Goal: Task Accomplishment & Management: Use online tool/utility

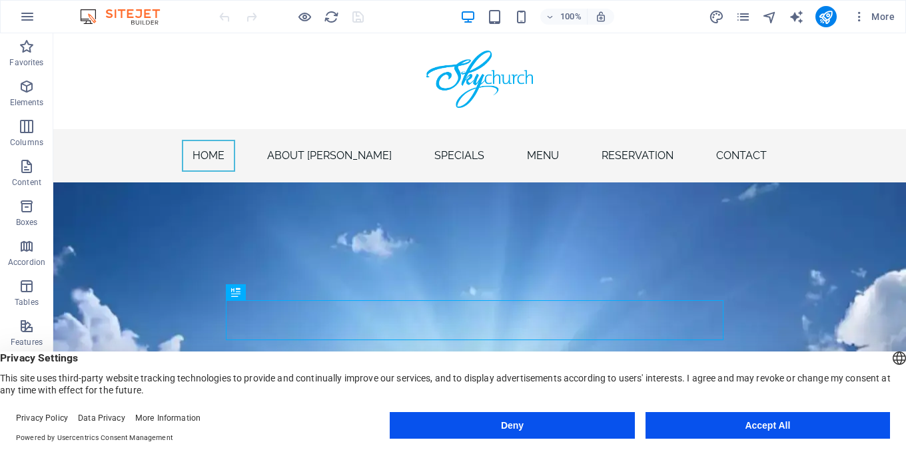
click at [803, 416] on button "Accept All" at bounding box center [767, 425] width 244 height 27
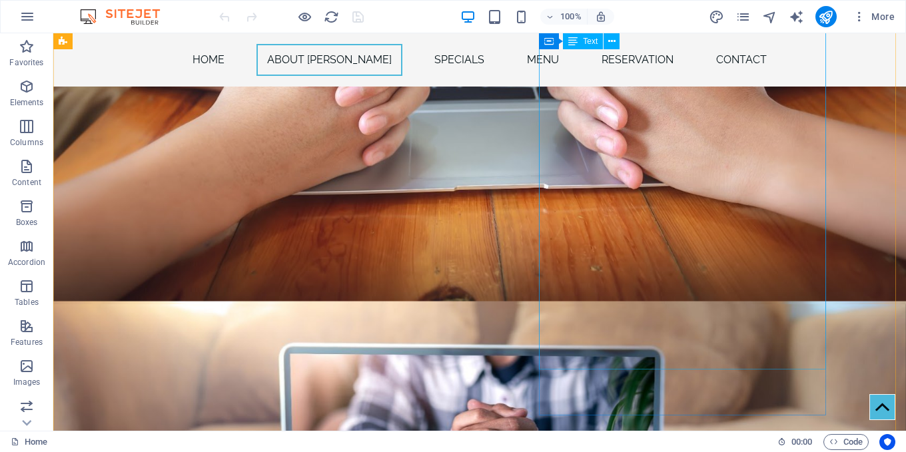
scroll to position [1198, 0]
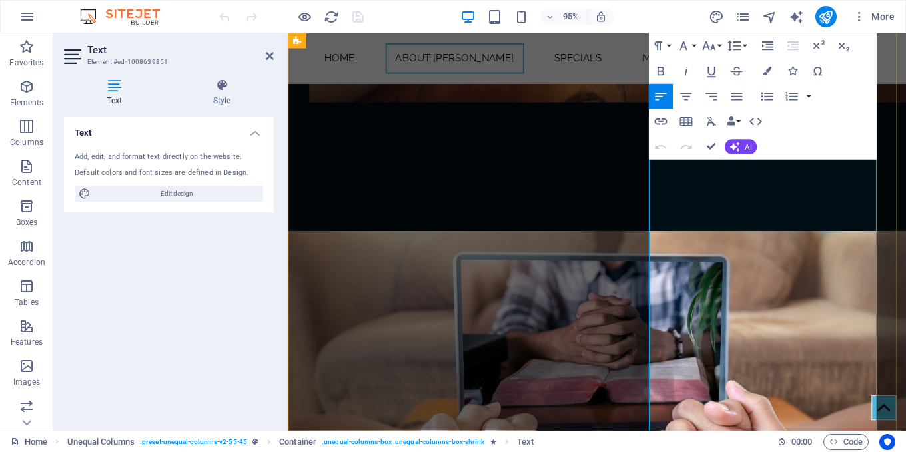
scroll to position [999, 0]
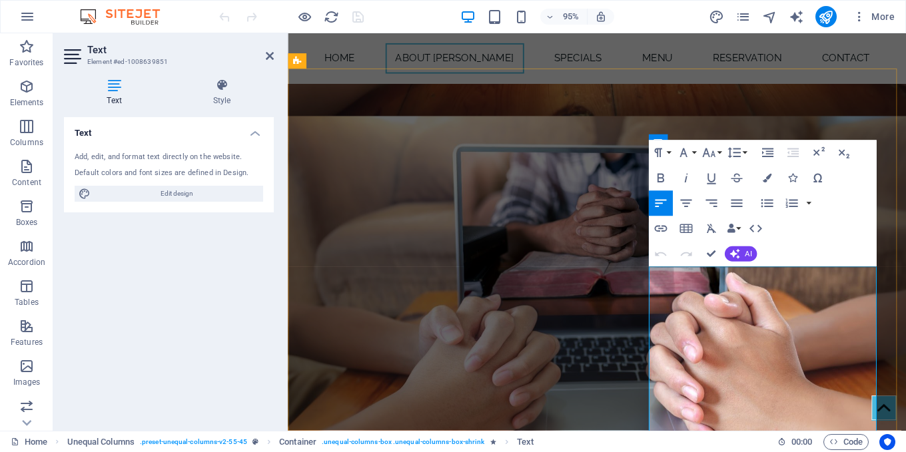
drag, startPoint x: 903, startPoint y: 288, endPoint x: 666, endPoint y: 264, distance: 237.6
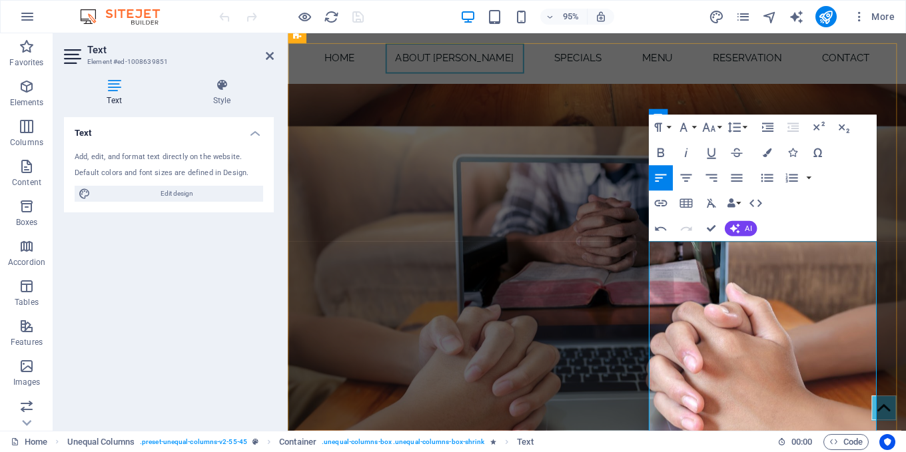
scroll to position [1065, 0]
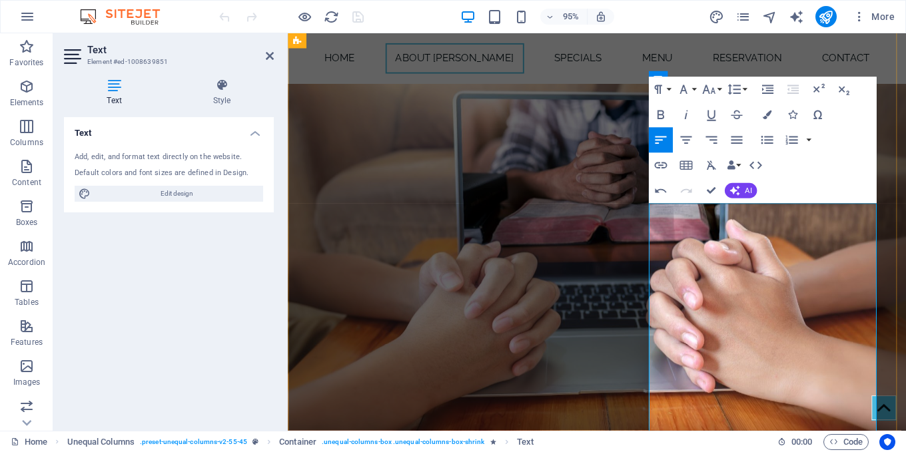
drag, startPoint x: 818, startPoint y: 238, endPoint x: 705, endPoint y: 232, distance: 113.3
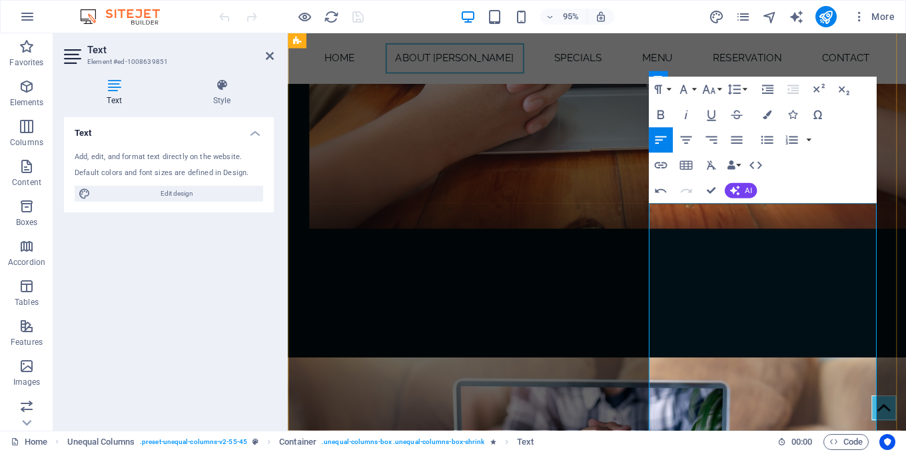
drag, startPoint x: 746, startPoint y: 276, endPoint x: 732, endPoint y: 276, distance: 13.3
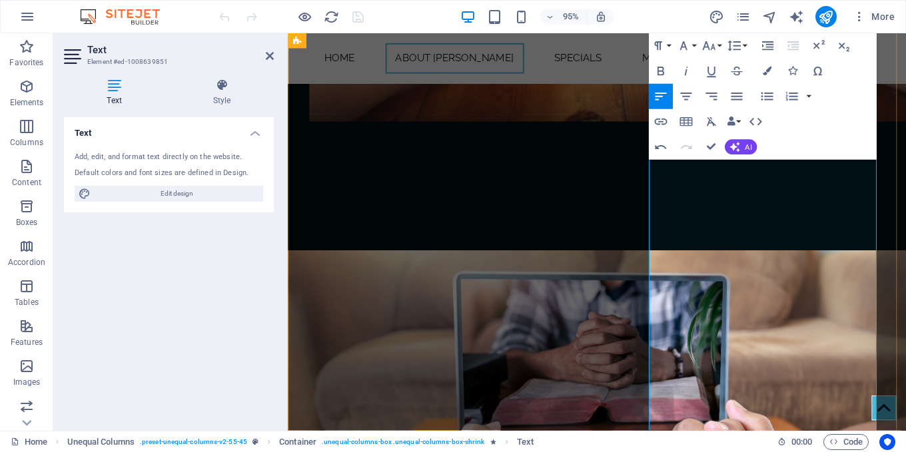
scroll to position [1198, 0]
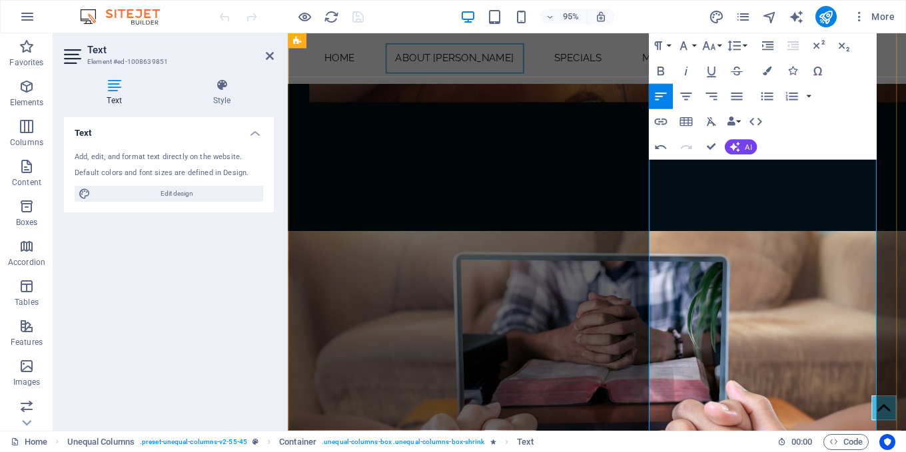
drag, startPoint x: 876, startPoint y: 229, endPoint x: 850, endPoint y: 224, distance: 26.4
drag, startPoint x: 762, startPoint y: 248, endPoint x: 725, endPoint y: 240, distance: 37.5
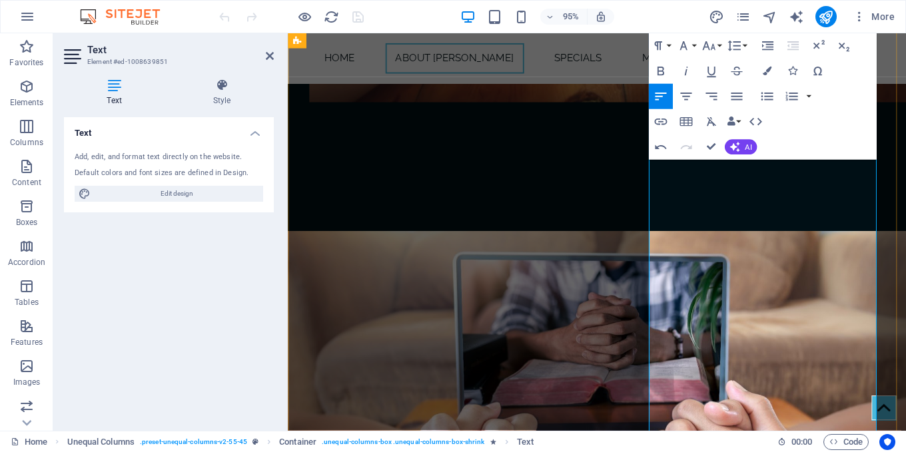
drag, startPoint x: 760, startPoint y: 247, endPoint x: 724, endPoint y: 247, distance: 36.6
drag, startPoint x: 842, startPoint y: 228, endPoint x: 749, endPoint y: 235, distance: 93.5
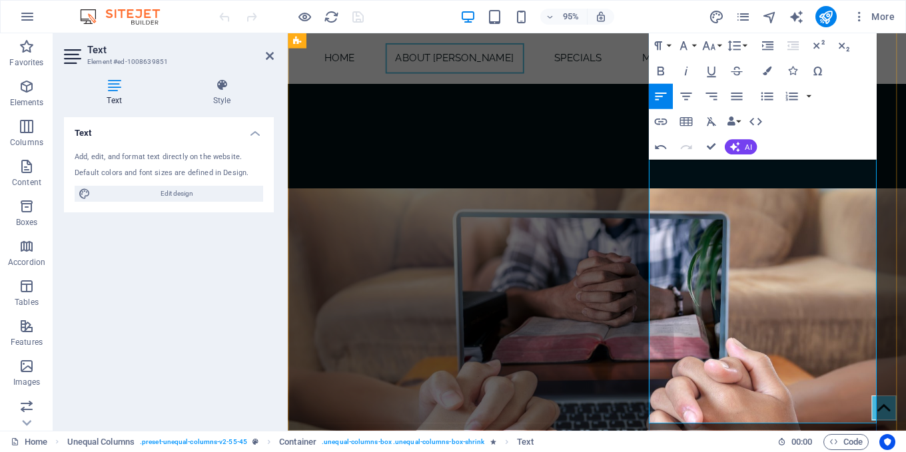
scroll to position [1265, 0]
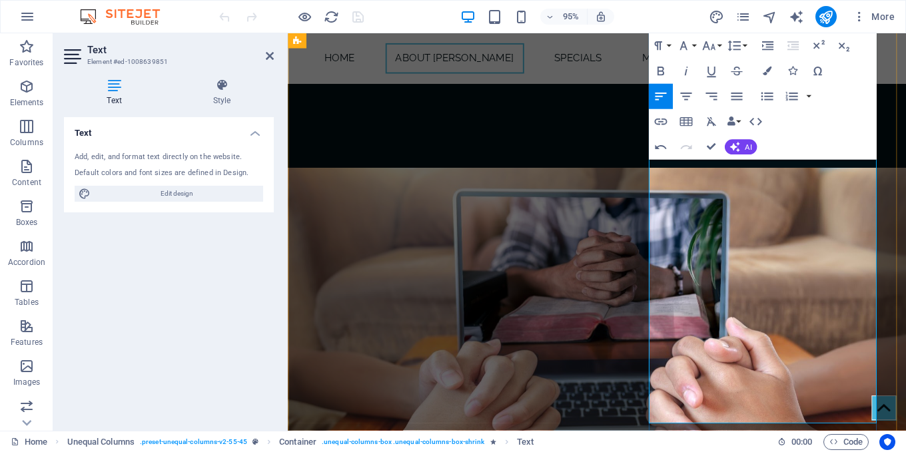
drag, startPoint x: 903, startPoint y: 255, endPoint x: 840, endPoint y: 253, distance: 62.6
drag, startPoint x: 806, startPoint y: 274, endPoint x: 763, endPoint y: 236, distance: 57.1
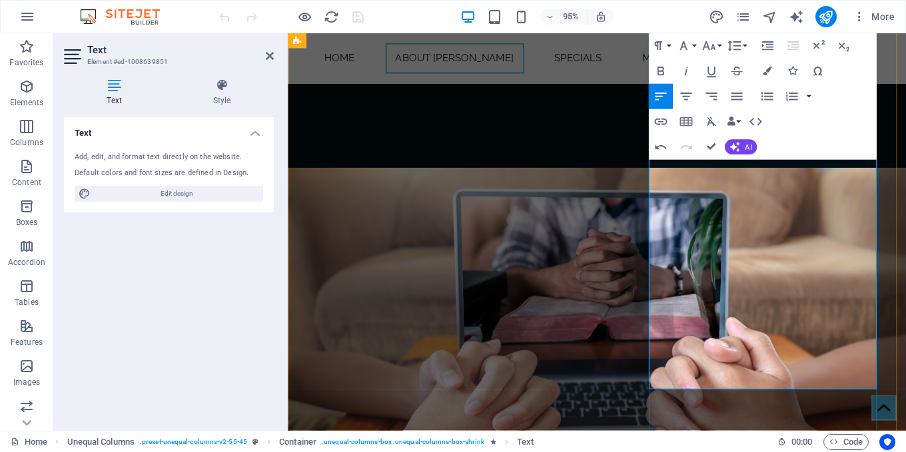
drag, startPoint x: 896, startPoint y: 220, endPoint x: 844, endPoint y: 215, distance: 51.5
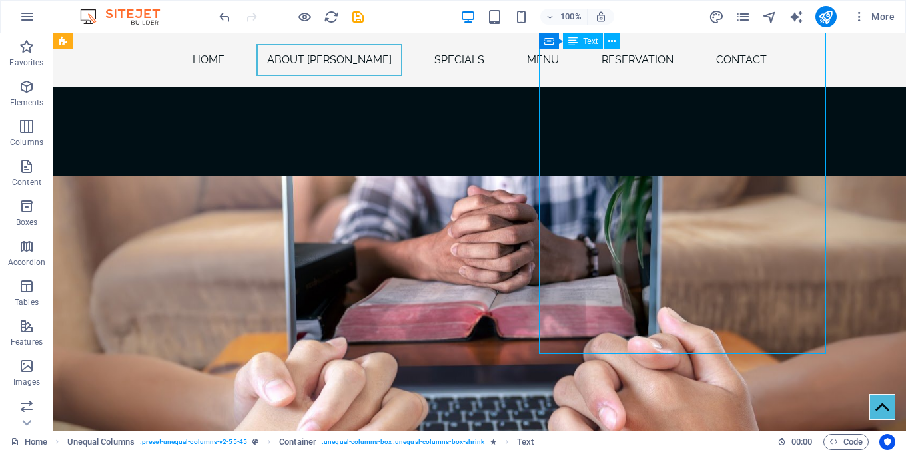
scroll to position [1283, 0]
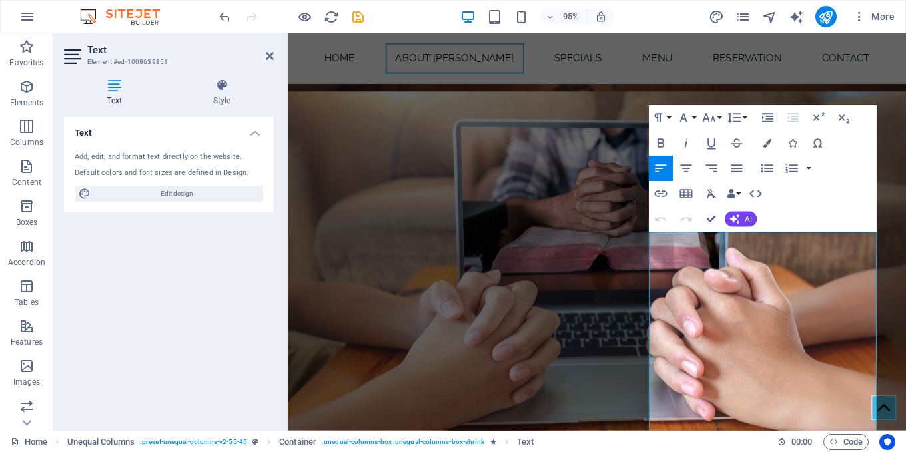
click at [680, 199] on icon "button" at bounding box center [685, 193] width 15 height 15
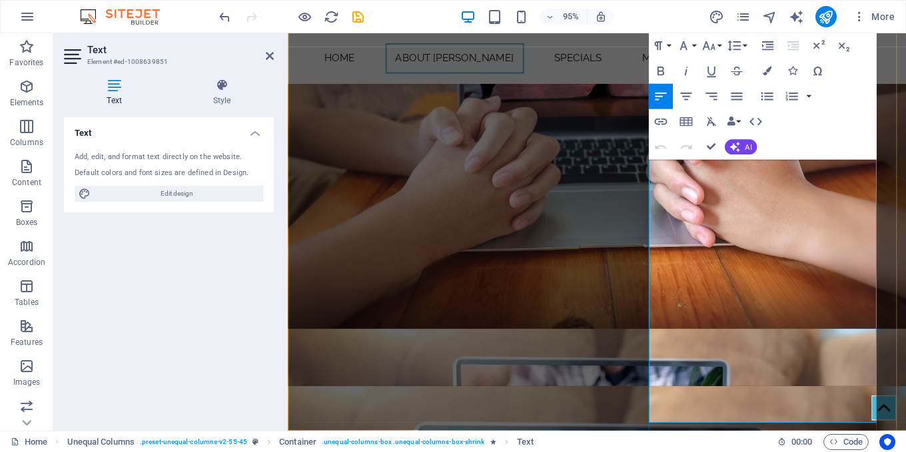
scroll to position [1235, 0]
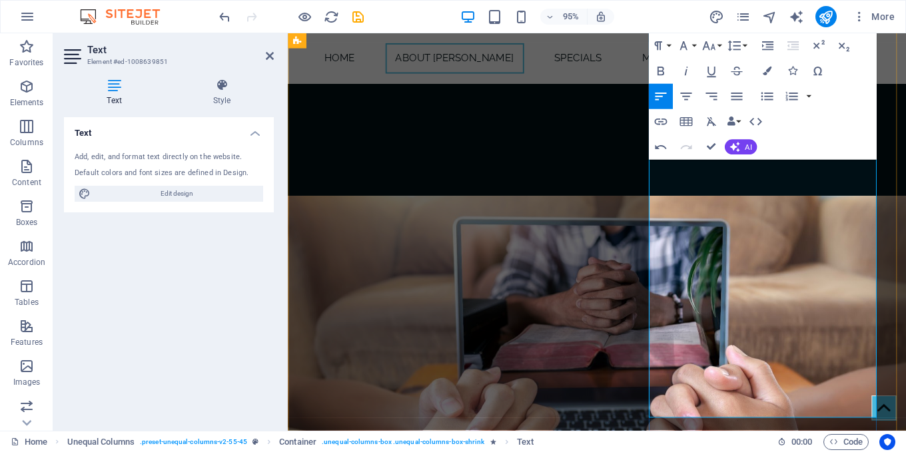
drag, startPoint x: 898, startPoint y: 268, endPoint x: 897, endPoint y: 348, distance: 80.6
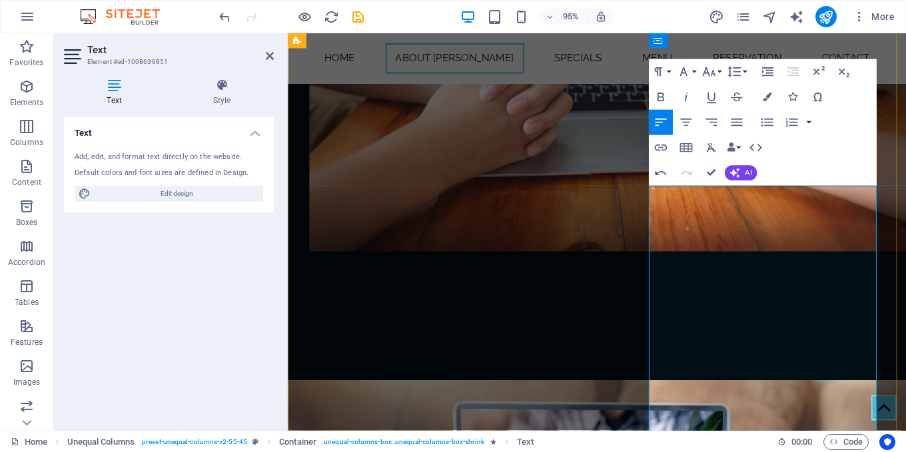
scroll to position [969, 0]
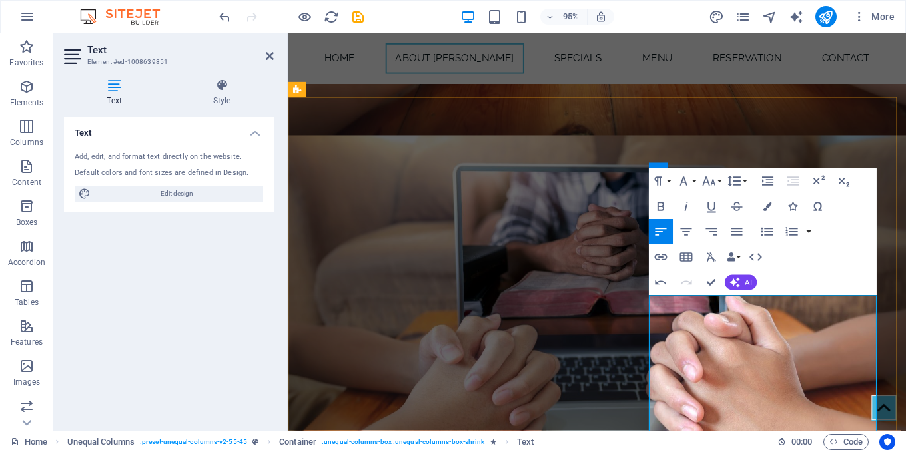
drag, startPoint x: 816, startPoint y: 314, endPoint x: 663, endPoint y: 305, distance: 152.8
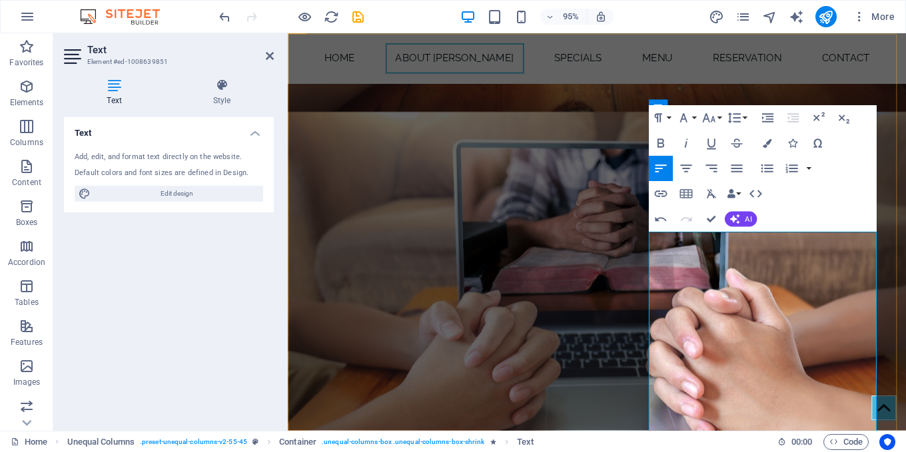
scroll to position [1035, 0]
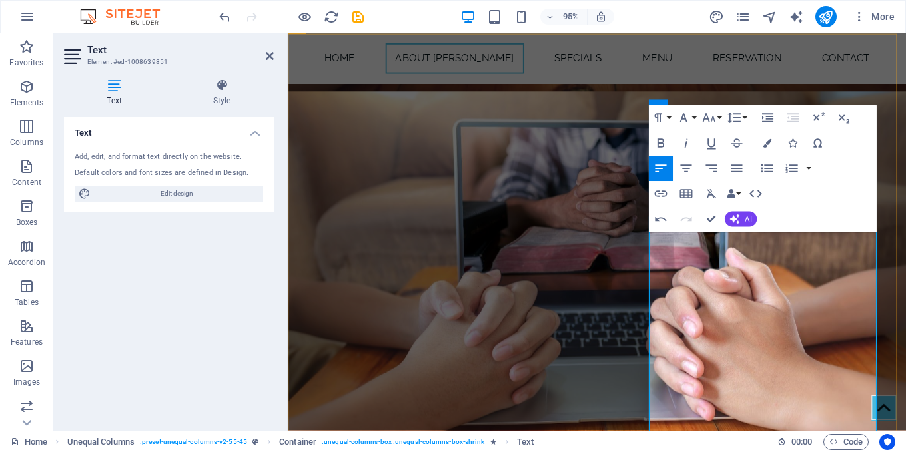
drag, startPoint x: 881, startPoint y: 356, endPoint x: 778, endPoint y: 356, distance: 103.2
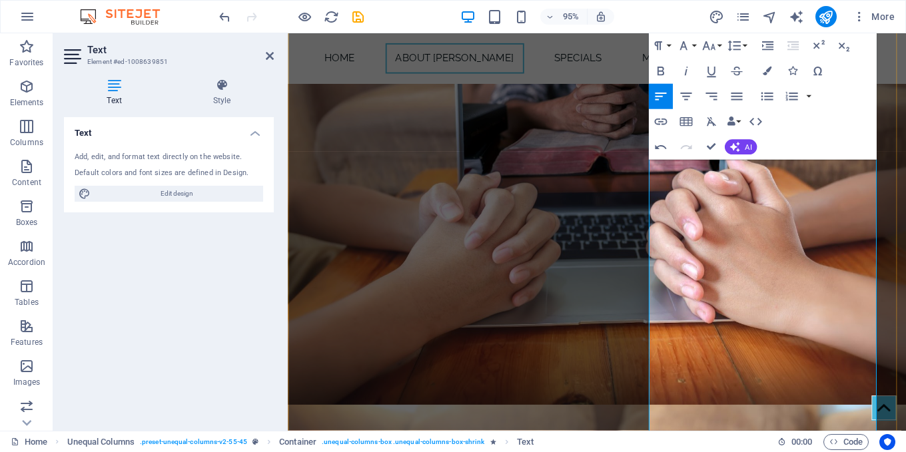
scroll to position [1169, 0]
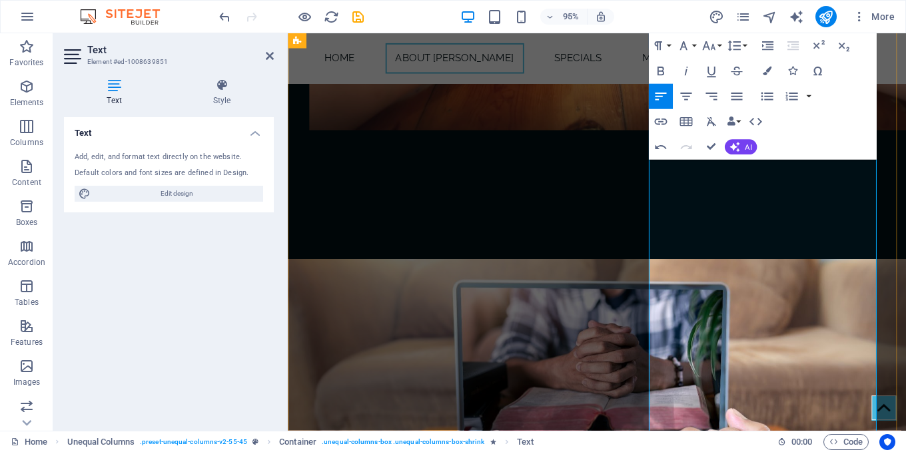
drag, startPoint x: 889, startPoint y: 352, endPoint x: 866, endPoint y: 350, distance: 22.7
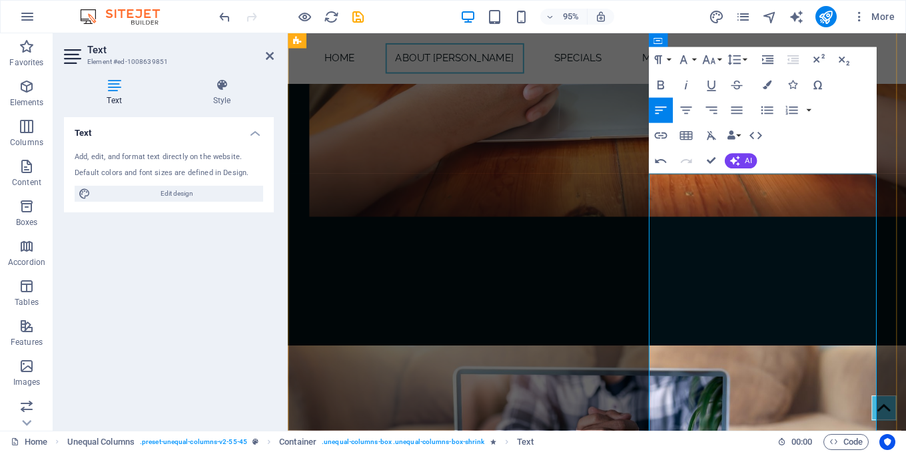
scroll to position [1035, 0]
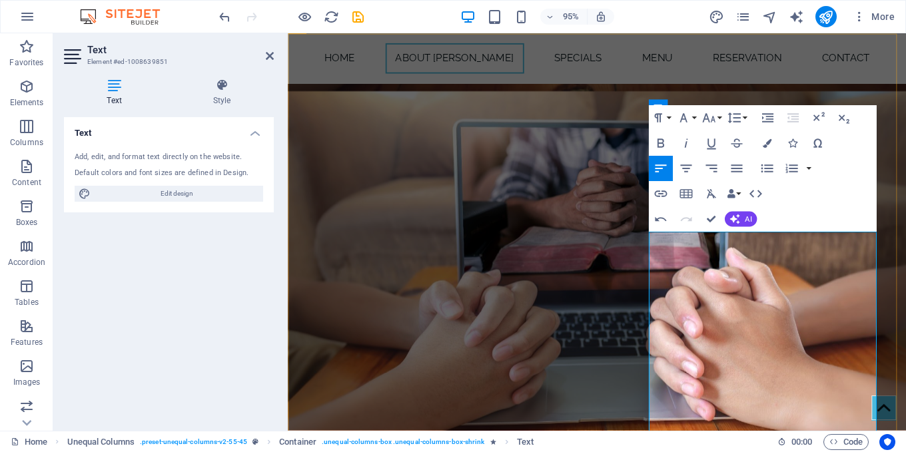
drag, startPoint x: 736, startPoint y: 300, endPoint x: 664, endPoint y: 297, distance: 71.3
drag, startPoint x: 804, startPoint y: 270, endPoint x: 726, endPoint y: 274, distance: 77.3
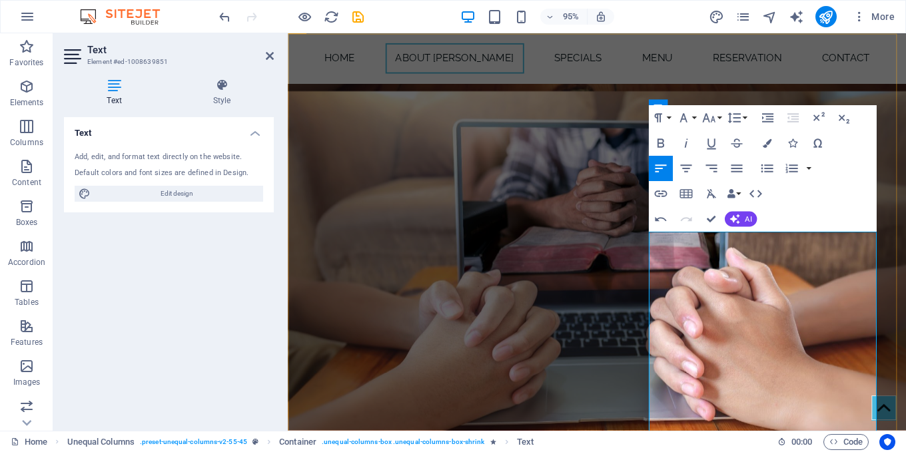
drag, startPoint x: 694, startPoint y: 358, endPoint x: 666, endPoint y: 358, distance: 27.3
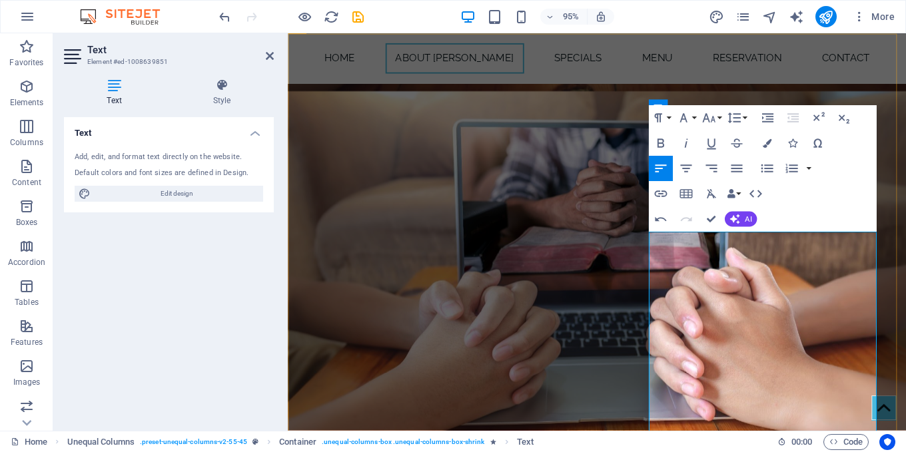
drag, startPoint x: 878, startPoint y: 321, endPoint x: 846, endPoint y: 319, distance: 31.4
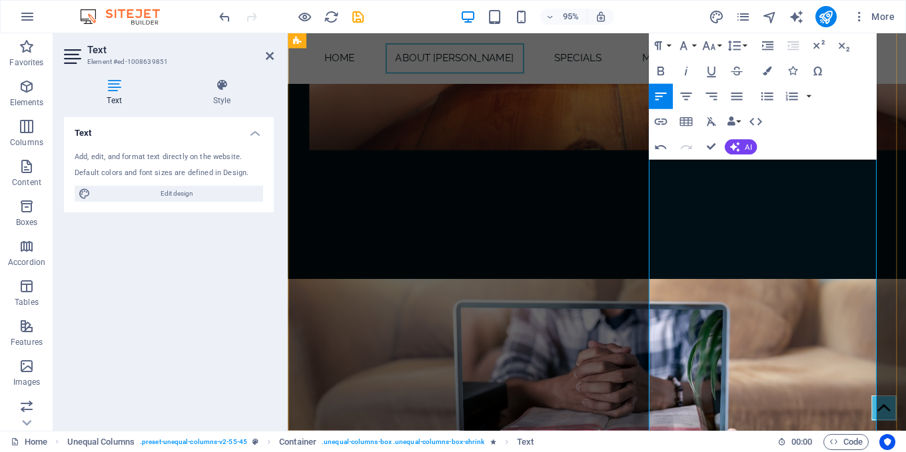
scroll to position [1169, 0]
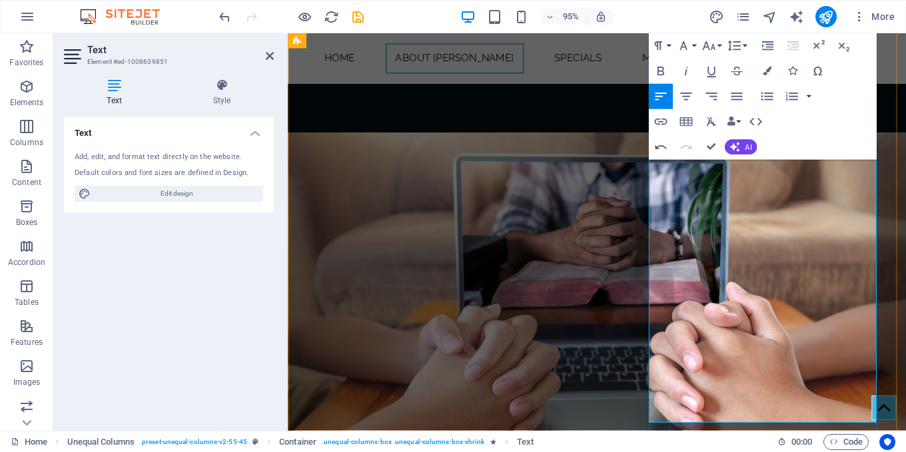
drag, startPoint x: 725, startPoint y: 304, endPoint x: 696, endPoint y: 302, distance: 29.3
drag, startPoint x: 834, startPoint y: 324, endPoint x: 796, endPoint y: 323, distance: 38.0
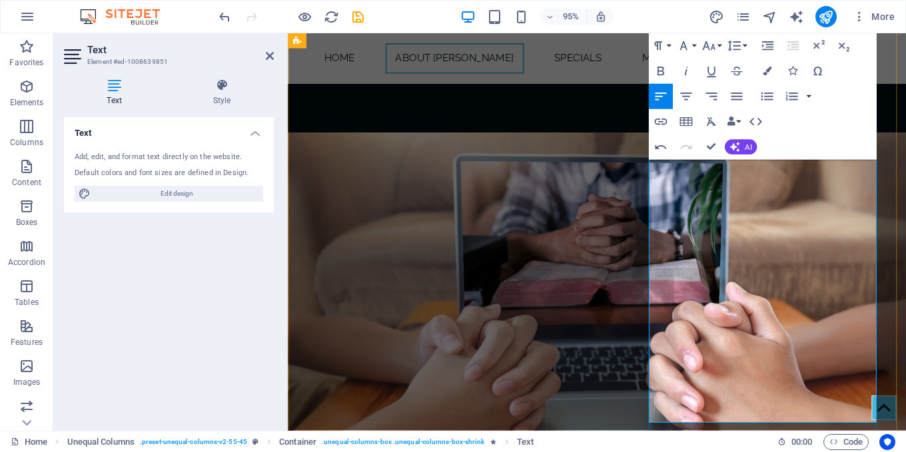
drag, startPoint x: 880, startPoint y: 343, endPoint x: 846, endPoint y: 342, distance: 34.0
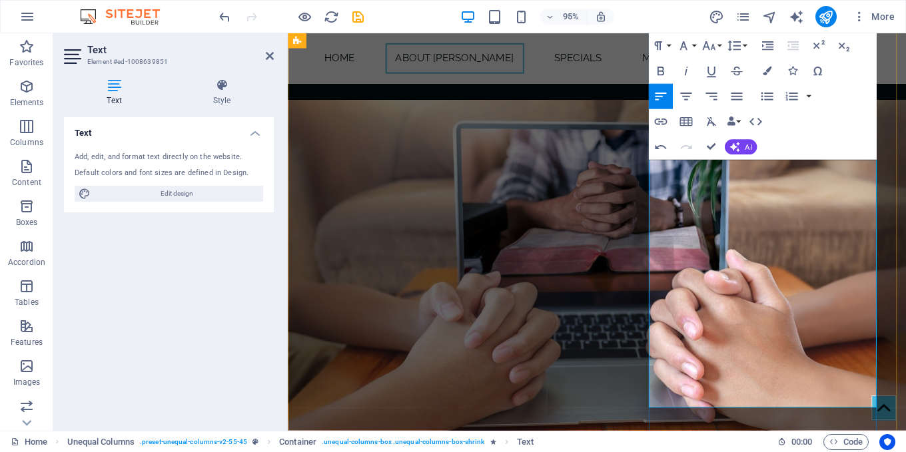
scroll to position [1368, 0]
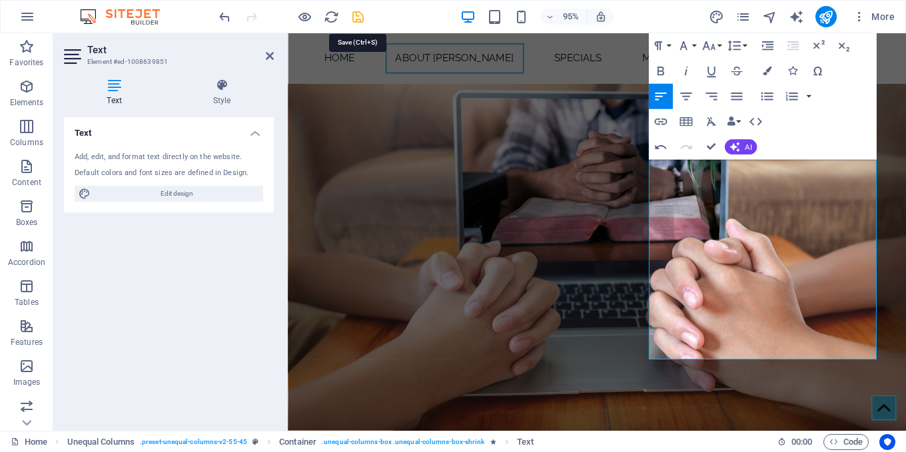
drag, startPoint x: 360, startPoint y: 22, endPoint x: 649, endPoint y: 230, distance: 355.9
click at [360, 22] on icon "save" at bounding box center [357, 16] width 15 height 15
checkbox input "false"
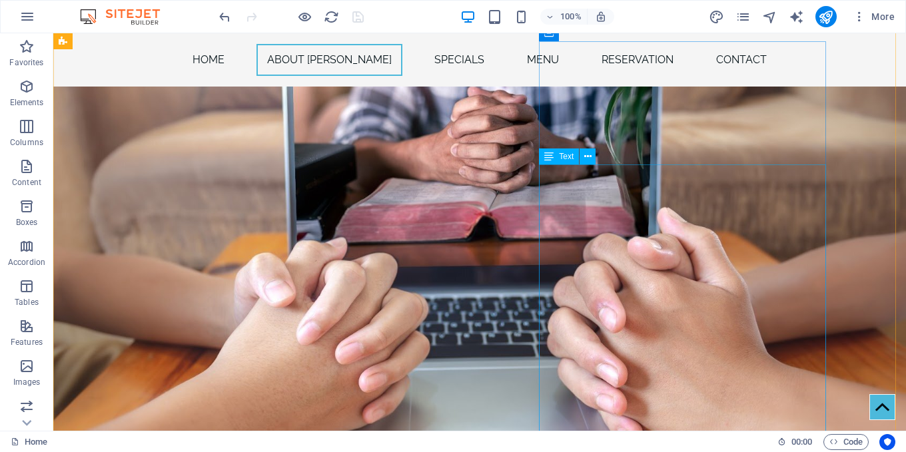
scroll to position [1132, 0]
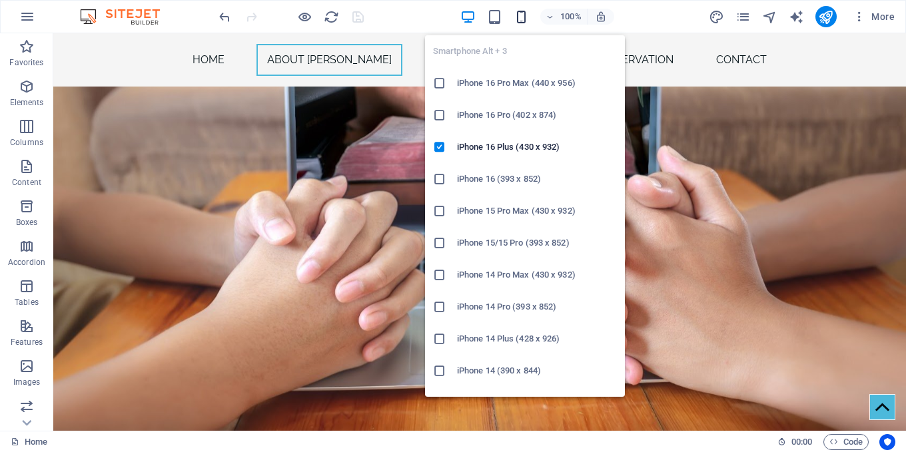
click at [522, 15] on icon "button" at bounding box center [520, 16] width 15 height 15
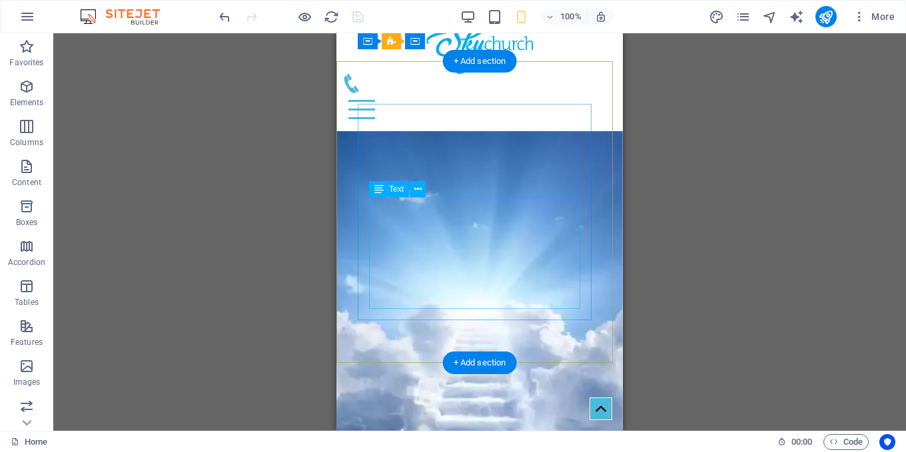
scroll to position [0, 0]
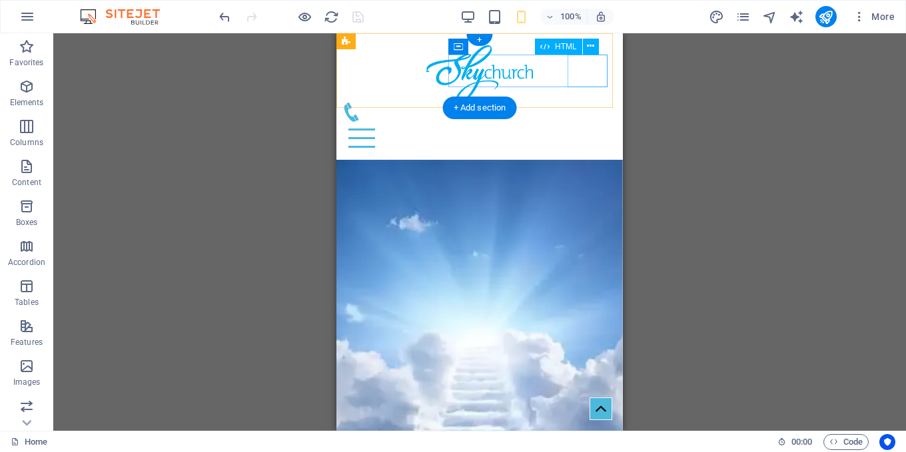
click at [590, 122] on div "Menu" at bounding box center [480, 138] width 276 height 33
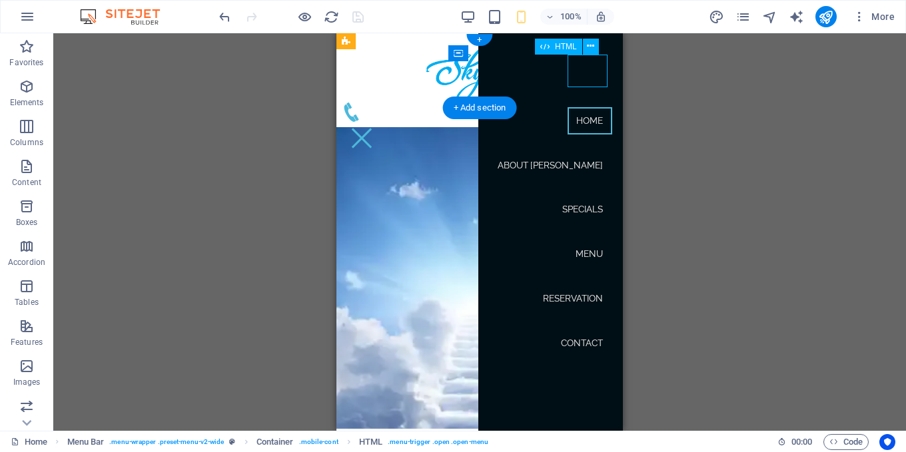
click at [382, 122] on div "Menu" at bounding box center [362, 138] width 40 height 33
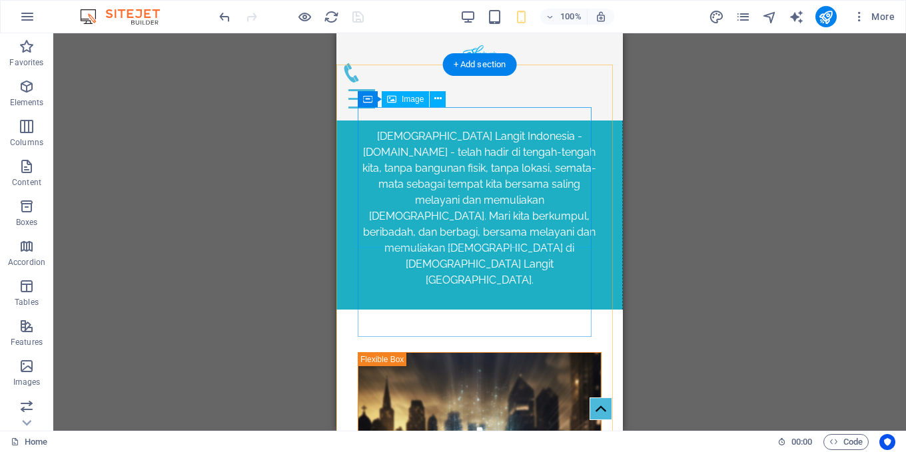
scroll to position [1731, 0]
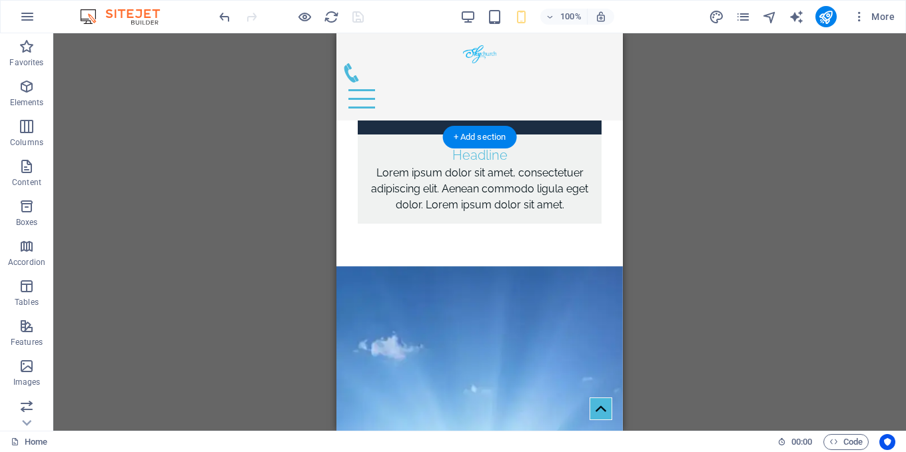
scroll to position [3727, 0]
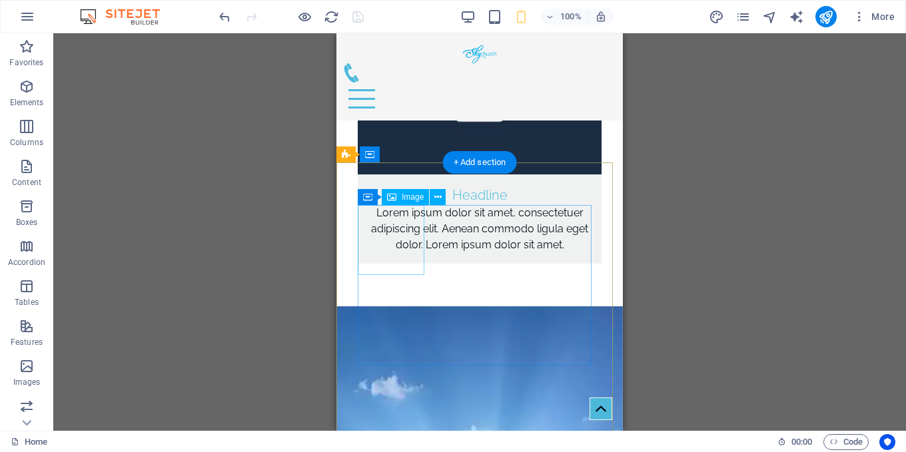
select select "px"
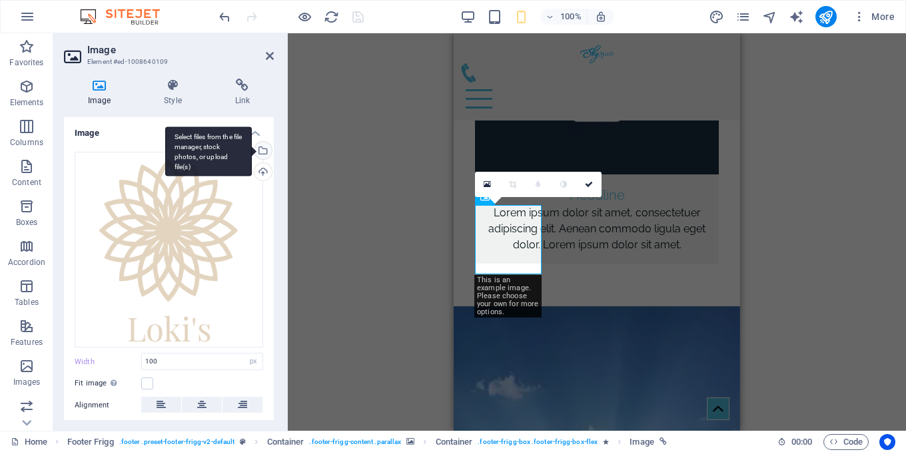
click at [260, 146] on div "Select files from the file manager, stock photos, or upload file(s)" at bounding box center [262, 152] width 20 height 20
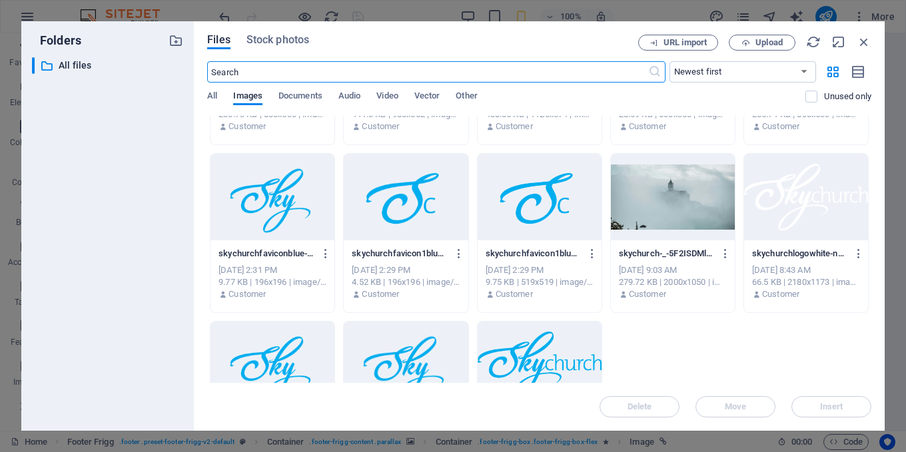
scroll to position [564, 0]
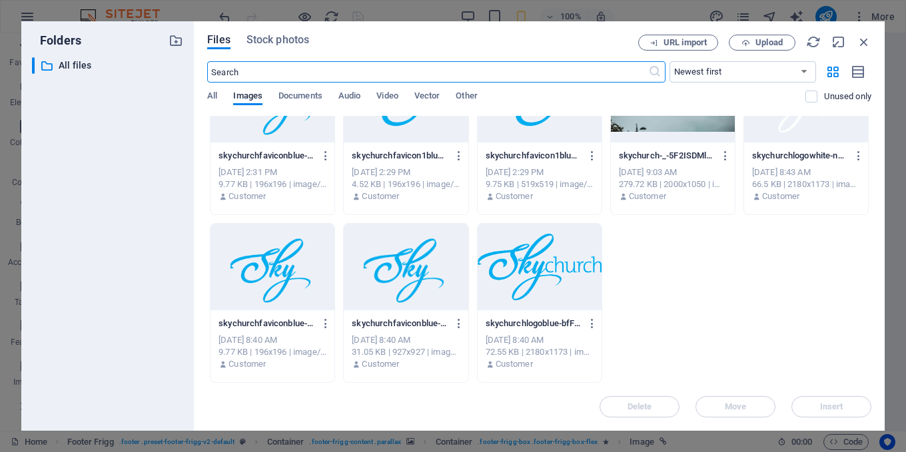
click at [583, 256] on div at bounding box center [539, 267] width 124 height 87
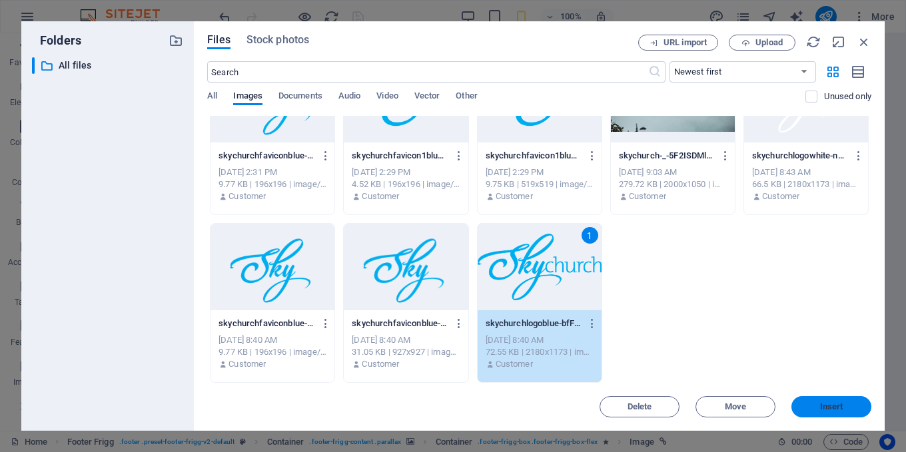
click at [858, 408] on span "Insert" at bounding box center [830, 407] width 69 height 8
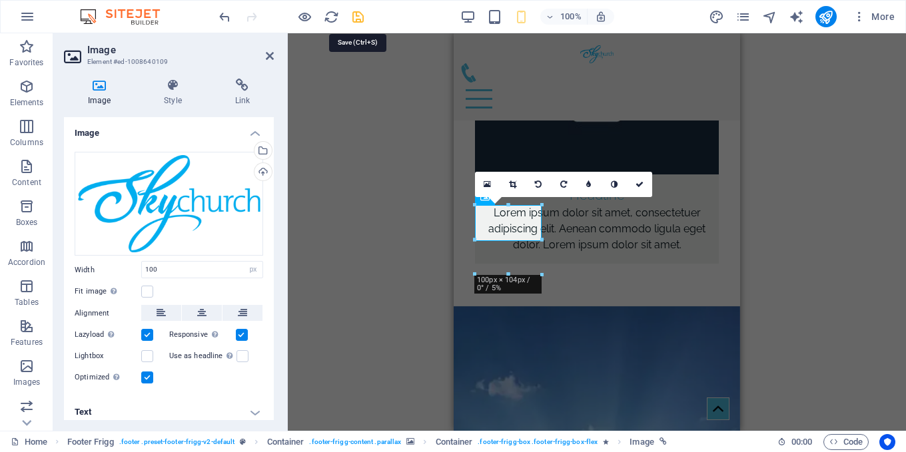
click at [357, 16] on icon "save" at bounding box center [357, 16] width 15 height 15
checkbox input "false"
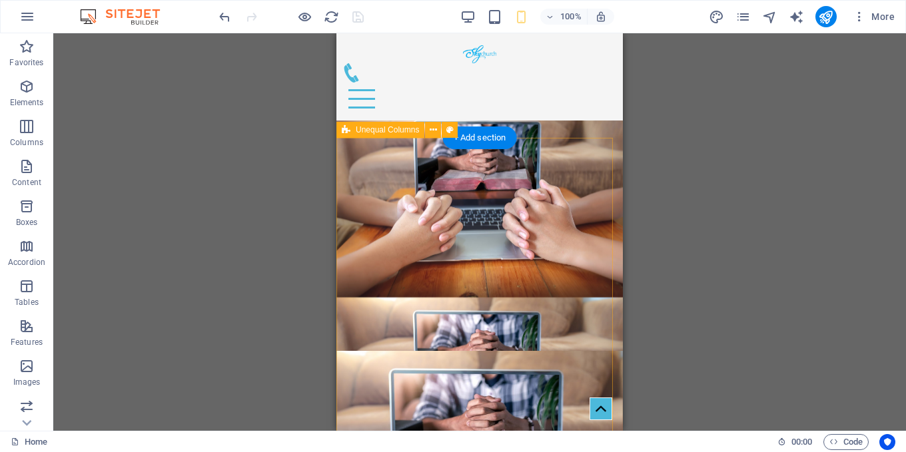
scroll to position [797, 0]
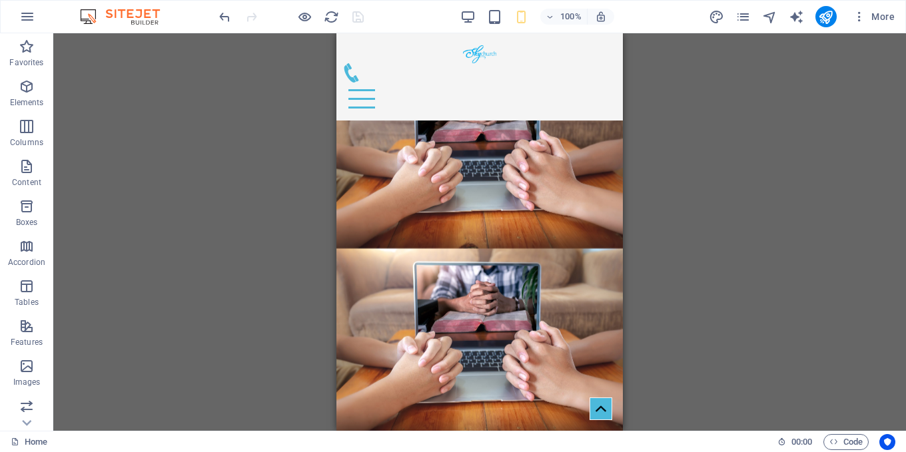
click at [268, 218] on div "Container H2 Banner Banner Container Container Separator Spacer Text Wide image…" at bounding box center [479, 231] width 852 height 397
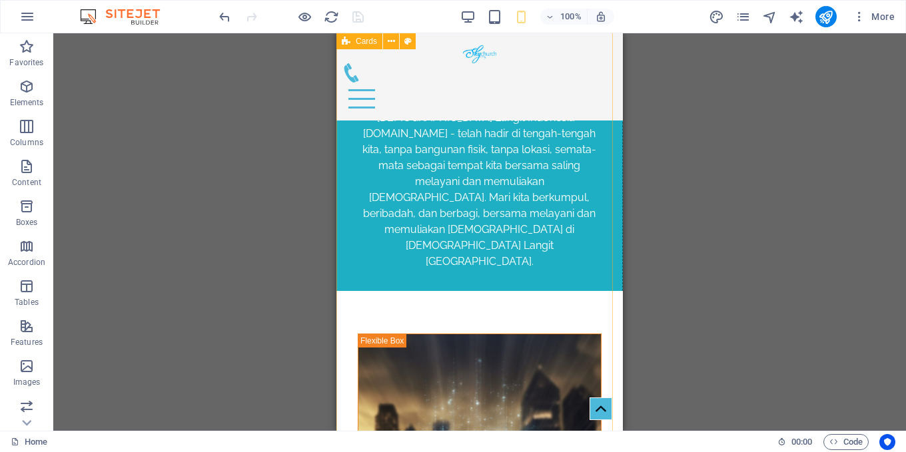
scroll to position [1862, 0]
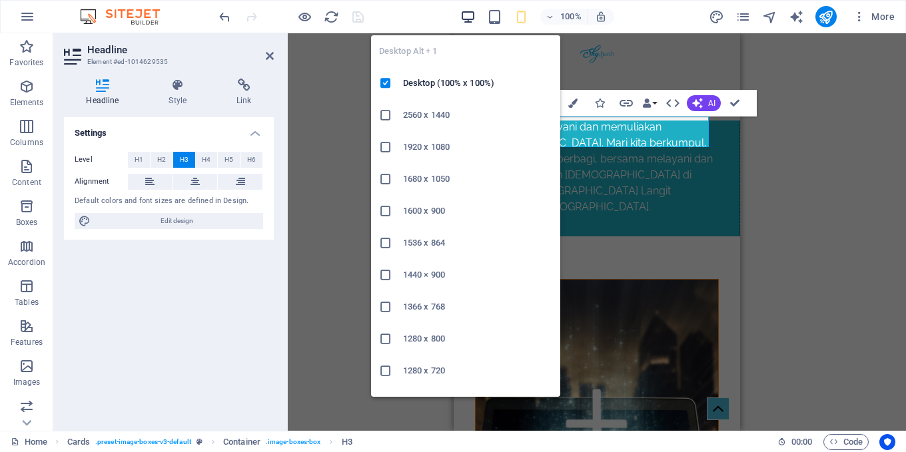
click at [473, 17] on icon "button" at bounding box center [467, 16] width 15 height 15
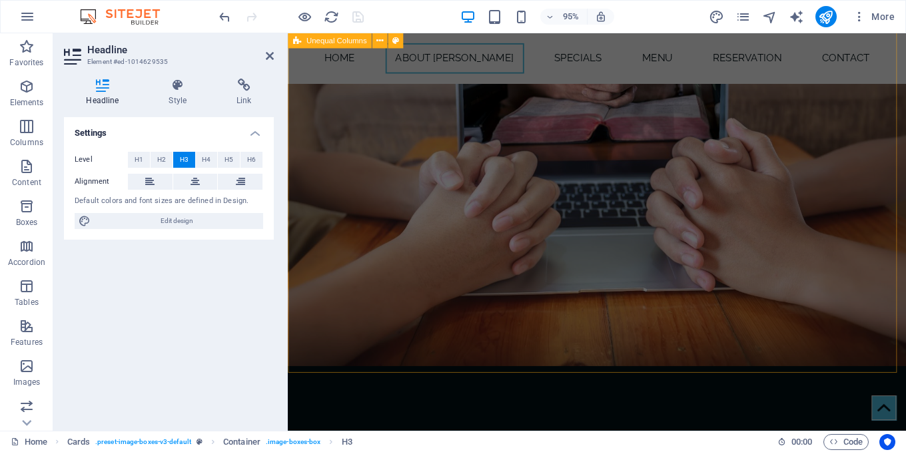
scroll to position [1473, 0]
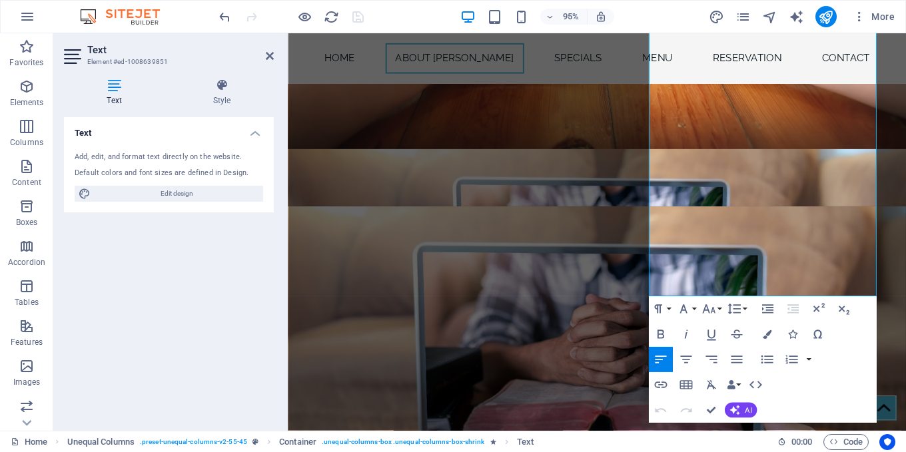
scroll to position [1435, 0]
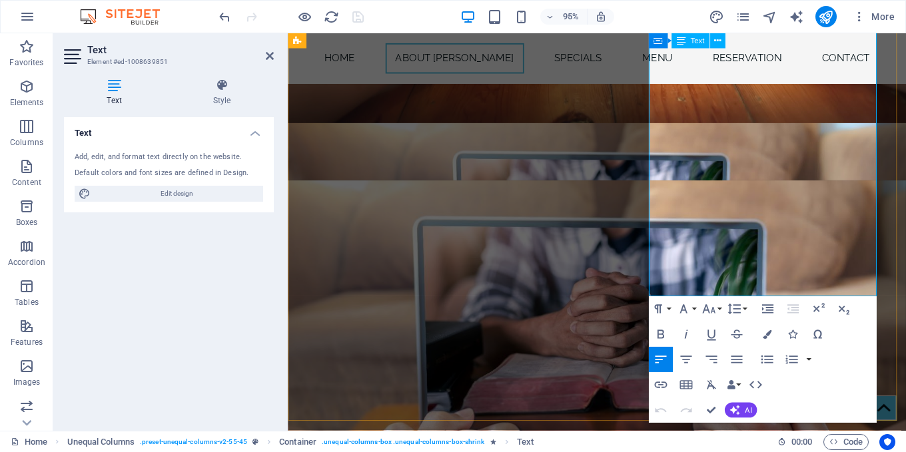
drag, startPoint x: 806, startPoint y: 266, endPoint x: 666, endPoint y: 162, distance: 174.2
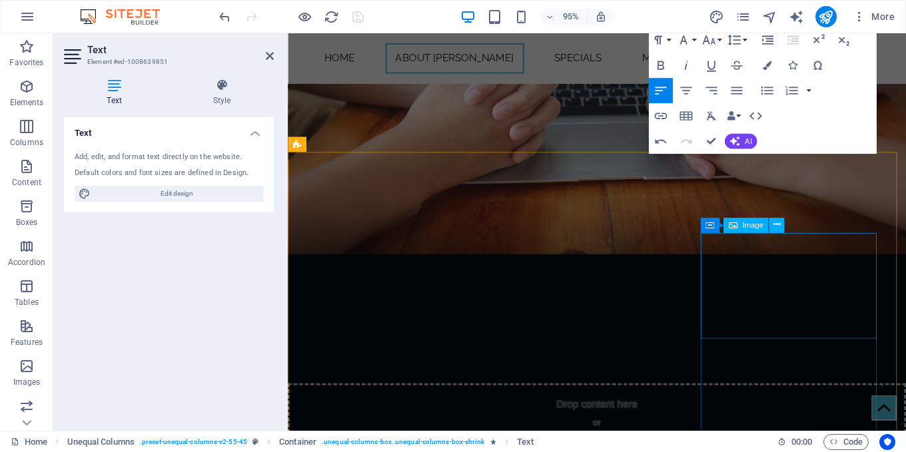
scroll to position [1568, 0]
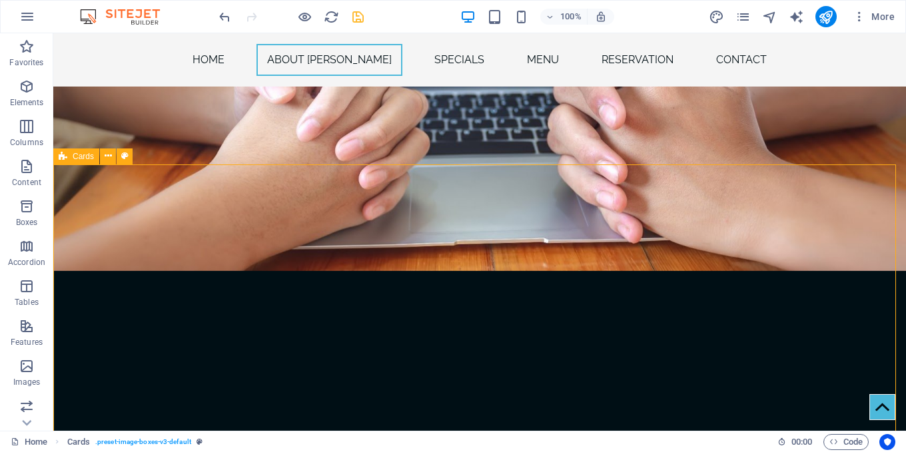
click at [384, 60] on nav "Home About [PERSON_NAME] Specials Menu Reservation Contact" at bounding box center [479, 59] width 852 height 53
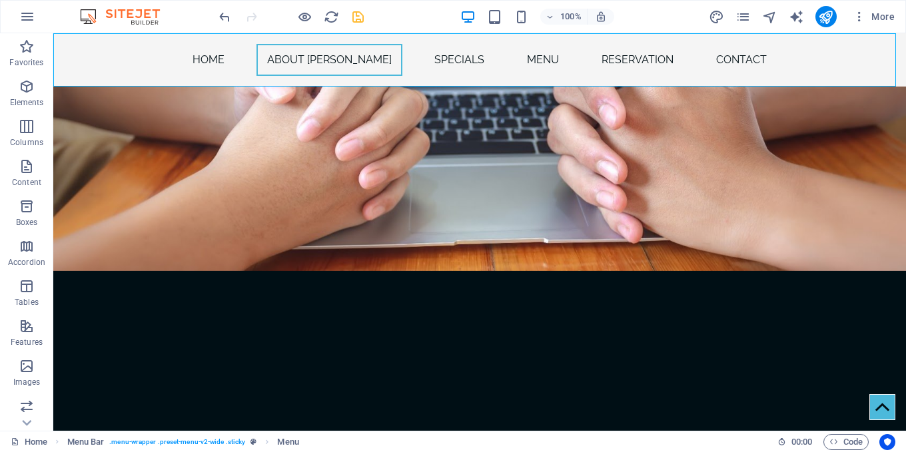
click at [384, 60] on nav "Home About [PERSON_NAME] Specials Menu Reservation Contact" at bounding box center [479, 59] width 852 height 53
select select
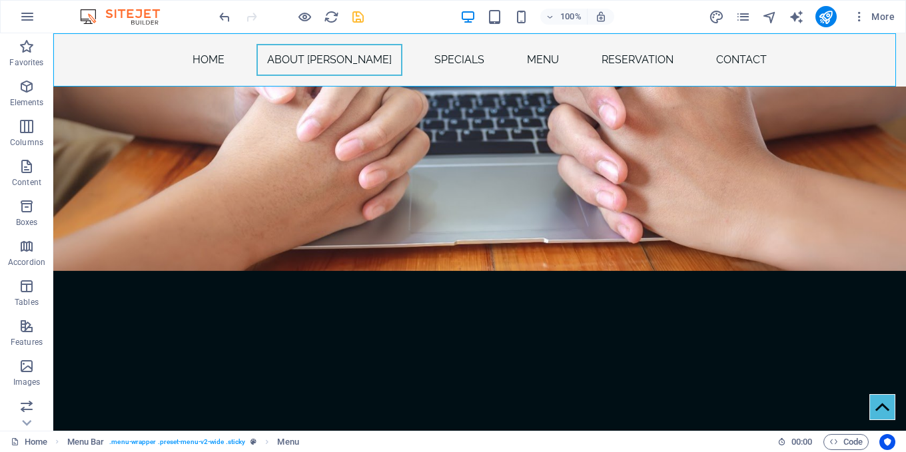
select select
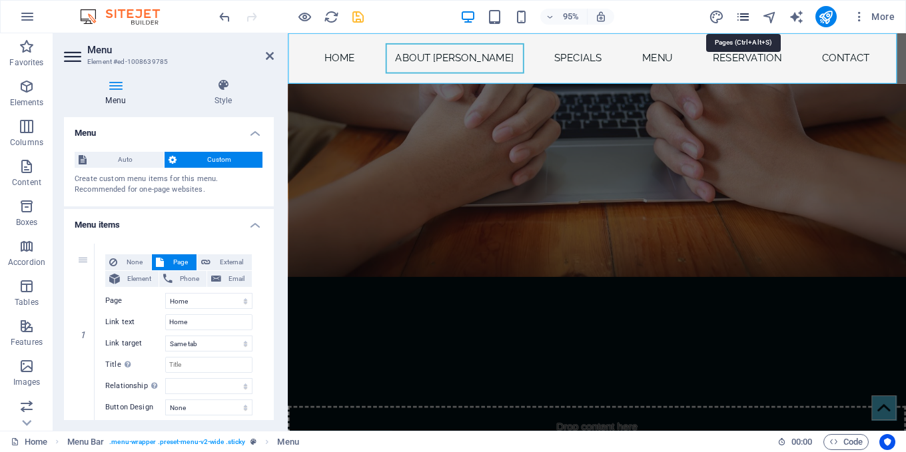
click at [738, 17] on icon "pages" at bounding box center [742, 16] width 15 height 15
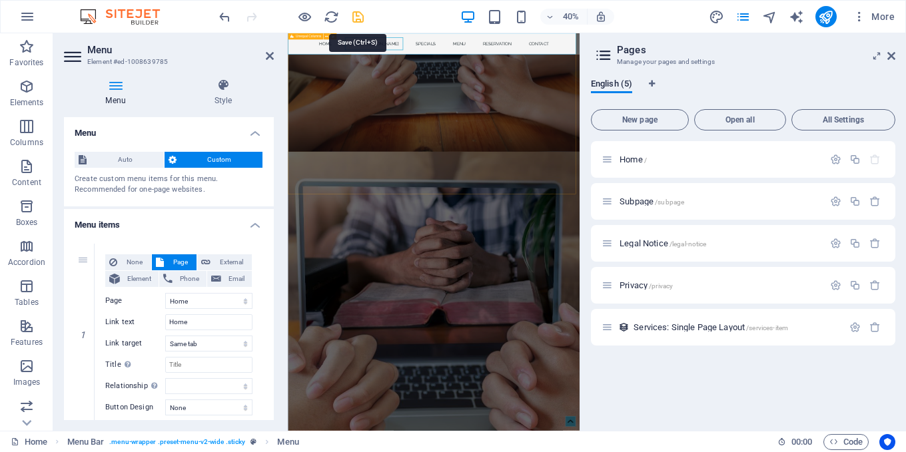
click at [358, 19] on icon "save" at bounding box center [357, 16] width 15 height 15
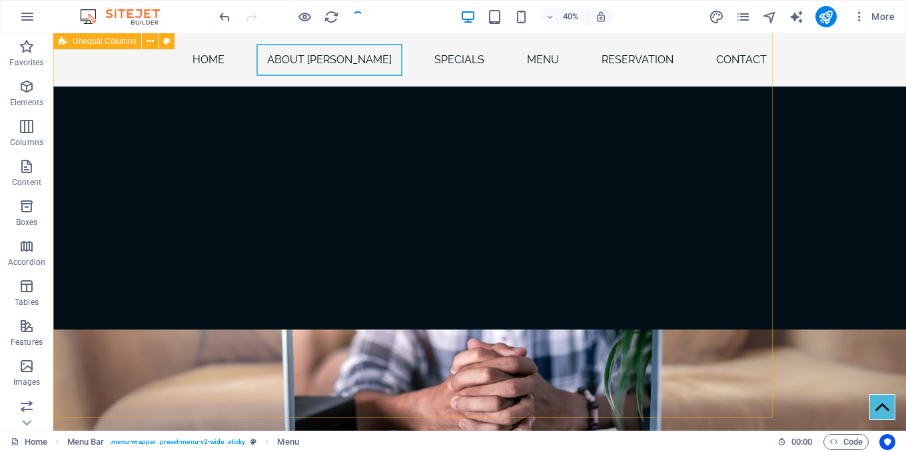
checkbox input "false"
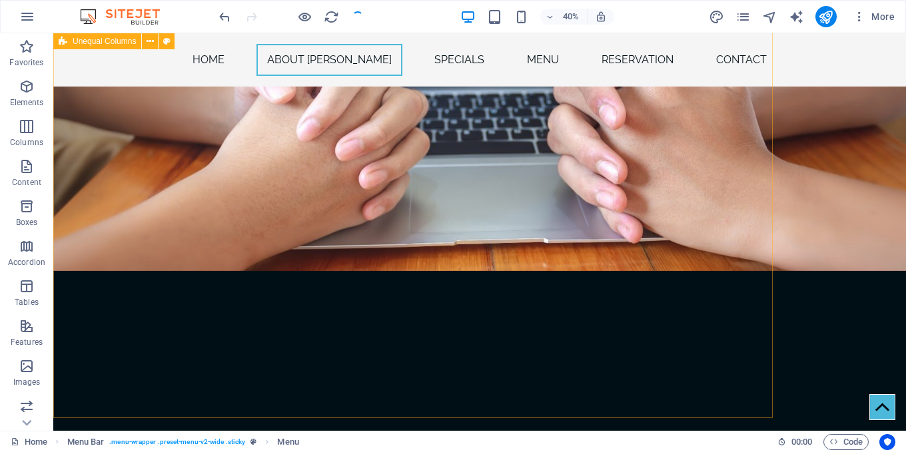
scroll to position [1586, 0]
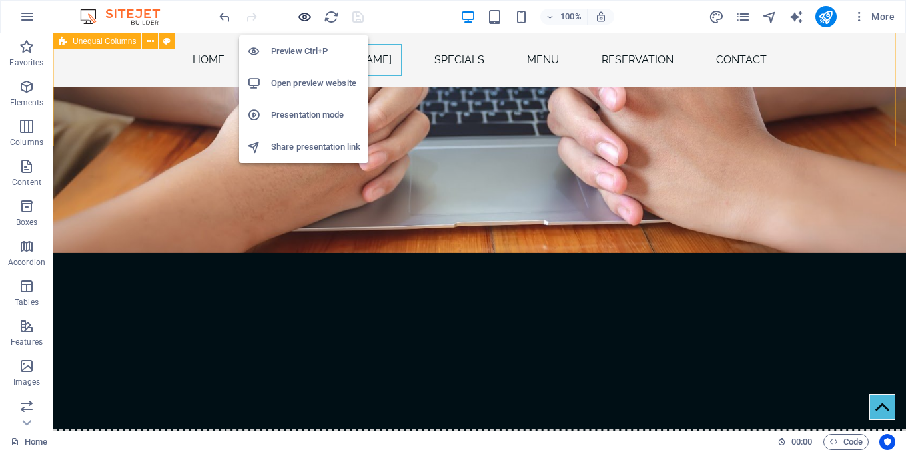
click at [302, 19] on icon "button" at bounding box center [304, 16] width 15 height 15
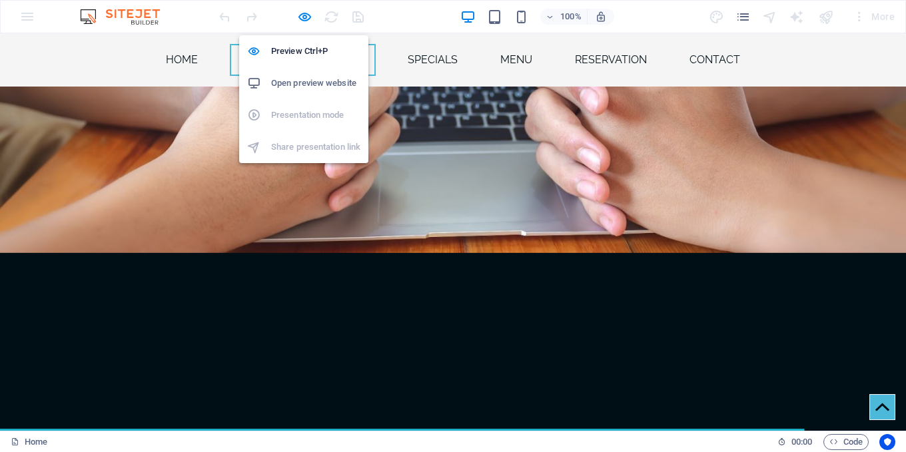
click at [320, 81] on h6 "Open preview website" at bounding box center [315, 83] width 89 height 16
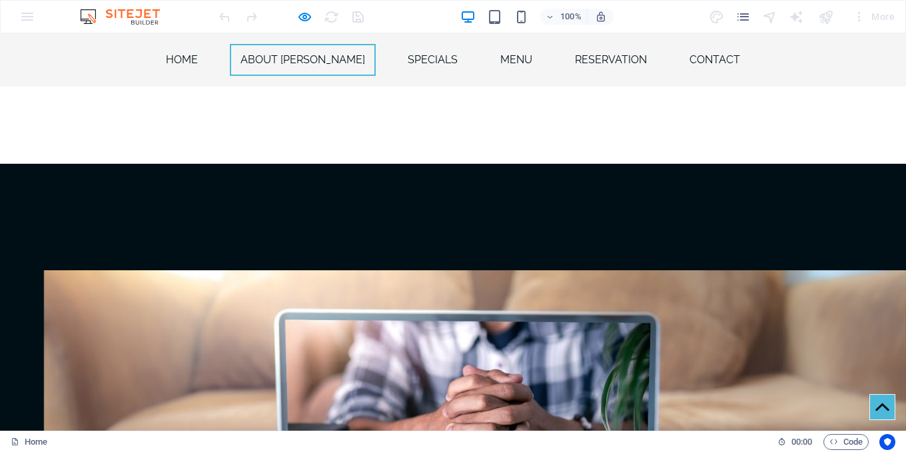
scroll to position [654, 0]
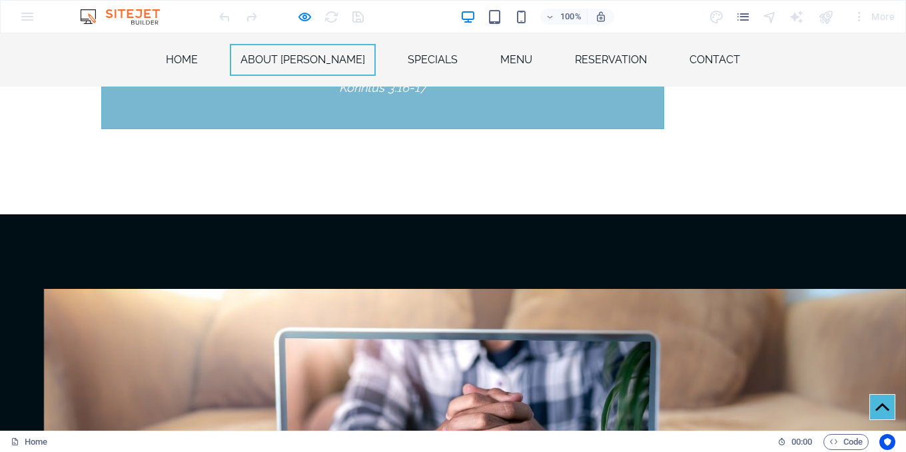
drag, startPoint x: 679, startPoint y: 296, endPoint x: 754, endPoint y: 346, distance: 90.3
drag, startPoint x: 688, startPoint y: 328, endPoint x: 730, endPoint y: 346, distance: 45.6
copy span "Mari kita berkumpul, beribadah, dan berbagi, bersama melayani dan memuliakan [D…"
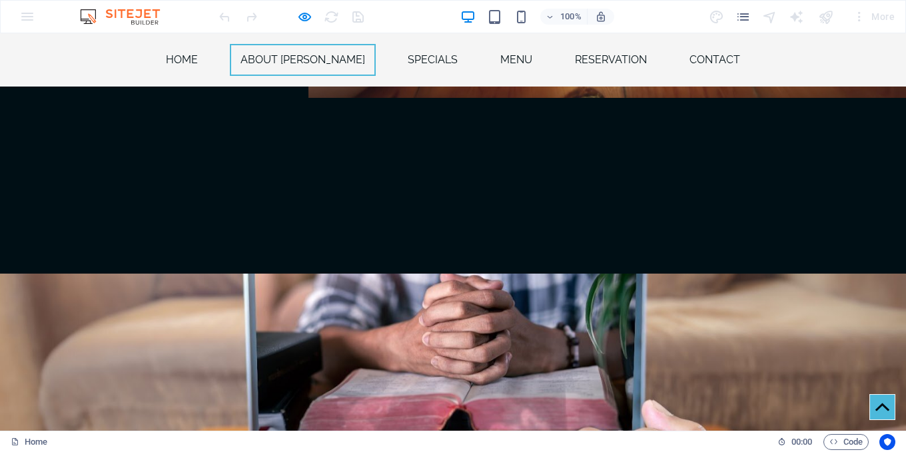
scroll to position [1186, 0]
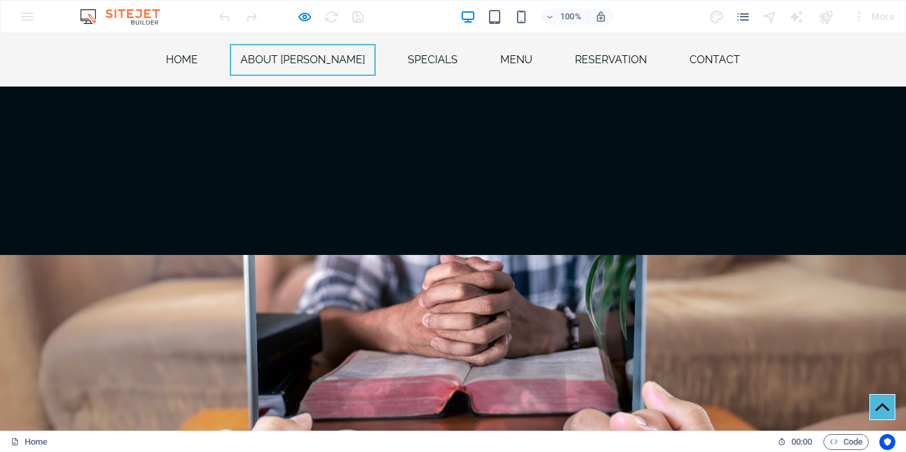
drag, startPoint x: 608, startPoint y: 336, endPoint x: 656, endPoint y: 368, distance: 58.2
drag, startPoint x: 654, startPoint y: 344, endPoint x: 619, endPoint y: 359, distance: 38.5
drag, startPoint x: 619, startPoint y: 359, endPoint x: 632, endPoint y: 360, distance: 13.4
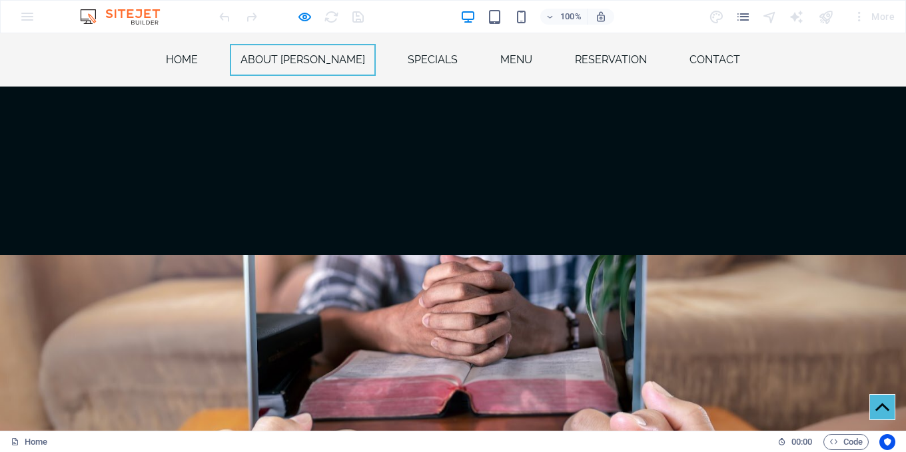
drag, startPoint x: 606, startPoint y: 333, endPoint x: 650, endPoint y: 370, distance: 57.6
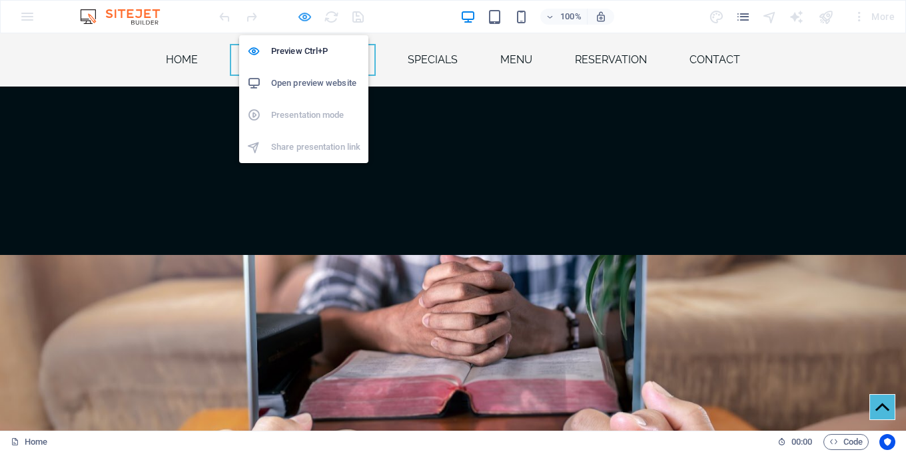
click at [303, 15] on icon "button" at bounding box center [304, 16] width 15 height 15
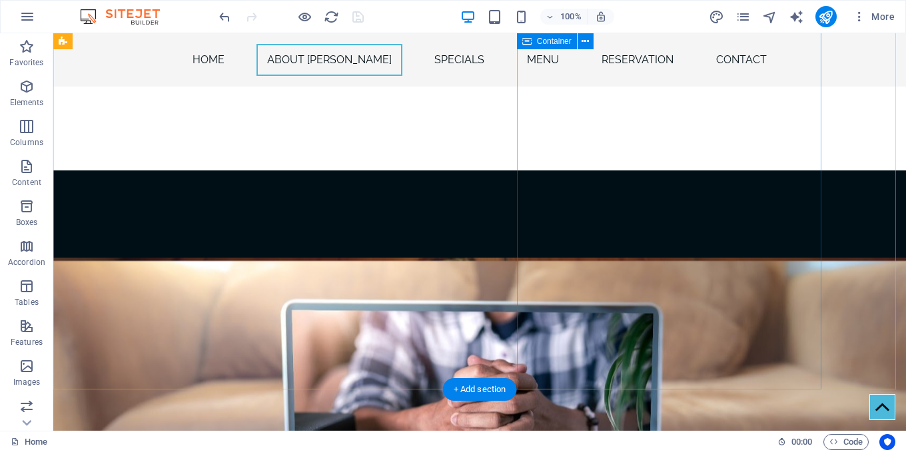
scroll to position [654, 0]
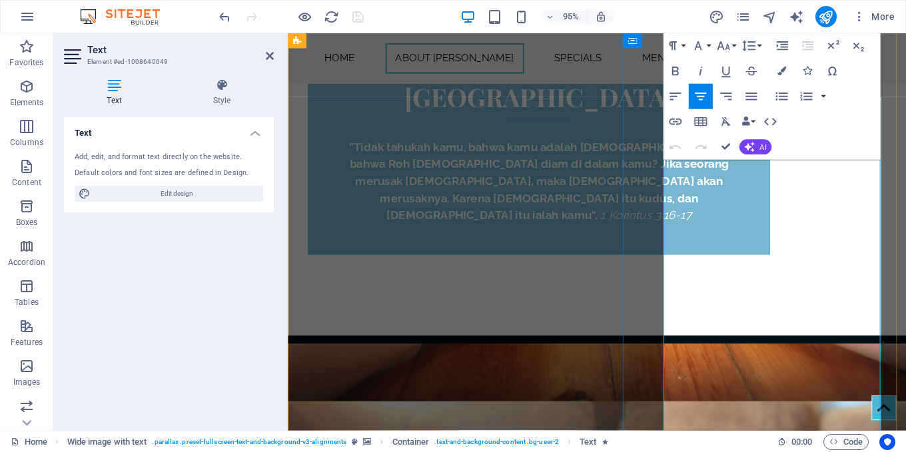
scroll to position [563, 0]
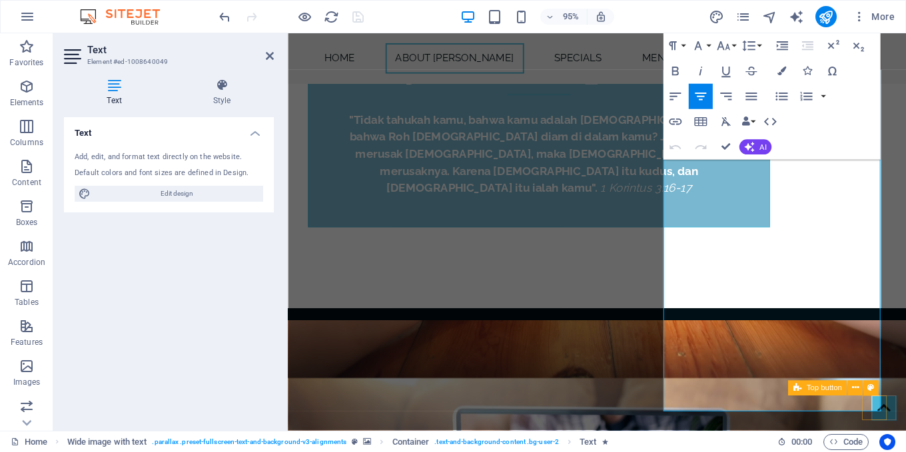
drag, startPoint x: 880, startPoint y: 370, endPoint x: 818, endPoint y: 427, distance: 84.8
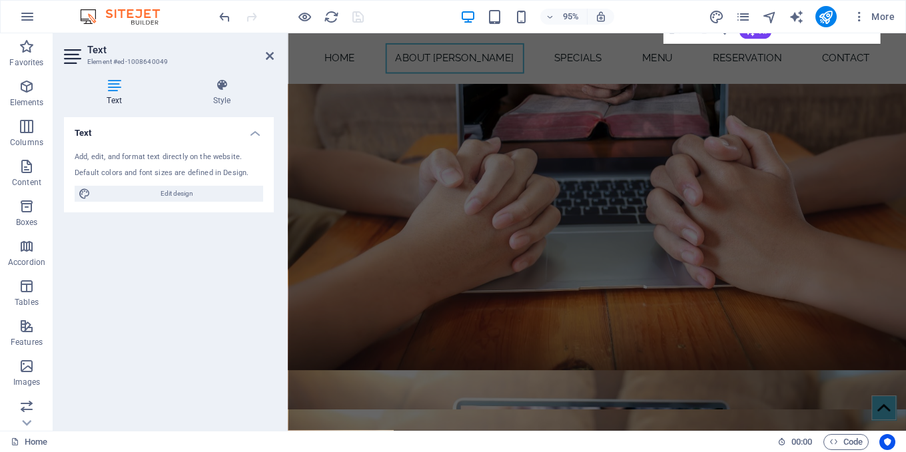
scroll to position [1229, 0]
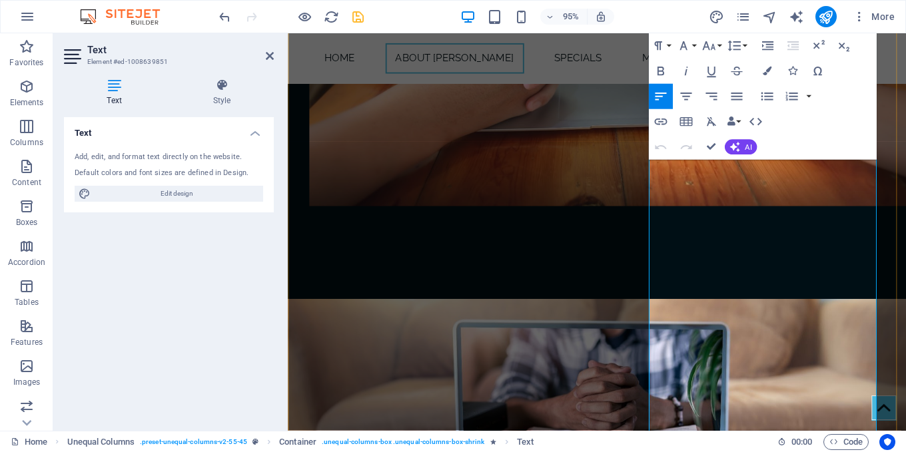
scroll to position [1115, 0]
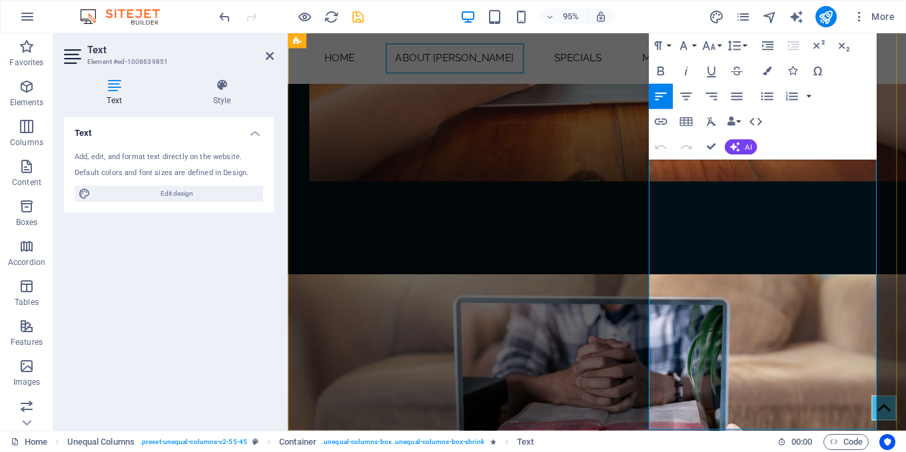
drag, startPoint x: 706, startPoint y: 373, endPoint x: 852, endPoint y: 401, distance: 148.6
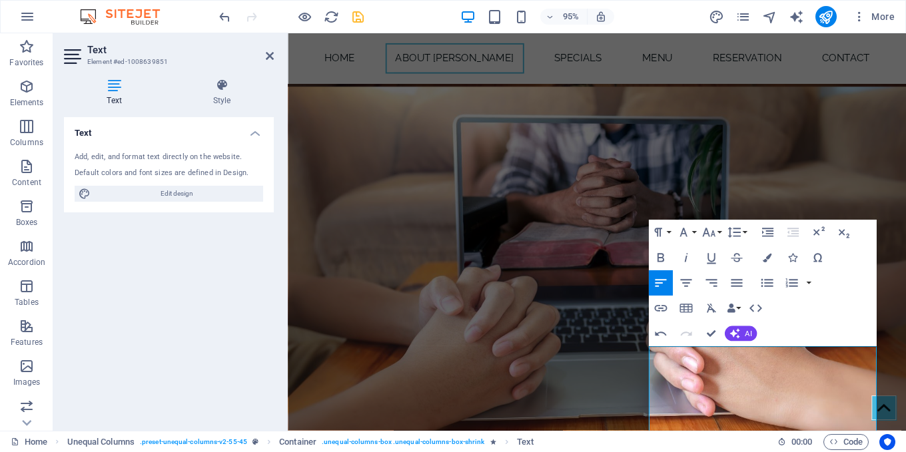
scroll to position [981, 0]
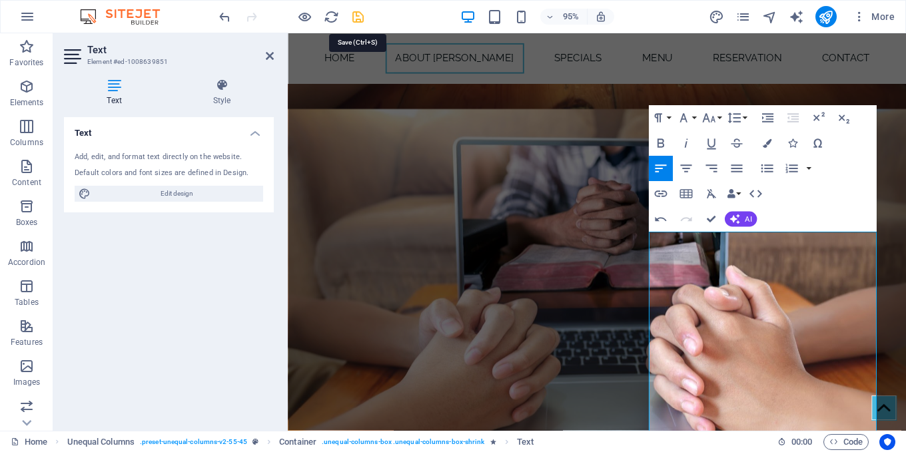
click at [362, 15] on icon "save" at bounding box center [357, 16] width 15 height 15
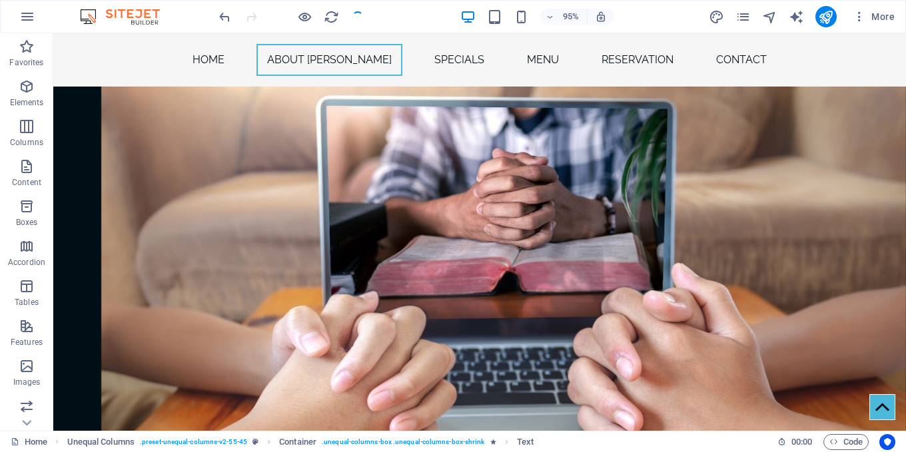
checkbox input "false"
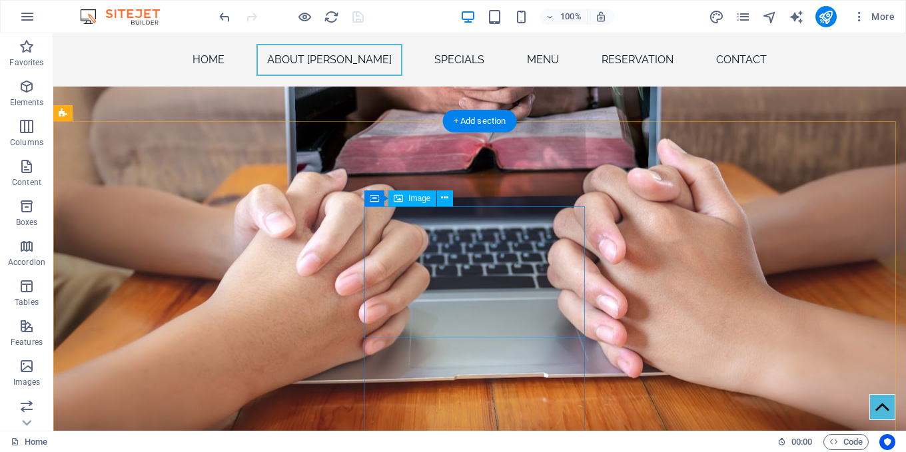
scroll to position [1514, 0]
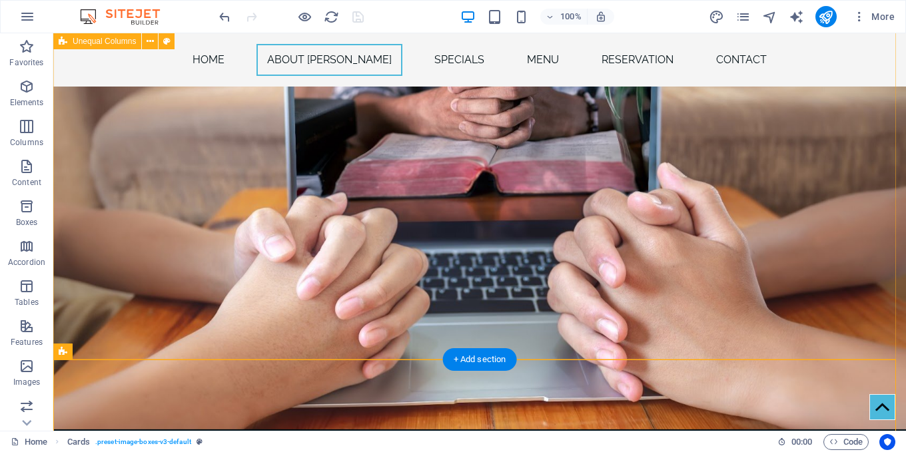
scroll to position [1447, 0]
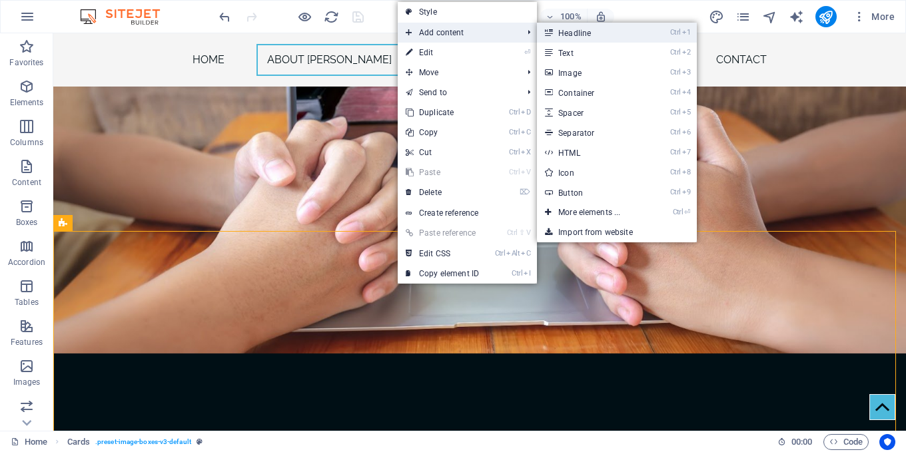
click at [559, 29] on link "Ctrl 1 Headline" at bounding box center [592, 33] width 110 height 20
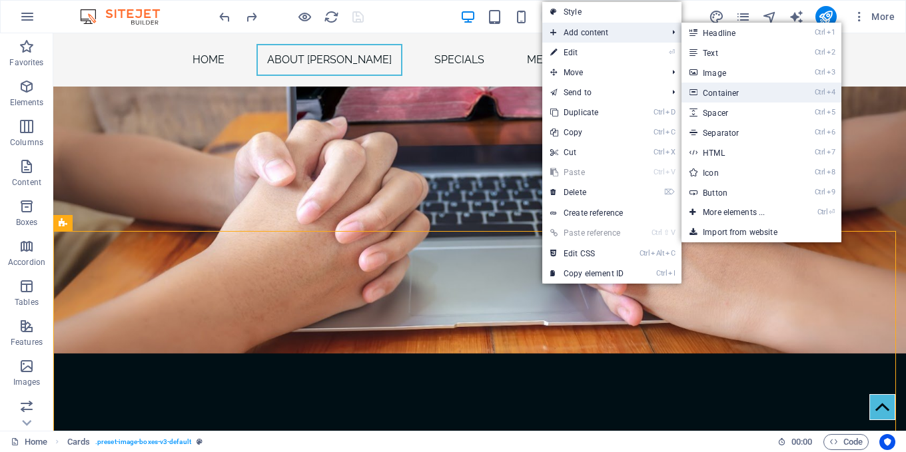
click at [760, 96] on link "Ctrl 4 Container" at bounding box center [736, 93] width 110 height 20
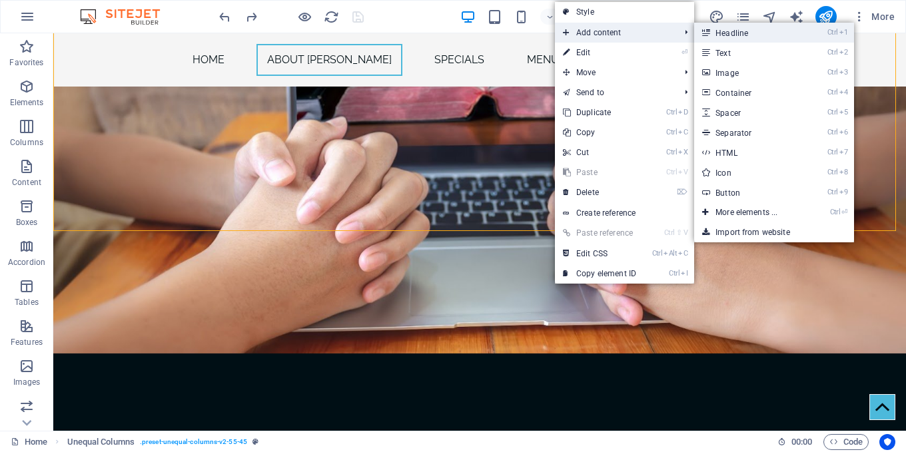
click at [747, 33] on link "Ctrl 1 Headline" at bounding box center [749, 33] width 110 height 20
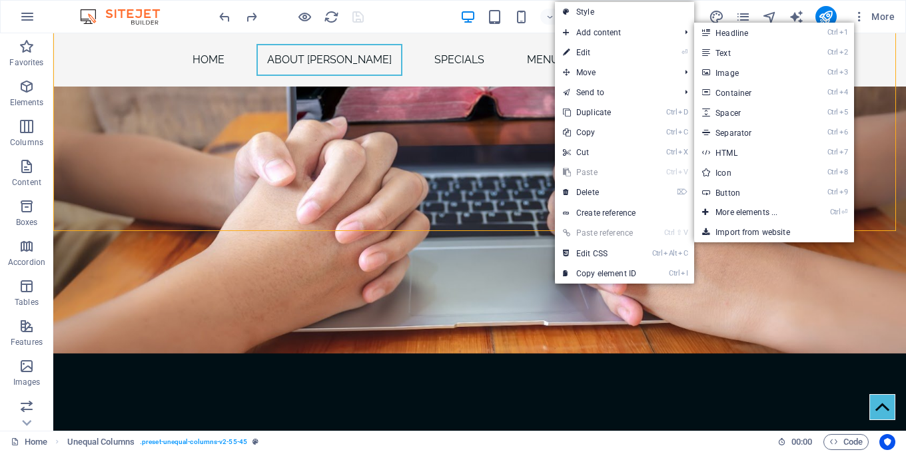
scroll to position [879, 0]
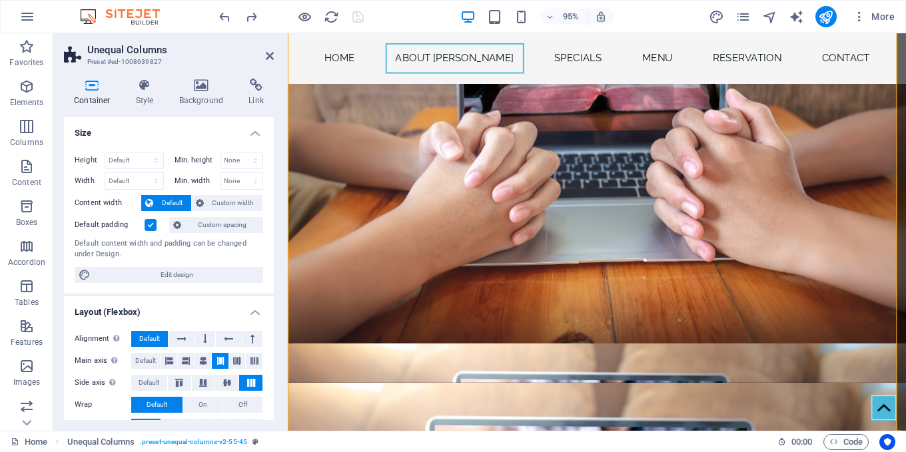
scroll to position [1345, 0]
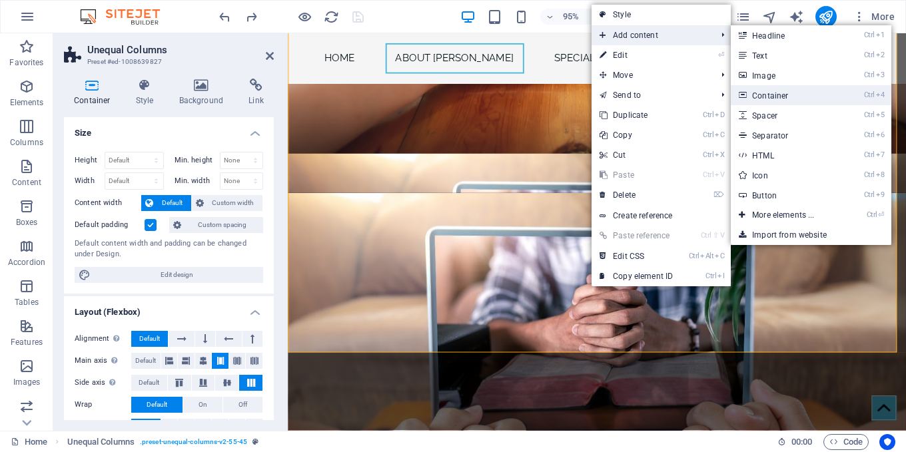
click at [780, 93] on link "Ctrl 4 Container" at bounding box center [785, 95] width 110 height 20
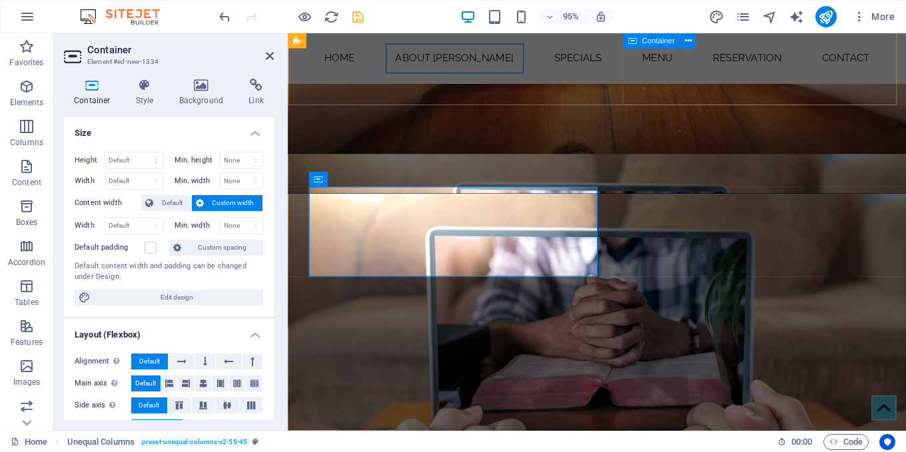
scroll to position [906, 0]
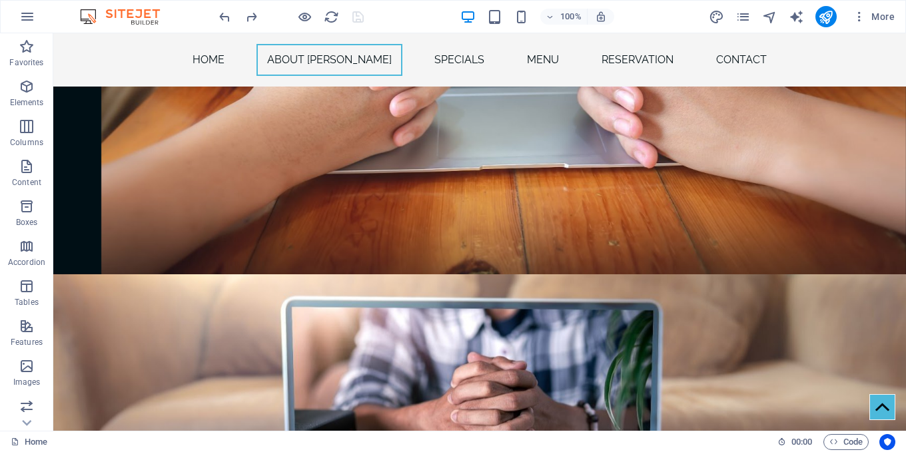
scroll to position [1306, 0]
click at [479, 370] on div "+ Add section" at bounding box center [480, 373] width 74 height 23
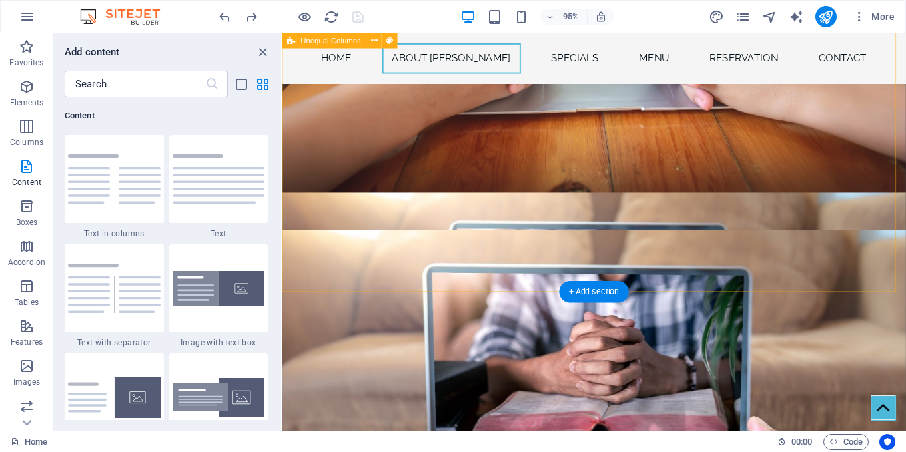
scroll to position [1505, 0]
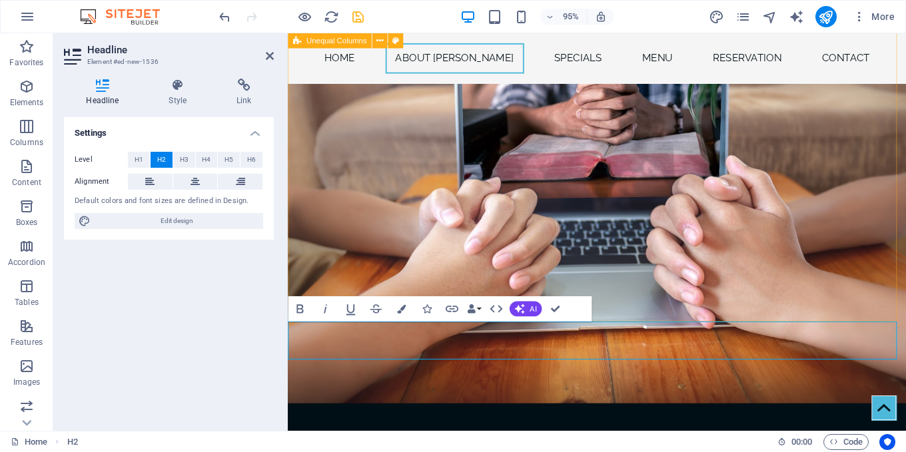
scroll to position [1354, 0]
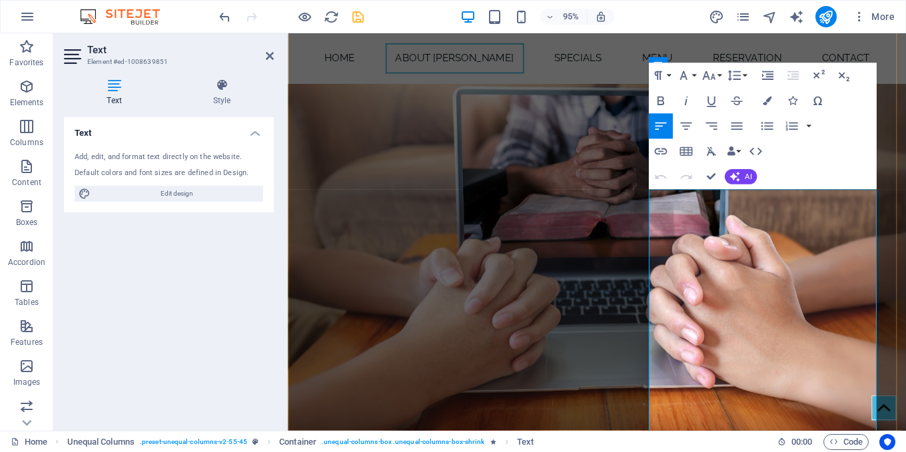
scroll to position [1048, 0]
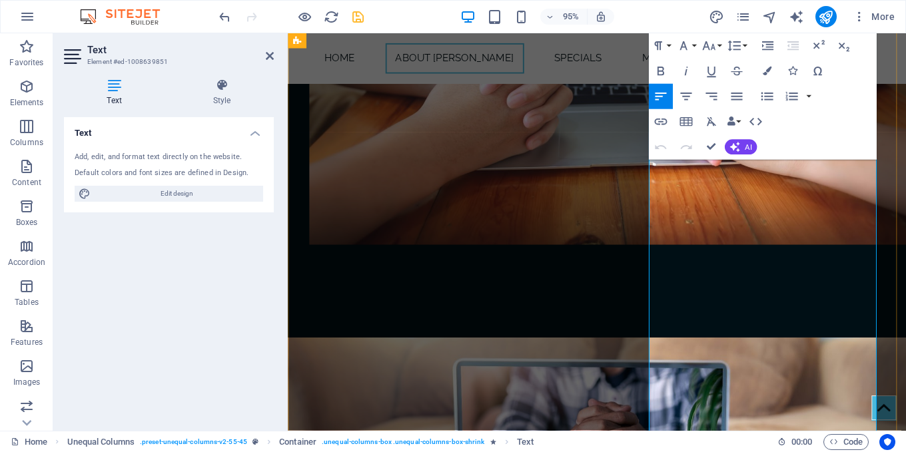
scroll to position [1181, 0]
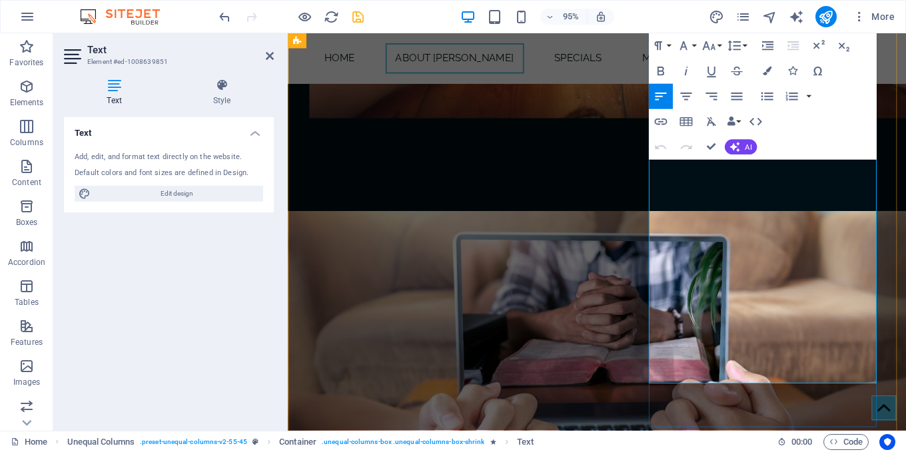
drag, startPoint x: 875, startPoint y: 299, endPoint x: 756, endPoint y: 302, distance: 119.2
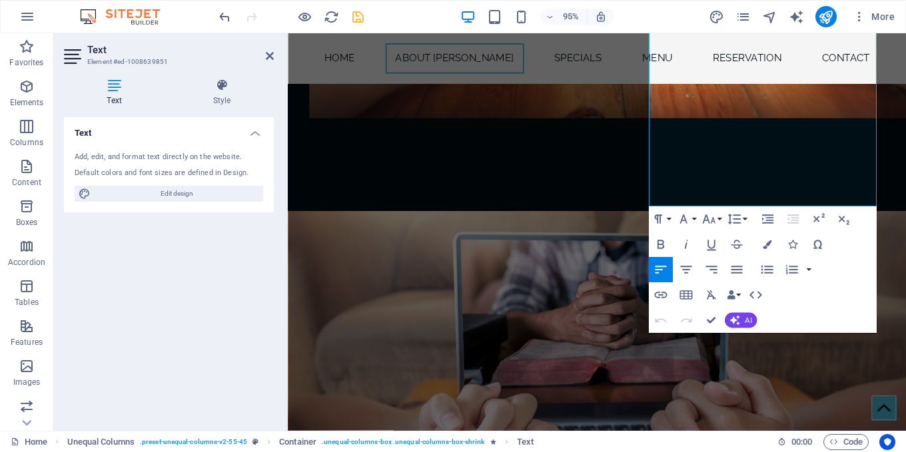
scroll to position [1381, 0]
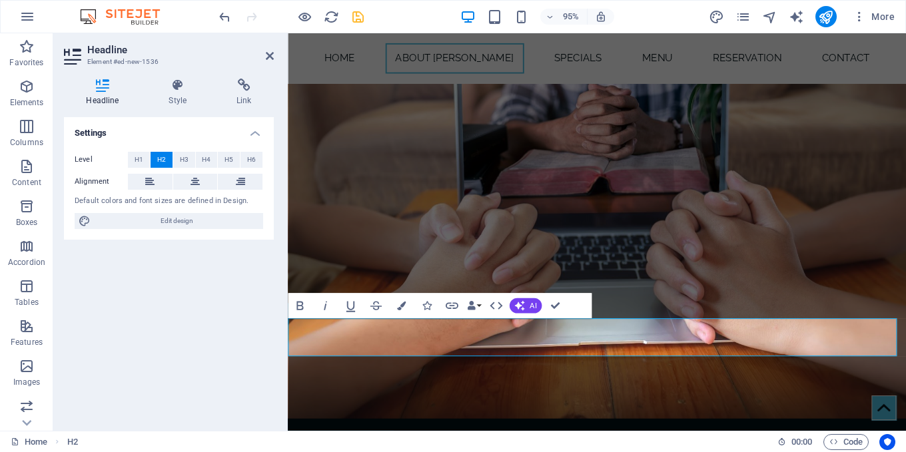
drag, startPoint x: 622, startPoint y: 358, endPoint x: 283, endPoint y: 354, distance: 338.9
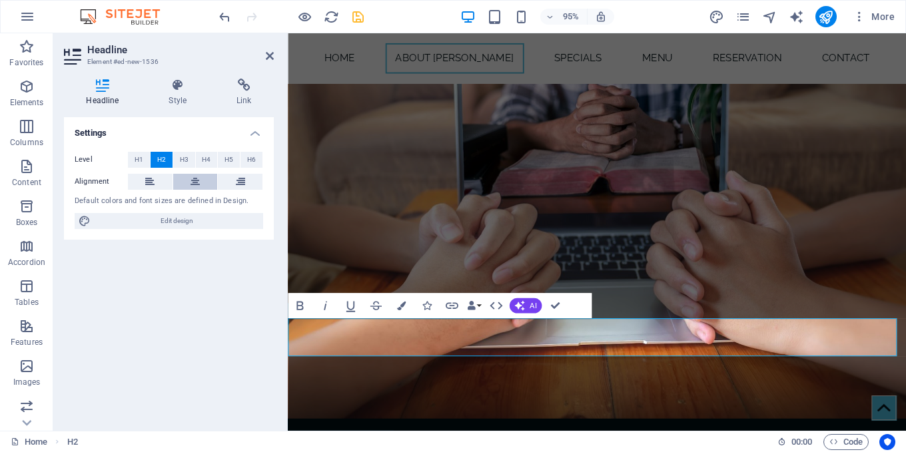
click at [198, 184] on icon at bounding box center [194, 182] width 9 height 16
click at [366, 354] on div "Cards" at bounding box center [329, 349] width 83 height 16
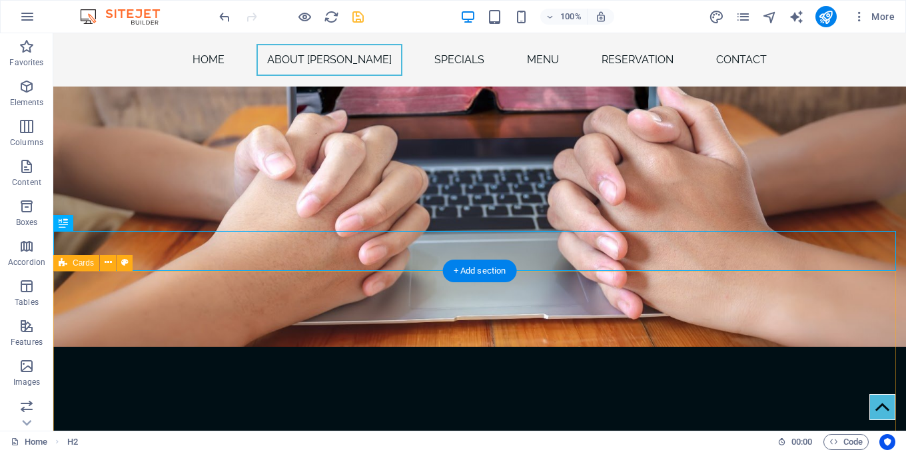
scroll to position [1447, 0]
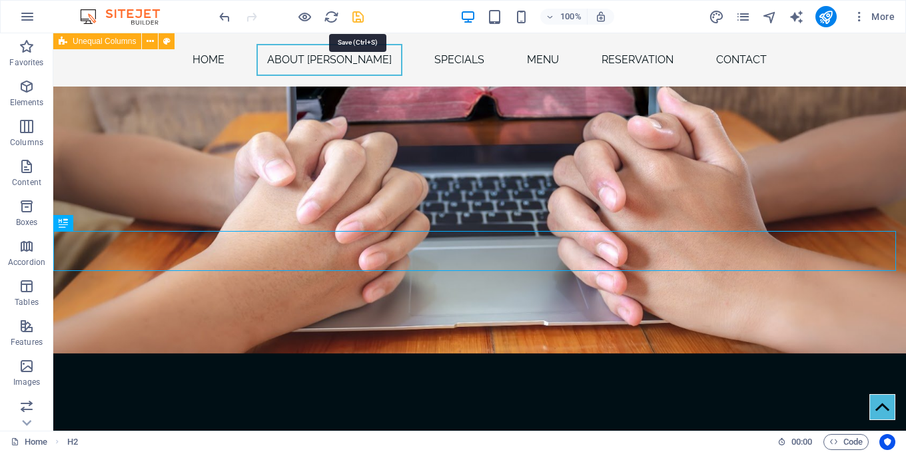
click at [358, 15] on icon "save" at bounding box center [357, 16] width 15 height 15
checkbox input "false"
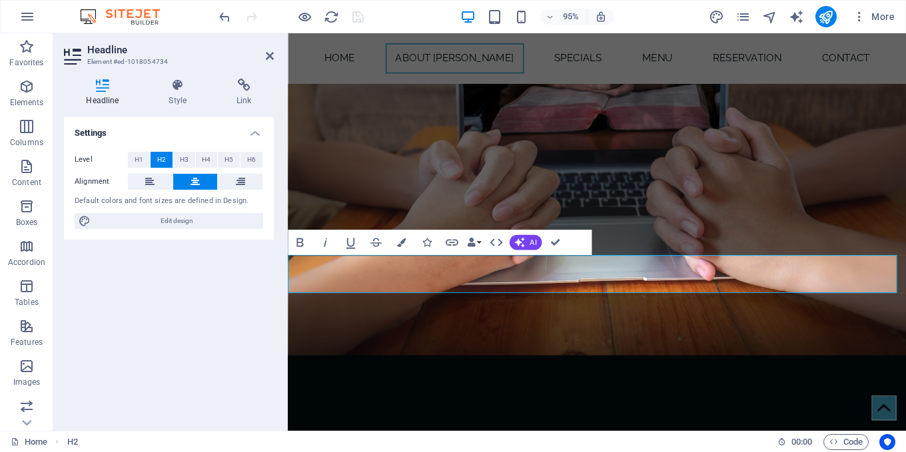
drag, startPoint x: 572, startPoint y: 290, endPoint x: 455, endPoint y: 279, distance: 117.0
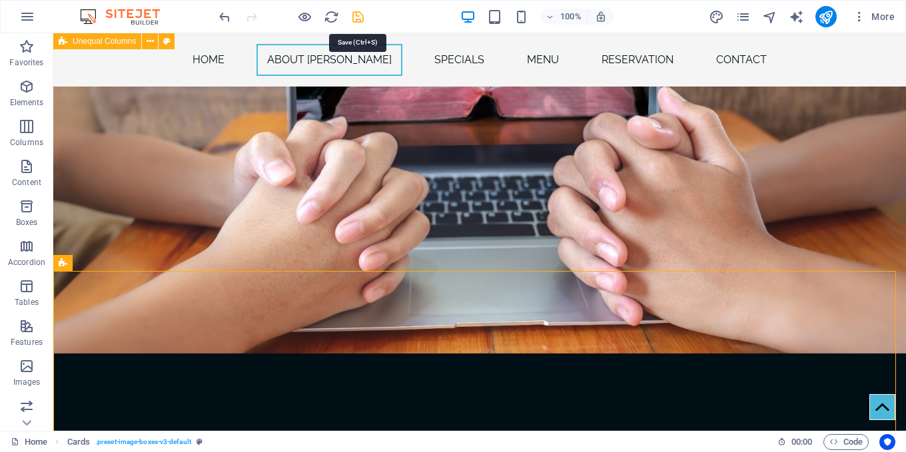
click at [351, 20] on icon "save" at bounding box center [357, 16] width 15 height 15
checkbox input "false"
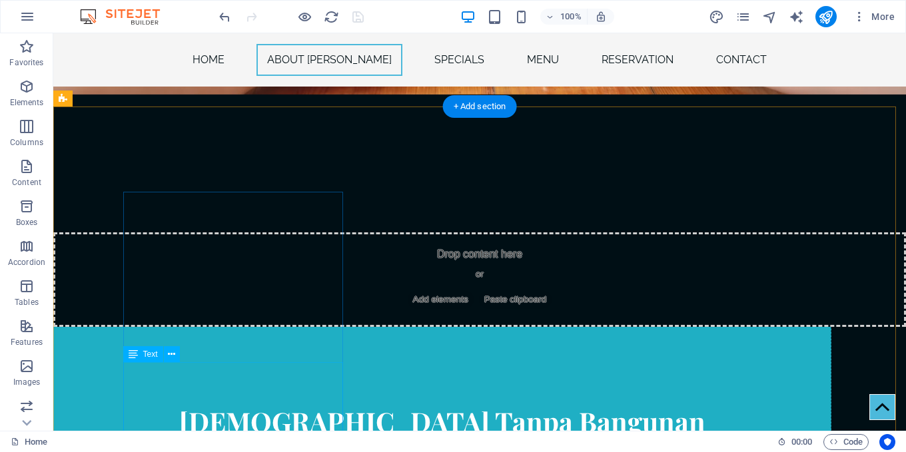
scroll to position [1714, 0]
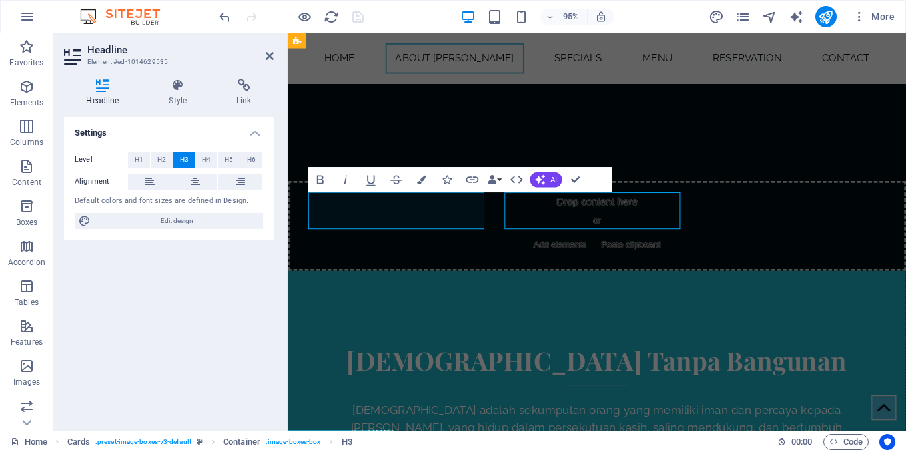
scroll to position [1714, 0]
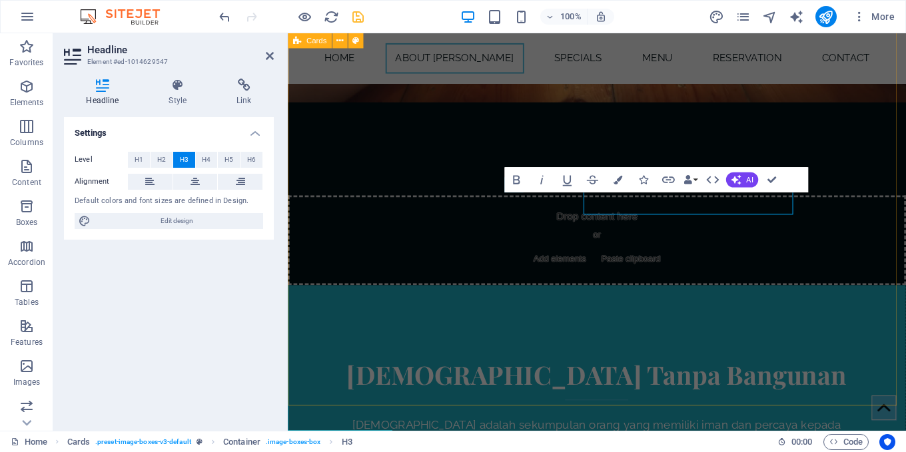
scroll to position [1750, 0]
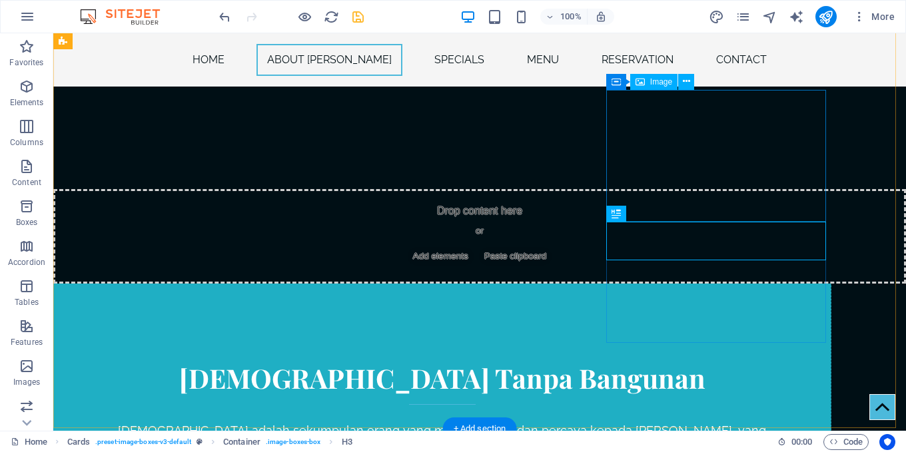
scroll to position [1714, 0]
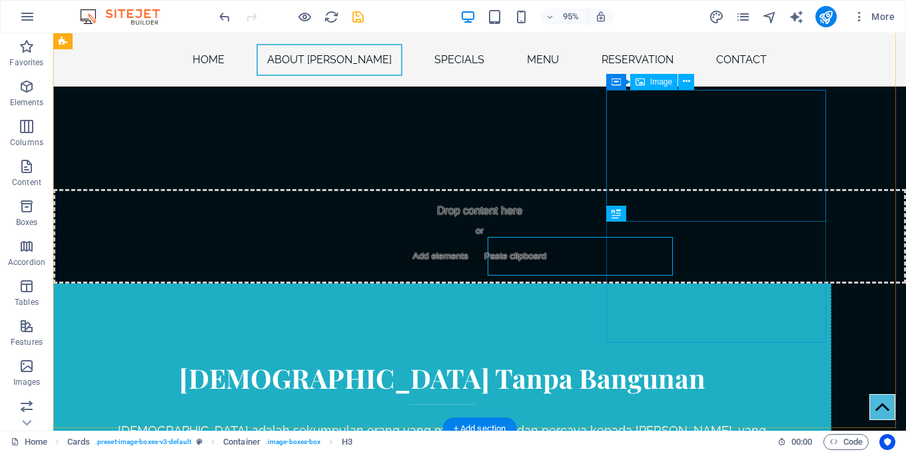
scroll to position [1714, 0]
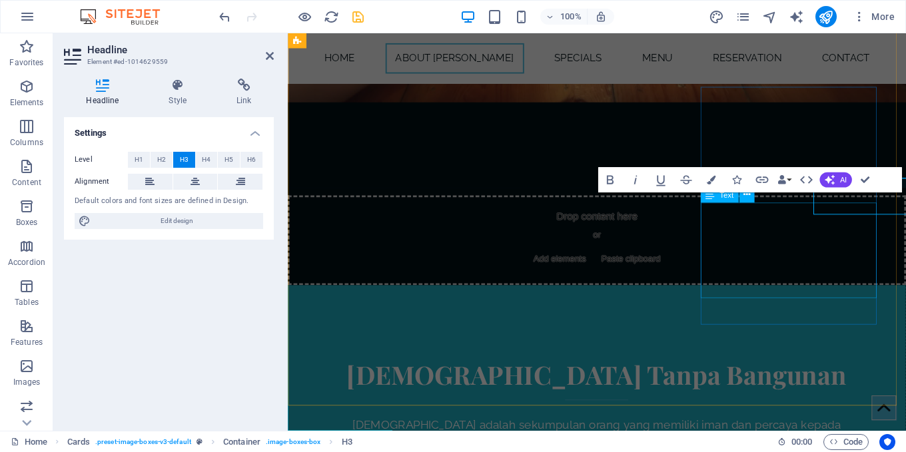
scroll to position [1750, 0]
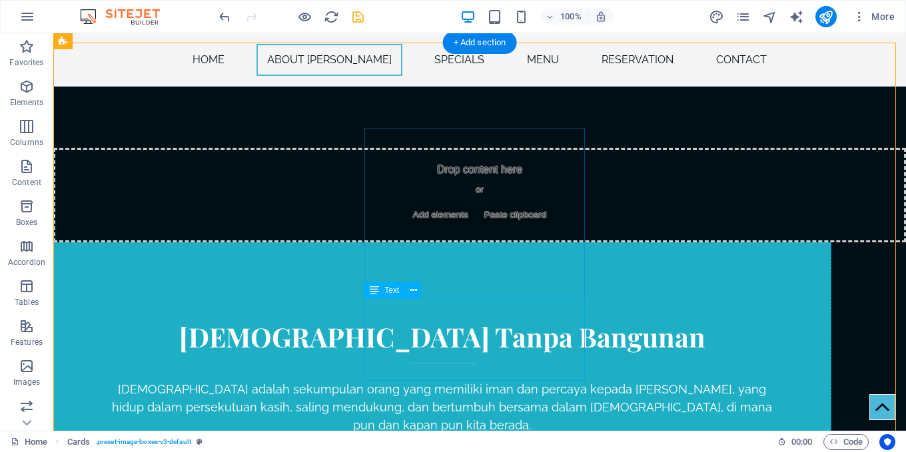
scroll to position [1668, 0]
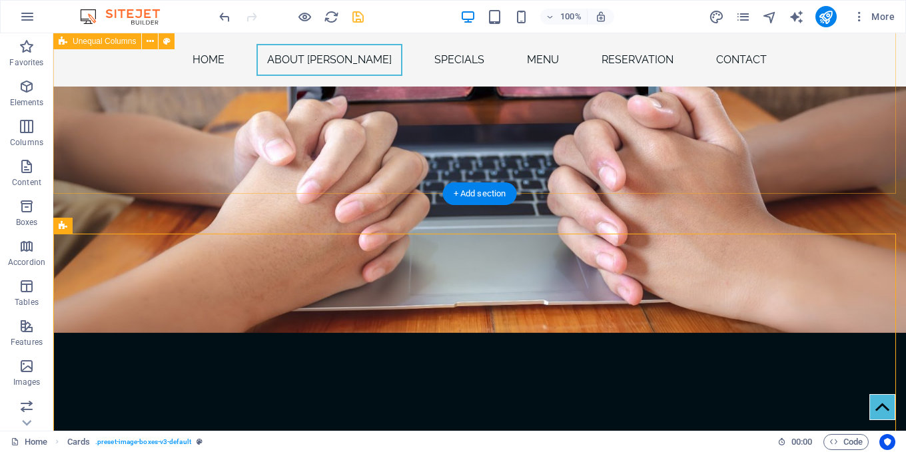
scroll to position [1601, 0]
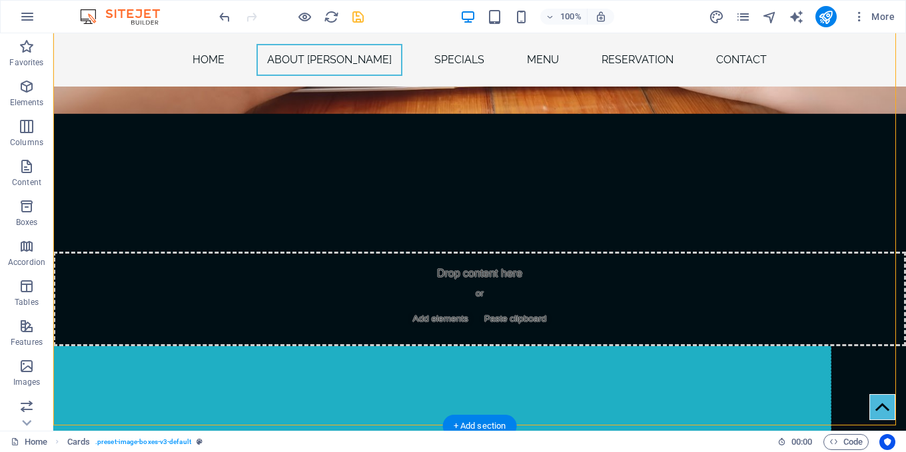
scroll to position [1801, 0]
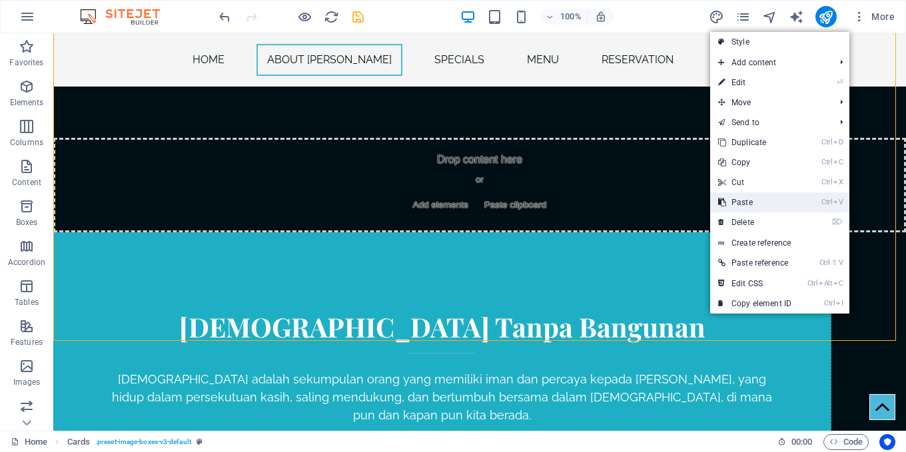
click at [756, 202] on link "Ctrl V Paste" at bounding box center [754, 202] width 89 height 20
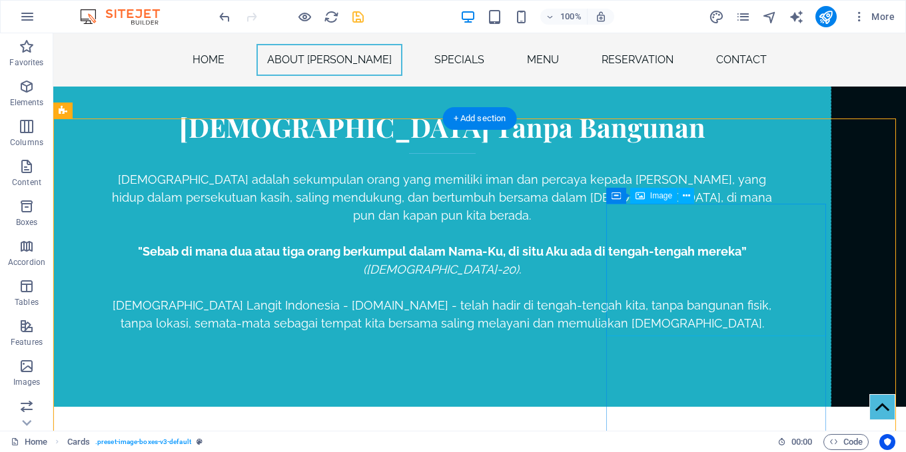
scroll to position [2134, 0]
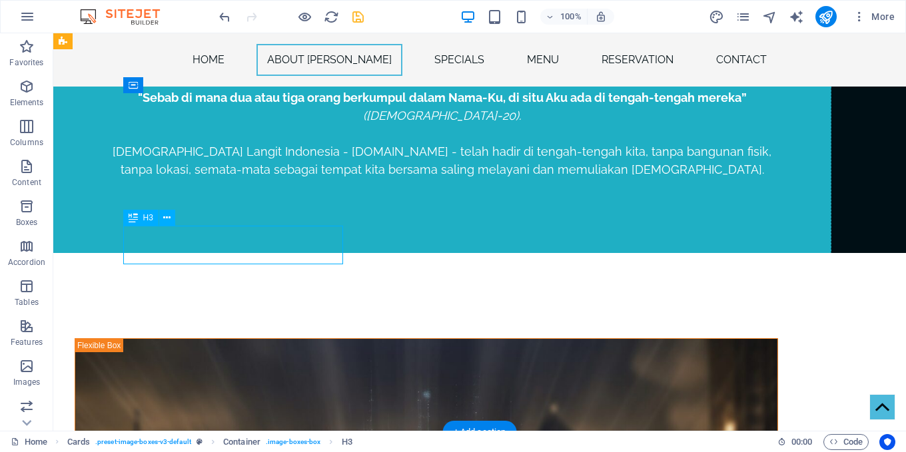
scroll to position [2167, 0]
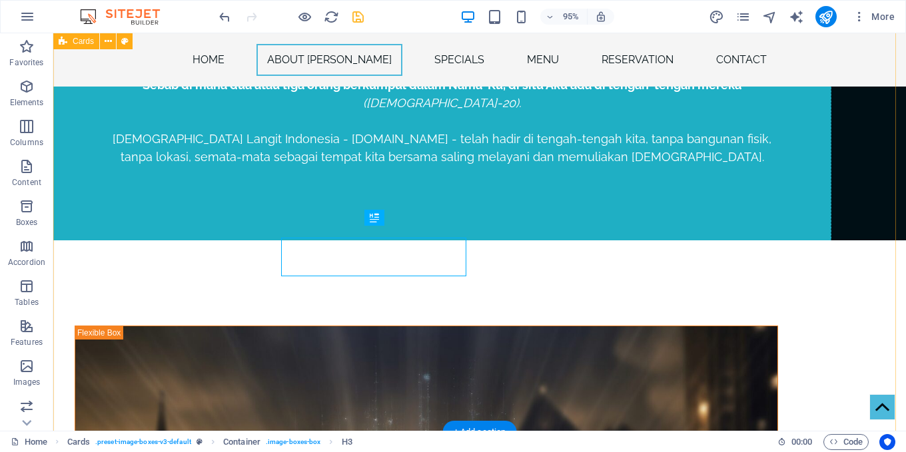
scroll to position [2134, 0]
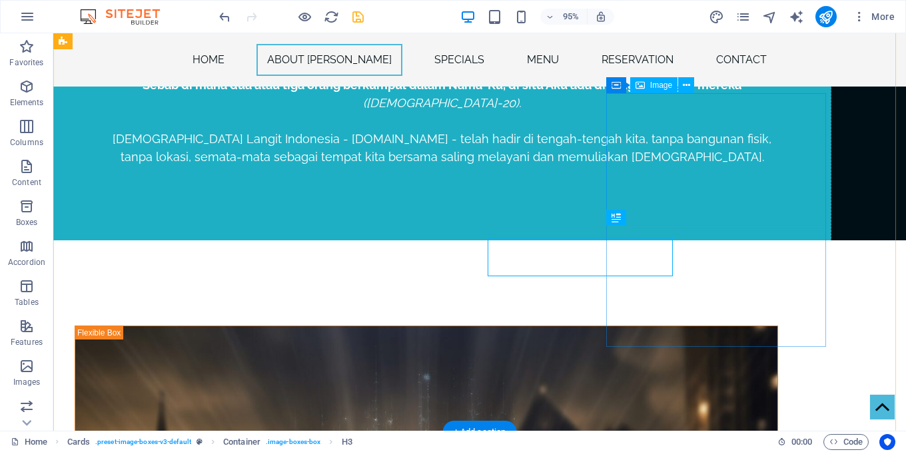
scroll to position [2134, 0]
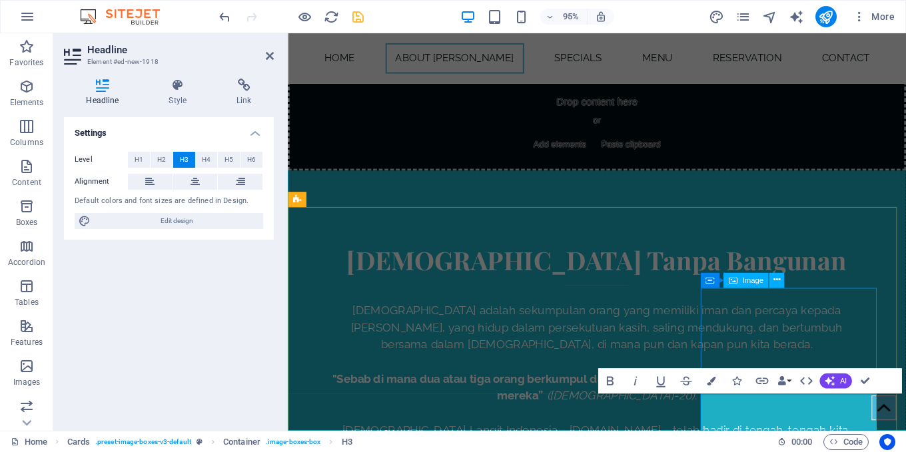
scroll to position [2167, 0]
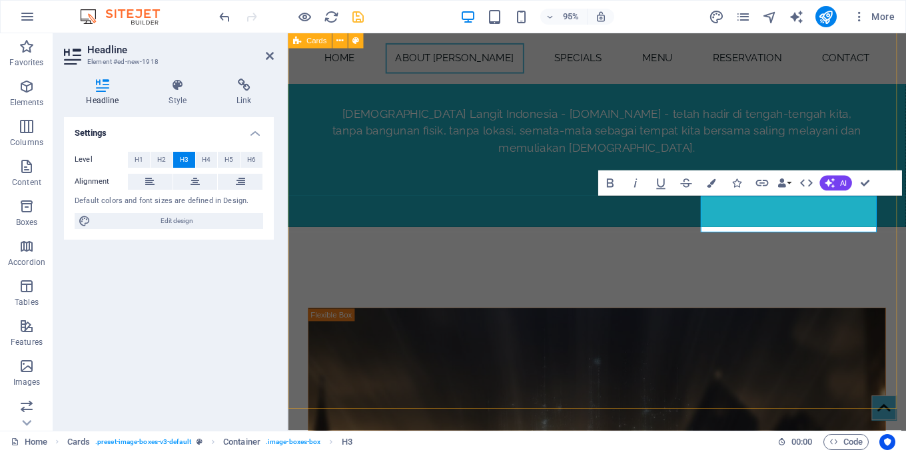
drag, startPoint x: 706, startPoint y: 385, endPoint x: 921, endPoint y: 368, distance: 215.8
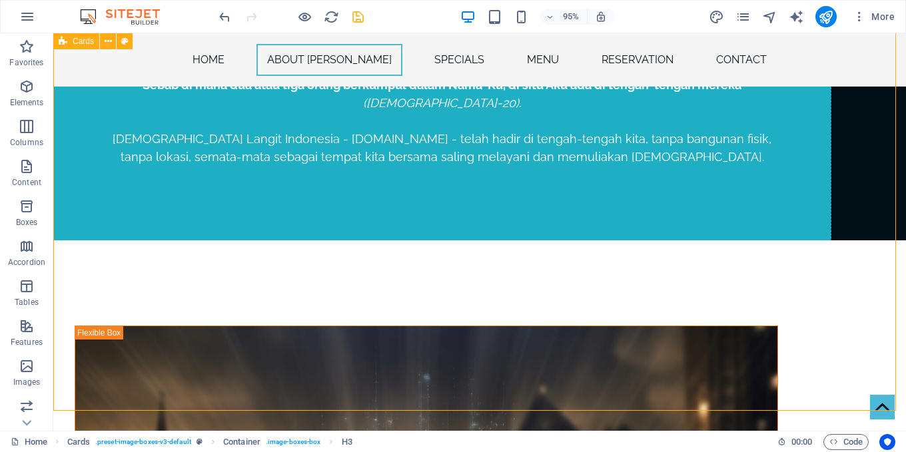
scroll to position [2155, 0]
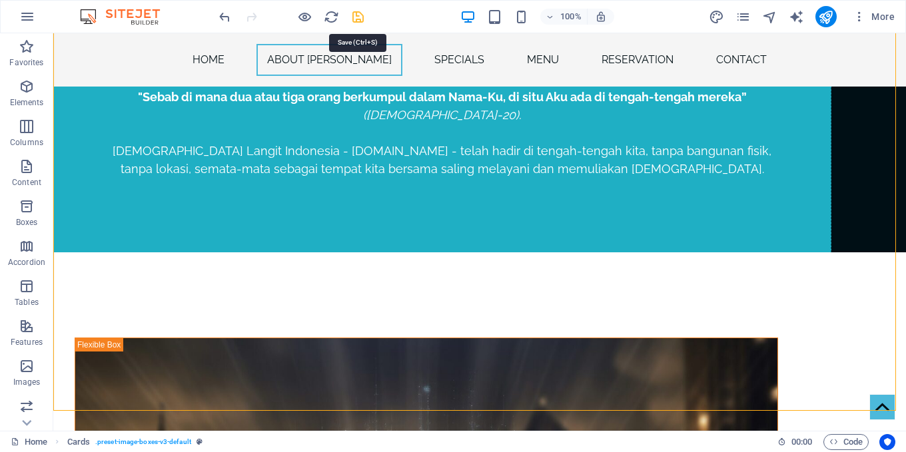
click at [360, 20] on icon "save" at bounding box center [357, 16] width 15 height 15
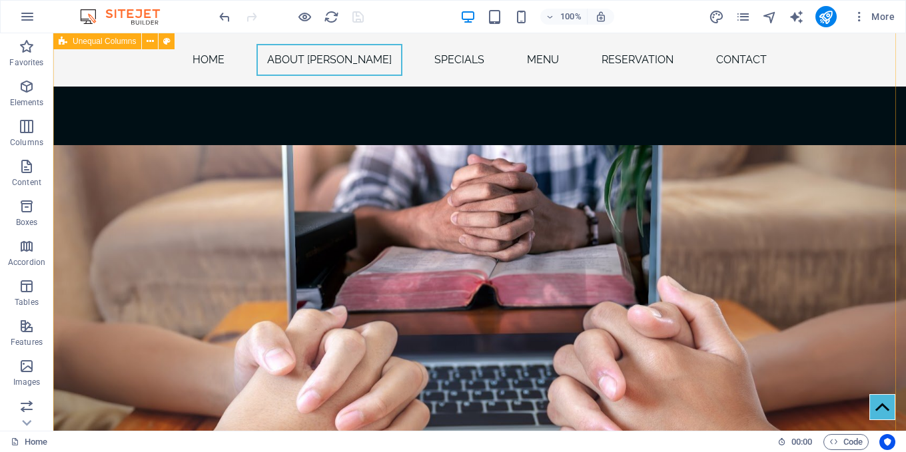
scroll to position [1223, 0]
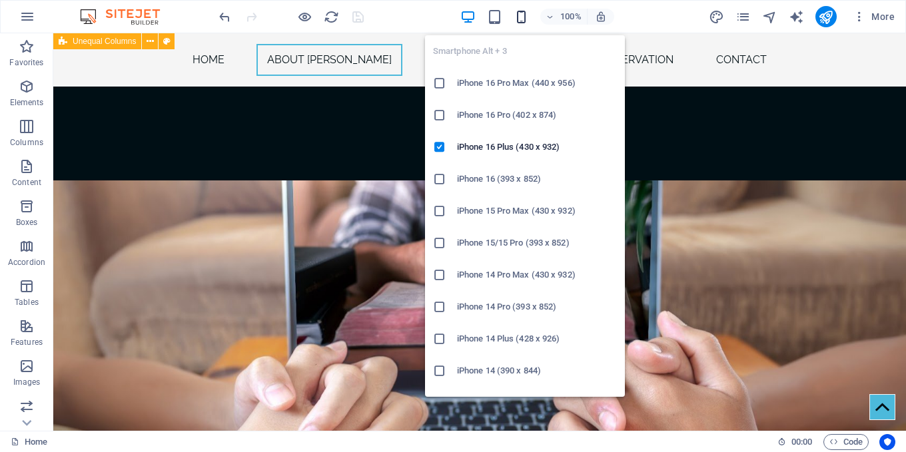
click at [519, 13] on icon "button" at bounding box center [520, 16] width 15 height 15
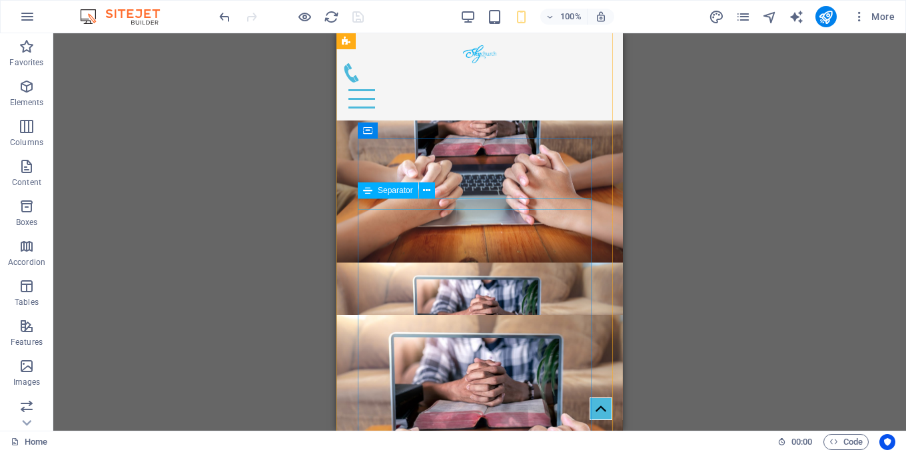
scroll to position [1065, 0]
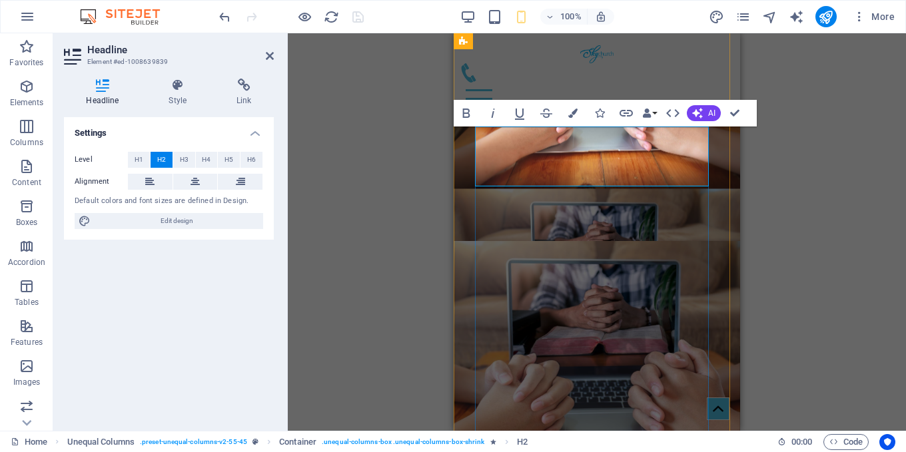
drag, startPoint x: 585, startPoint y: 171, endPoint x: 894, endPoint y: 174, distance: 309.0
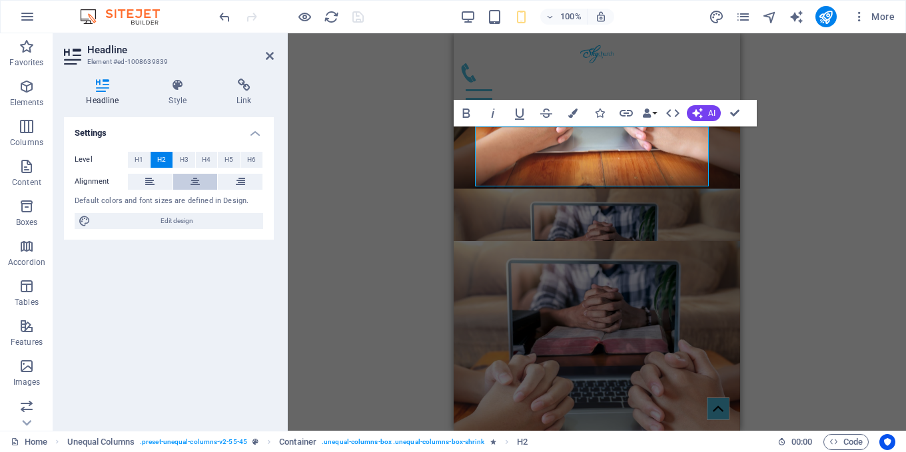
click at [201, 183] on button at bounding box center [195, 182] width 45 height 16
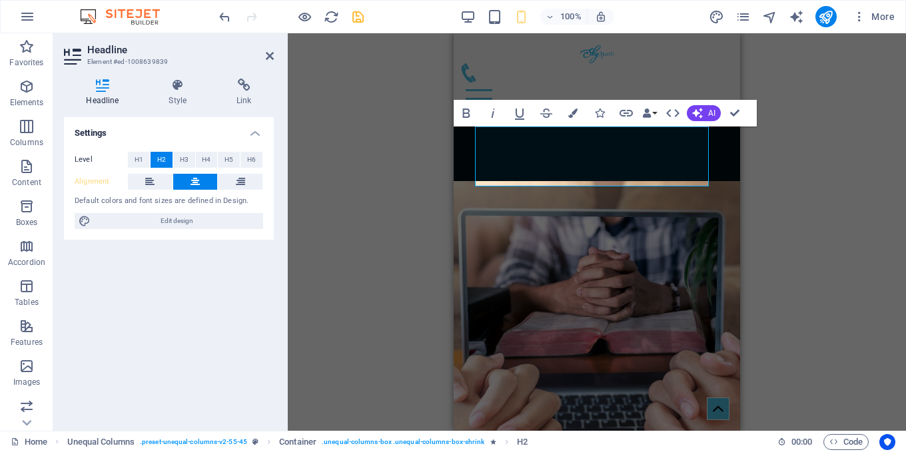
click at [374, 139] on div "Container H2 Banner Banner Container Container Separator Spacer Text Wide image…" at bounding box center [597, 231] width 618 height 397
click at [397, 141] on div "Container H2 Banner Banner Container Container Separator Spacer Text Wide image…" at bounding box center [597, 231] width 618 height 397
click at [844, 217] on div "Container H2 Banner Banner Container Container Separator Spacer Text Wide image…" at bounding box center [597, 231] width 618 height 397
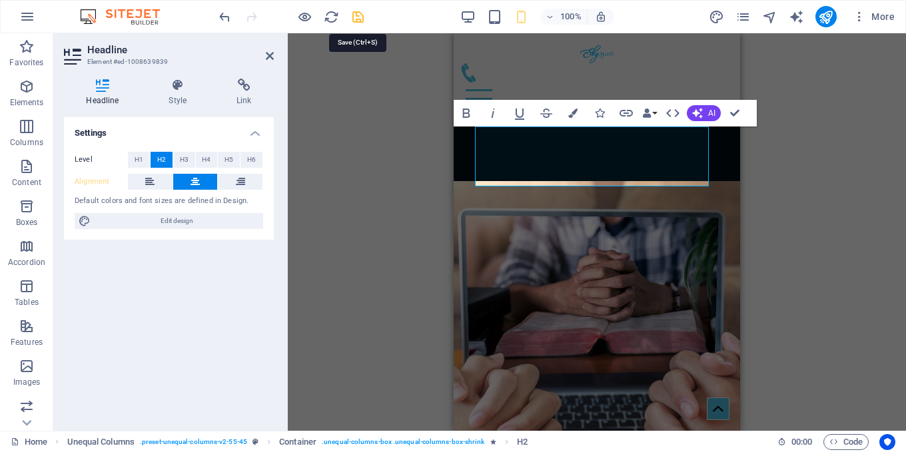
click at [356, 17] on icon "save" at bounding box center [357, 16] width 15 height 15
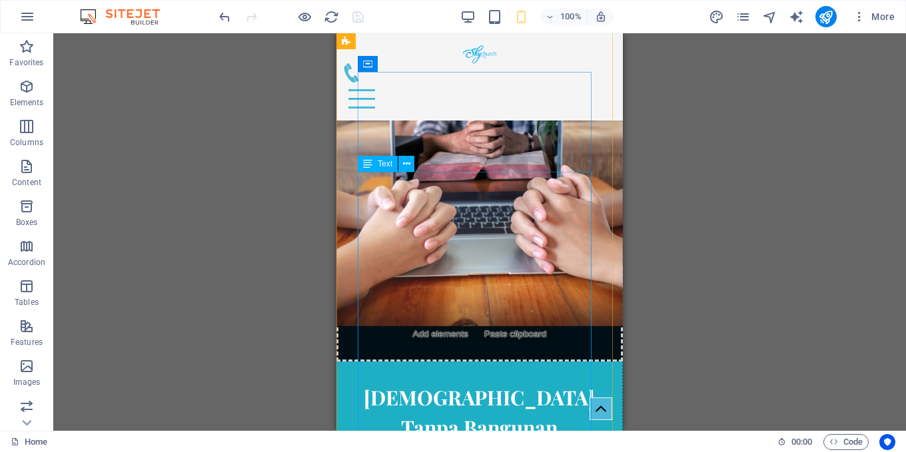
scroll to position [1265, 0]
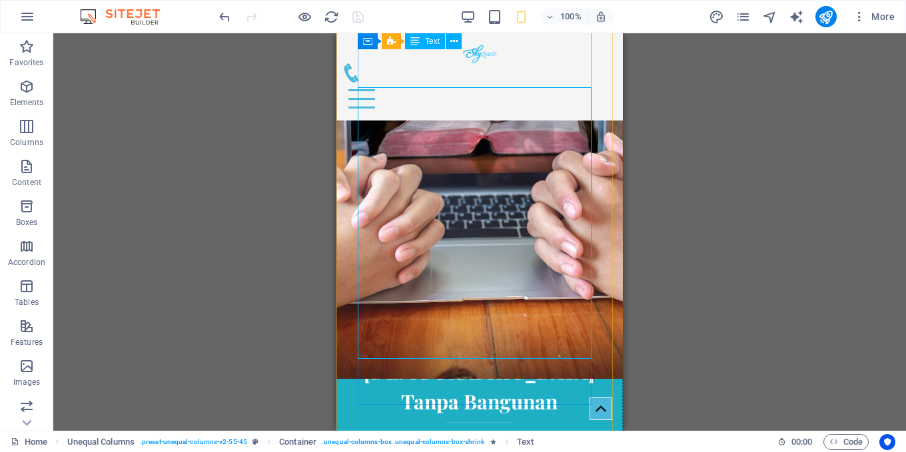
scroll to position [1065, 0]
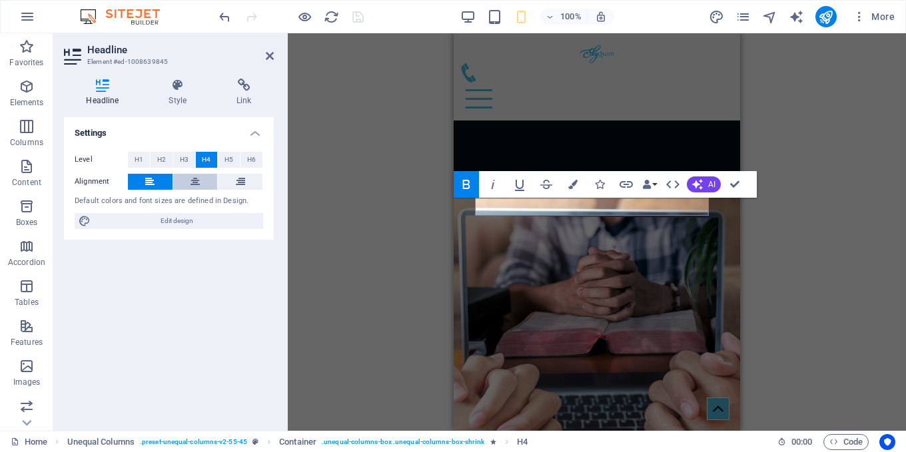
click at [198, 184] on icon at bounding box center [194, 182] width 9 height 16
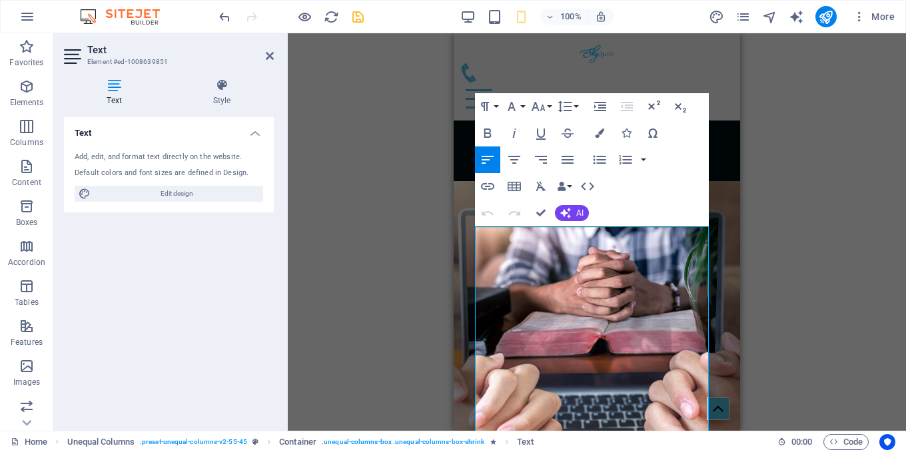
click at [117, 92] on h4 "Text" at bounding box center [117, 93] width 106 height 28
click at [112, 89] on icon at bounding box center [114, 85] width 101 height 13
click at [517, 161] on icon "button" at bounding box center [514, 160] width 16 height 16
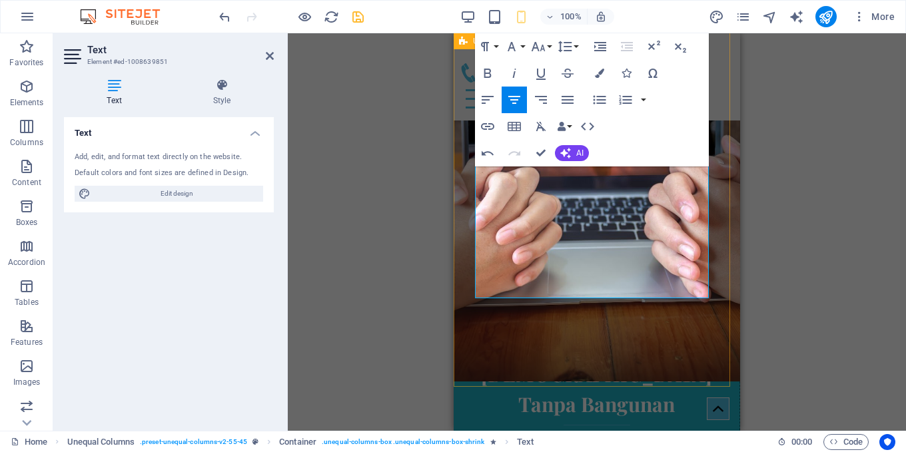
scroll to position [1265, 0]
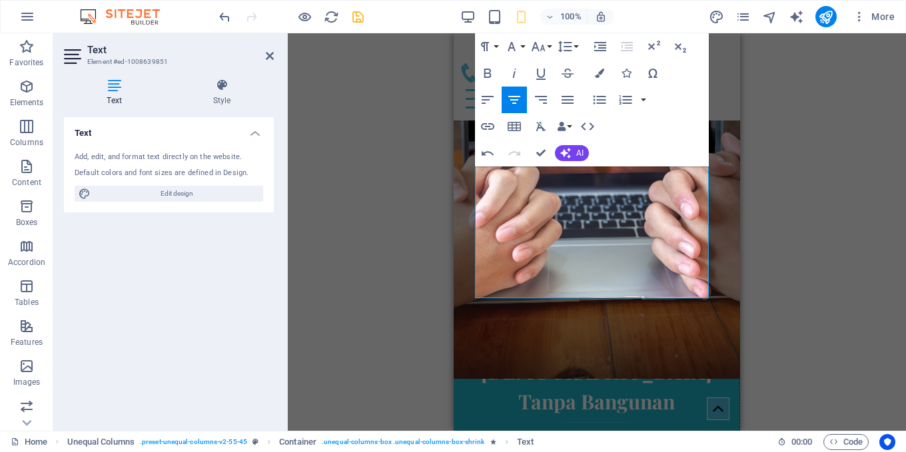
drag, startPoint x: 631, startPoint y: 293, endPoint x: 906, endPoint y: 176, distance: 298.3
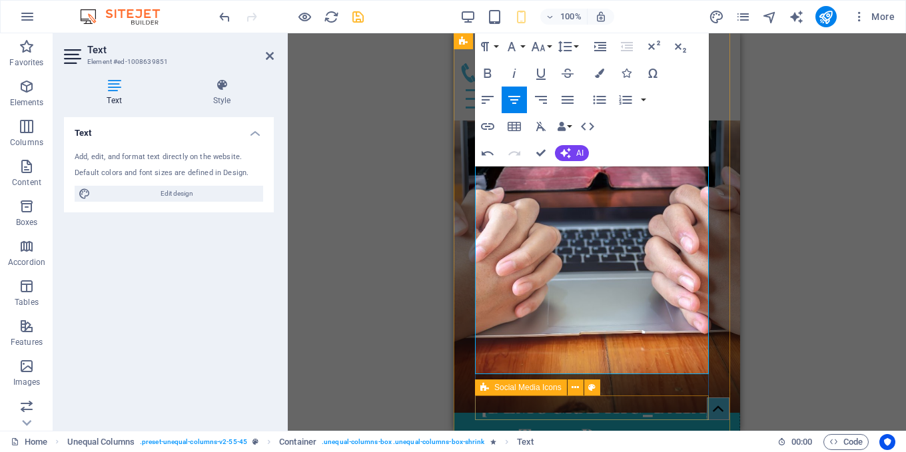
scroll to position [1304, 0]
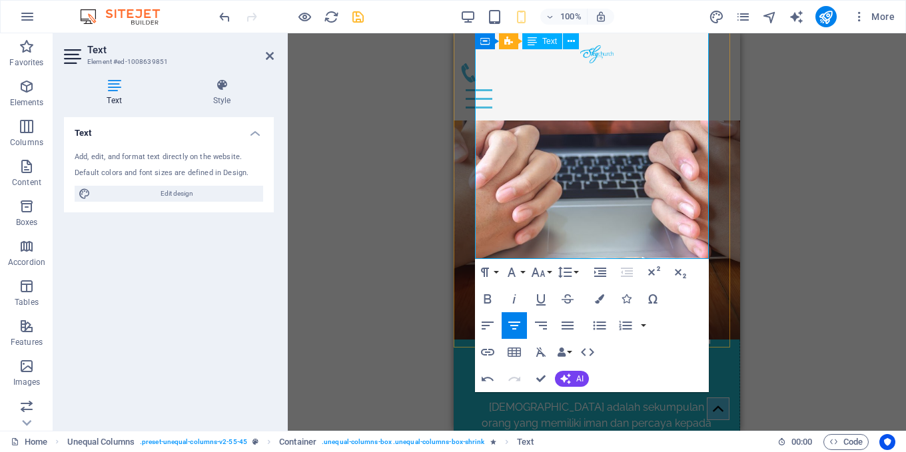
drag, startPoint x: 478, startPoint y: 234, endPoint x: 652, endPoint y: 256, distance: 175.1
click at [110, 93] on h4 "Text" at bounding box center [117, 93] width 106 height 28
click at [115, 84] on icon at bounding box center [114, 85] width 101 height 13
click at [85, 101] on h4 "Text" at bounding box center [117, 93] width 106 height 28
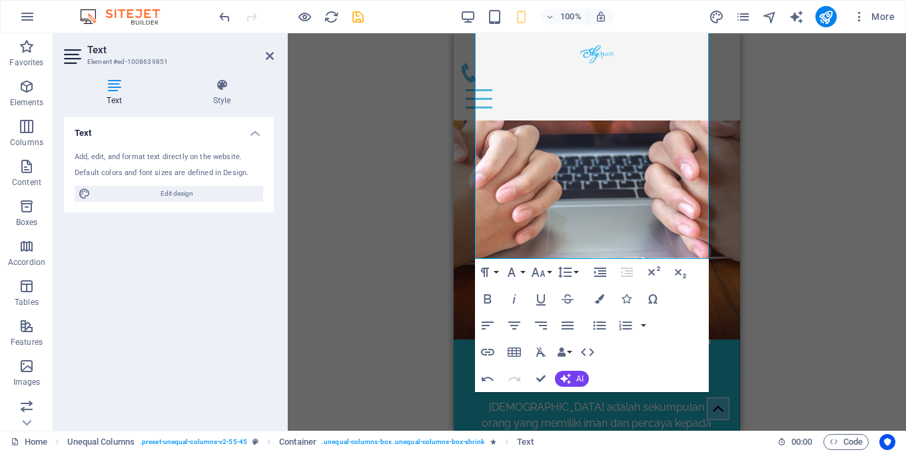
click at [116, 92] on h4 "Text" at bounding box center [117, 93] width 106 height 28
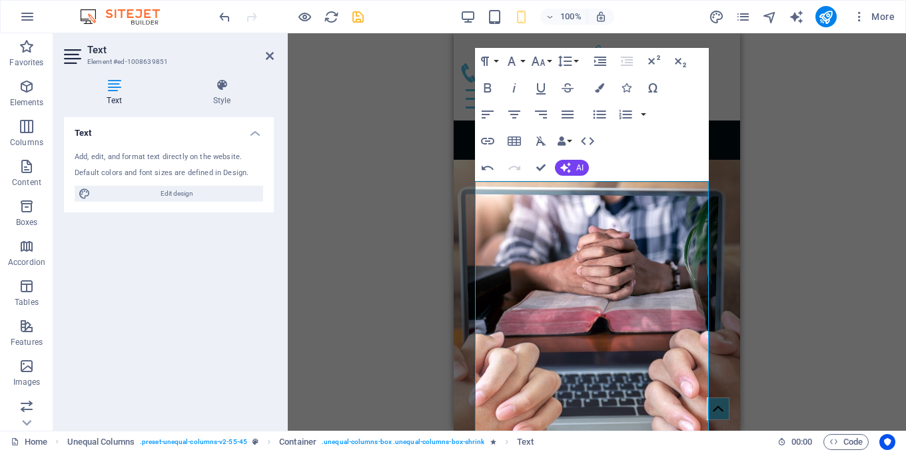
scroll to position [1038, 0]
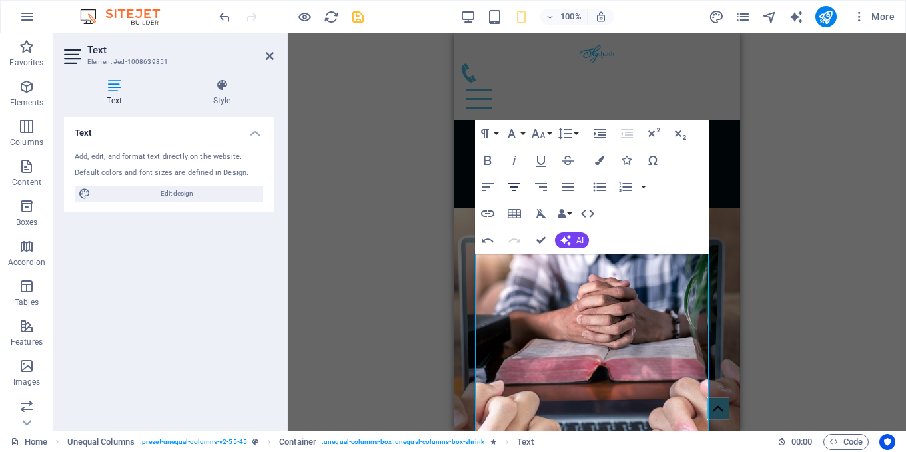
click at [515, 188] on icon "button" at bounding box center [514, 187] width 16 height 16
click at [360, 23] on icon "save" at bounding box center [357, 16] width 15 height 15
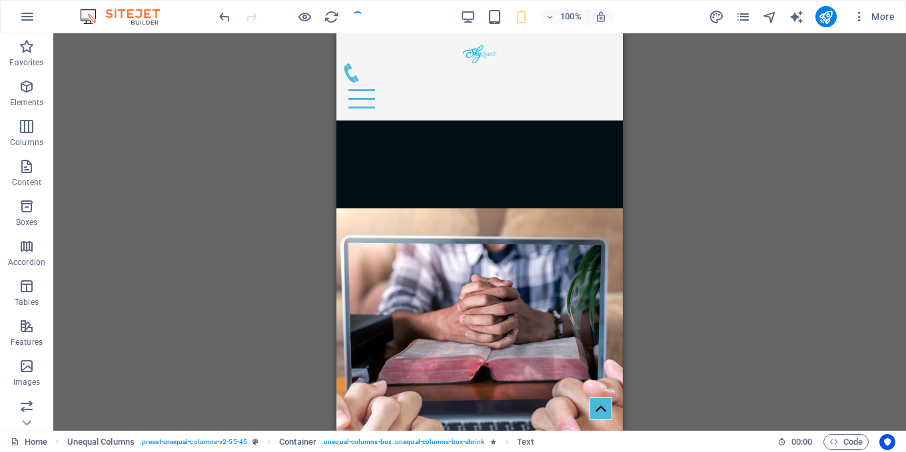
checkbox input "false"
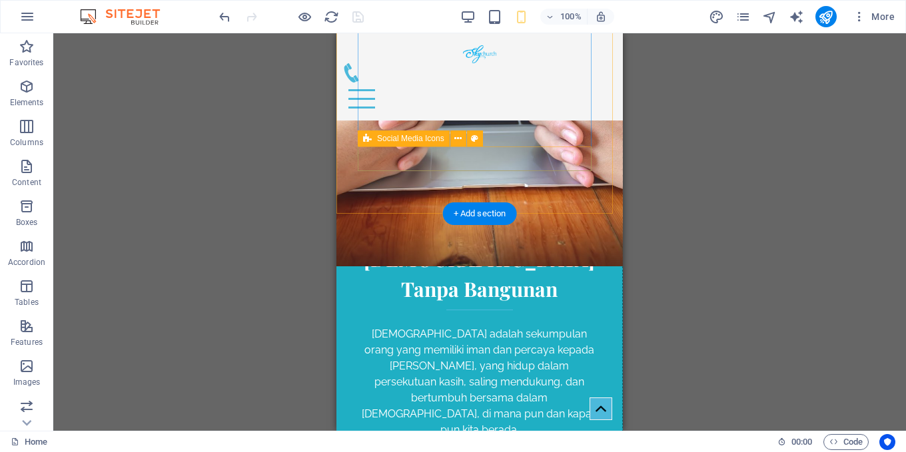
scroll to position [1504, 0]
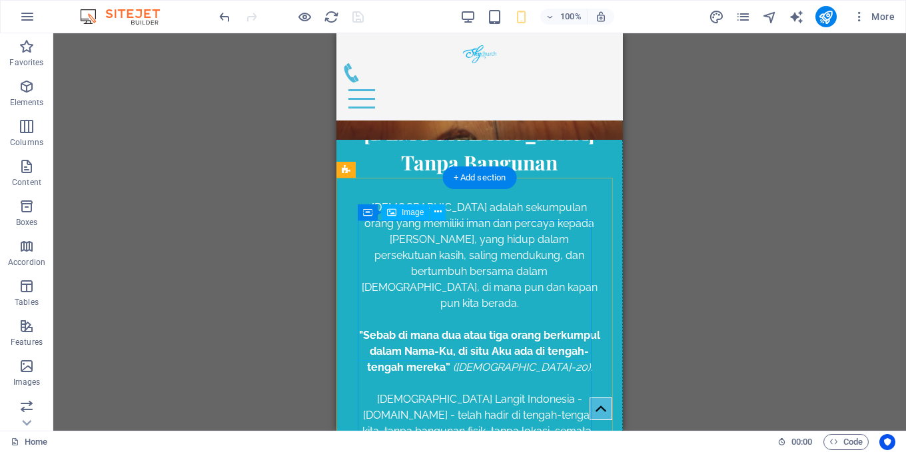
select select "%"
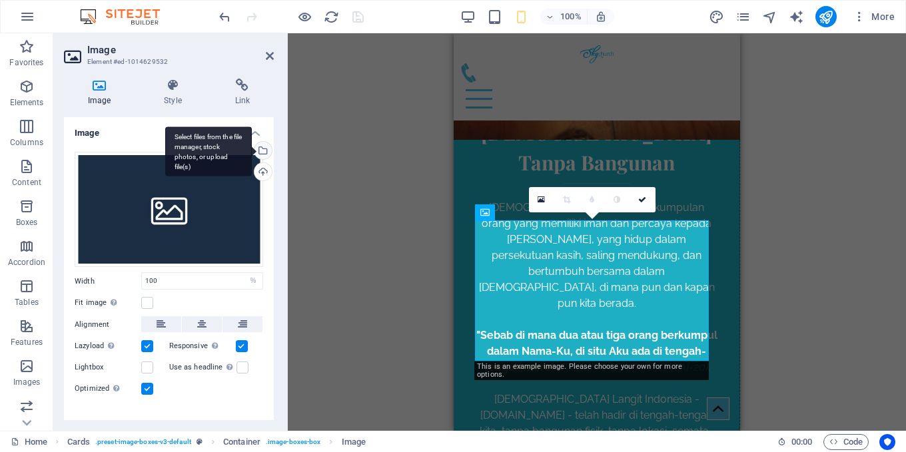
click at [261, 150] on div "Select files from the file manager, stock photos, or upload file(s)" at bounding box center [262, 152] width 20 height 20
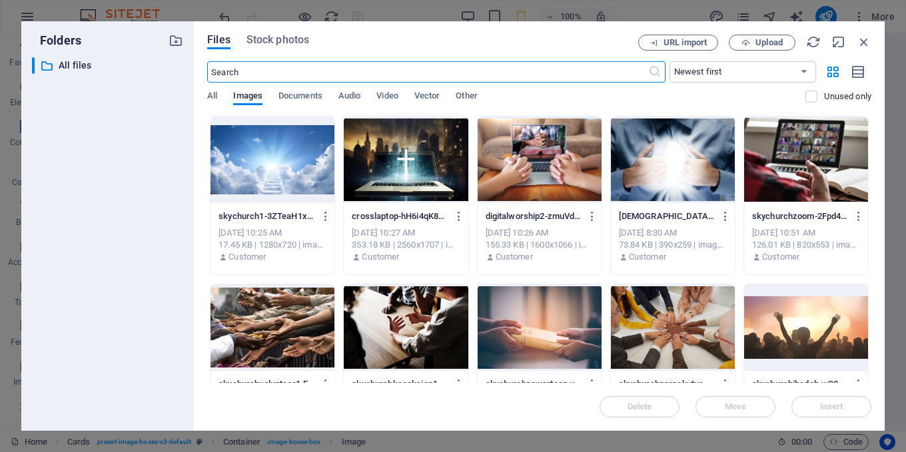
click at [845, 332] on div at bounding box center [806, 327] width 124 height 87
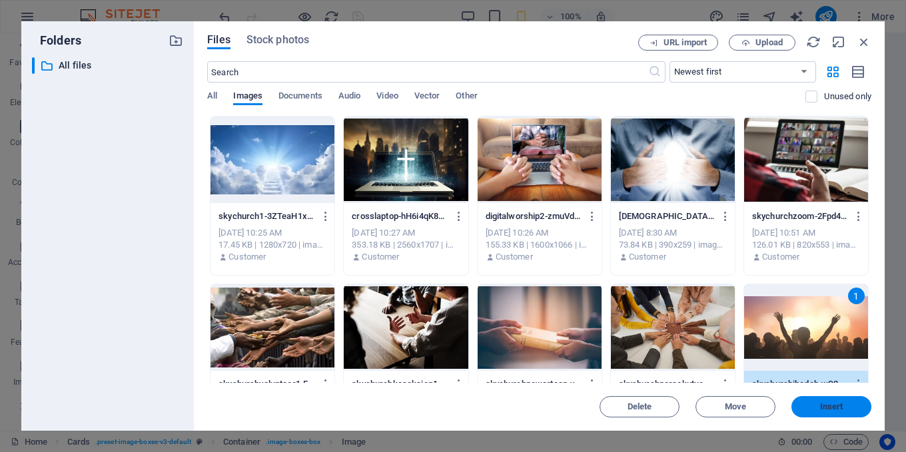
click at [858, 400] on button "Insert" at bounding box center [831, 406] width 80 height 21
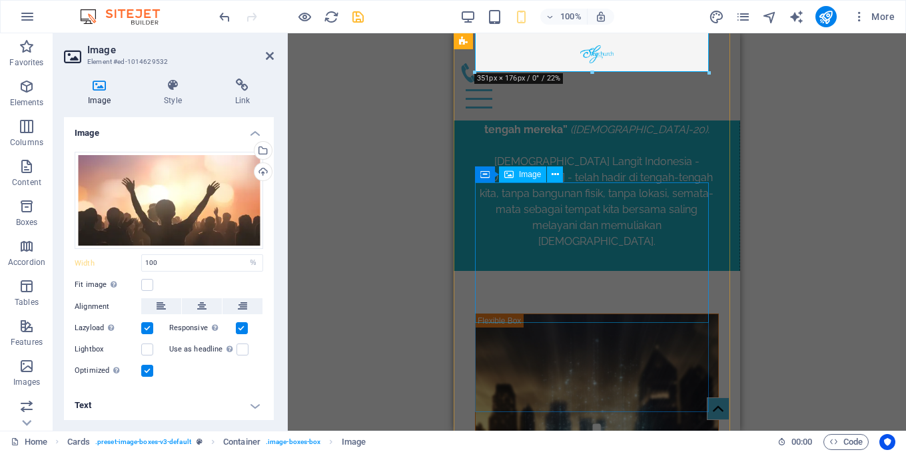
scroll to position [1770, 0]
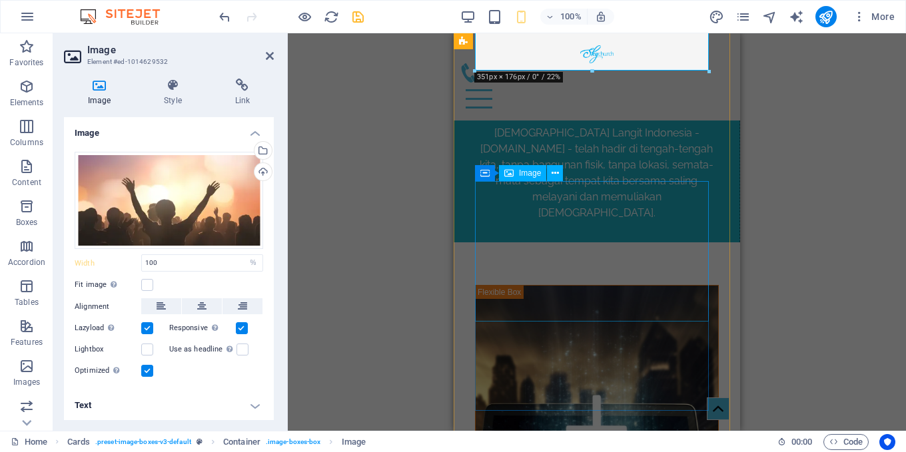
select select "%"
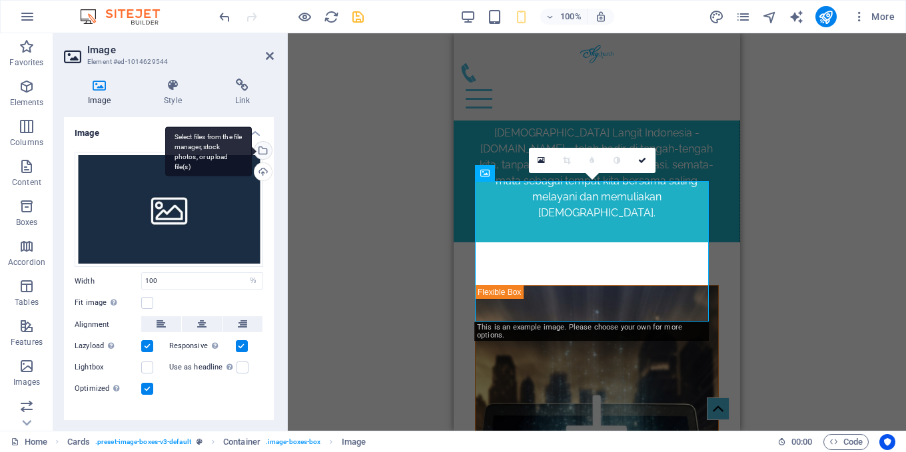
click at [262, 149] on div "Select files from the file manager, stock photos, or upload file(s)" at bounding box center [262, 152] width 20 height 20
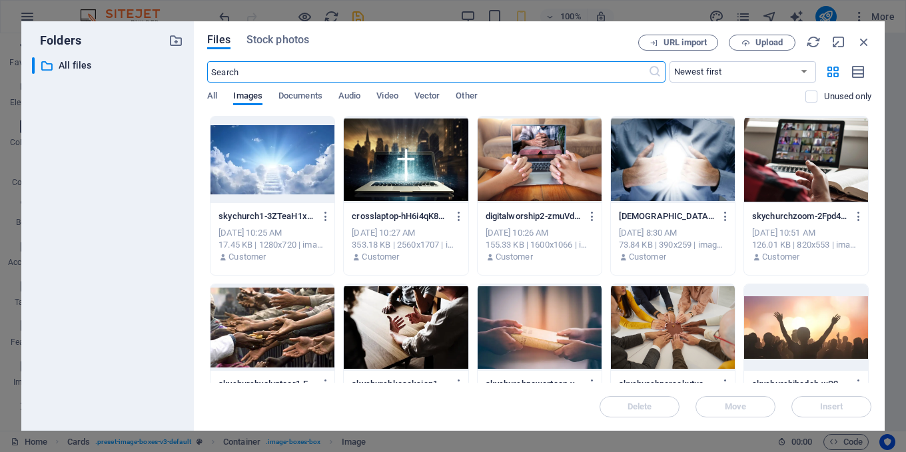
click at [547, 174] on div at bounding box center [539, 160] width 124 height 87
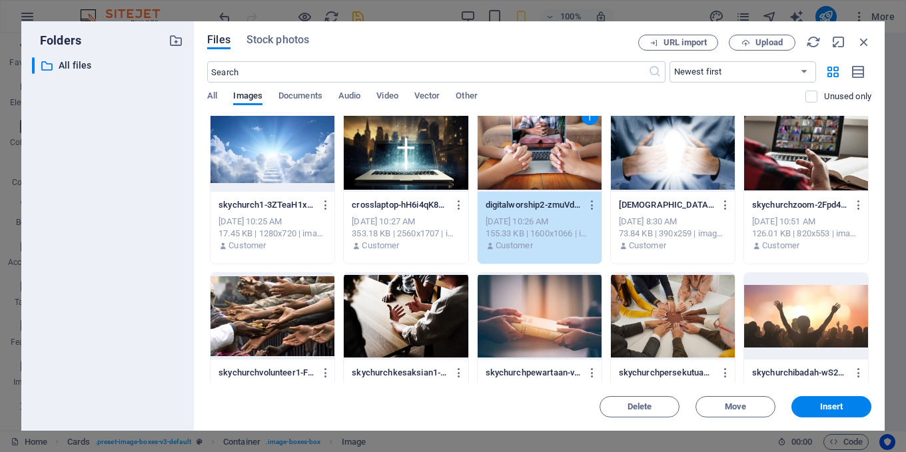
scroll to position [0, 0]
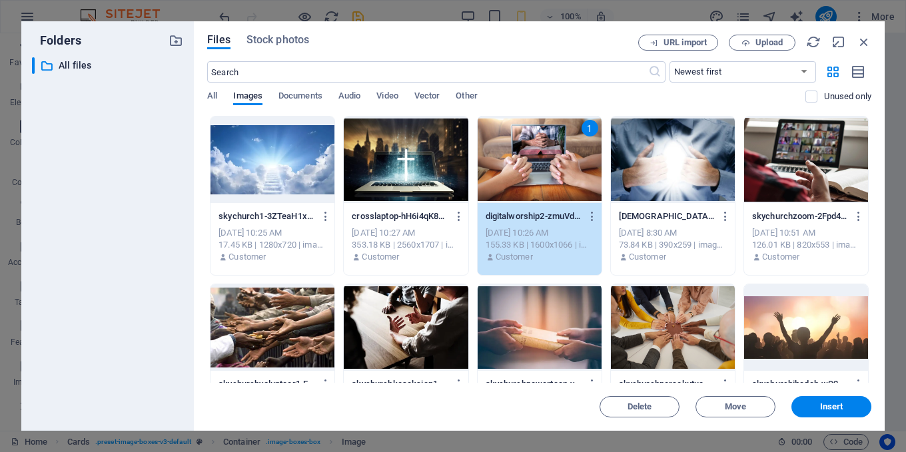
click at [784, 184] on div at bounding box center [806, 160] width 124 height 87
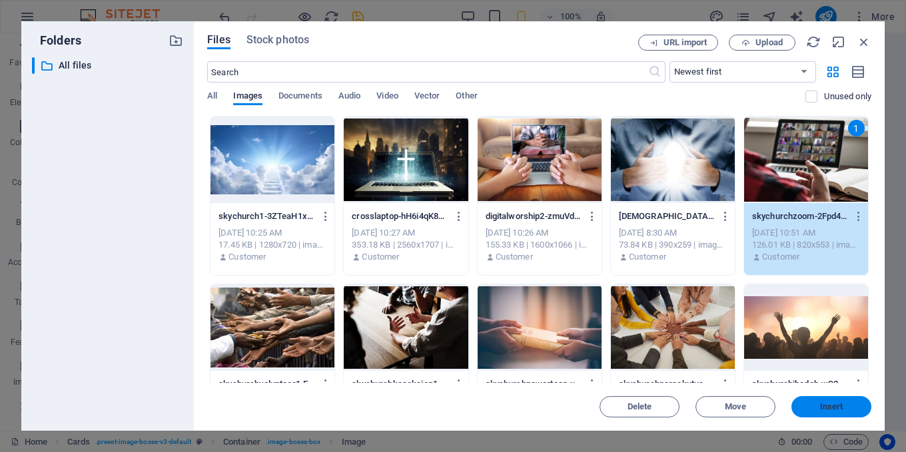
click at [845, 403] on span "Insert" at bounding box center [830, 407] width 69 height 8
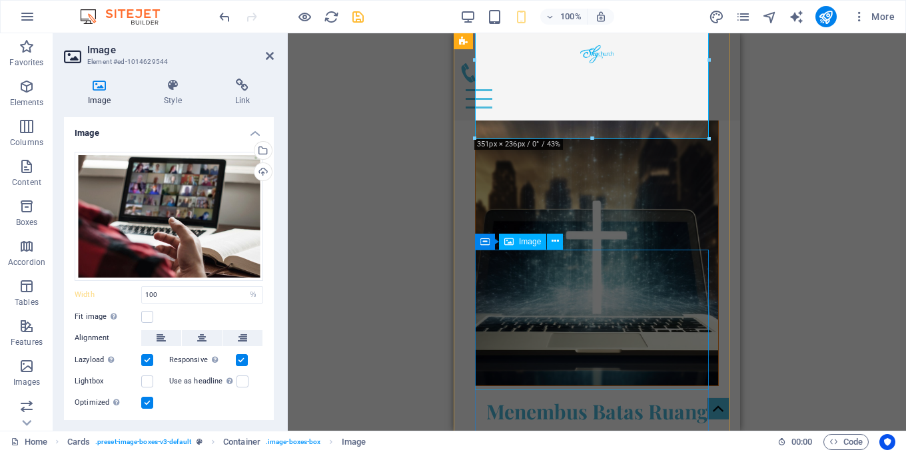
scroll to position [2037, 0]
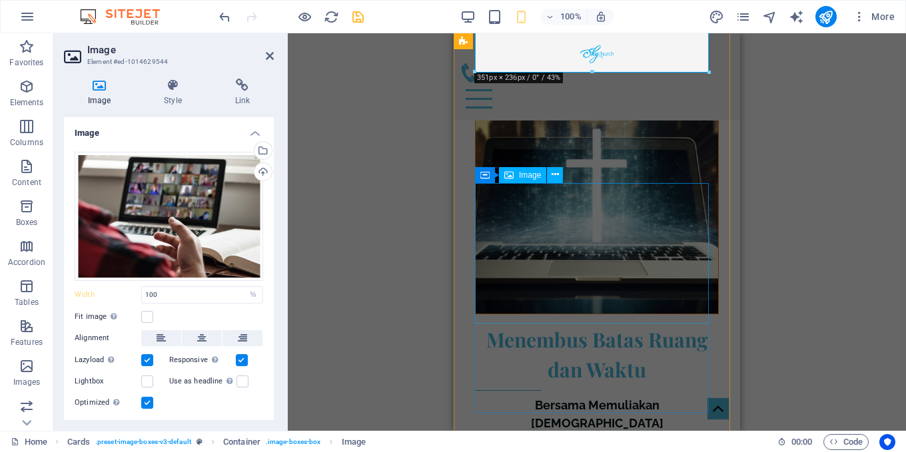
select select "%"
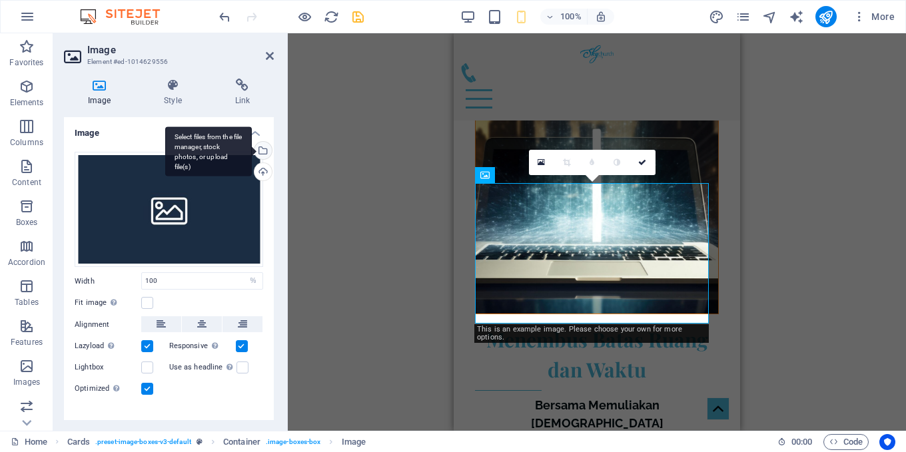
click at [262, 145] on div "Select files from the file manager, stock photos, or upload file(s)" at bounding box center [262, 152] width 20 height 20
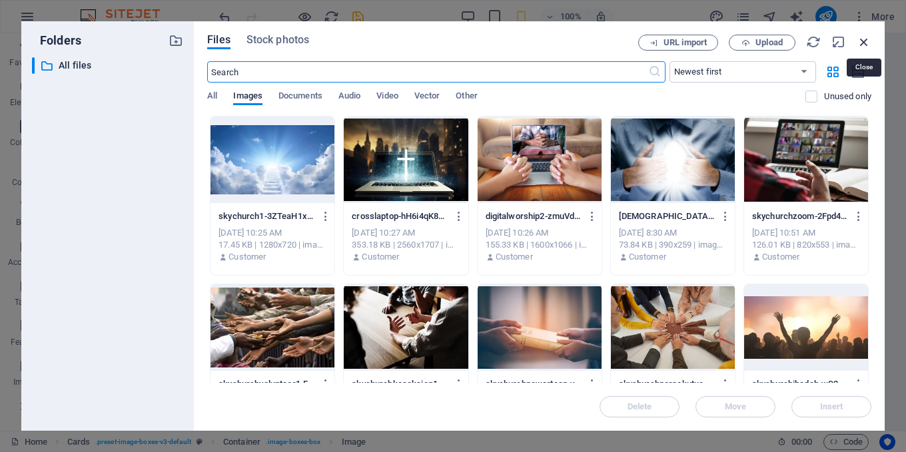
click at [861, 45] on icon "button" at bounding box center [863, 42] width 15 height 15
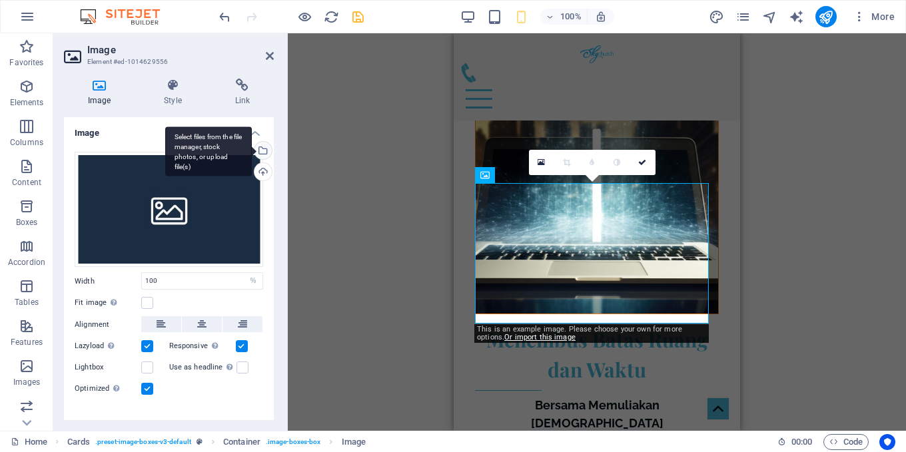
click at [252, 152] on div "Select files from the file manager, stock photos, or upload file(s)" at bounding box center [208, 152] width 87 height 50
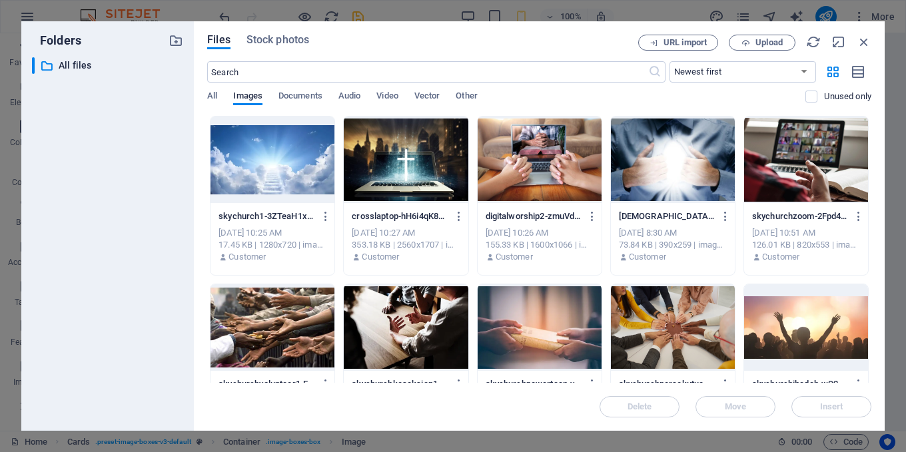
click at [685, 326] on div at bounding box center [673, 327] width 124 height 87
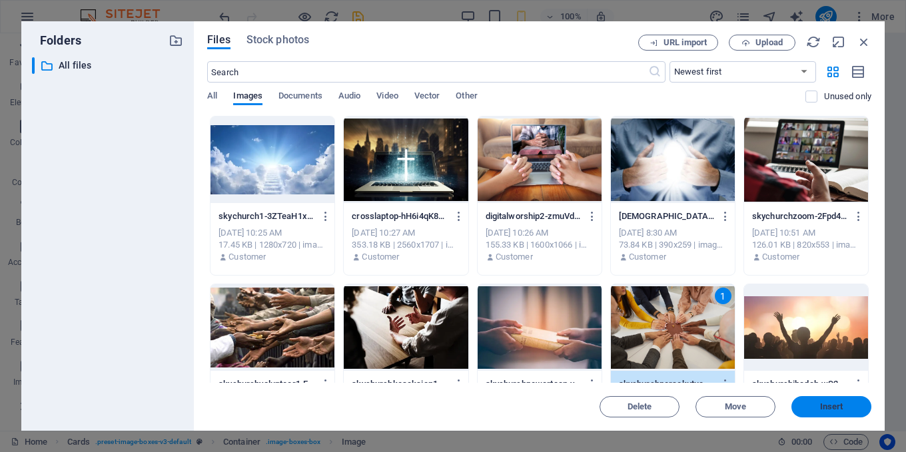
click at [858, 407] on span "Insert" at bounding box center [830, 407] width 69 height 8
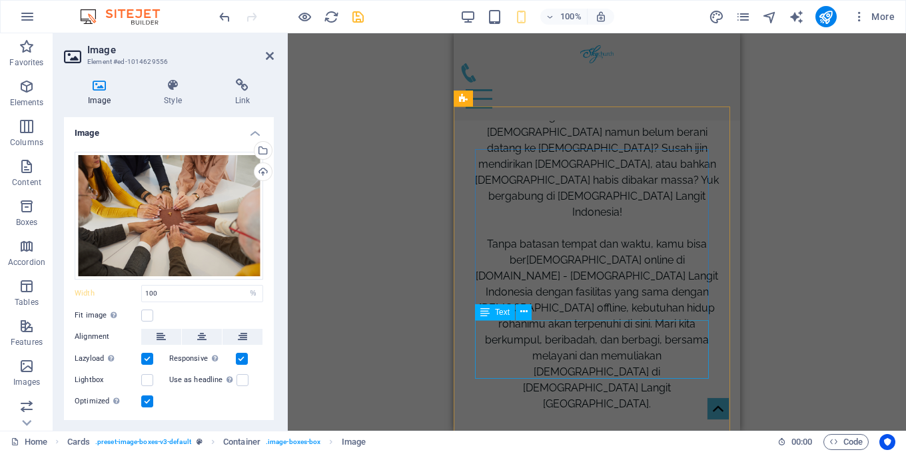
scroll to position [2436, 0]
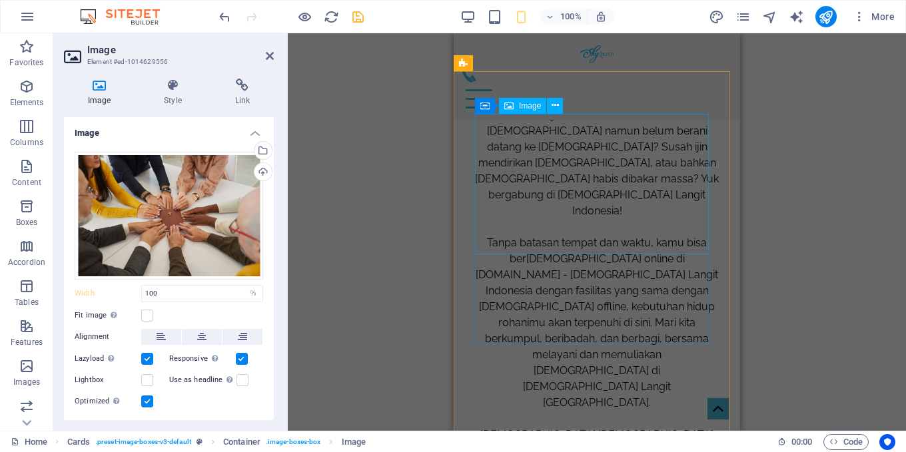
select select "%"
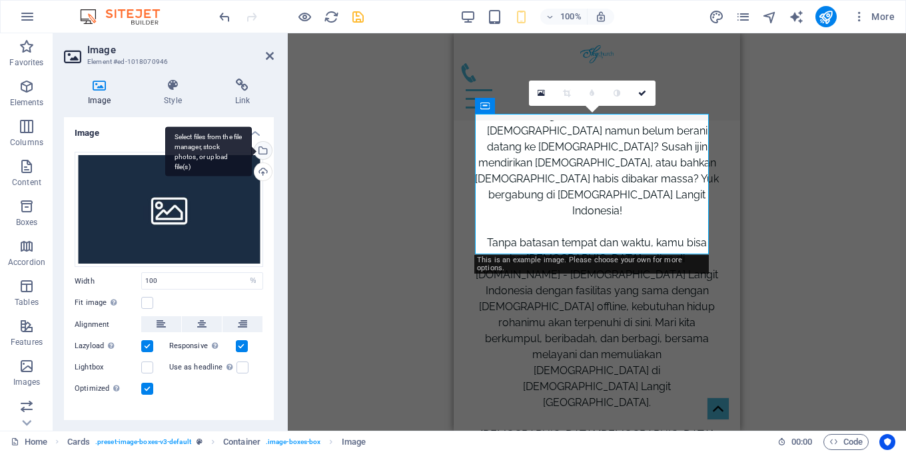
click at [259, 149] on div "Select files from the file manager, stock photos, or upload file(s)" at bounding box center [262, 152] width 20 height 20
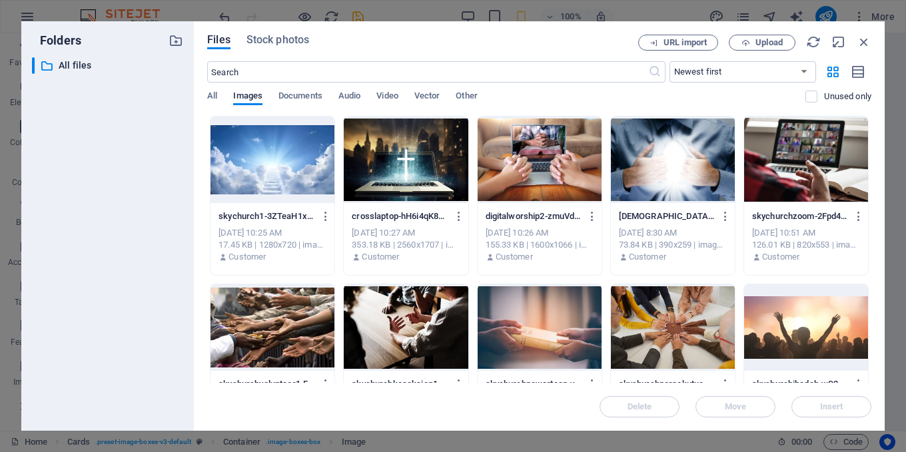
click at [449, 335] on div at bounding box center [406, 327] width 124 height 87
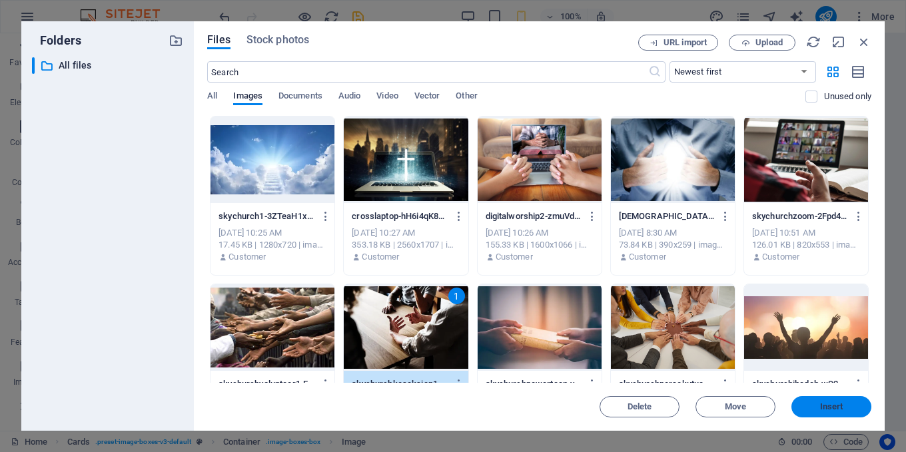
click at [857, 405] on span "Insert" at bounding box center [830, 407] width 69 height 8
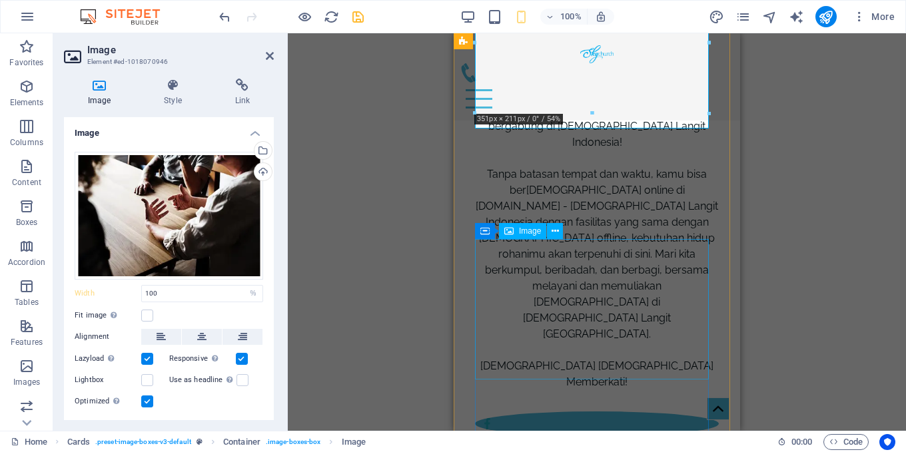
scroll to position [2636, 0]
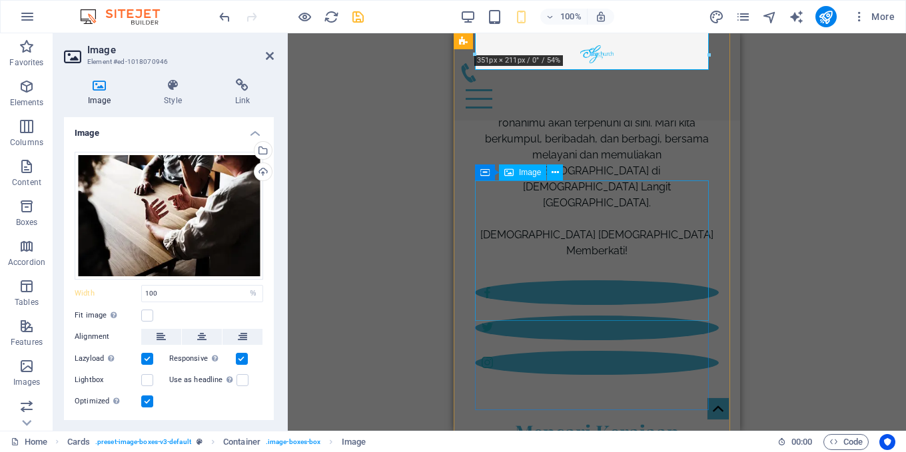
select select "%"
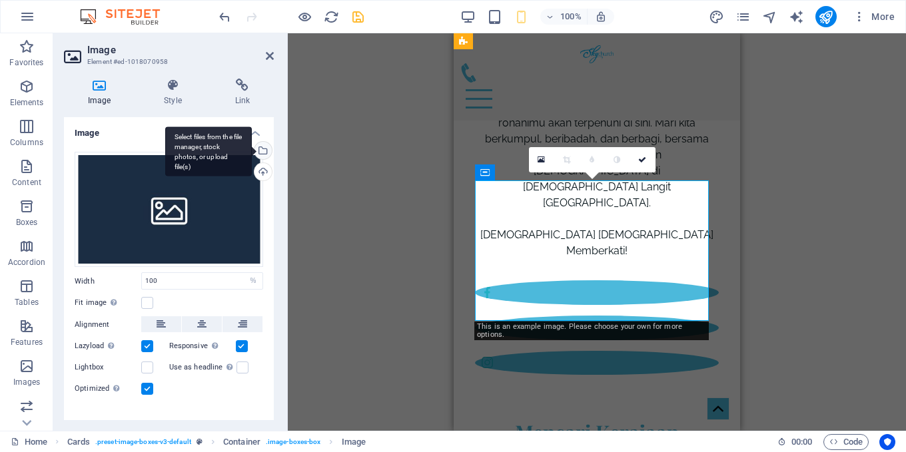
click at [262, 152] on div "Select files from the file manager, stock photos, or upload file(s)" at bounding box center [262, 152] width 20 height 20
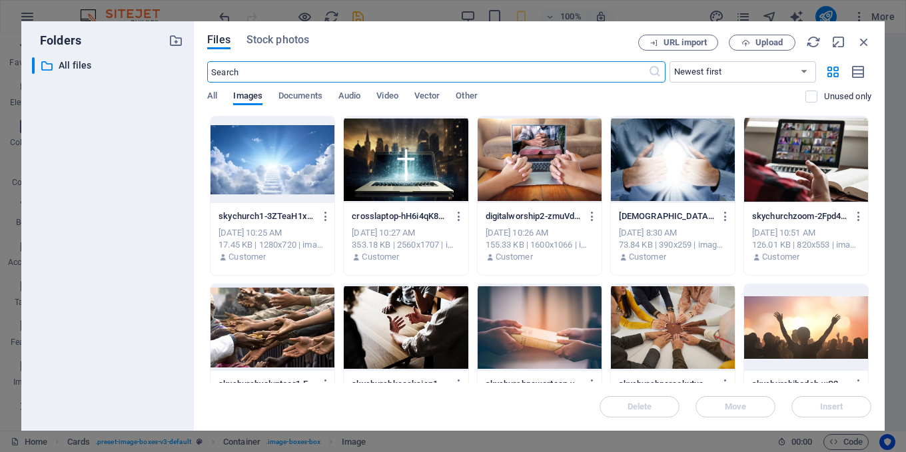
click at [298, 327] on div at bounding box center [272, 327] width 124 height 87
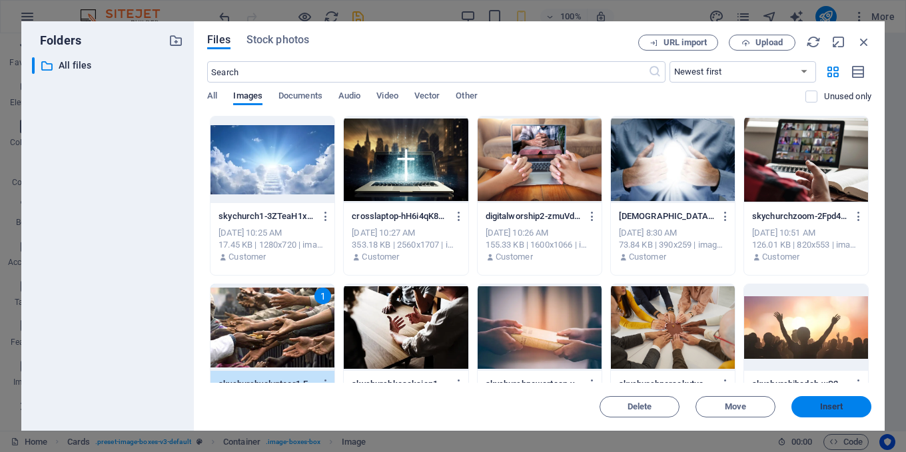
click at [857, 405] on span "Insert" at bounding box center [830, 407] width 69 height 8
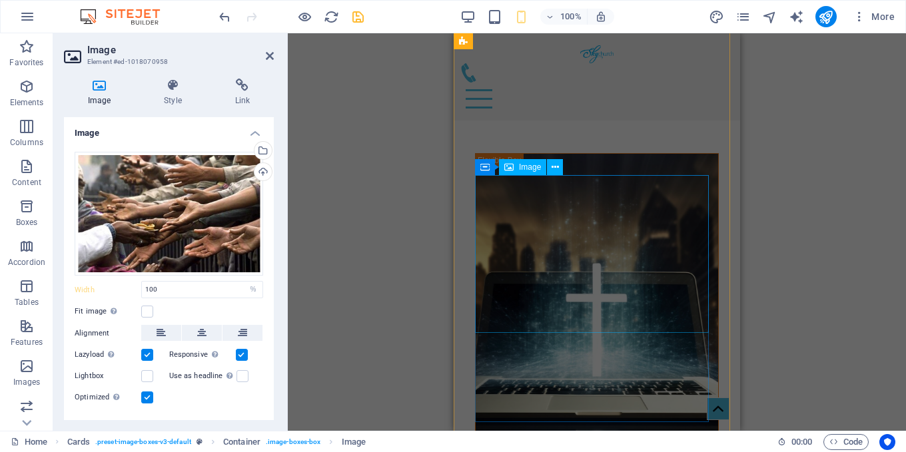
scroll to position [1770, 0]
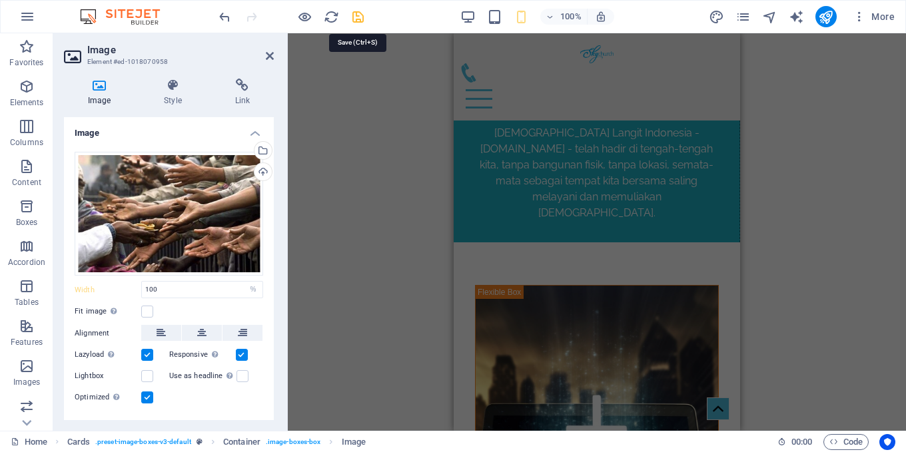
click at [358, 23] on icon "save" at bounding box center [357, 16] width 15 height 15
checkbox input "false"
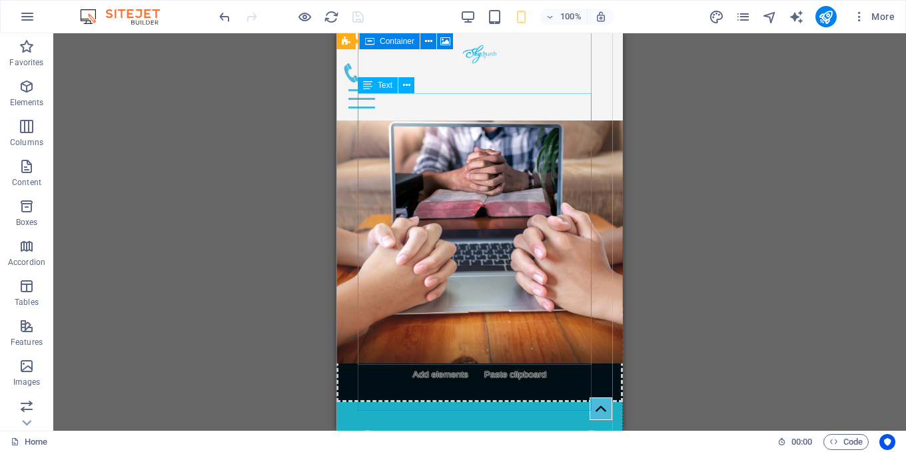
scroll to position [1531, 0]
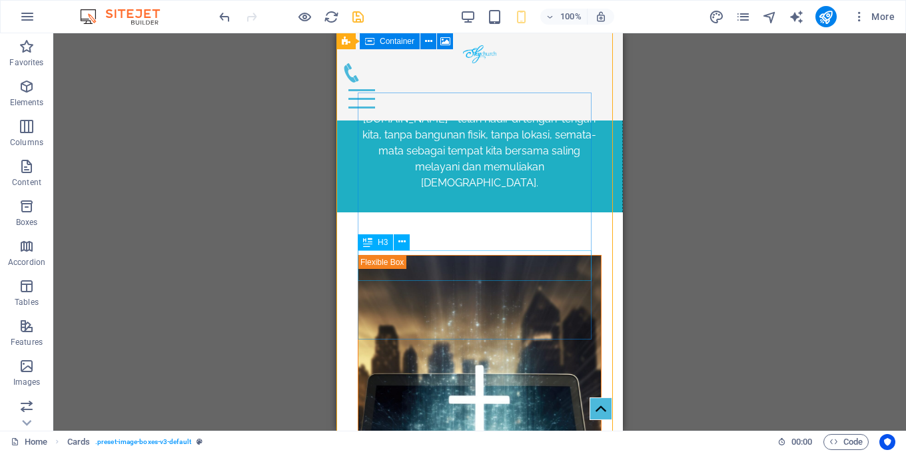
scroll to position [1864, 0]
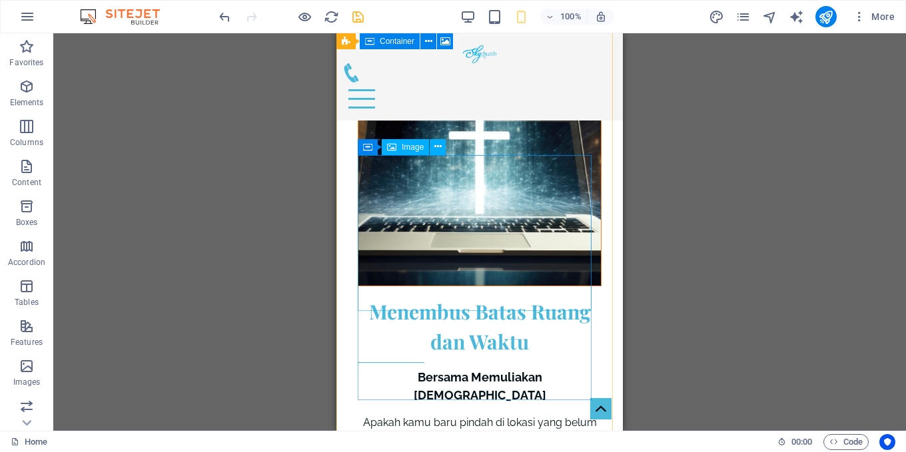
scroll to position [2064, 0]
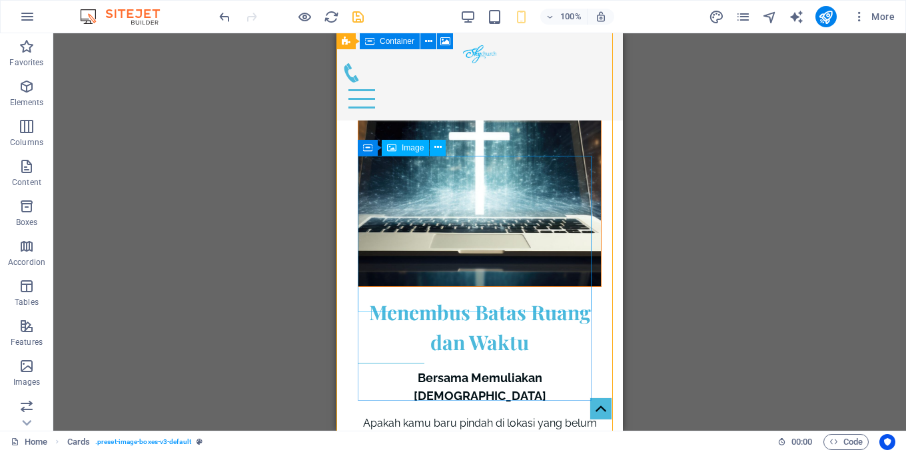
select select "%"
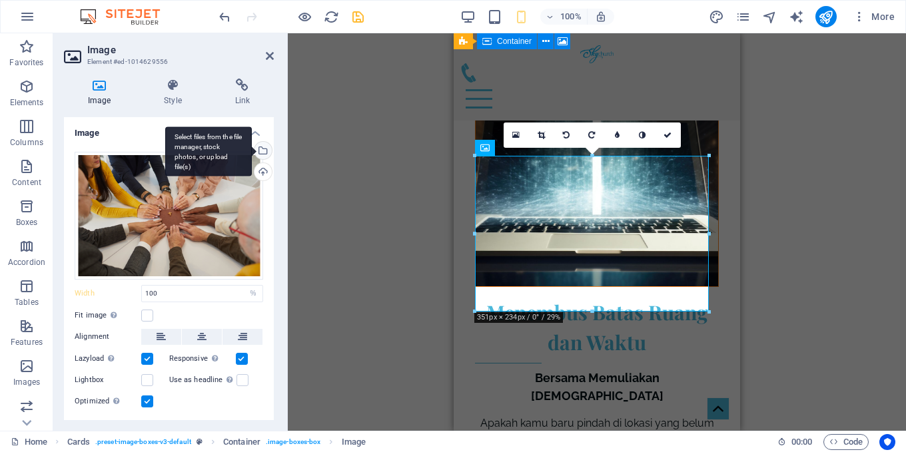
click at [263, 148] on div "Select files from the file manager, stock photos, or upload file(s)" at bounding box center [262, 152] width 20 height 20
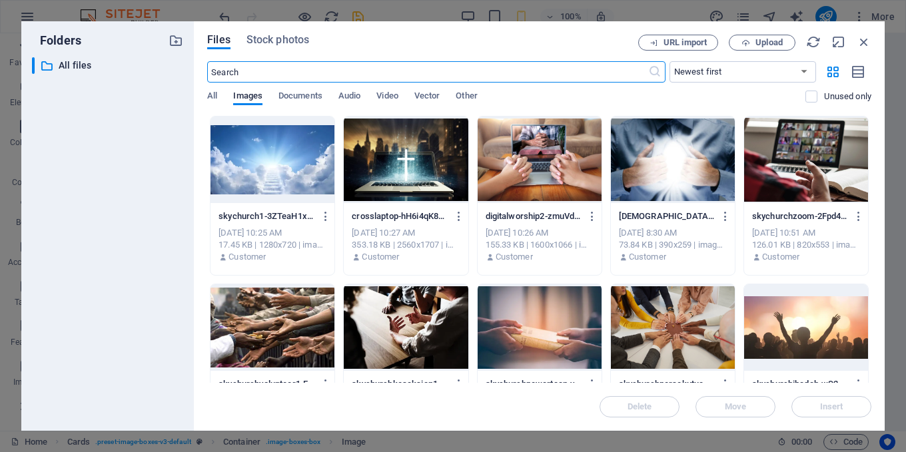
click at [541, 339] on div at bounding box center [539, 327] width 124 height 87
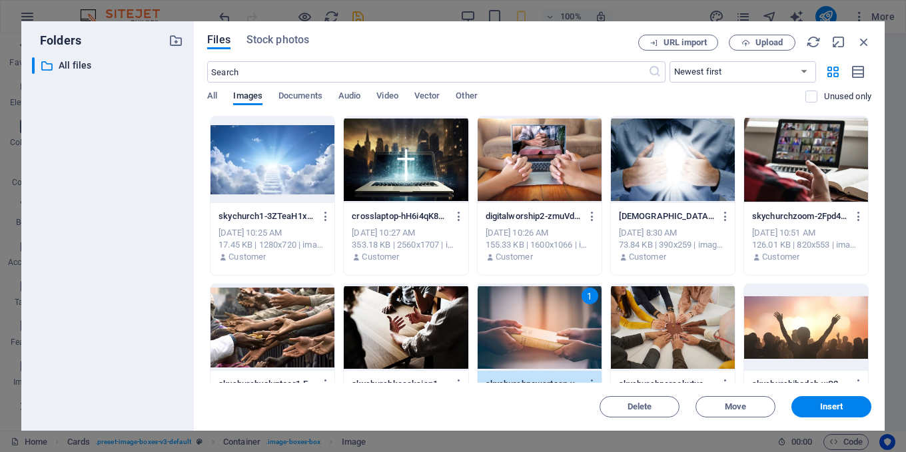
click at [541, 339] on div "1" at bounding box center [539, 327] width 124 height 87
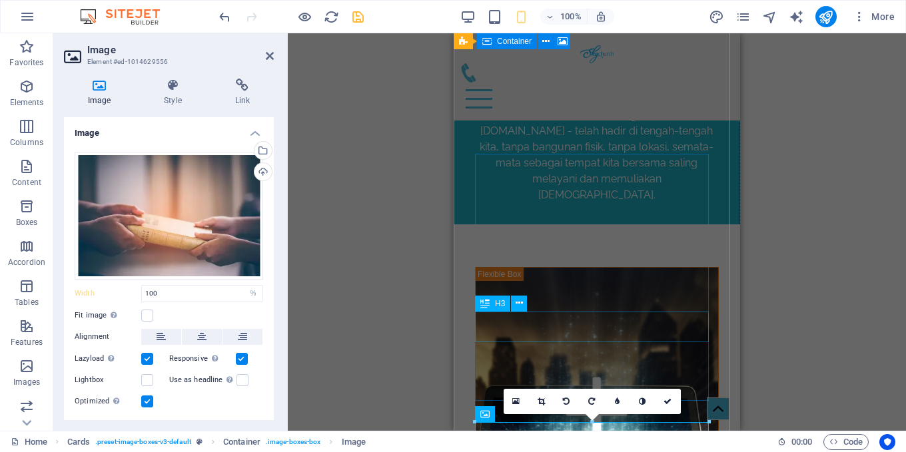
scroll to position [1798, 0]
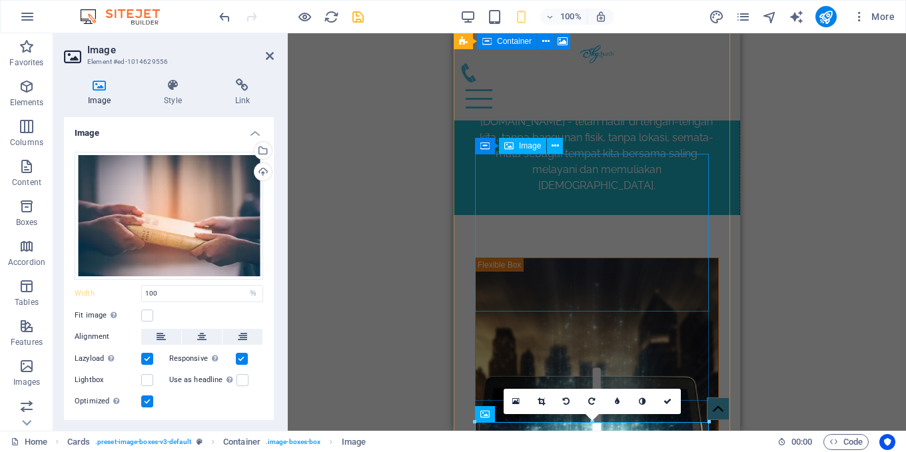
select select "%"
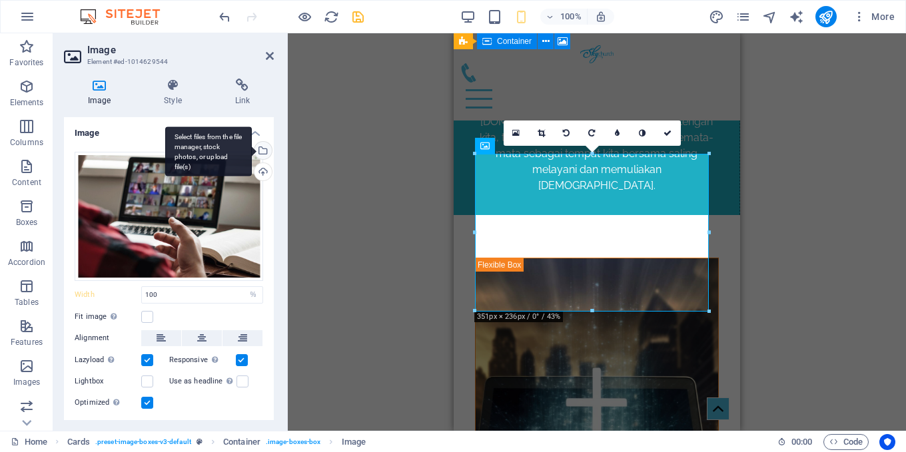
click at [256, 144] on div "Select files from the file manager, stock photos, or upload file(s)" at bounding box center [262, 152] width 20 height 20
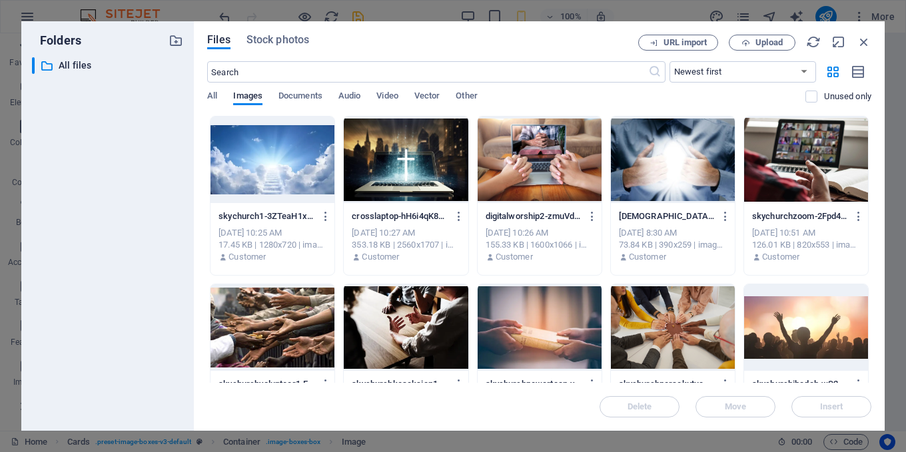
click at [647, 329] on div at bounding box center [673, 327] width 124 height 87
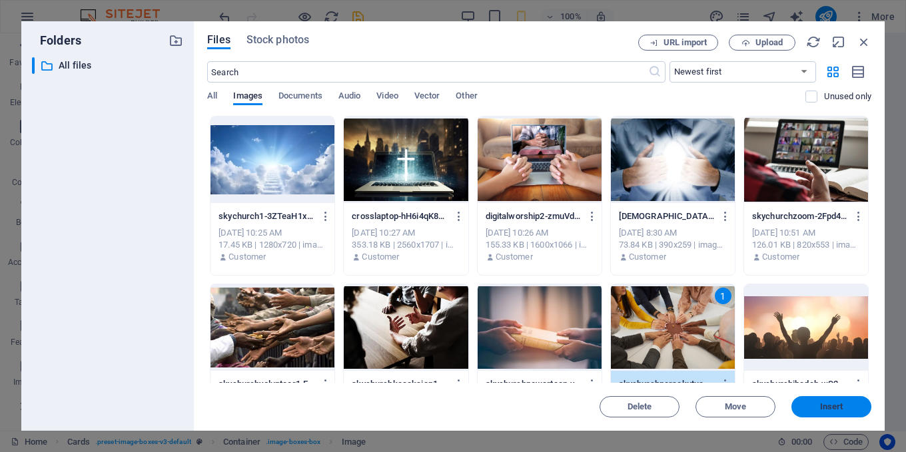
click at [829, 407] on span "Insert" at bounding box center [831, 407] width 23 height 8
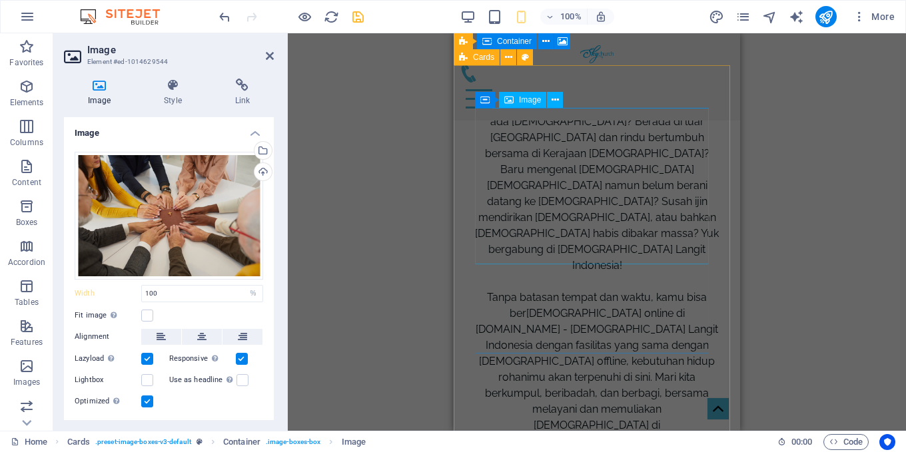
scroll to position [2464, 0]
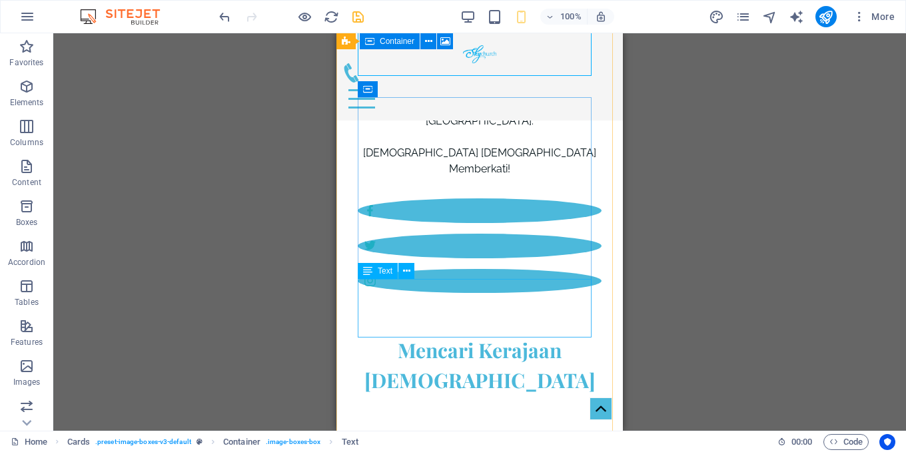
scroll to position [2730, 0]
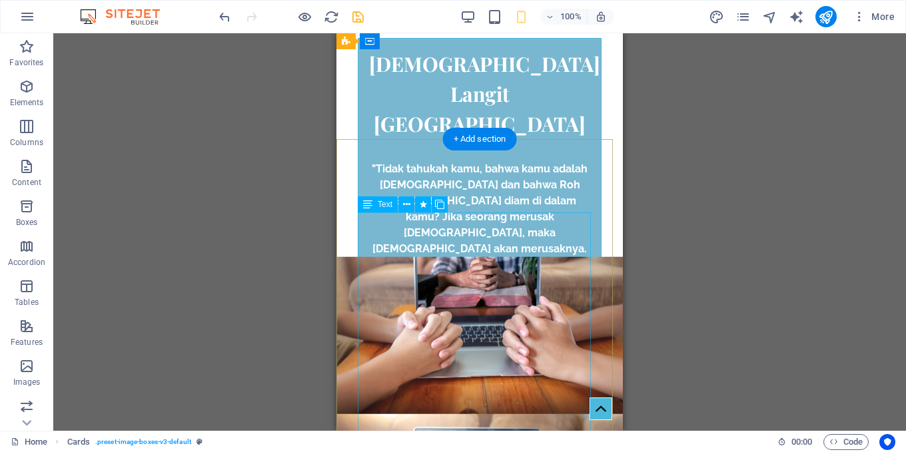
scroll to position [0, 0]
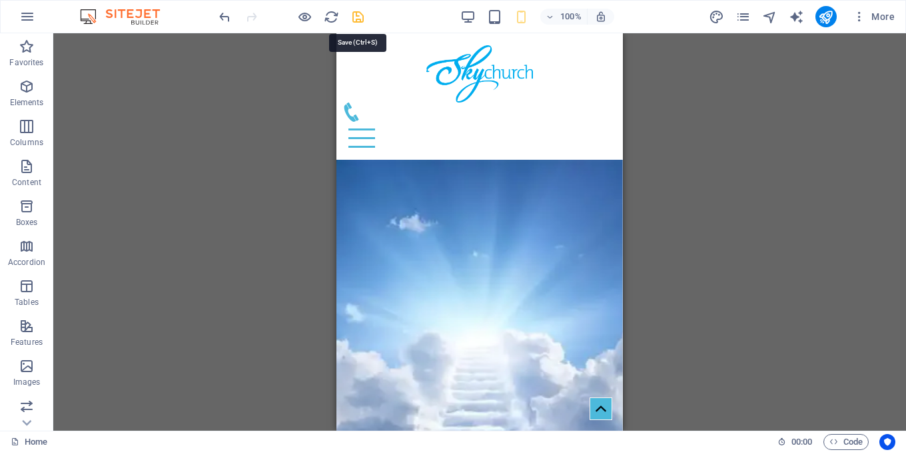
click at [360, 20] on icon "save" at bounding box center [357, 16] width 15 height 15
checkbox input "false"
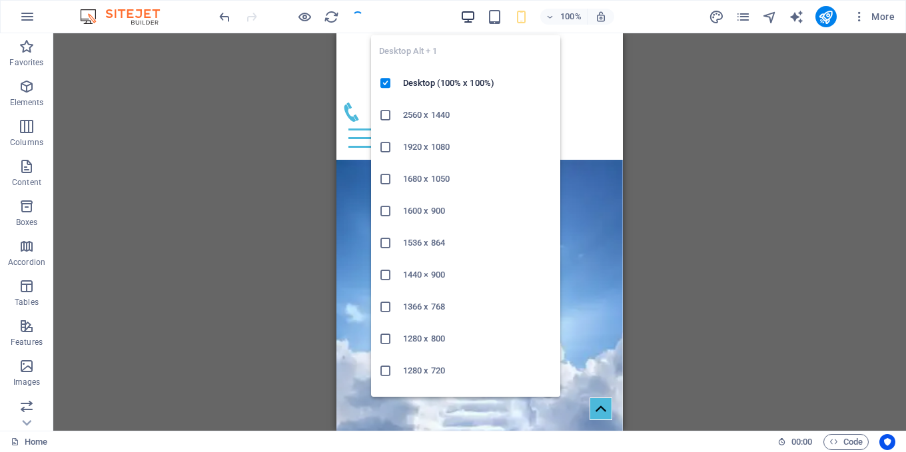
click at [467, 13] on icon "button" at bounding box center [467, 16] width 15 height 15
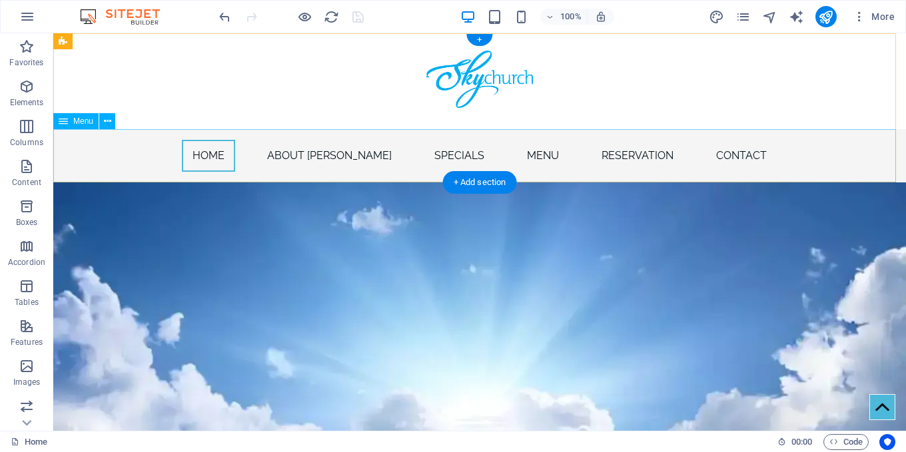
click at [407, 157] on nav "Home About [PERSON_NAME] Specials Menu Reservation Contact" at bounding box center [479, 155] width 852 height 53
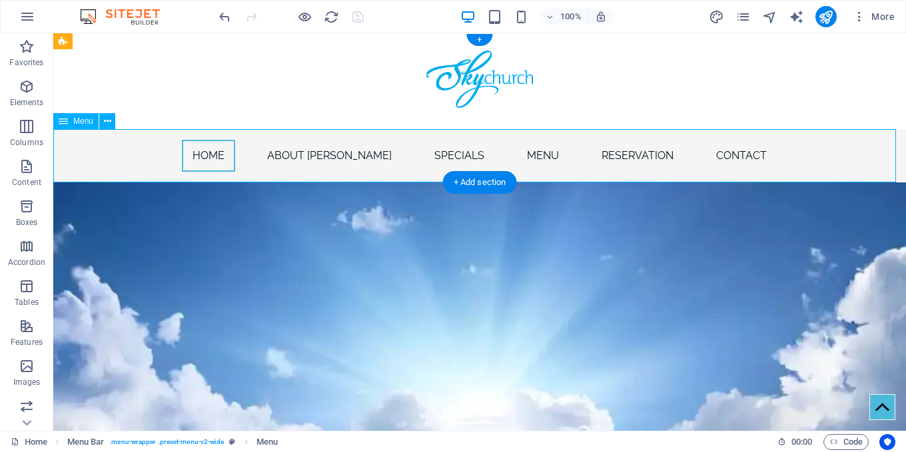
click at [407, 157] on nav "Home About [PERSON_NAME] Specials Menu Reservation Contact" at bounding box center [479, 155] width 852 height 53
select select
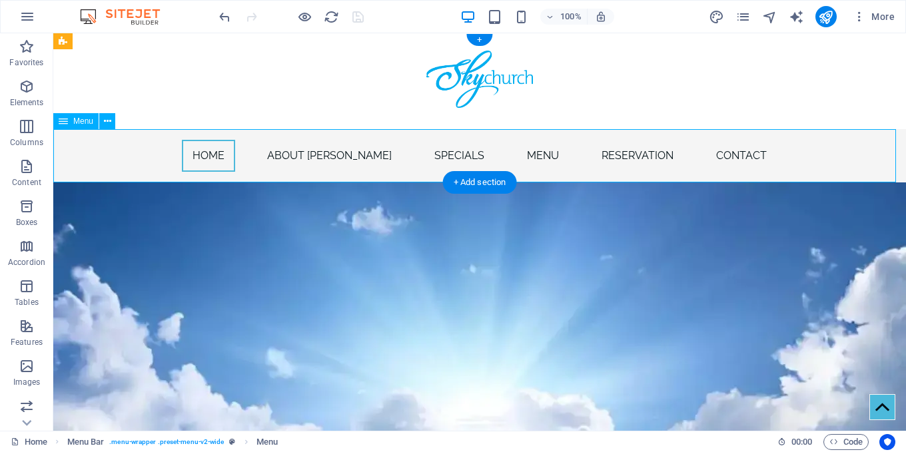
select select
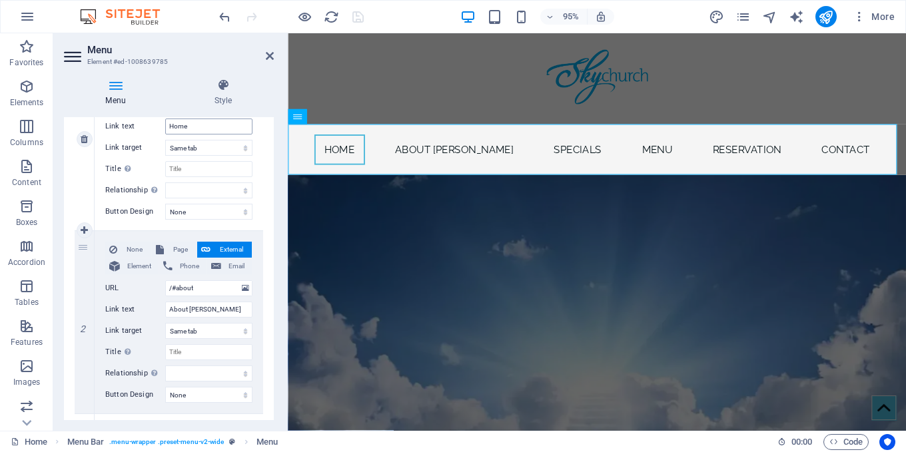
scroll to position [200, 0]
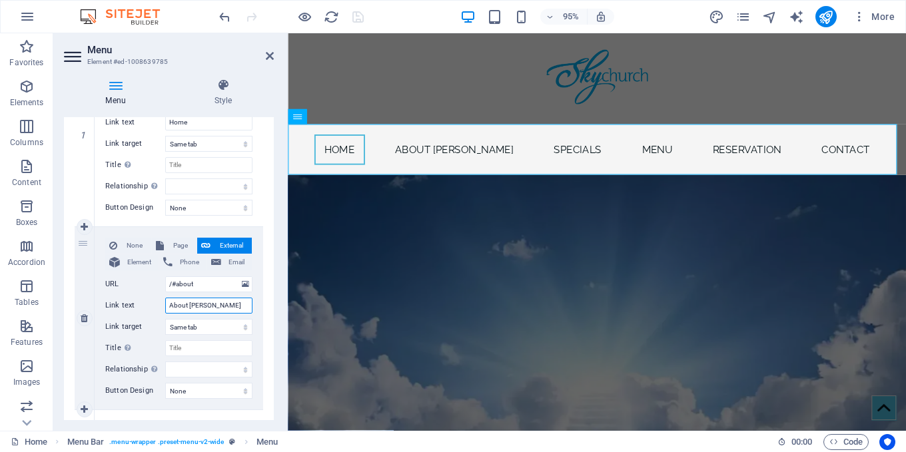
drag, startPoint x: 224, startPoint y: 304, endPoint x: 125, endPoint y: 284, distance: 101.3
click at [125, 284] on div "None Page External Element Phone Email Page Home Subpage Legal Notice Privacy E…" at bounding box center [178, 308] width 147 height 140
type input "Peribadatan"
select select
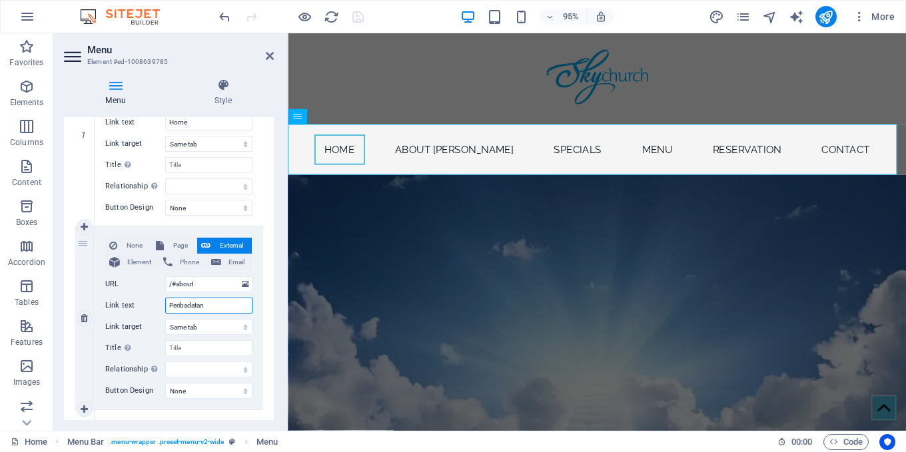
select select
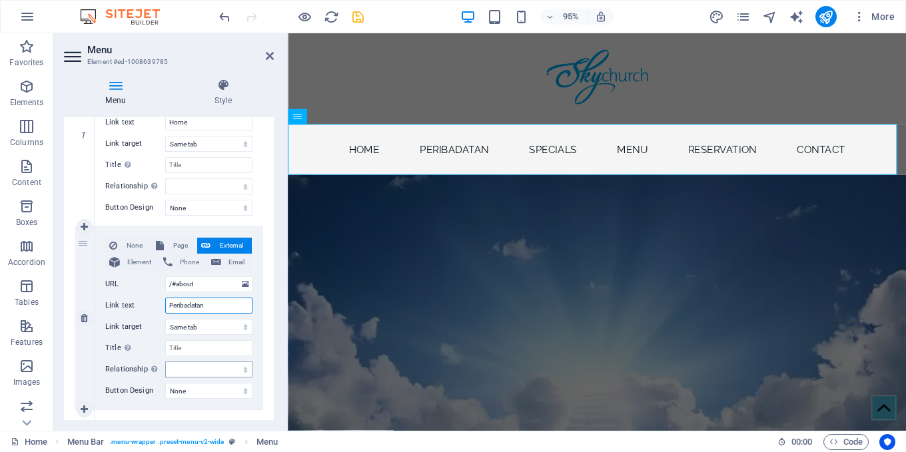
type input "Peribadatan"
click at [218, 368] on select "alternate author bookmark external help license next nofollow noreferrer noopen…" at bounding box center [208, 370] width 87 height 16
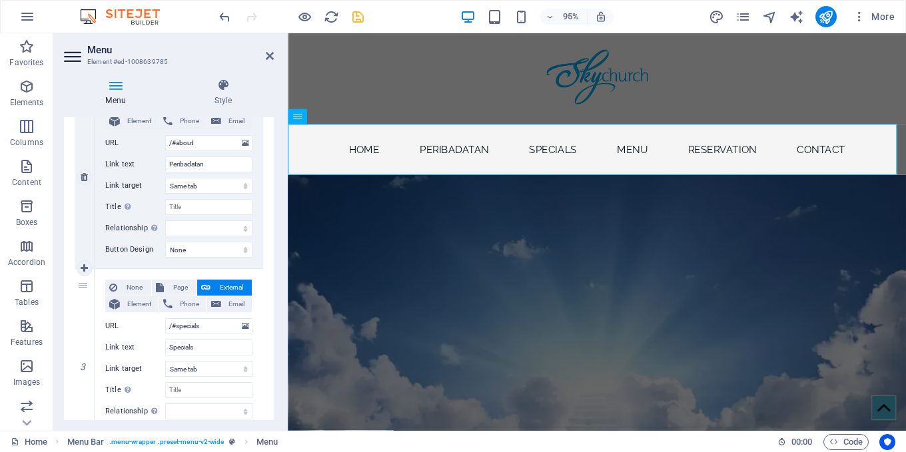
scroll to position [399, 0]
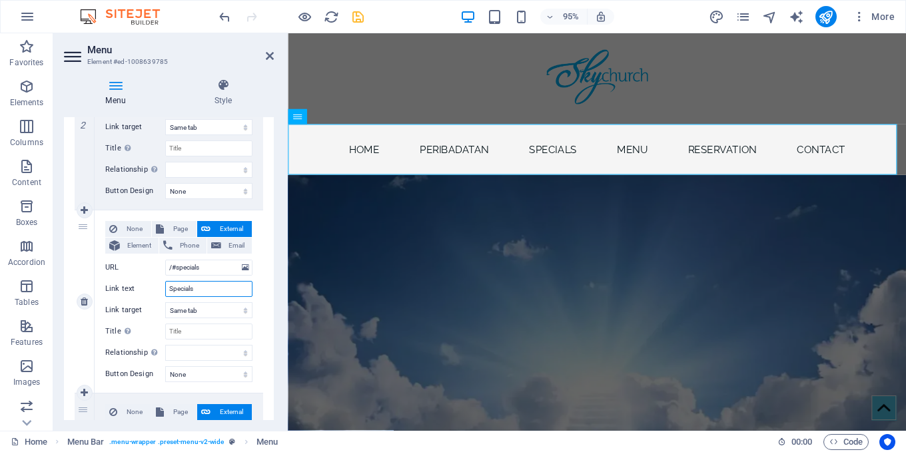
drag, startPoint x: 200, startPoint y: 287, endPoint x: 160, endPoint y: 285, distance: 40.7
click at [160, 285] on div "Link text Specials" at bounding box center [178, 289] width 147 height 16
type input "Persekutuan"
select select
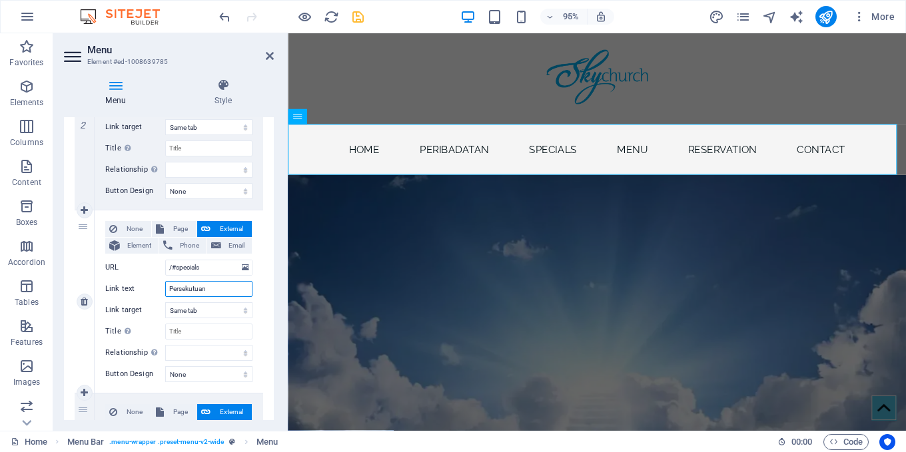
select select
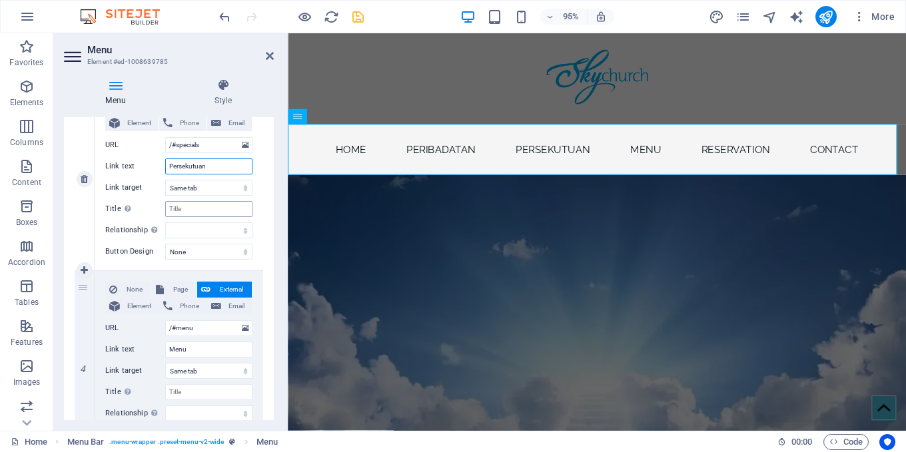
scroll to position [533, 0]
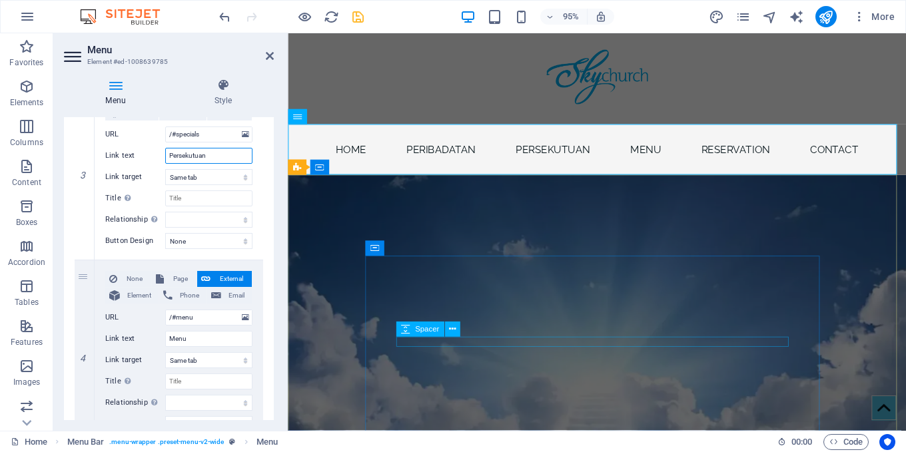
type input "Persekutuan"
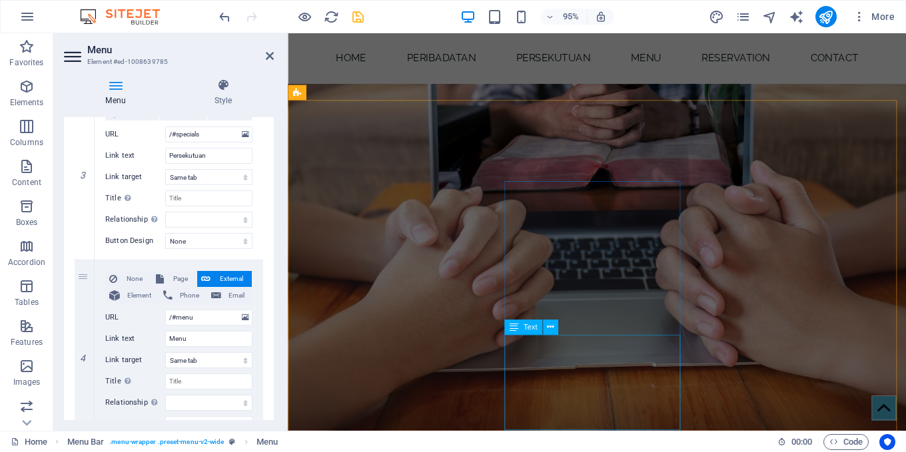
scroll to position [1731, 0]
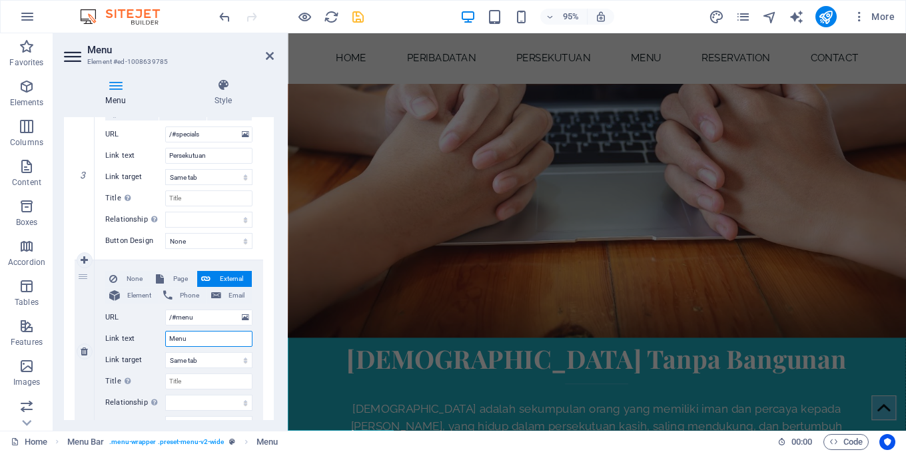
drag, startPoint x: 201, startPoint y: 344, endPoint x: 158, endPoint y: 328, distance: 46.1
click at [158, 328] on div "None Page External Element Phone Email Page Home Subpage Legal Notice Privacy E…" at bounding box center [178, 341] width 147 height 140
type input "Pe"
select select
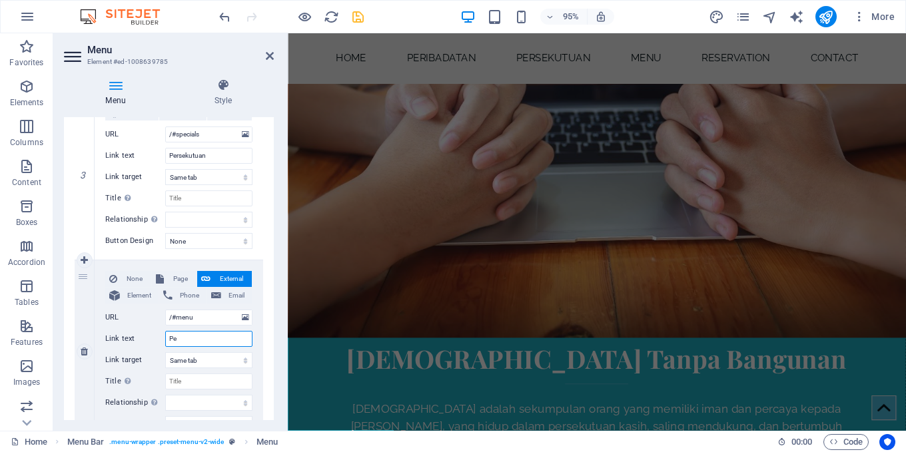
select select
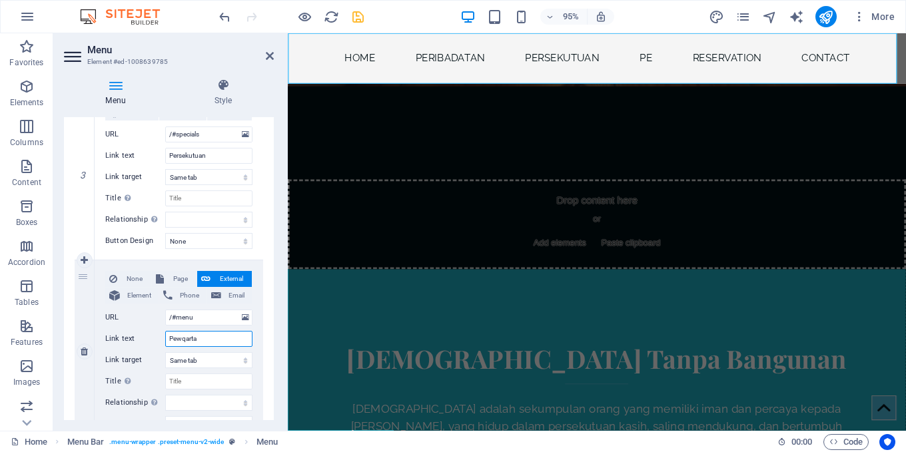
type input "Pewqartaa"
select select
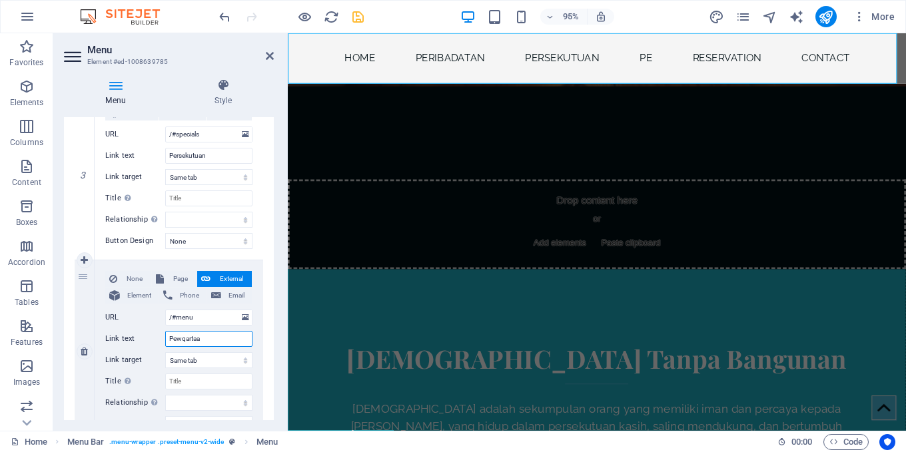
select select
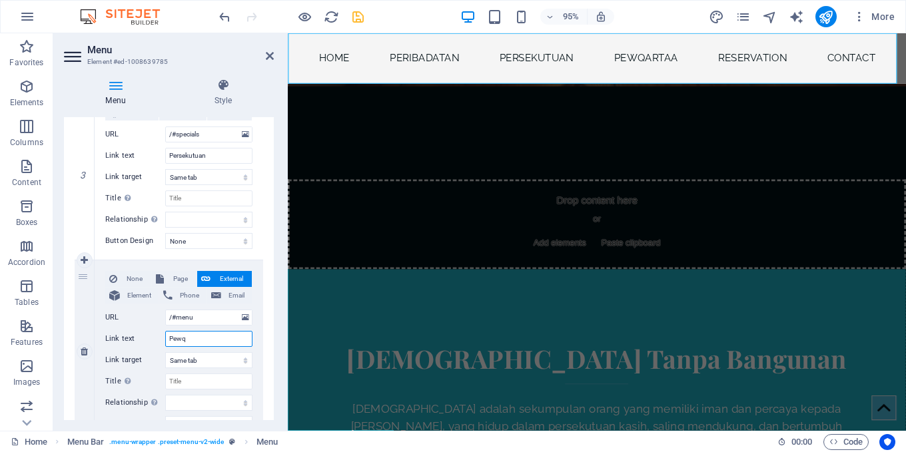
type input "Pew"
select select
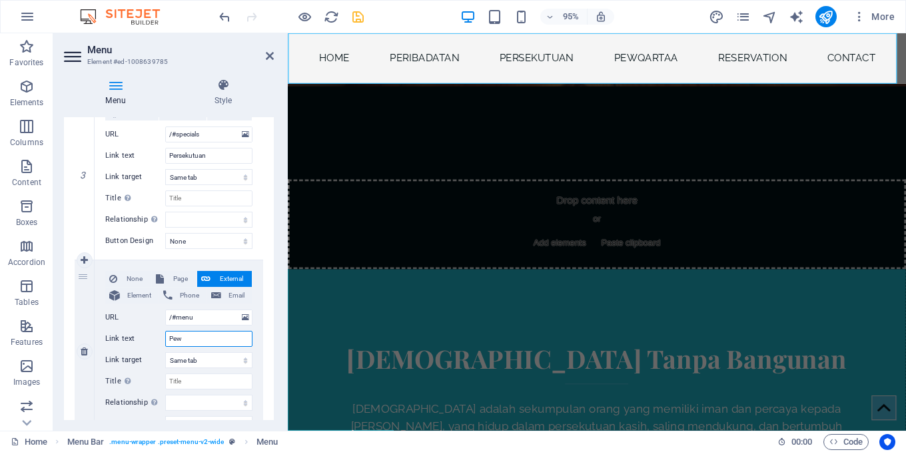
select select
type input "Pewartaan"
select select
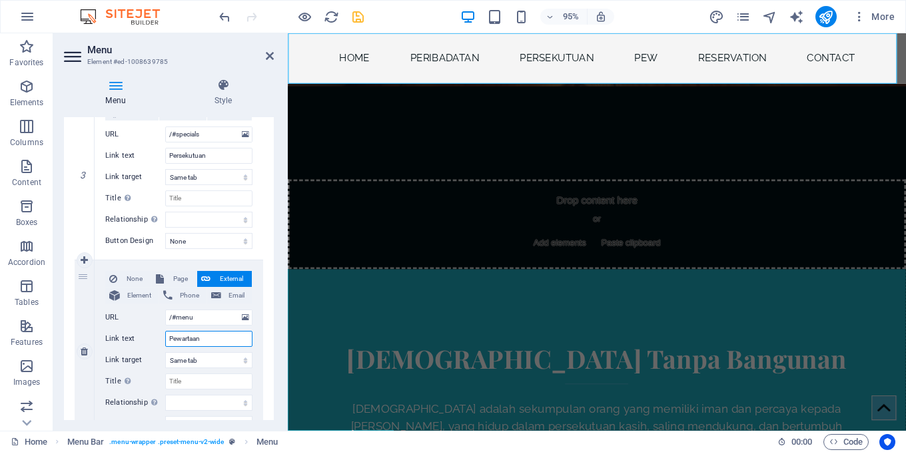
select select
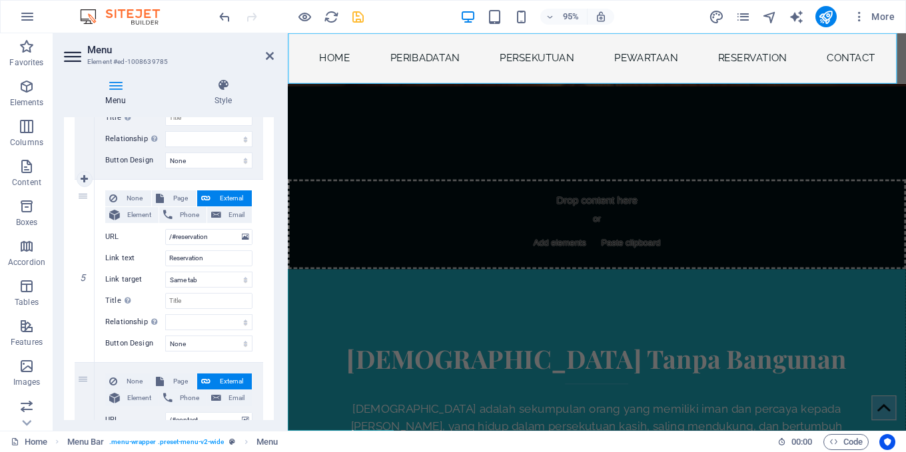
scroll to position [866, 0]
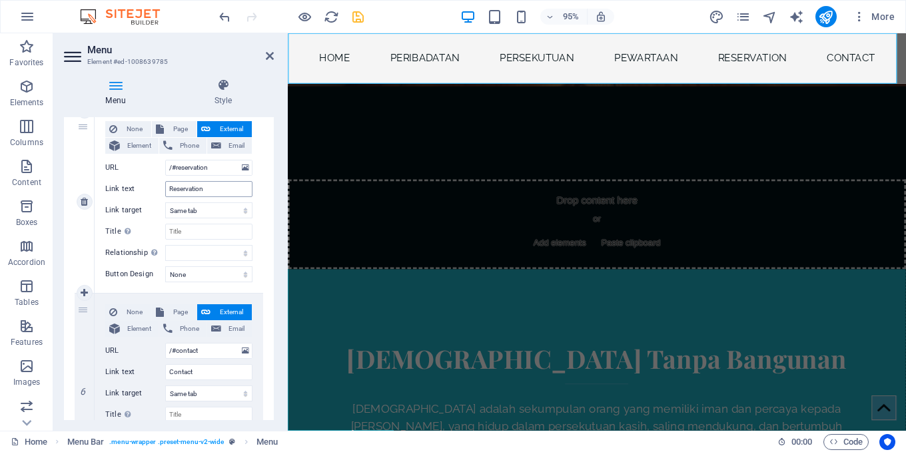
type input "Pewartaan"
drag, startPoint x: 214, startPoint y: 190, endPoint x: 167, endPoint y: 186, distance: 47.4
click at [167, 186] on input "Reservation" at bounding box center [208, 189] width 87 height 16
type input "Kesaksian"
select select
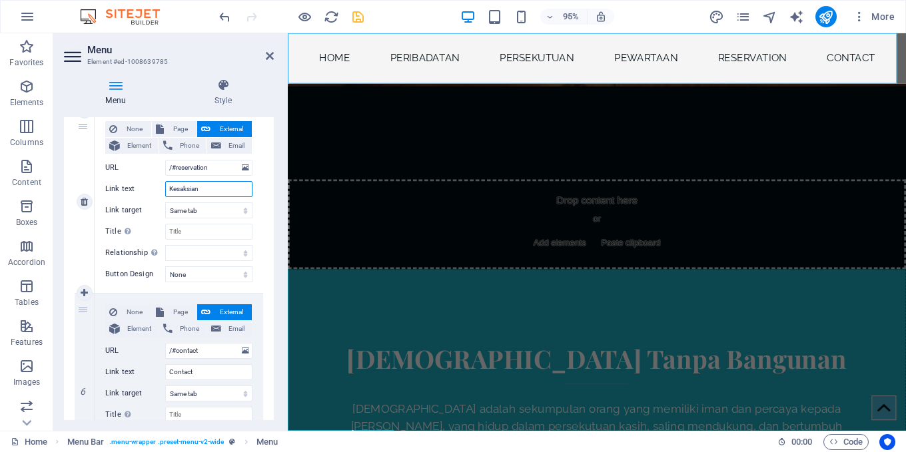
select select
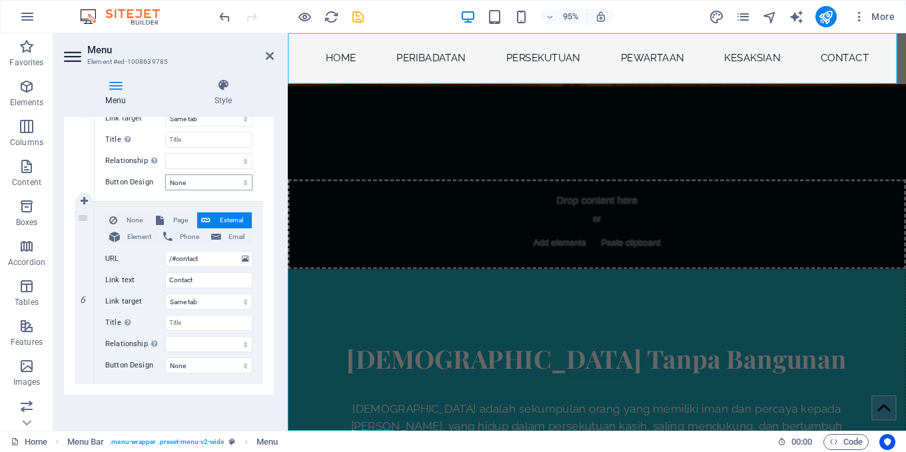
scroll to position [959, 0]
type input "Kesaksian"
drag, startPoint x: 212, startPoint y: 278, endPoint x: 156, endPoint y: 273, distance: 56.1
click at [156, 273] on div "Link text Contact" at bounding box center [178, 279] width 147 height 16
type input "Pelayanan"
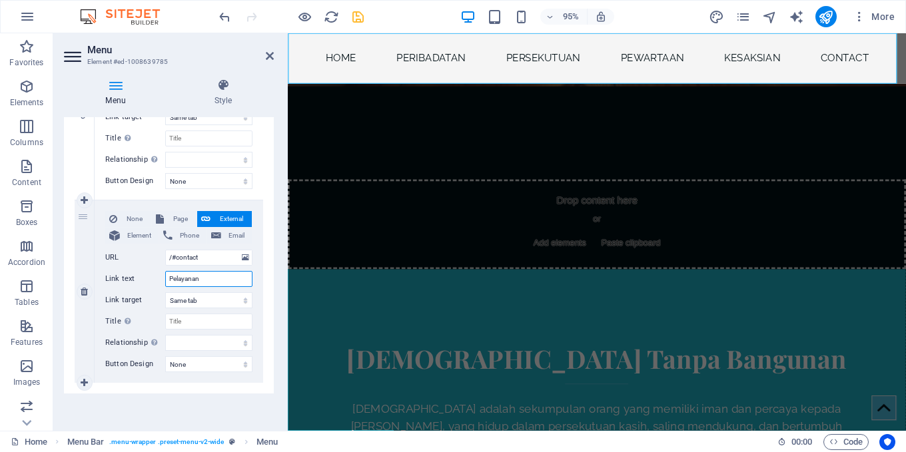
select select
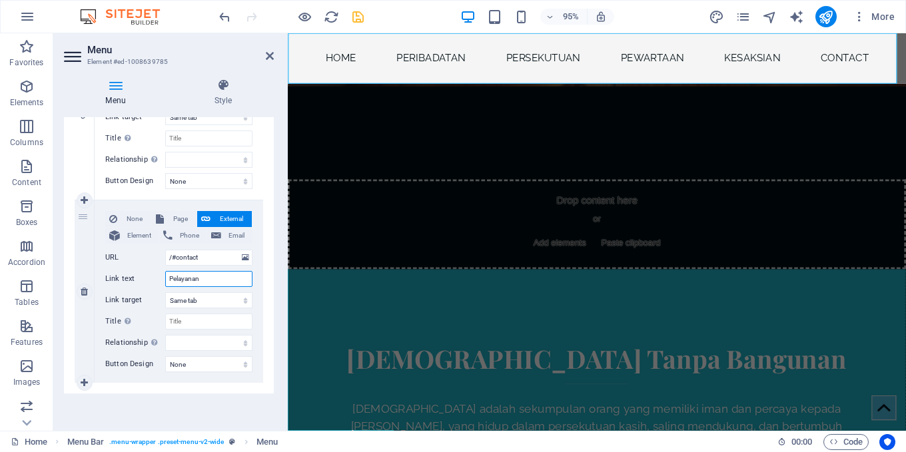
select select
type input "Pelayanan"
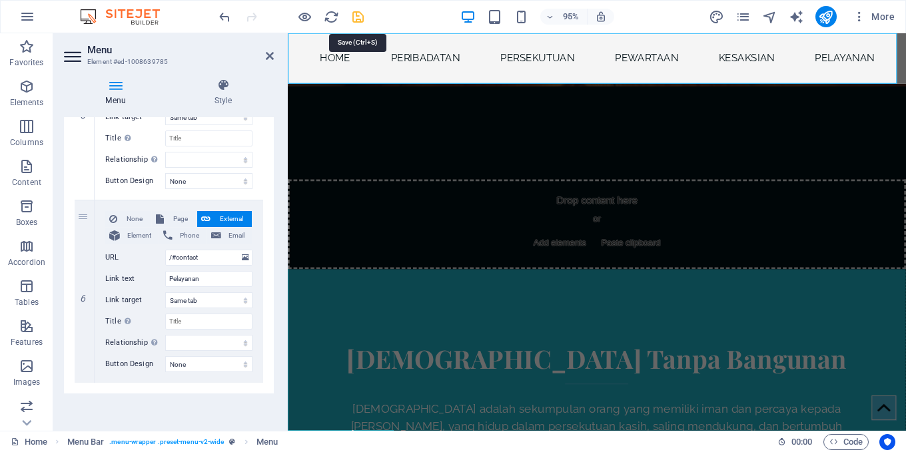
click at [355, 15] on icon "save" at bounding box center [357, 16] width 15 height 15
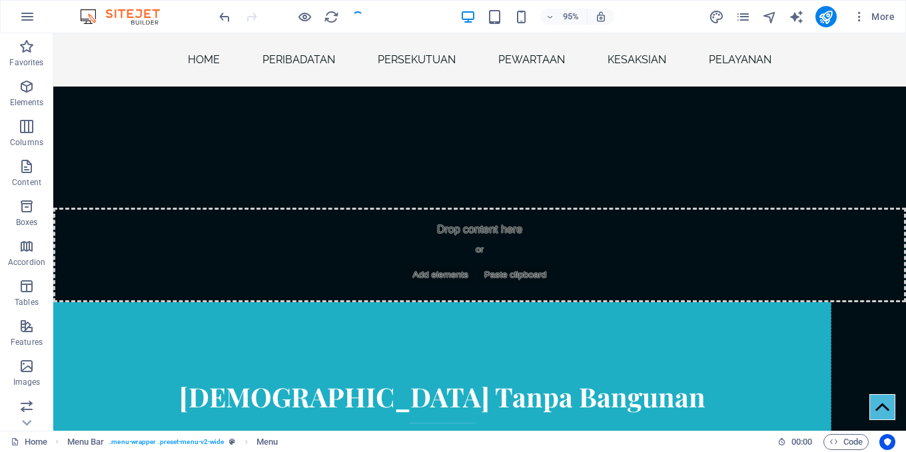
checkbox input "false"
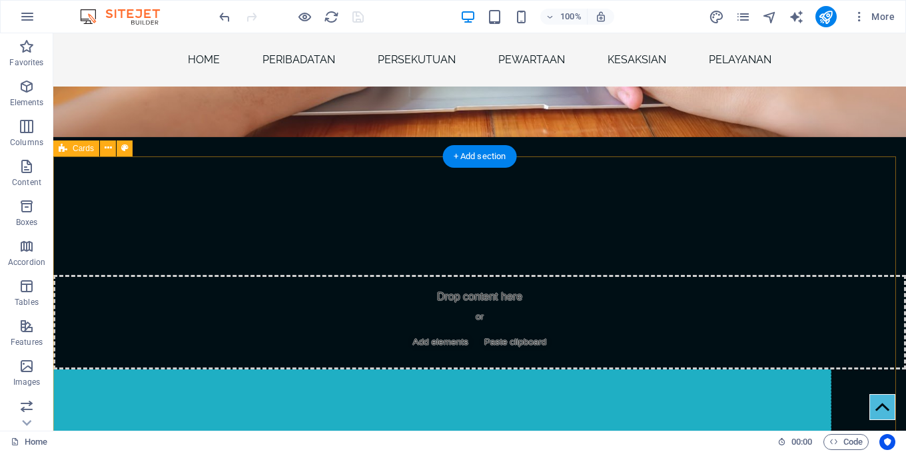
scroll to position [1562, 0]
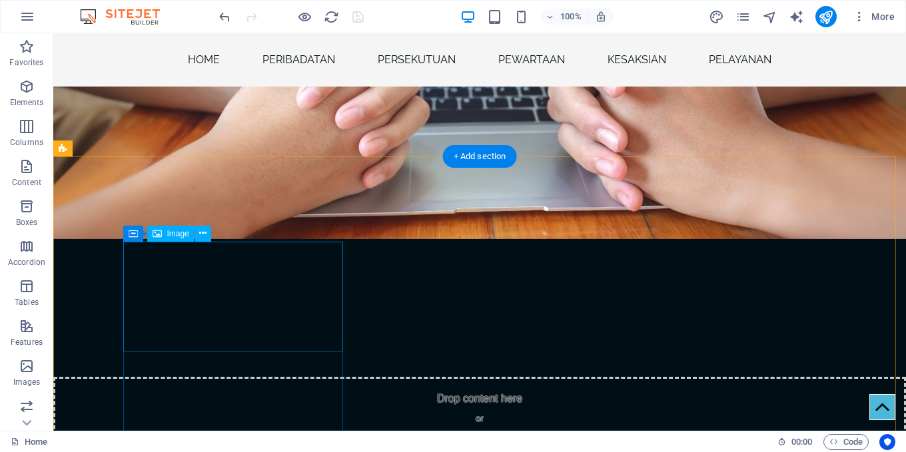
select select "%"
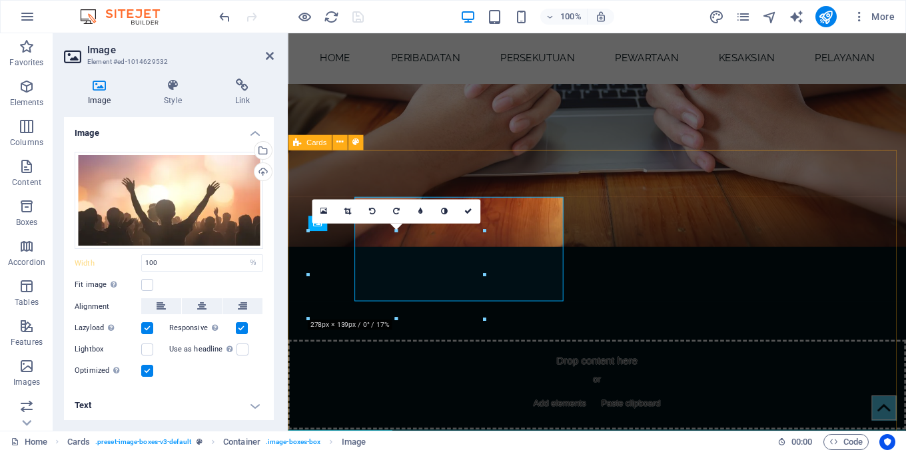
scroll to position [1598, 0]
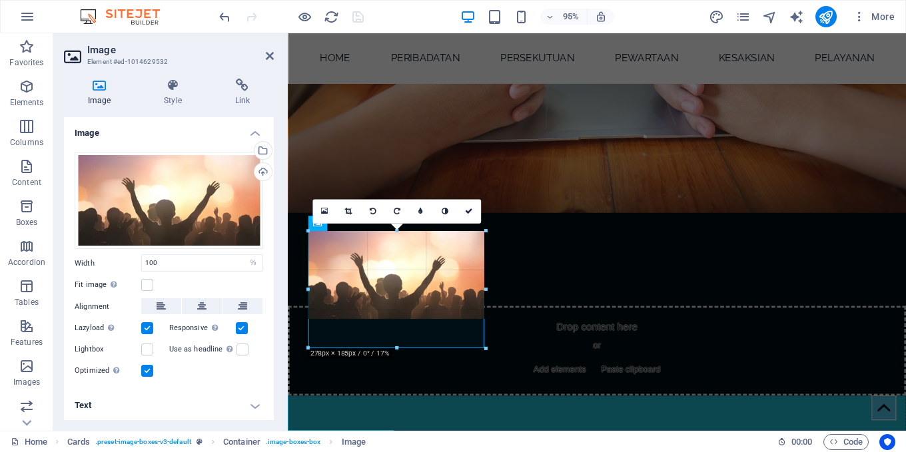
drag, startPoint x: 397, startPoint y: 318, endPoint x: 398, endPoint y: 349, distance: 30.6
click at [398, 349] on div at bounding box center [396, 348] width 177 height 5
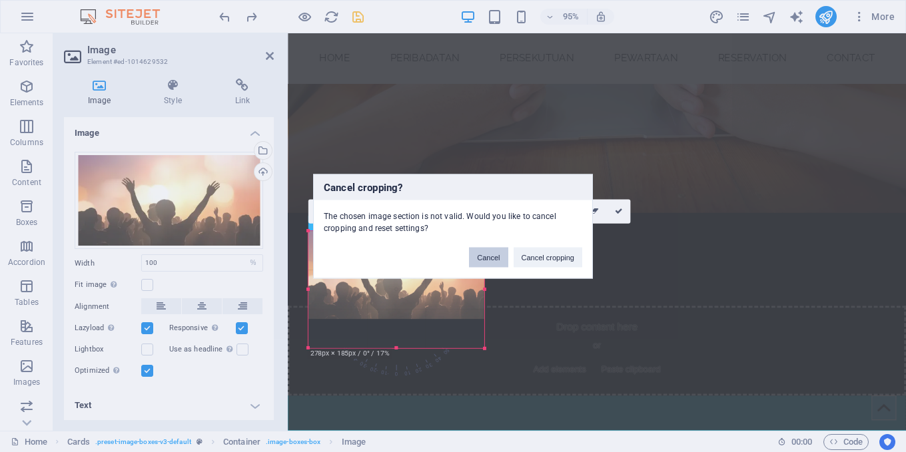
click at [477, 254] on button "Cancel" at bounding box center [488, 257] width 39 height 20
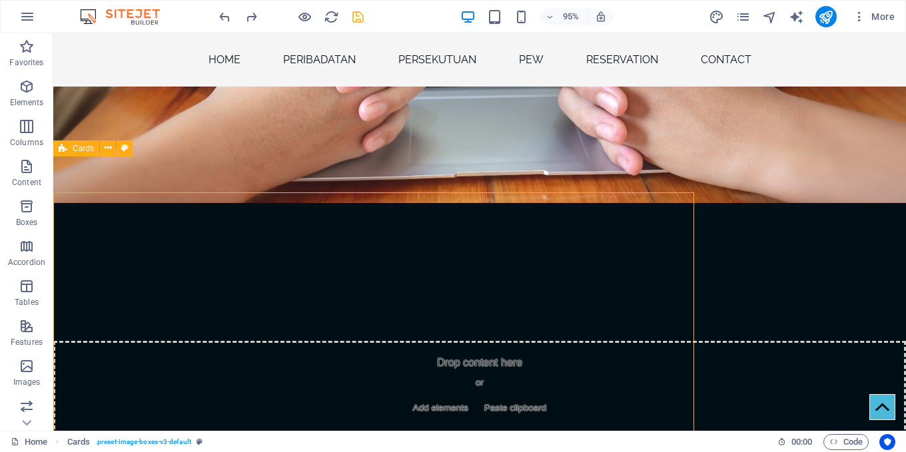
scroll to position [1562, 0]
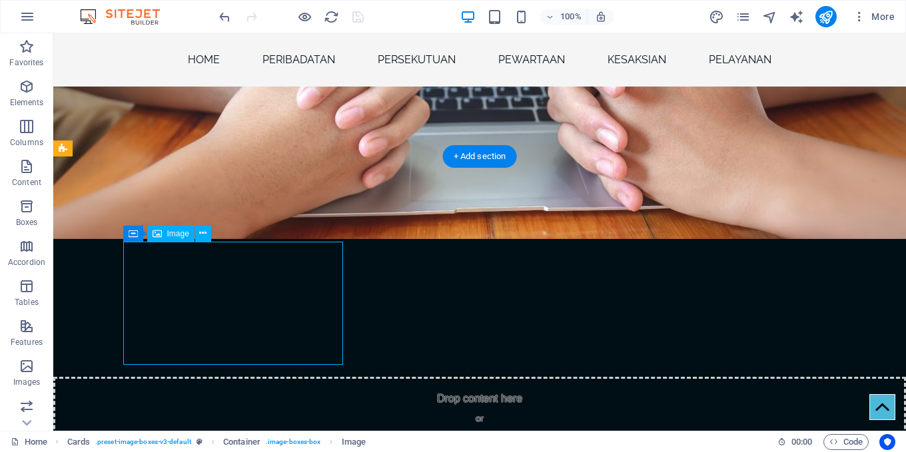
select select "%"
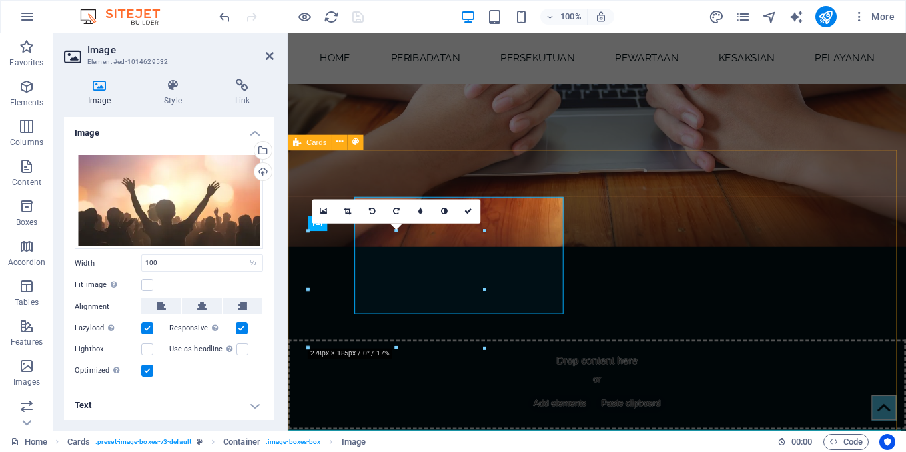
scroll to position [1598, 0]
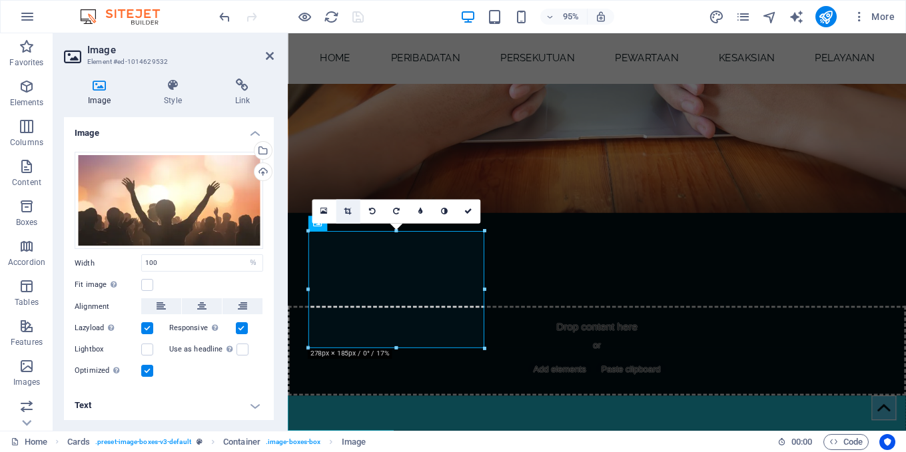
click at [348, 208] on icon at bounding box center [347, 211] width 7 height 7
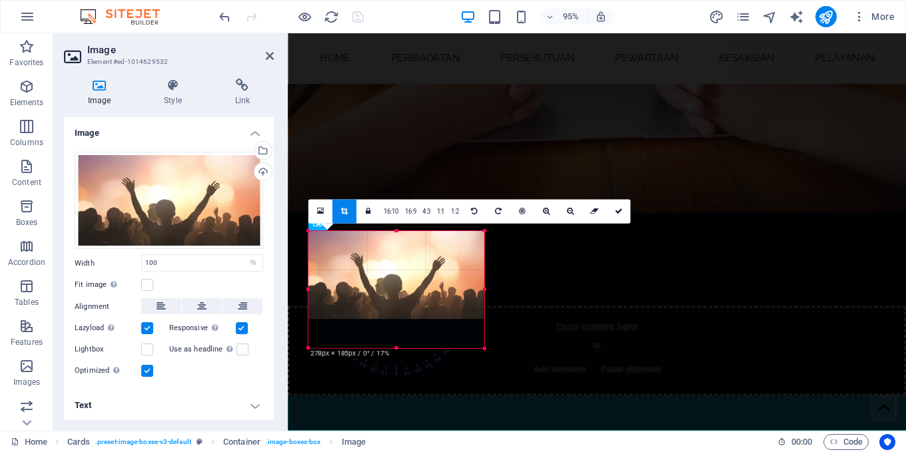
drag, startPoint x: 485, startPoint y: 289, endPoint x: 220, endPoint y: 292, distance: 265.7
drag, startPoint x: 485, startPoint y: 319, endPoint x: 243, endPoint y: 332, distance: 242.7
drag, startPoint x: 487, startPoint y: 319, endPoint x: 511, endPoint y: 348, distance: 37.3
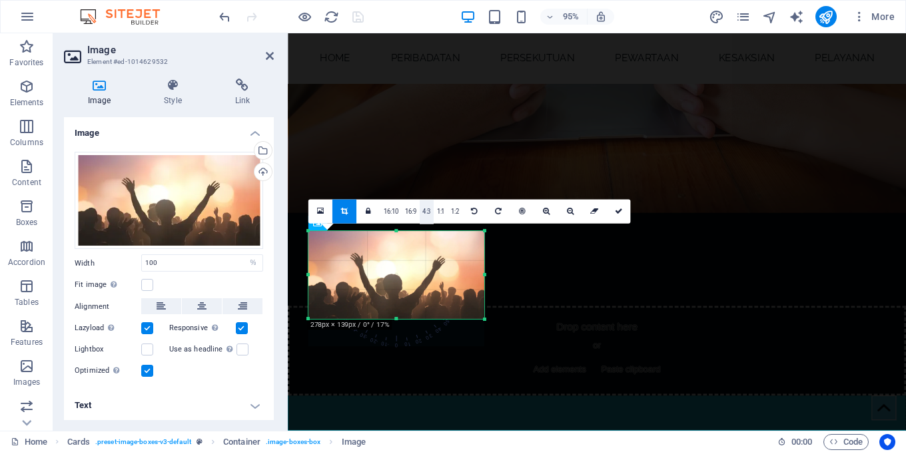
click at [425, 211] on link "4:3" at bounding box center [426, 212] width 14 height 24
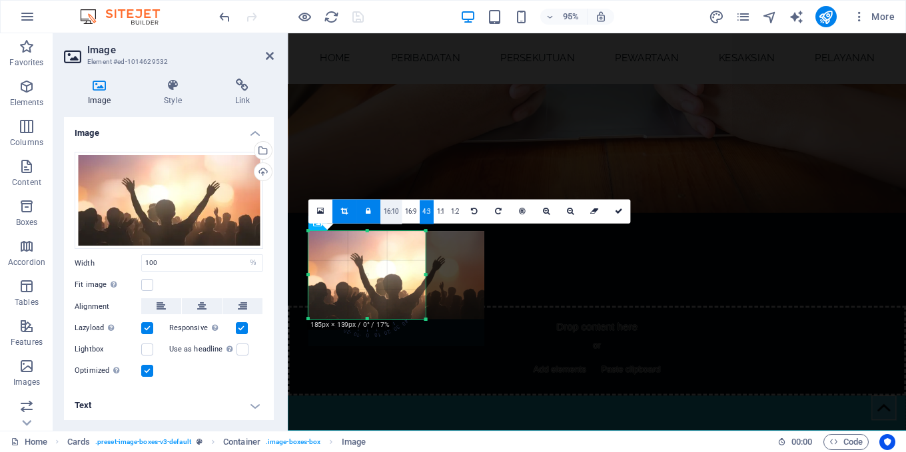
click at [395, 210] on link "16:10" at bounding box center [390, 212] width 21 height 24
click at [423, 212] on link "4:3" at bounding box center [426, 212] width 14 height 24
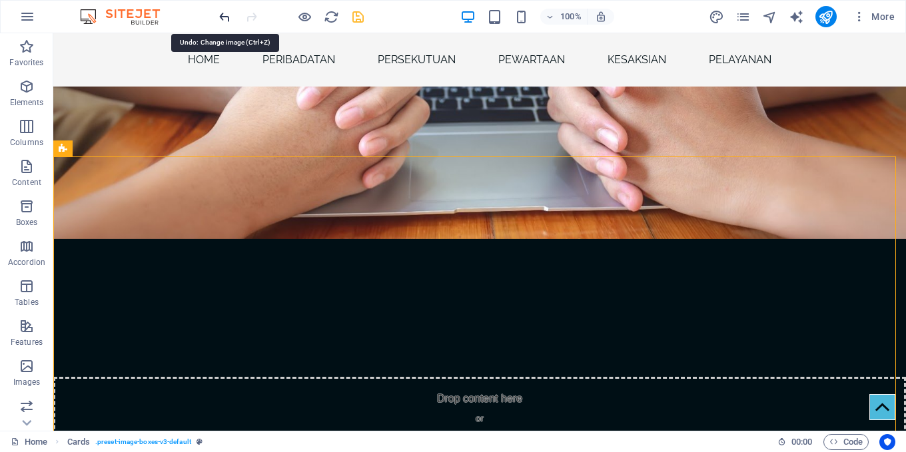
click at [222, 15] on icon "undo" at bounding box center [224, 16] width 15 height 15
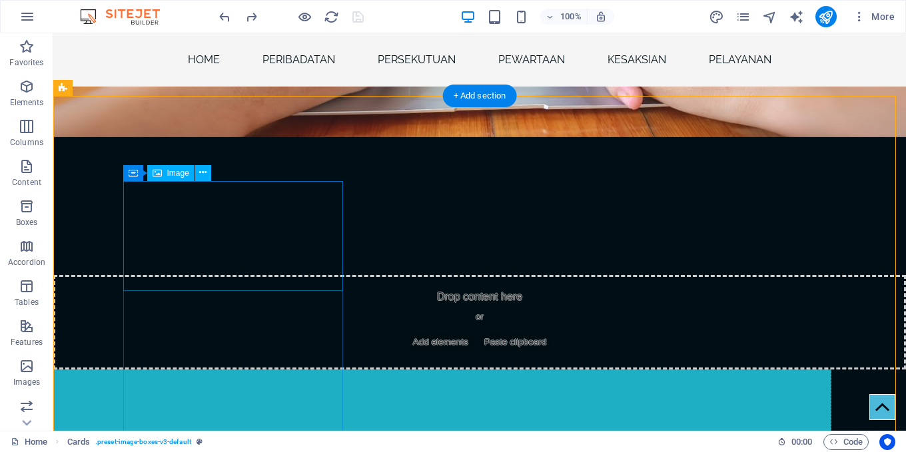
scroll to position [1695, 0]
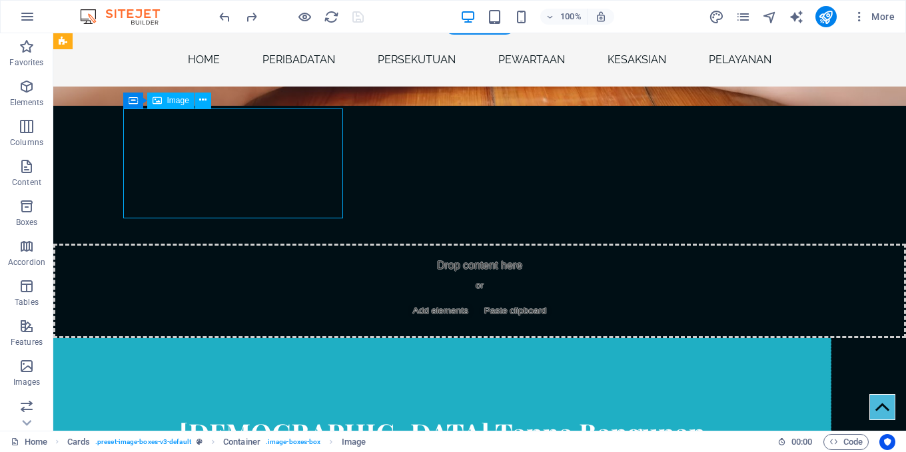
select select "%"
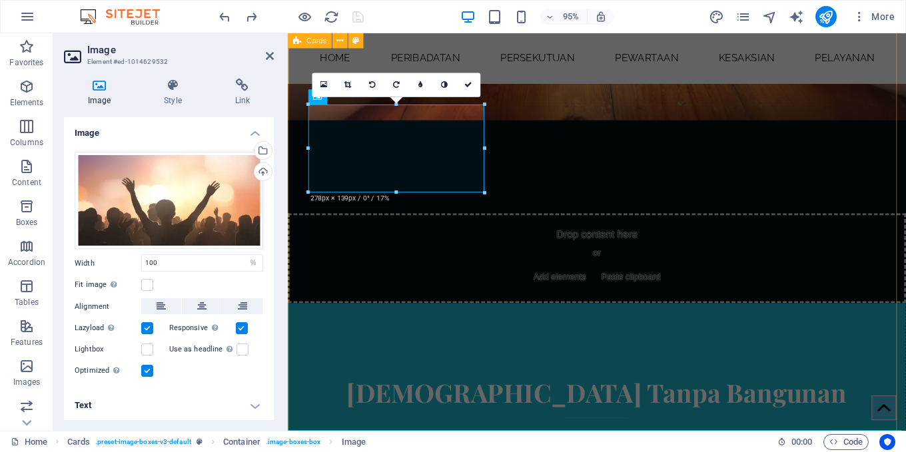
scroll to position [1731, 0]
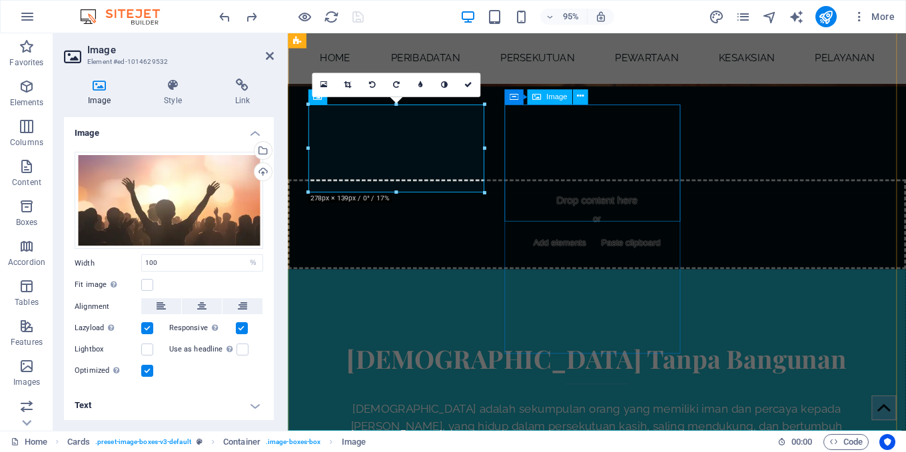
select select "%"
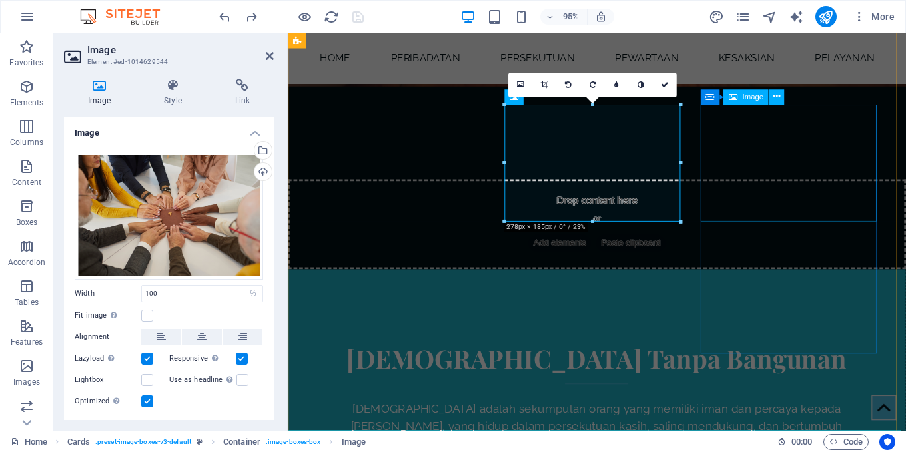
select select "%"
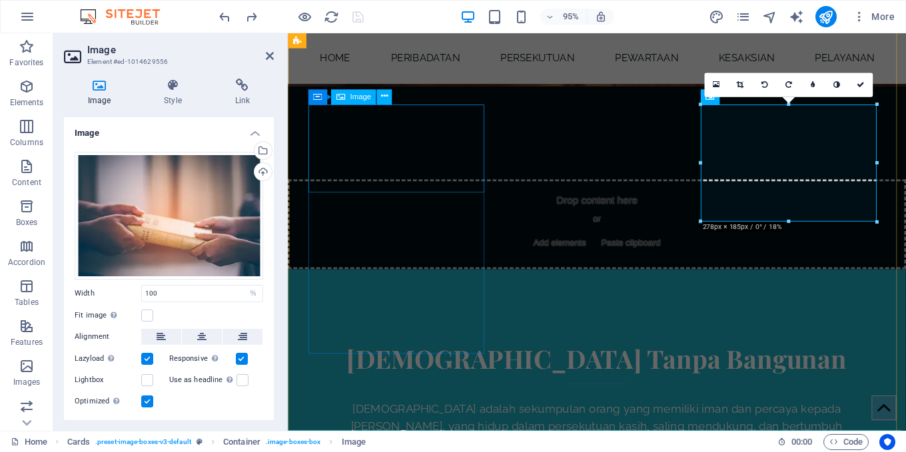
drag, startPoint x: 442, startPoint y: 171, endPoint x: 669, endPoint y: 162, distance: 227.2
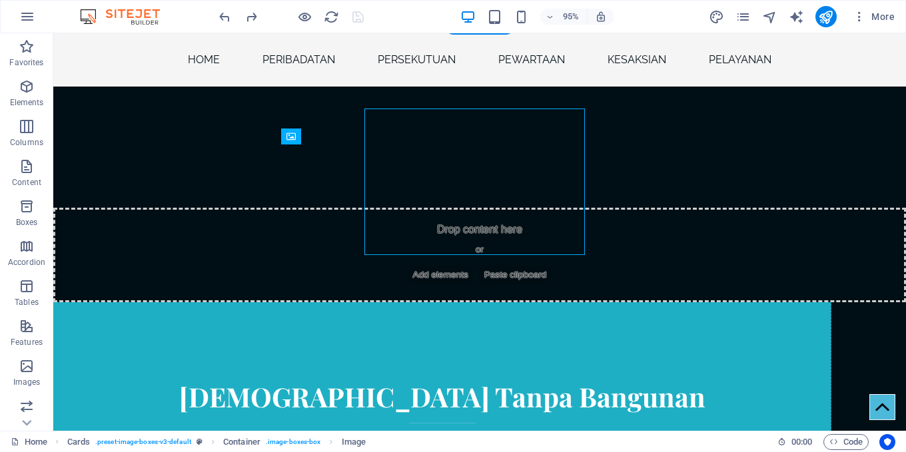
scroll to position [1695, 0]
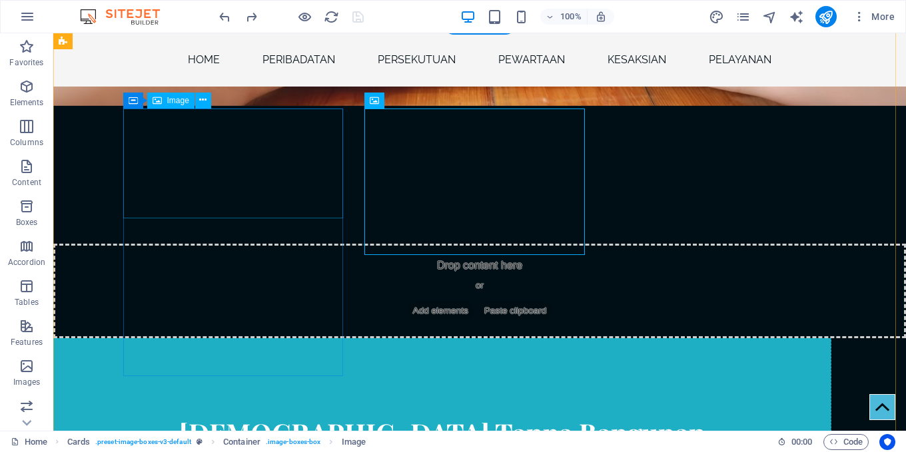
select select "%"
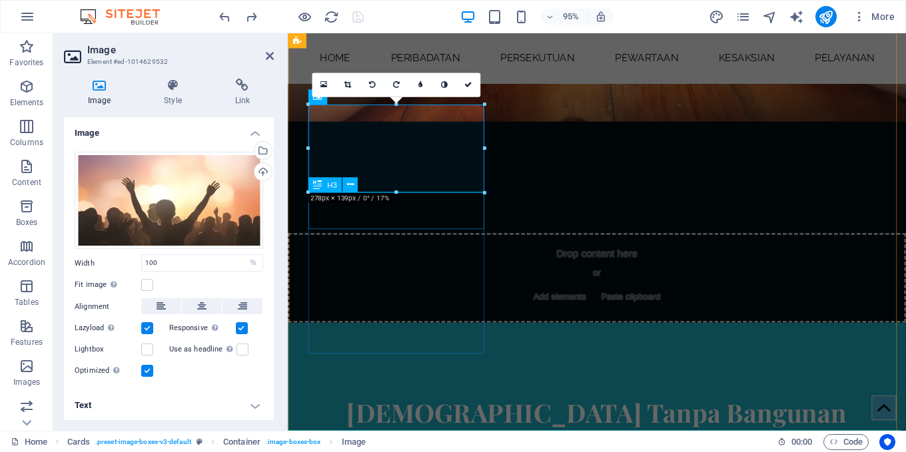
scroll to position [1731, 0]
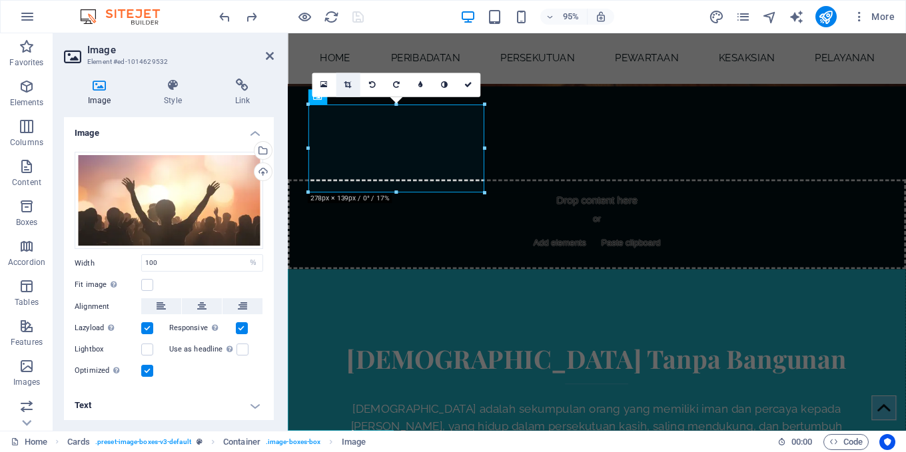
click at [345, 84] on icon at bounding box center [347, 84] width 7 height 7
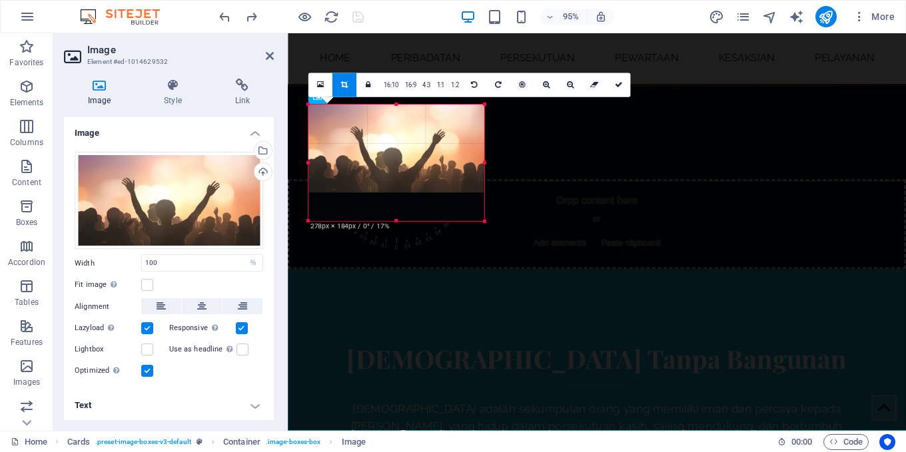
drag, startPoint x: 485, startPoint y: 194, endPoint x: 527, endPoint y: 224, distance: 52.1
drag, startPoint x: 397, startPoint y: 190, endPoint x: 406, endPoint y: 220, distance: 31.4
click at [406, 220] on div at bounding box center [396, 221] width 176 height 5
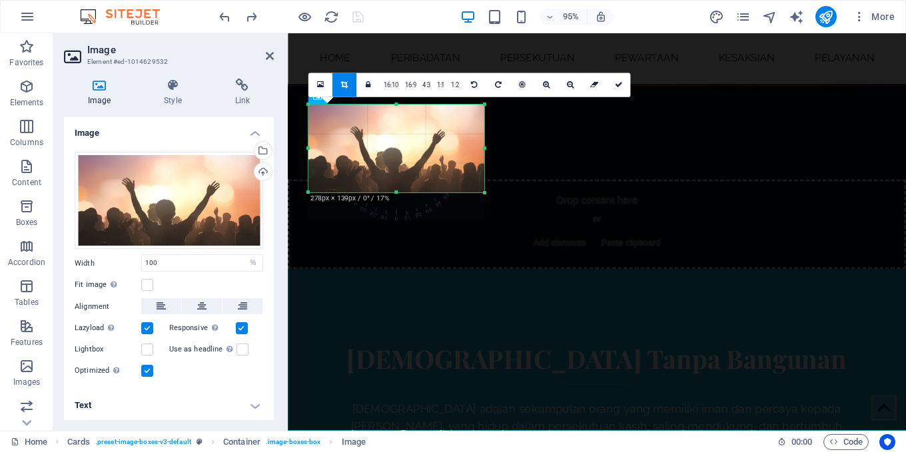
drag, startPoint x: 489, startPoint y: 149, endPoint x: 523, endPoint y: 148, distance: 34.6
drag, startPoint x: 494, startPoint y: 144, endPoint x: 519, endPoint y: 143, distance: 25.3
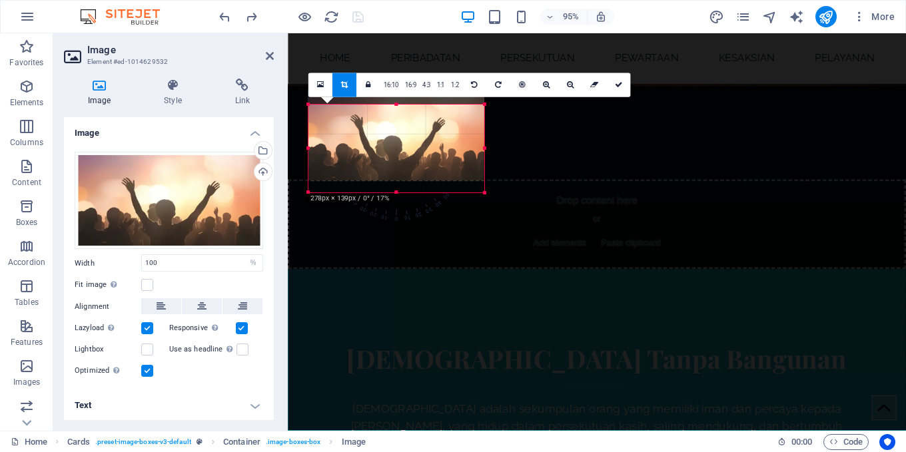
drag, startPoint x: 417, startPoint y: 142, endPoint x: 419, endPoint y: 129, distance: 12.9
click at [419, 129] on div at bounding box center [396, 137] width 176 height 88
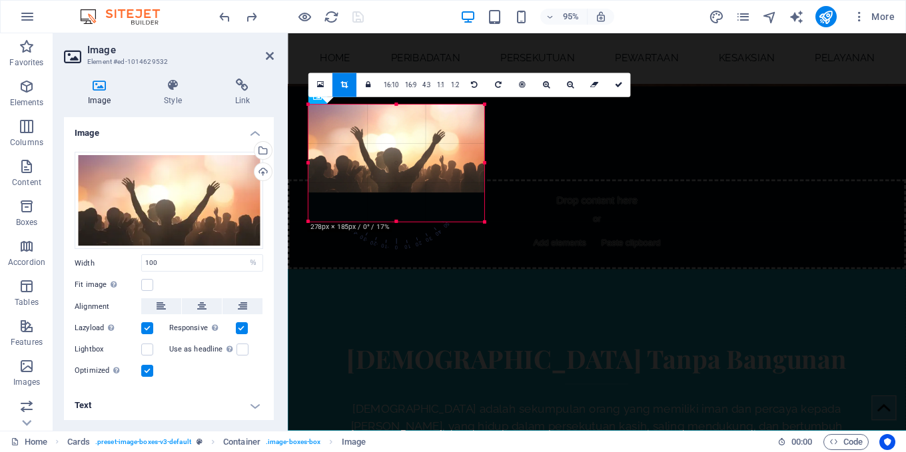
drag, startPoint x: 392, startPoint y: 192, endPoint x: 403, endPoint y: 222, distance: 32.4
click at [403, 222] on div at bounding box center [396, 222] width 176 height 5
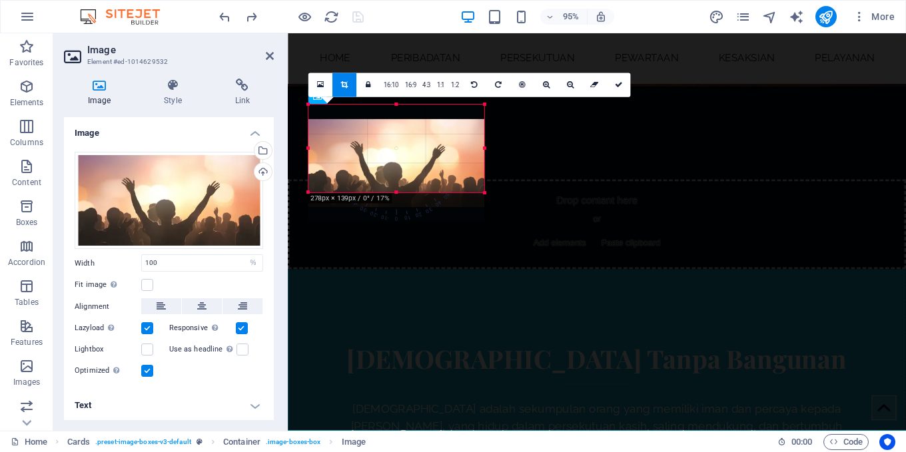
drag, startPoint x: 374, startPoint y: 144, endPoint x: 377, endPoint y: 160, distance: 15.5
click at [377, 160] on div at bounding box center [396, 163] width 176 height 88
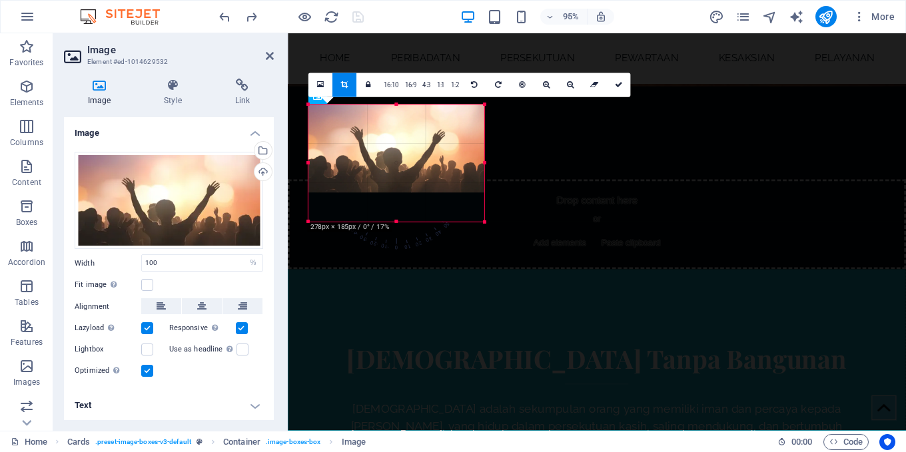
drag, startPoint x: 306, startPoint y: 192, endPoint x: 276, endPoint y: 222, distance: 42.8
click at [276, 222] on div "Image Element #ed-1014629532 Image Style Link Image Drag files here, click to c…" at bounding box center [479, 231] width 852 height 397
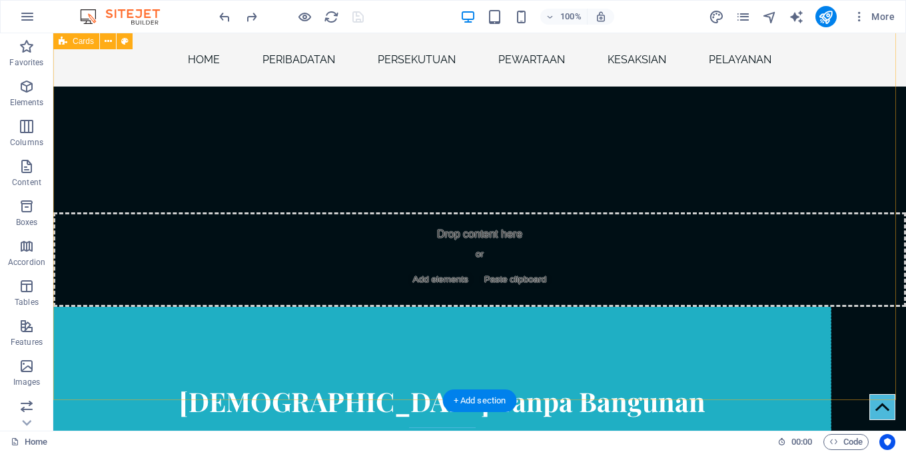
scroll to position [1762, 0]
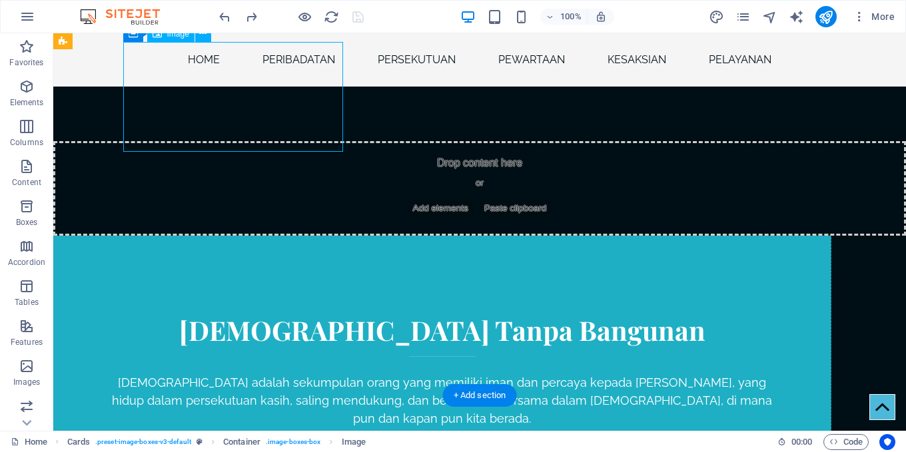
select select "%"
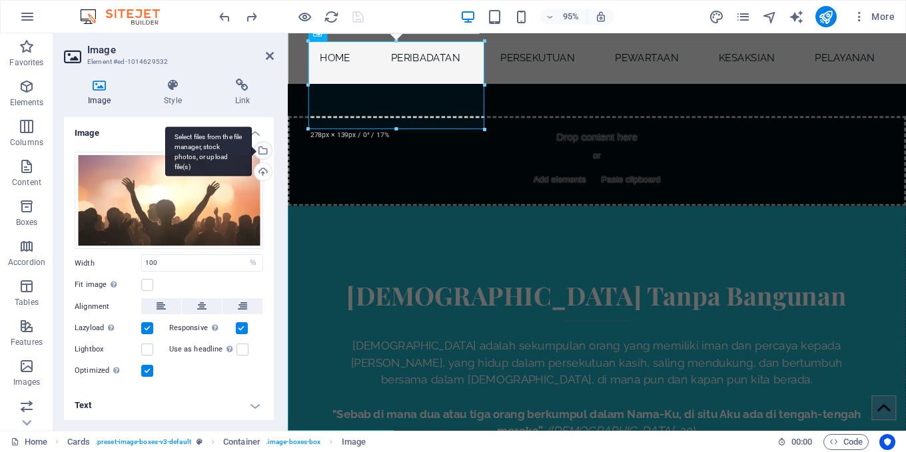
click at [252, 148] on div "Select files from the file manager, stock photos, or upload file(s)" at bounding box center [208, 152] width 87 height 50
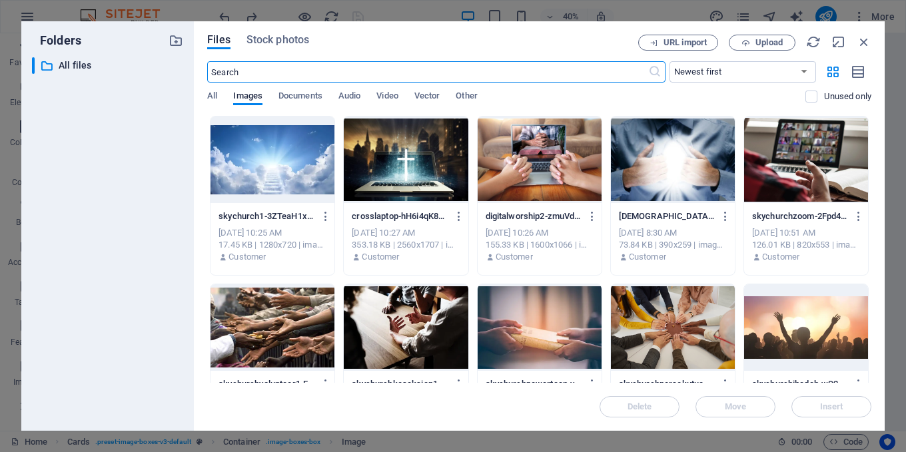
scroll to position [2015, 0]
click at [867, 39] on icon "button" at bounding box center [863, 42] width 15 height 15
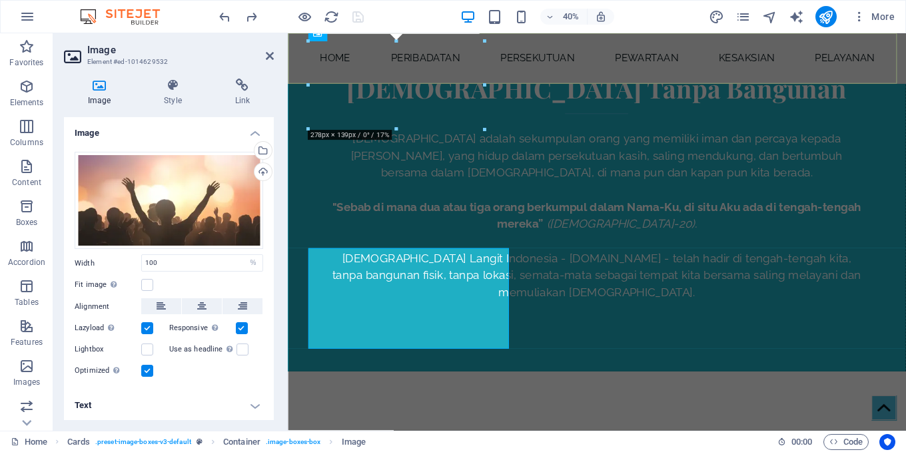
scroll to position [1798, 0]
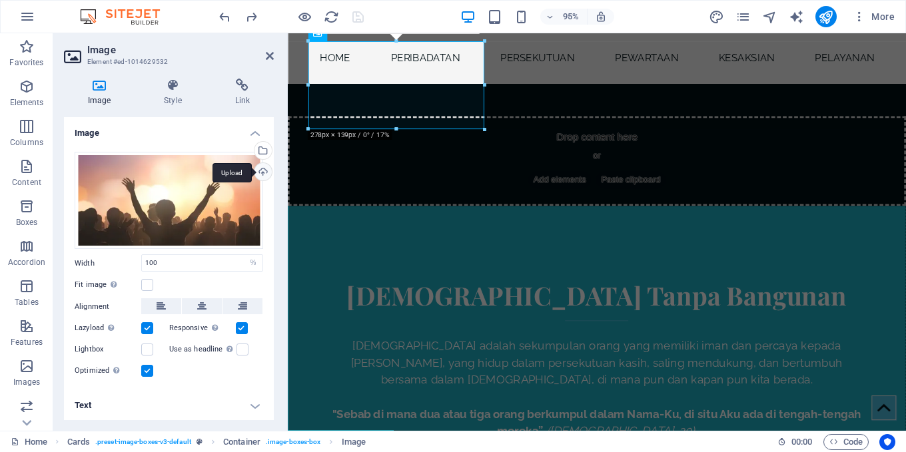
click at [260, 172] on div "Upload" at bounding box center [262, 173] width 20 height 20
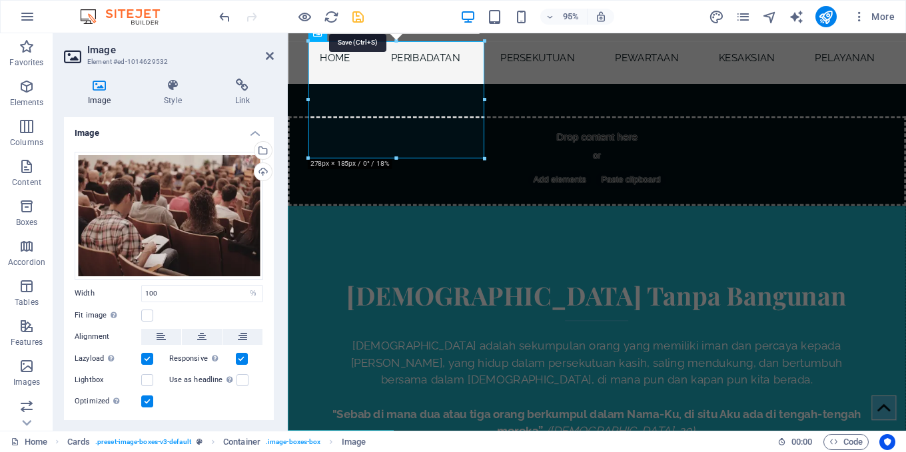
click at [360, 17] on icon "save" at bounding box center [357, 16] width 15 height 15
checkbox input "false"
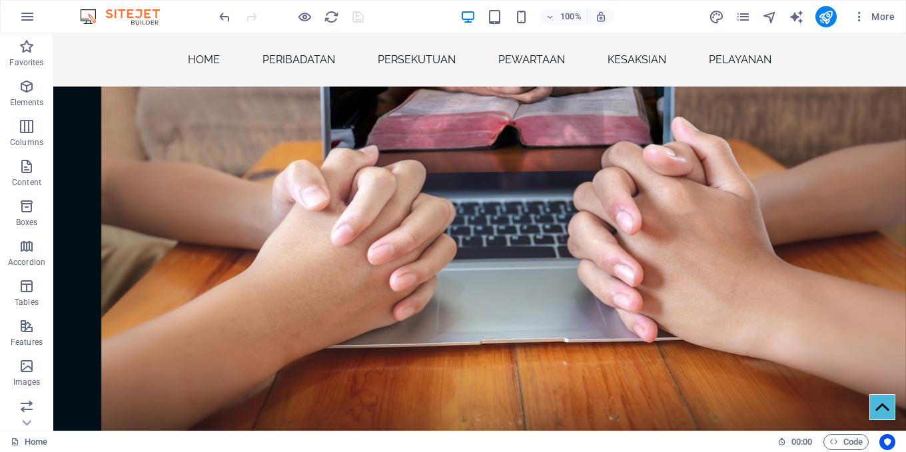
scroll to position [1163, 0]
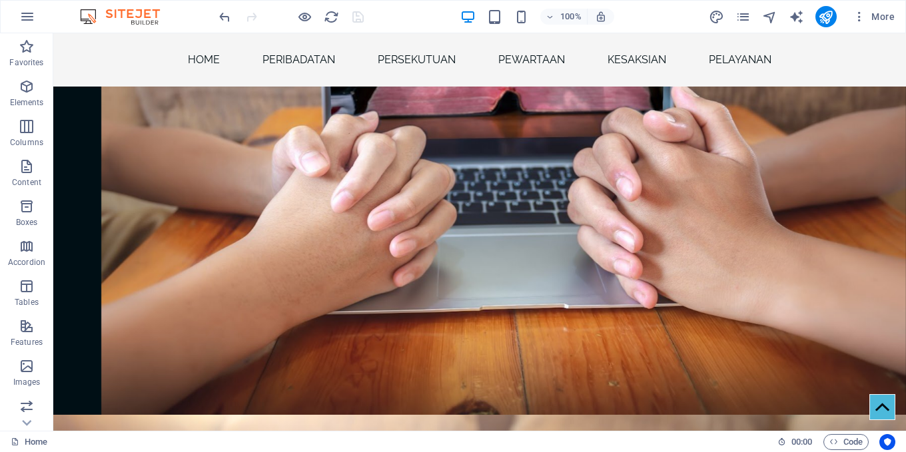
click at [362, 21] on div at bounding box center [290, 16] width 149 height 21
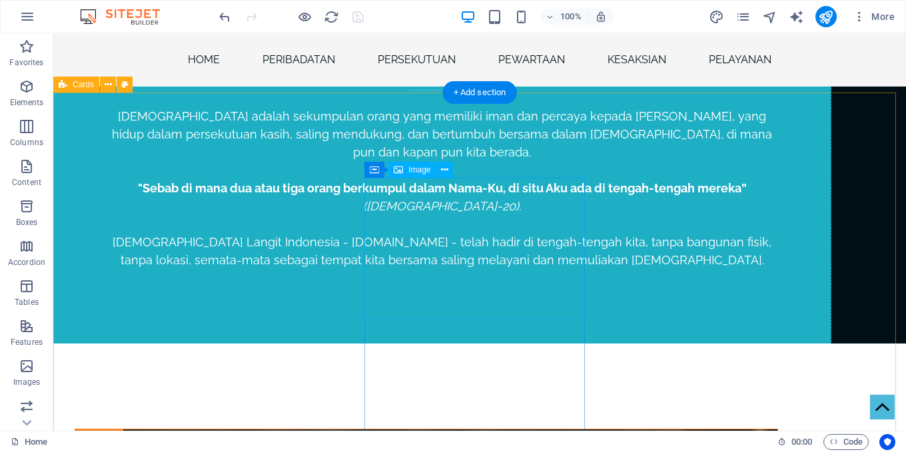
scroll to position [2095, 0]
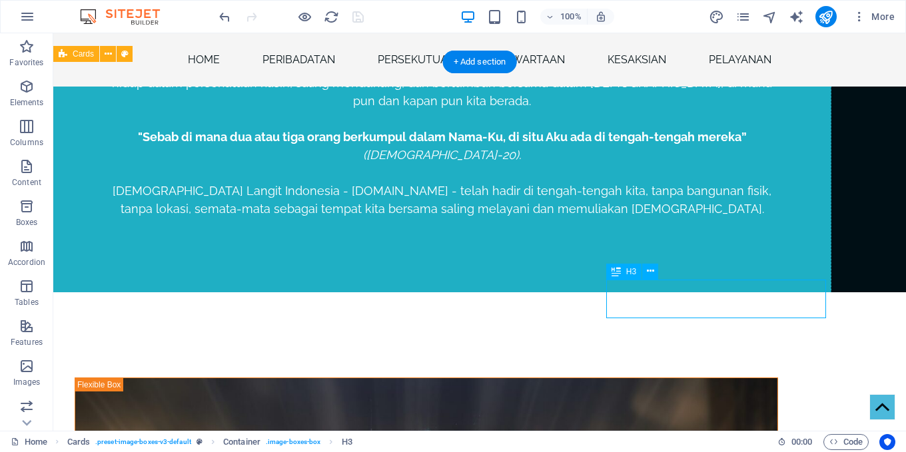
scroll to position [2131, 0]
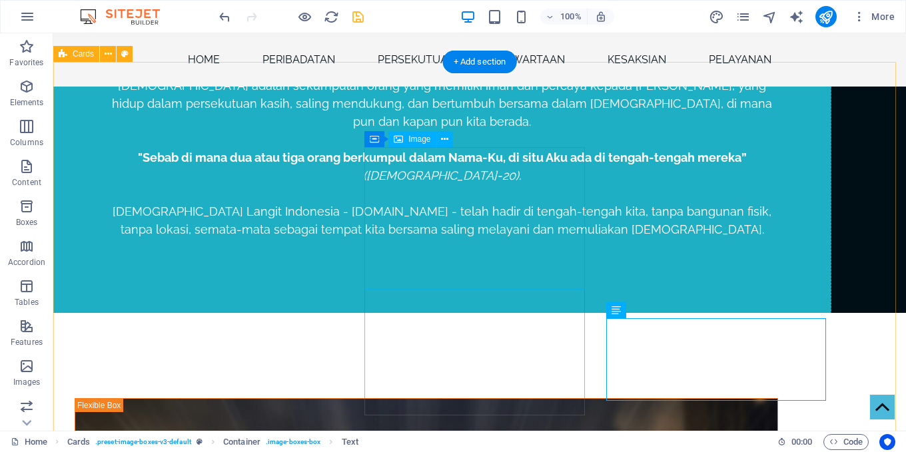
scroll to position [1895, 0]
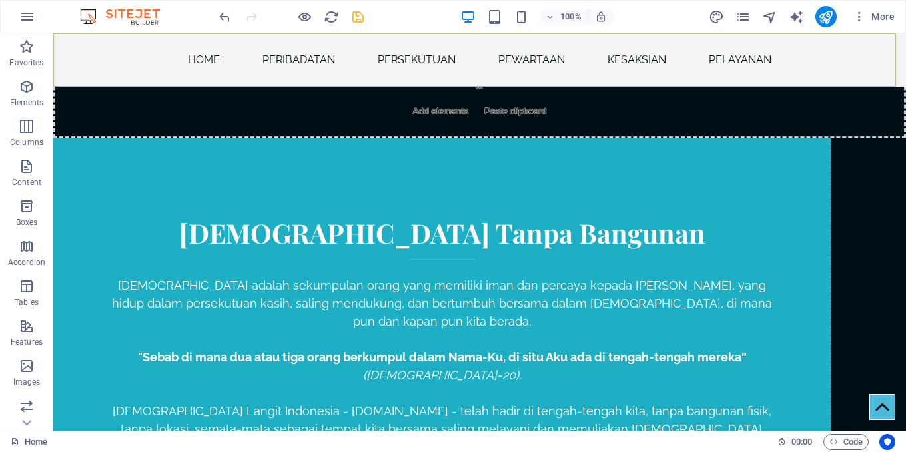
click at [743, 61] on nav "Home Peribadatan Persekutuan Pewartaan Kesaksian Pelayanan" at bounding box center [479, 59] width 852 height 53
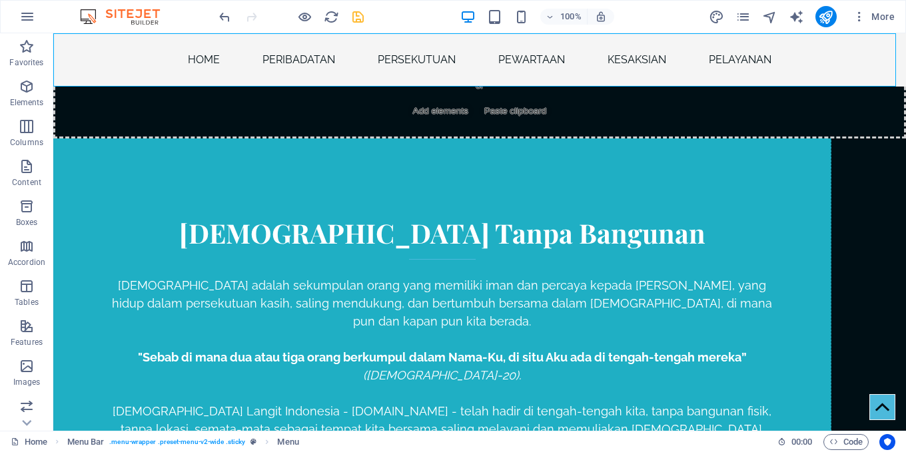
click at [740, 64] on nav "Home Peribadatan Persekutuan Pewartaan Kesaksian Pelayanan" at bounding box center [479, 59] width 852 height 53
select select
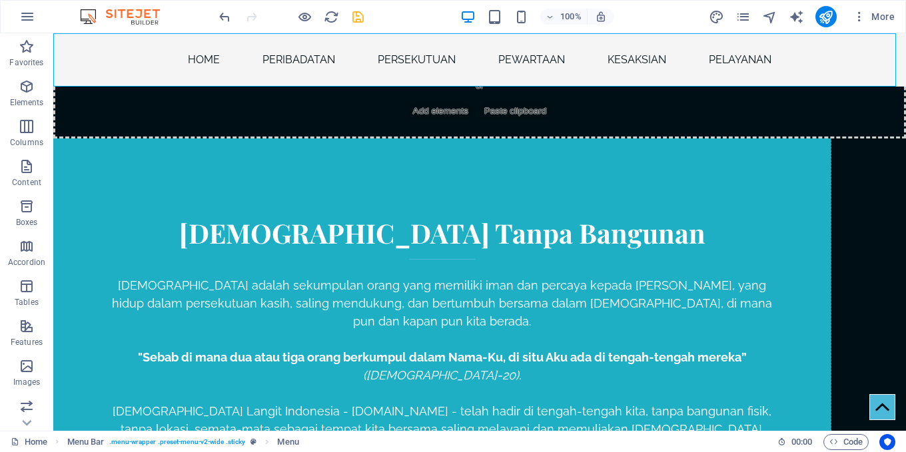
select select
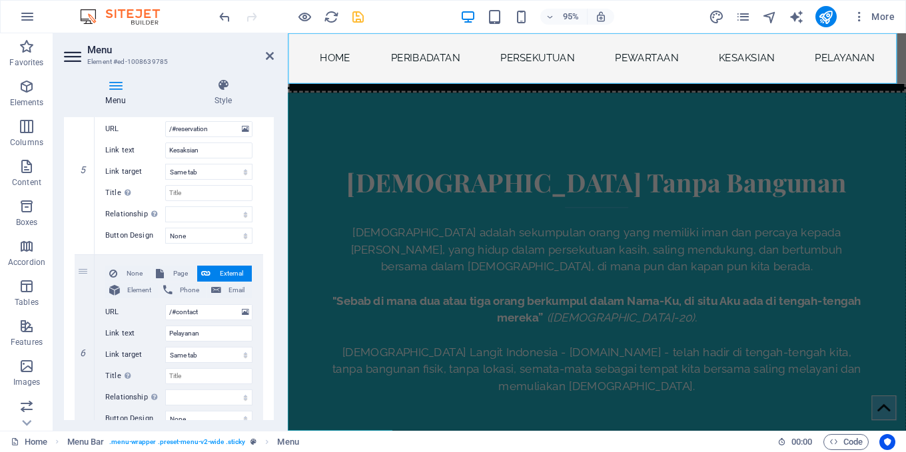
scroll to position [959, 0]
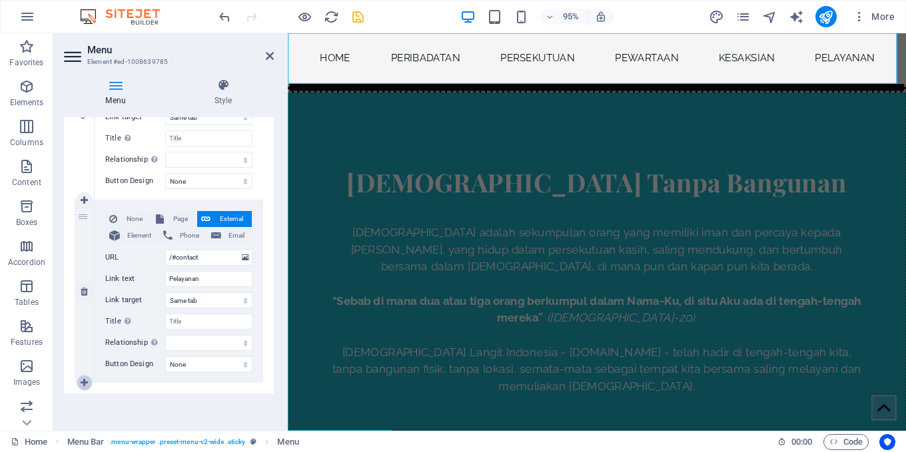
click at [84, 380] on icon at bounding box center [84, 382] width 7 height 9
select select
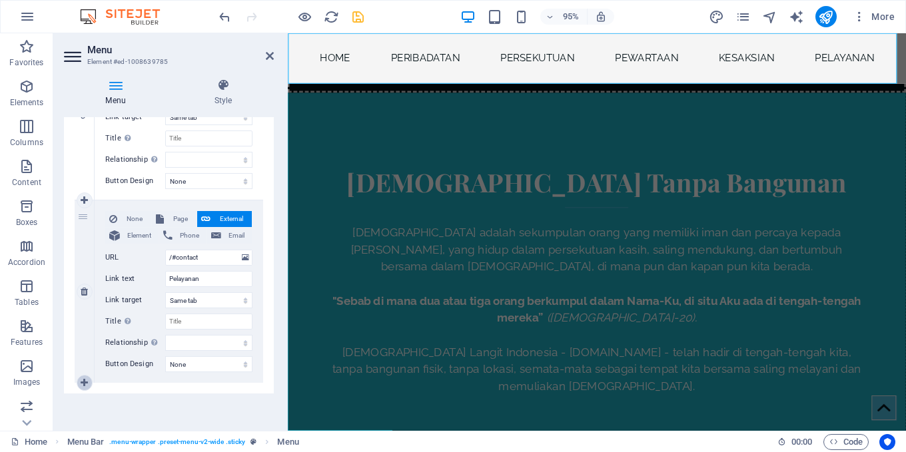
select select
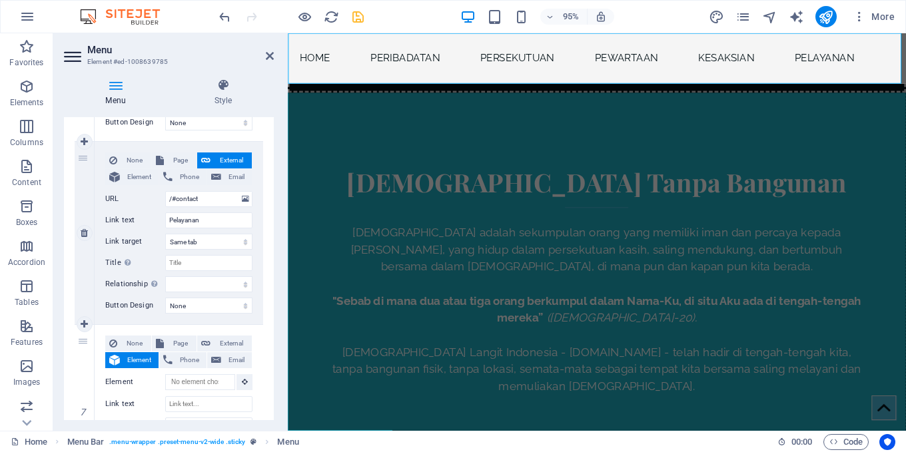
scroll to position [1092, 0]
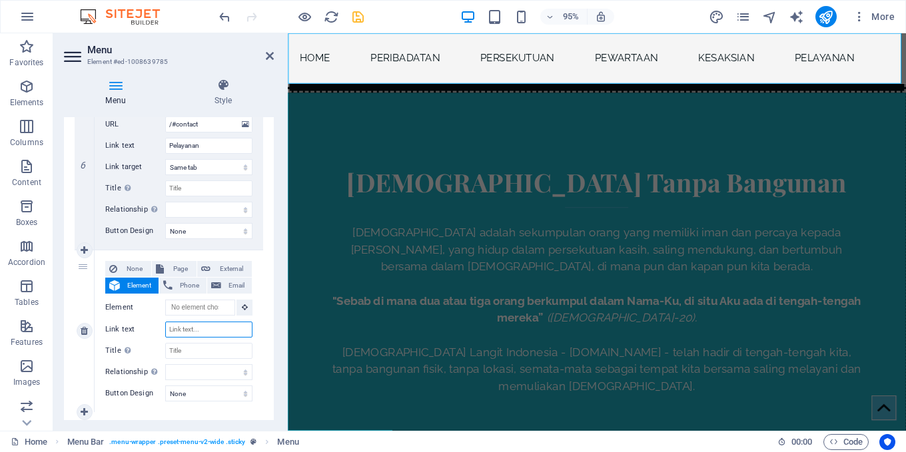
click at [208, 332] on input "Link text" at bounding box center [208, 330] width 87 height 16
type input "Kontribusi"
select select
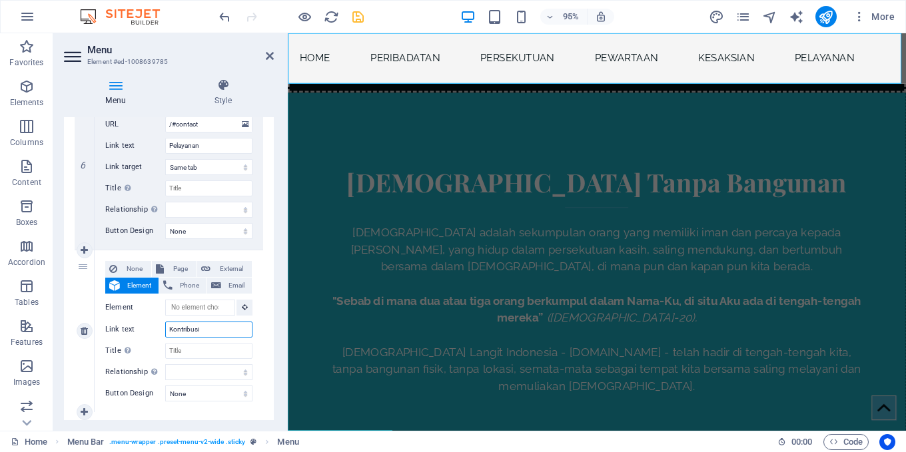
select select
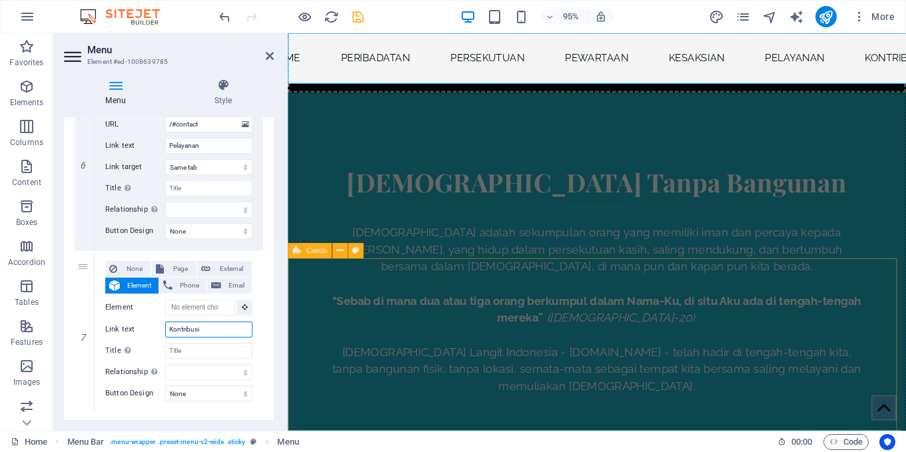
type input "Kontribusi"
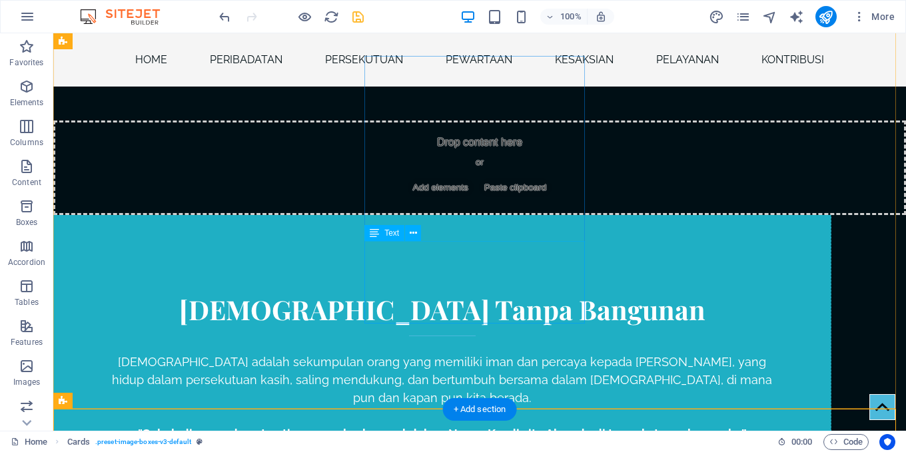
scroll to position [1948, 0]
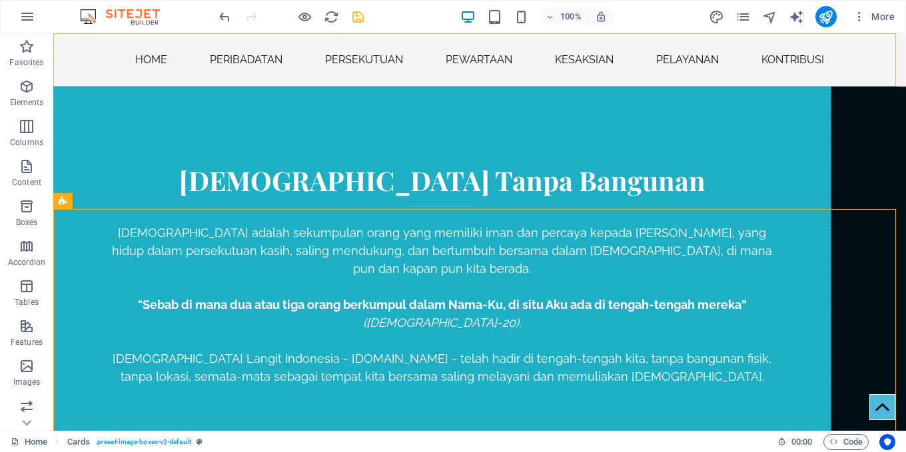
click at [208, 56] on nav "Home Peribadatan Persekutuan Pewartaan Kesaksian Pelayanan Kontribusi" at bounding box center [479, 59] width 852 height 53
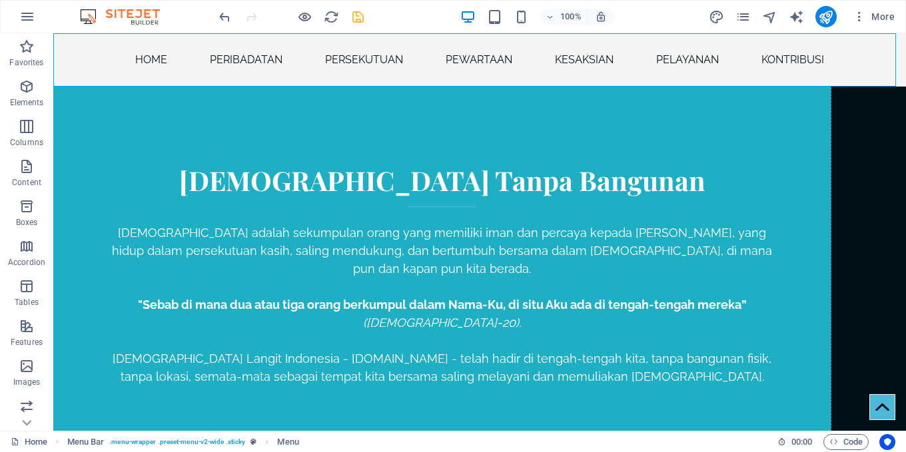
click at [208, 56] on nav "Home Peribadatan Persekutuan Pewartaan Kesaksian Pelayanan Kontribusi" at bounding box center [479, 59] width 852 height 53
select select
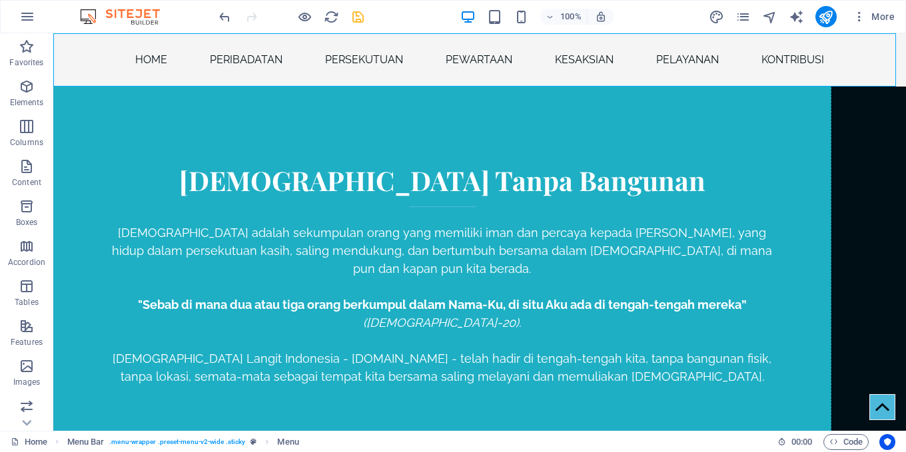
select select
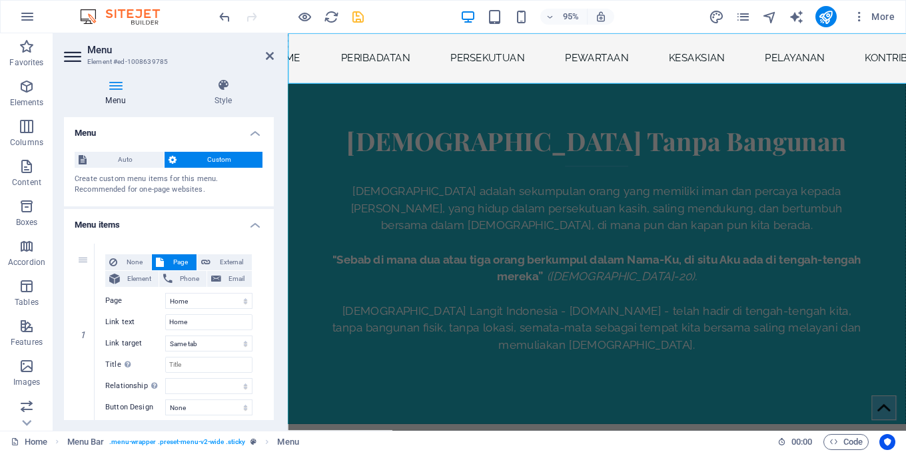
scroll to position [67, 0]
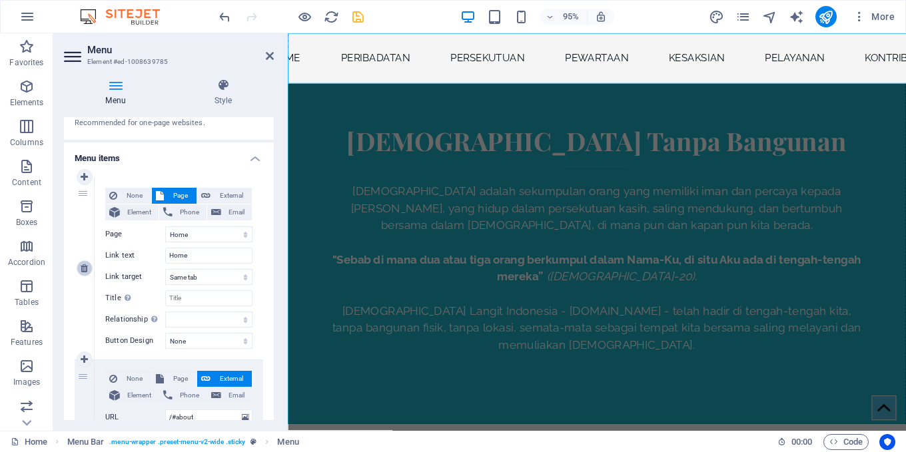
click at [88, 270] on icon at bounding box center [84, 268] width 7 height 9
type input "/#about"
type input "Peribadatan"
select select
type input "/#specials"
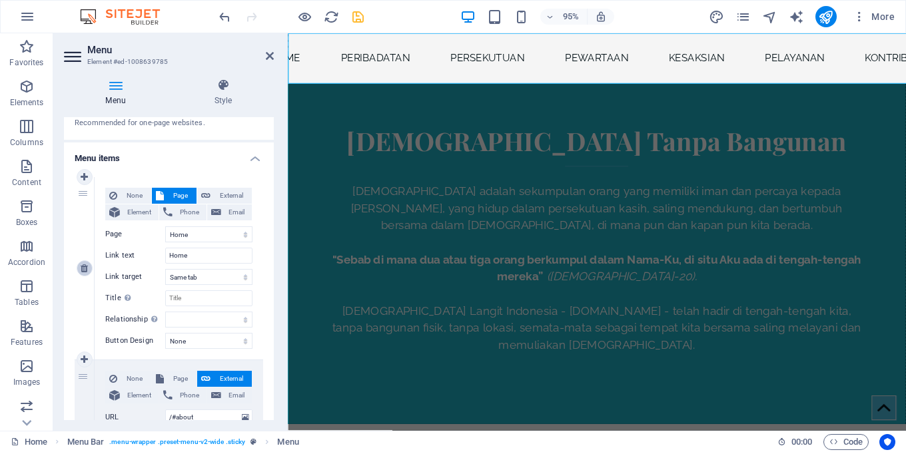
type input "Persekutuan"
select select
type input "/#menu"
type input "Pewartaan"
select select
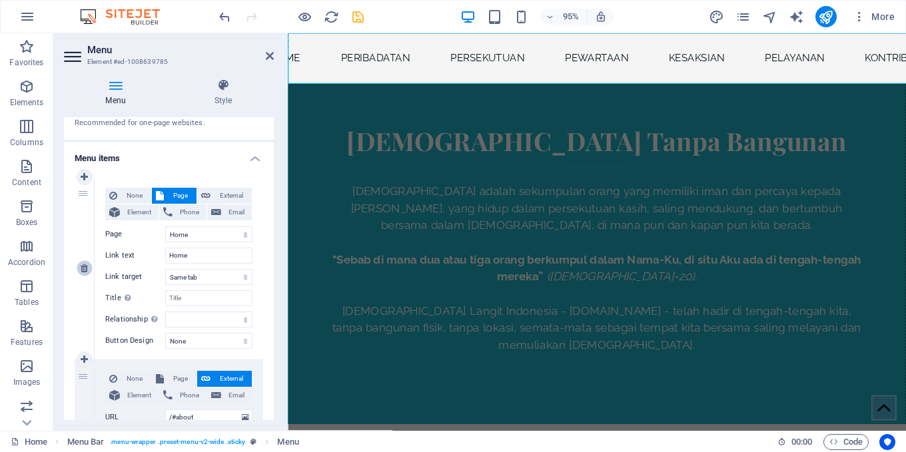
type input "/#reservation"
type input "Kesaksian"
select select
type input "/#contact"
type input "Pelayanan"
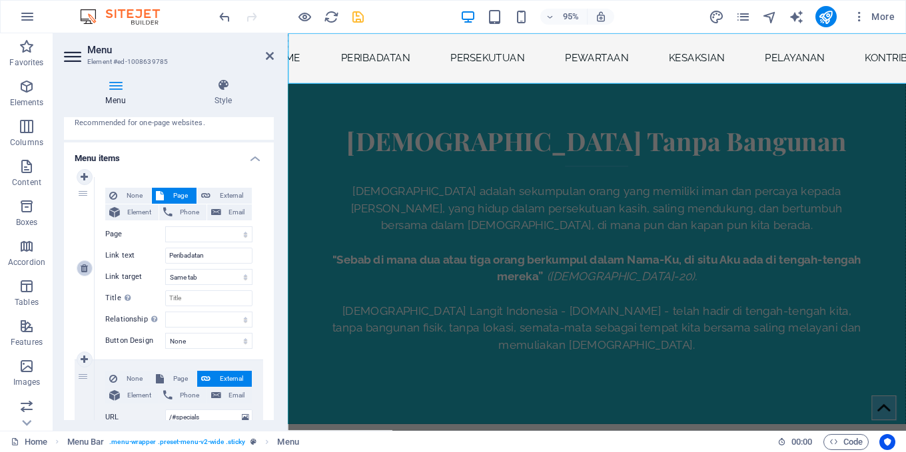
select select
type input "Kontribusi"
select select
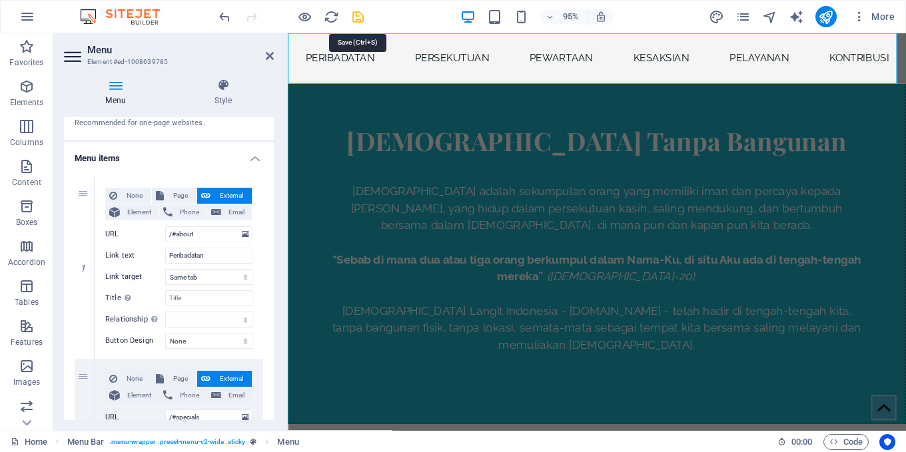
click at [356, 18] on icon "save" at bounding box center [357, 16] width 15 height 15
checkbox input "false"
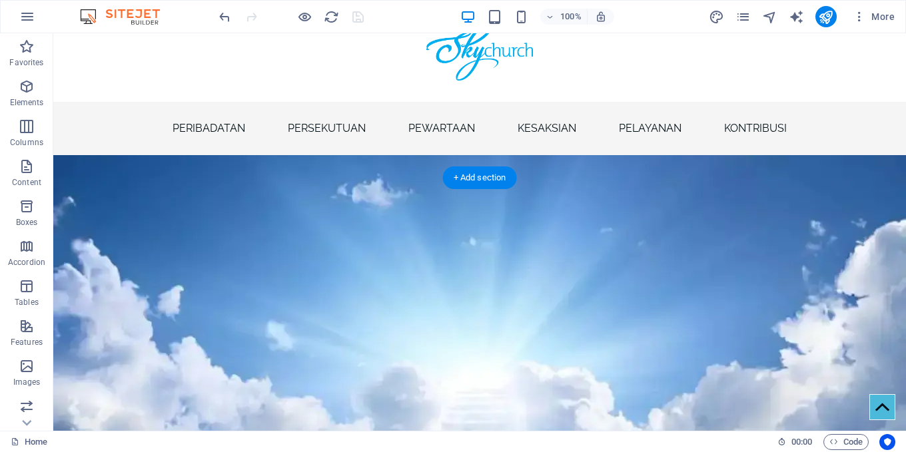
scroll to position [0, 0]
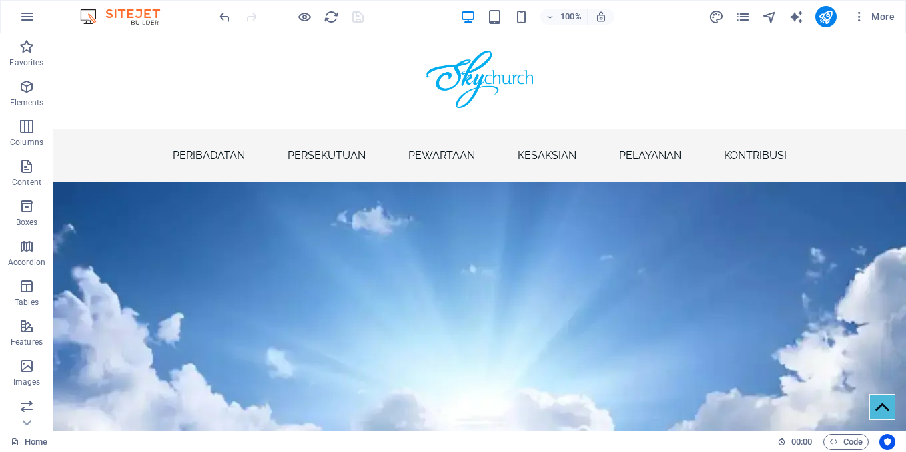
click at [312, 17] on div at bounding box center [290, 16] width 149 height 21
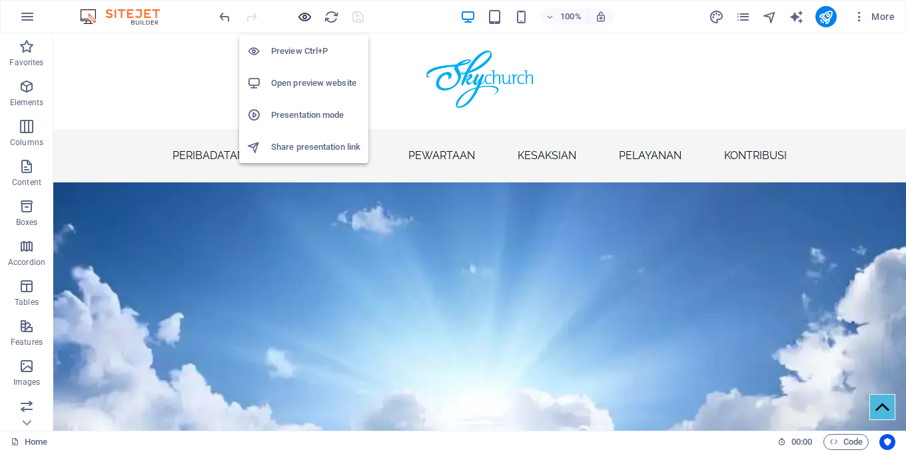
click at [306, 15] on icon "button" at bounding box center [304, 16] width 15 height 15
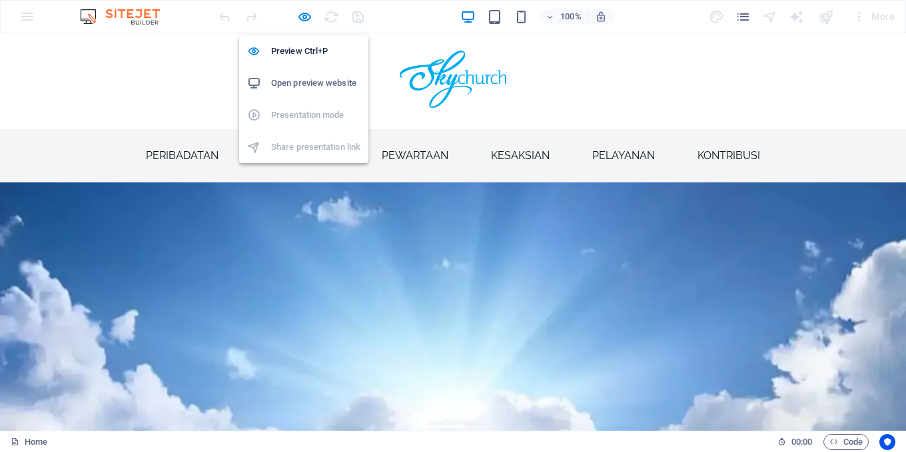
click at [304, 87] on h6 "Open preview website" at bounding box center [315, 83] width 89 height 16
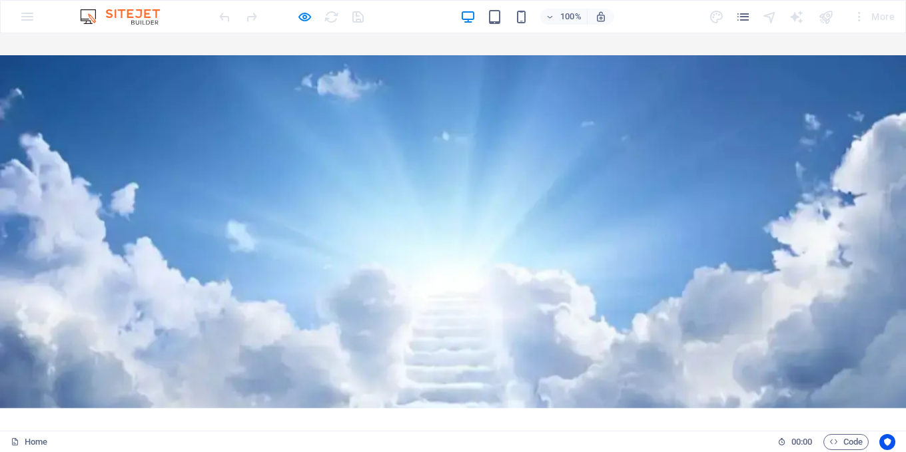
scroll to position [399, 0]
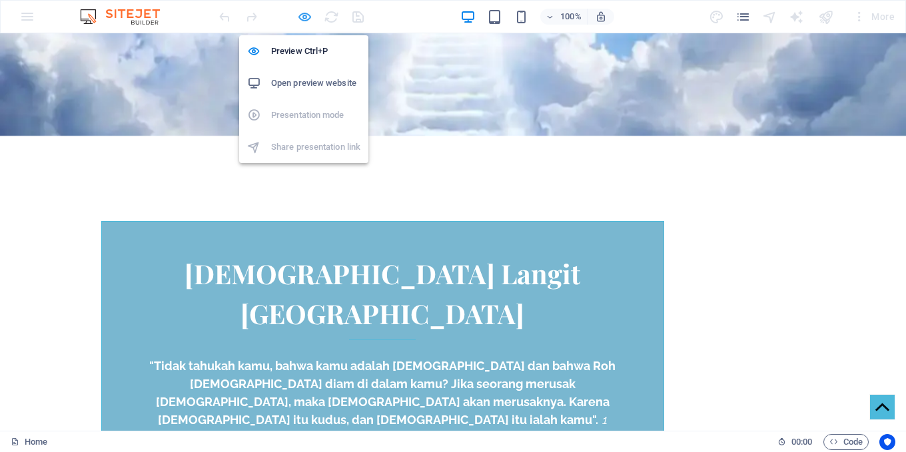
click at [300, 13] on icon "button" at bounding box center [304, 16] width 15 height 15
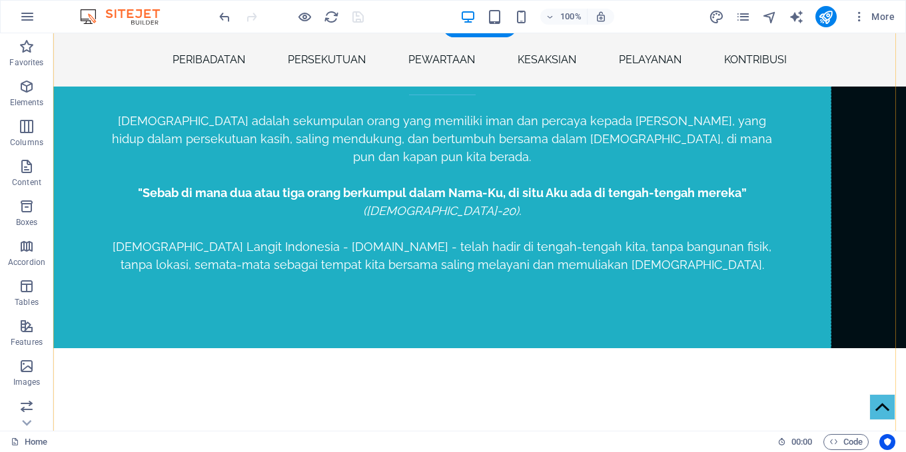
scroll to position [2131, 0]
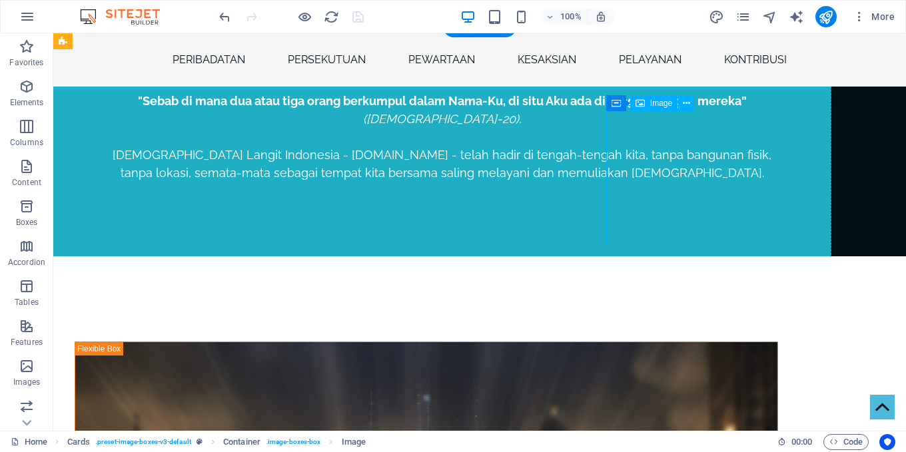
select select "%"
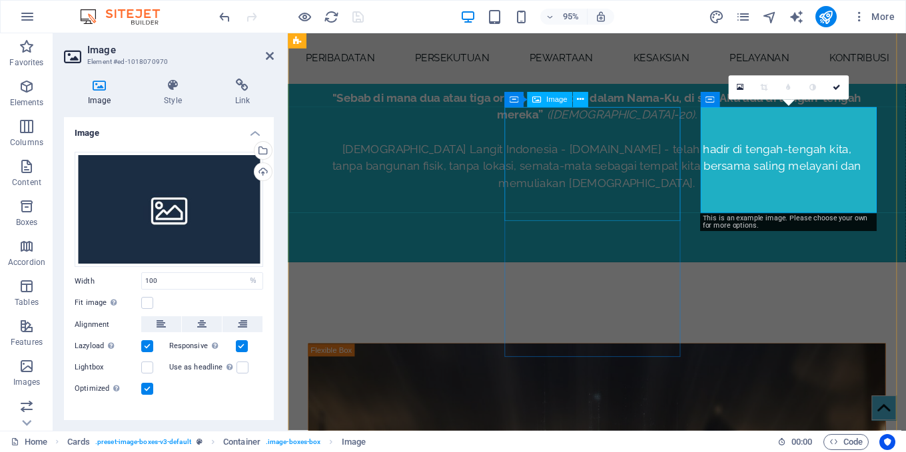
scroll to position [2161, 0]
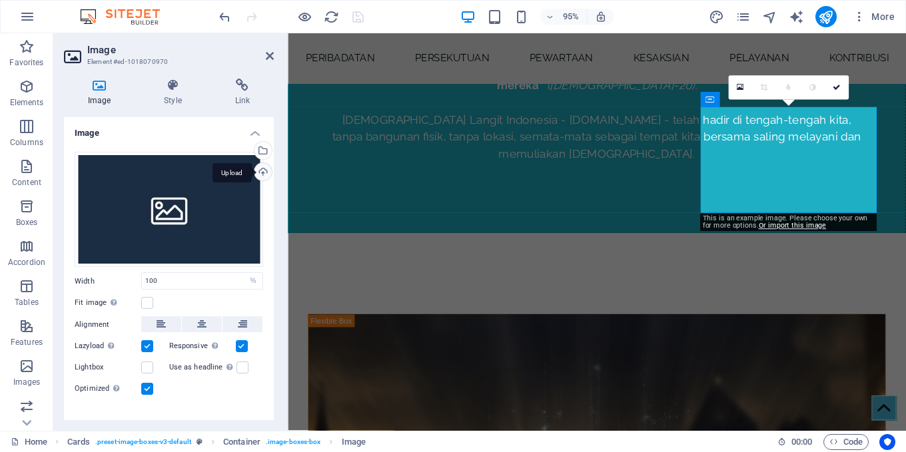
click at [260, 168] on div "Upload" at bounding box center [262, 173] width 20 height 20
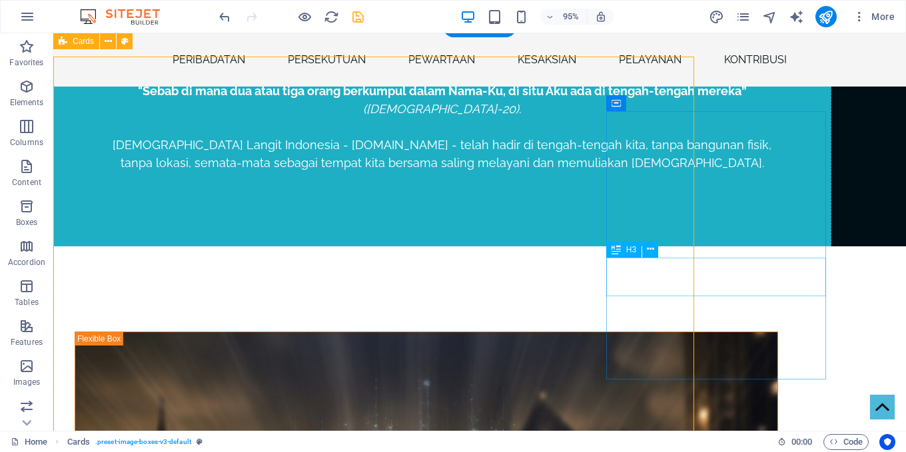
scroll to position [2131, 0]
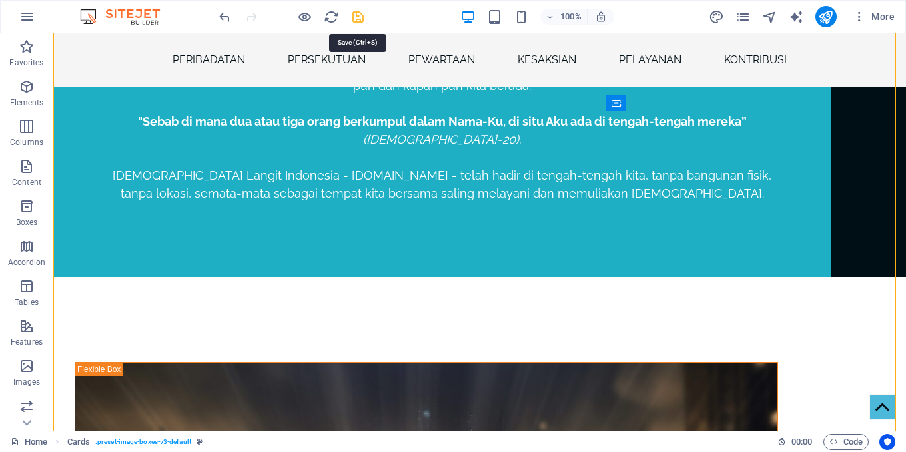
click at [359, 19] on icon "save" at bounding box center [357, 16] width 15 height 15
checkbox input "false"
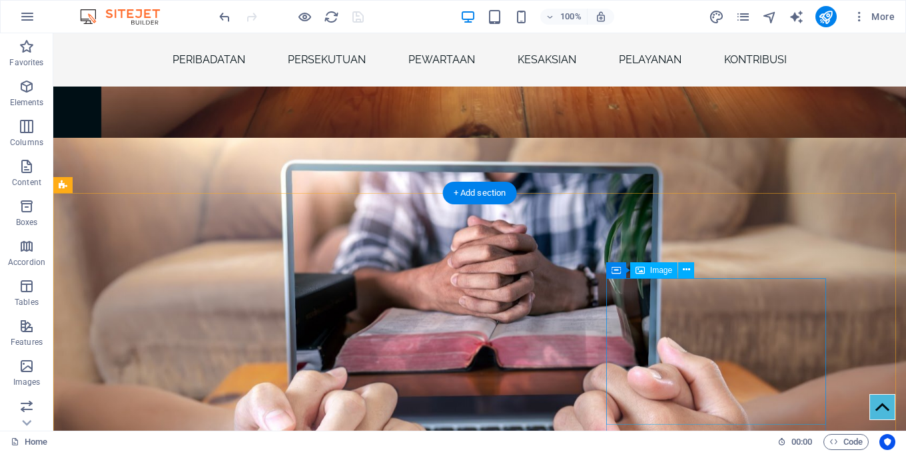
scroll to position [1531, 0]
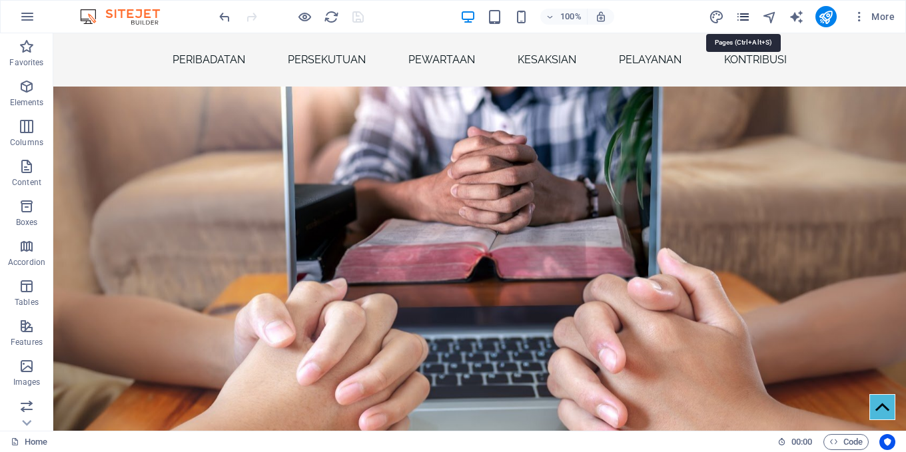
click at [743, 17] on icon "pages" at bounding box center [742, 16] width 15 height 15
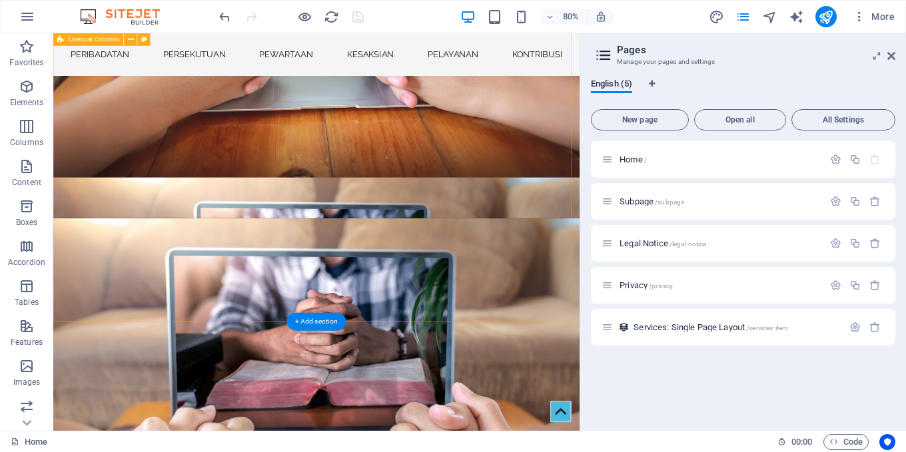
scroll to position [1332, 0]
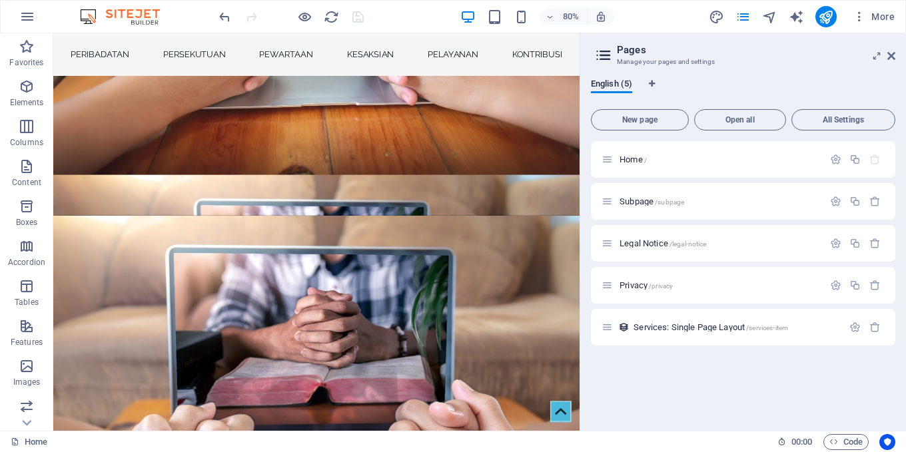
click at [361, 19] on div at bounding box center [290, 16] width 149 height 21
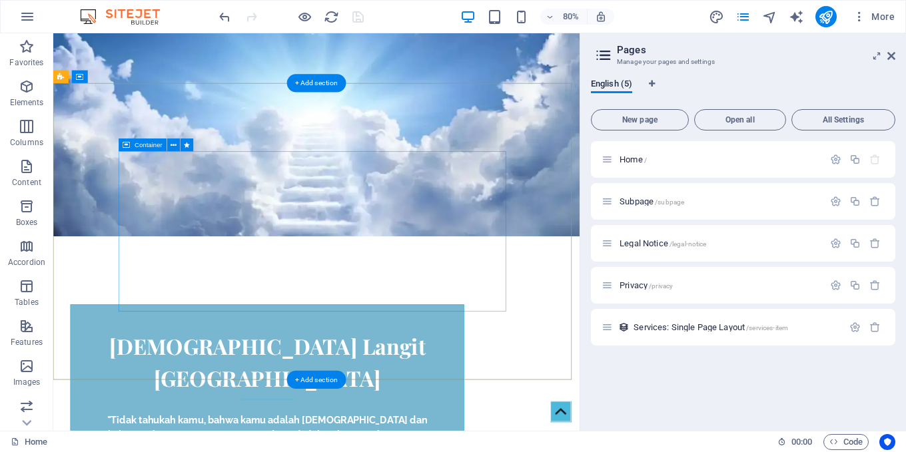
scroll to position [0, 0]
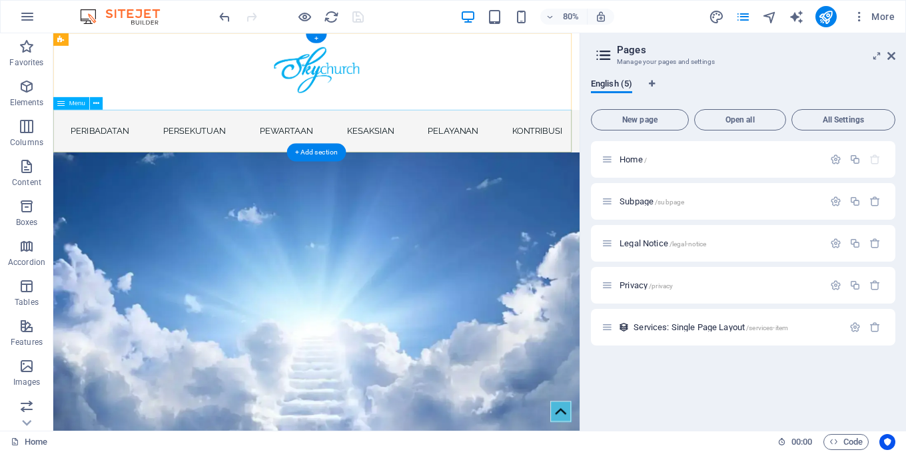
click at [251, 148] on nav "Per[DEMOGRAPHIC_DATA]an Persekutuan Pewartaan Kesaksian Pelayanan Kontribusi" at bounding box center [382, 155] width 658 height 53
select select
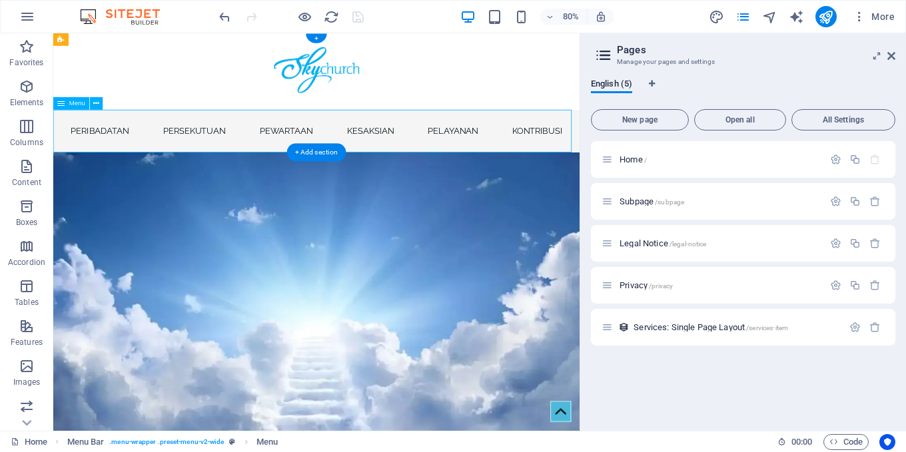
select select
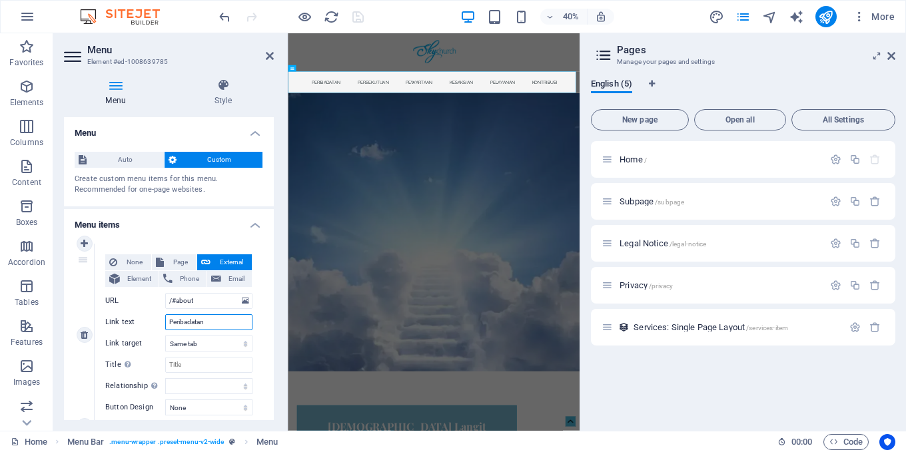
drag, startPoint x: 210, startPoint y: 324, endPoint x: 100, endPoint y: 285, distance: 116.7
click at [100, 285] on div "None Page External Element Phone Email Page Home Subpage Legal Notice Privacy E…" at bounding box center [179, 335] width 168 height 182
type input "Ibadah"
select select
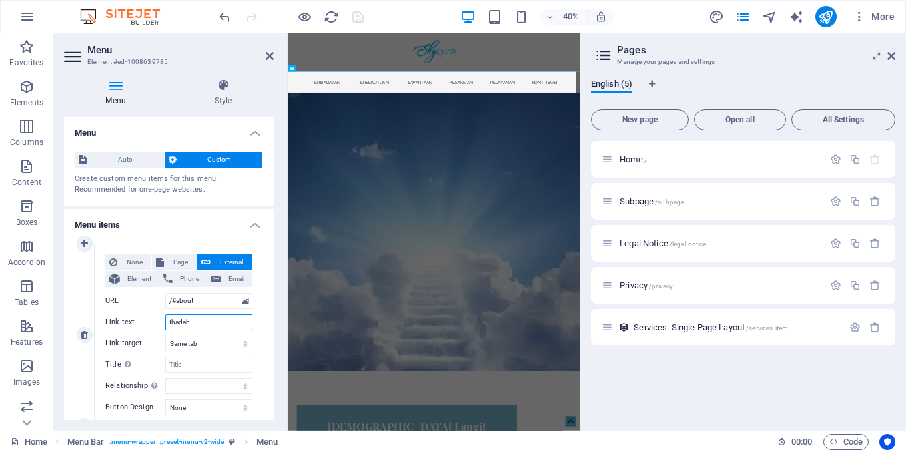
select select
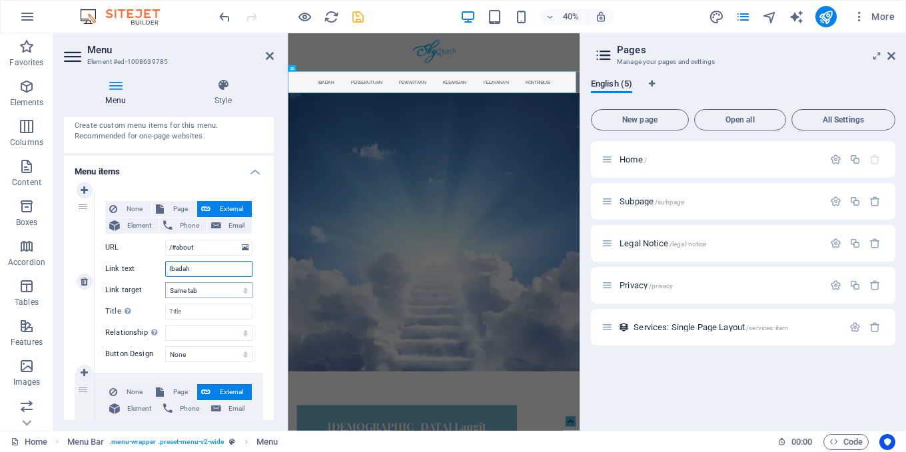
scroll to position [133, 0]
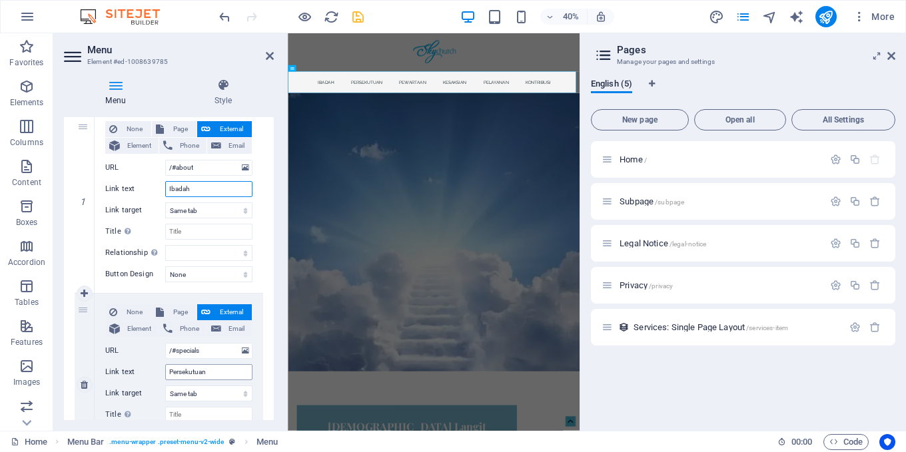
type input "Ibadah"
drag, startPoint x: 208, startPoint y: 374, endPoint x: 149, endPoint y: 369, distance: 59.4
click at [149, 369] on div "Link text Persekutuan" at bounding box center [178, 372] width 147 height 16
type input "Kelompok"
select select
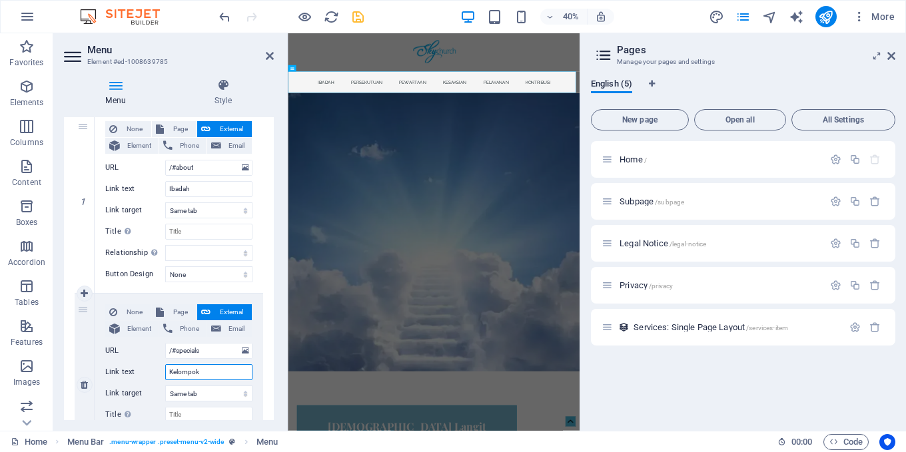
select select
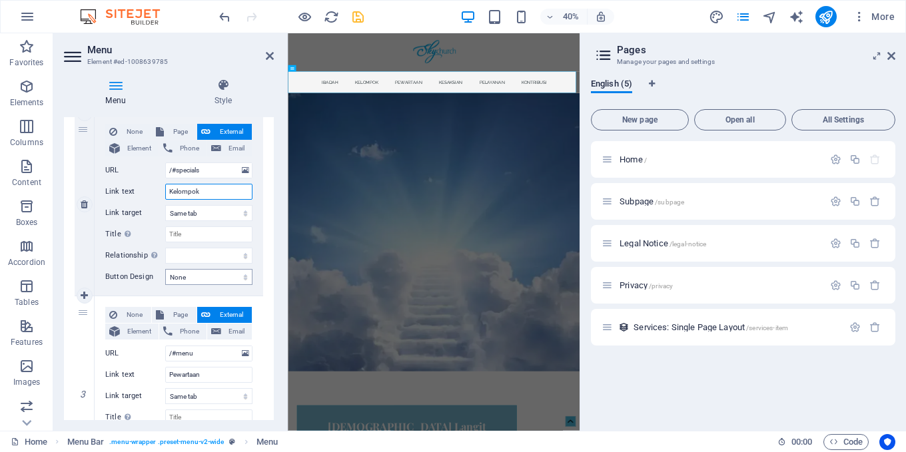
scroll to position [333, 0]
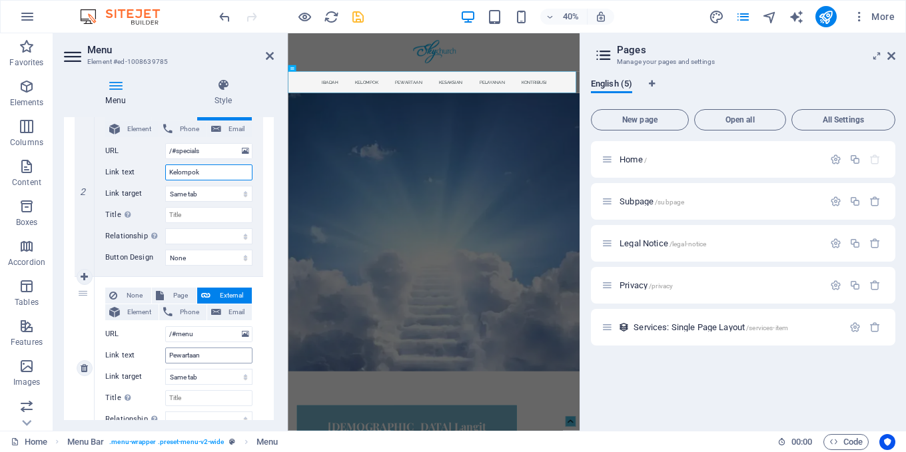
type input "Kelompok"
drag, startPoint x: 211, startPoint y: 358, endPoint x: 156, endPoint y: 356, distance: 55.3
click at [156, 356] on div "Link text Pewartaan" at bounding box center [178, 356] width 147 height 16
type input "PRIBADI"
select select
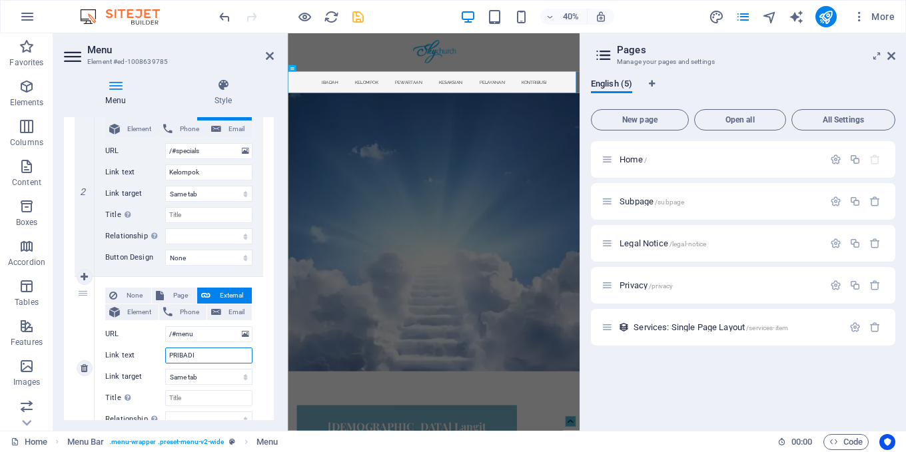
select select
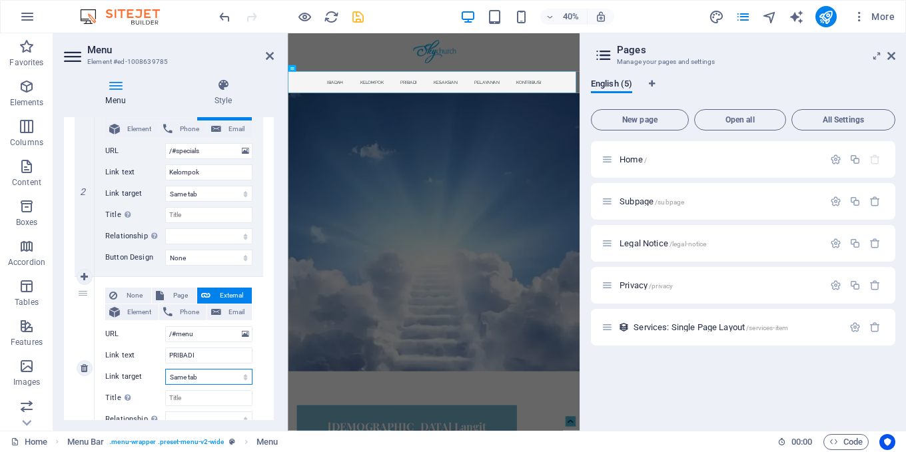
click at [226, 377] on select "New tab Same tab Overlay" at bounding box center [208, 377] width 87 height 16
click at [225, 356] on input "PRIBADI" at bounding box center [208, 356] width 87 height 16
drag, startPoint x: 210, startPoint y: 354, endPoint x: 168, endPoint y: 355, distance: 42.0
click at [168, 355] on input "PRIBADI" at bounding box center [208, 356] width 87 height 16
type input "K"
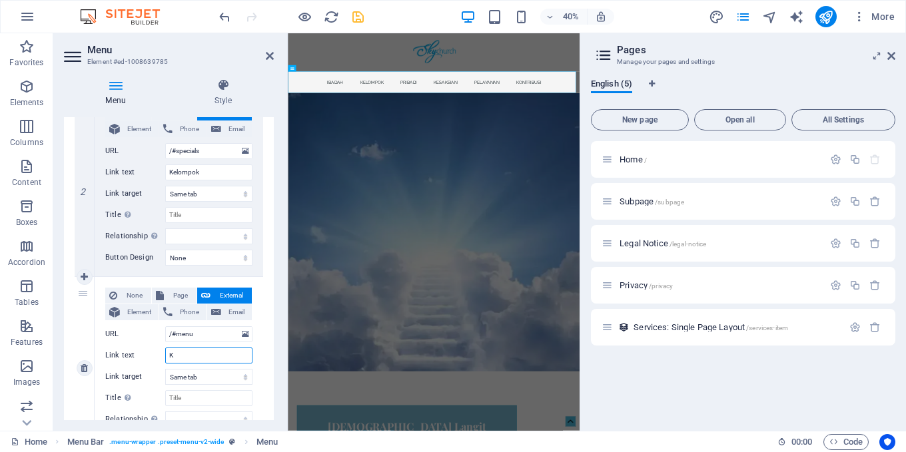
select select
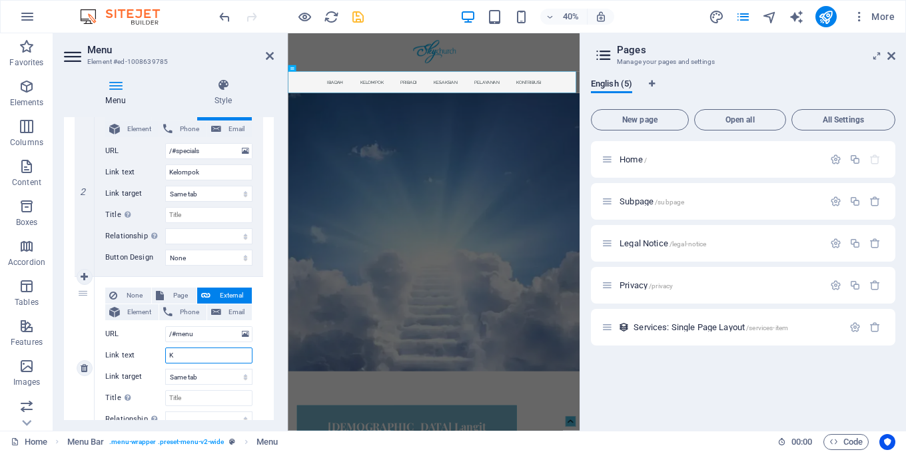
select select
type input "kONSELING"
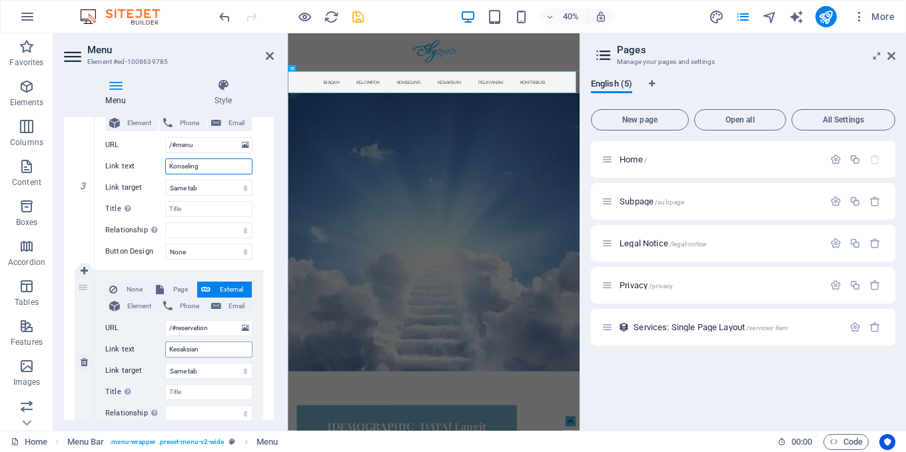
scroll to position [533, 0]
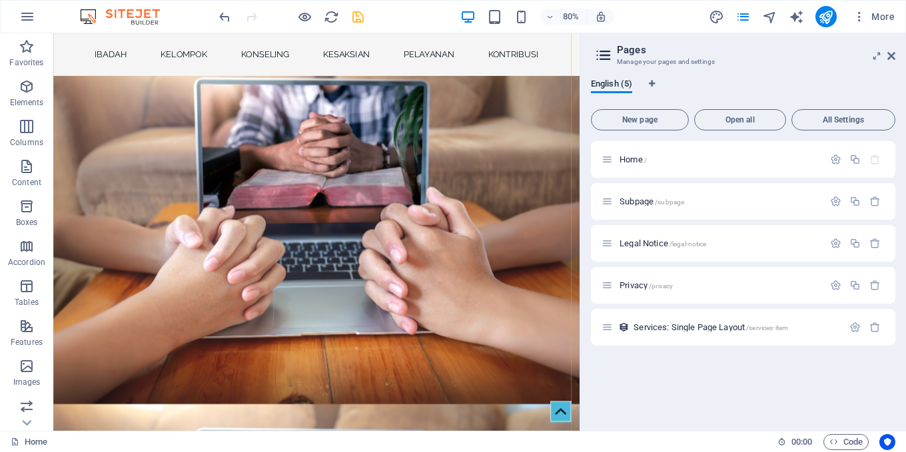
scroll to position [1198, 0]
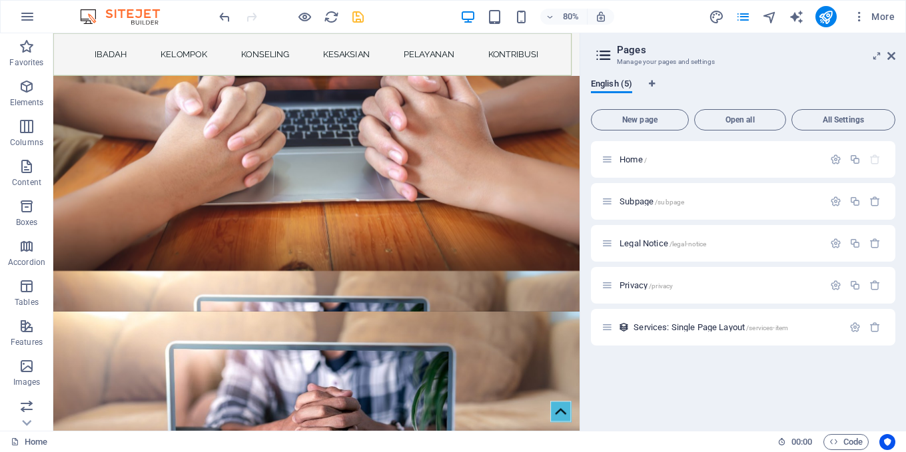
click at [374, 58] on nav "Ibadah Kelompok Konseling Kesaksian Pelayanan Kontribusi" at bounding box center [382, 59] width 658 height 53
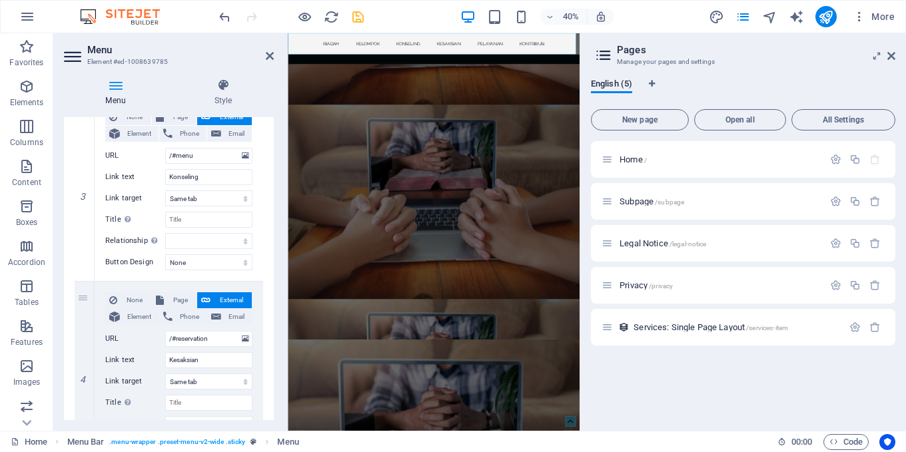
scroll to position [533, 0]
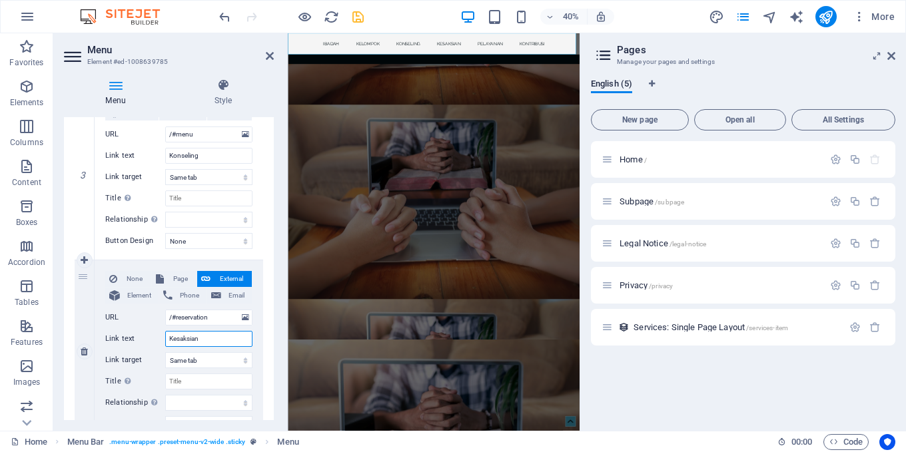
click at [210, 343] on input "Kesaksian" at bounding box center [208, 339] width 87 height 16
drag, startPoint x: 213, startPoint y: 340, endPoint x: 138, endPoint y: 333, distance: 75.6
click at [138, 333] on div "Link text Kesaksian" at bounding box center [178, 339] width 147 height 16
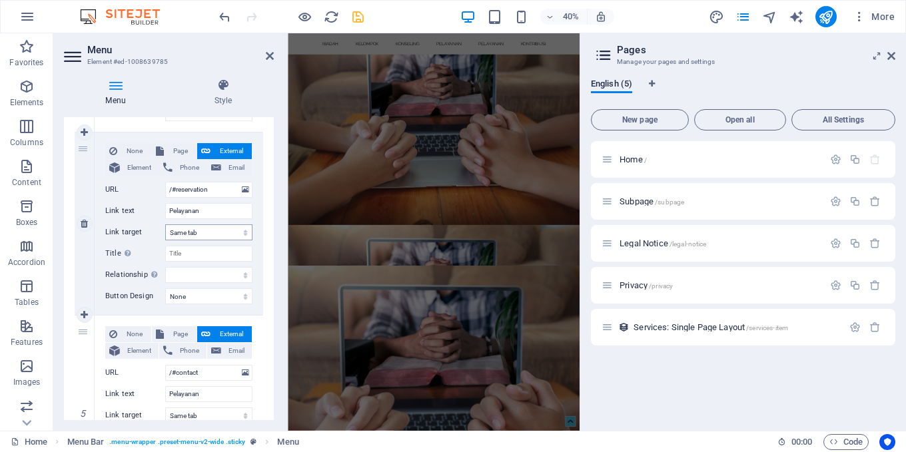
scroll to position [666, 0]
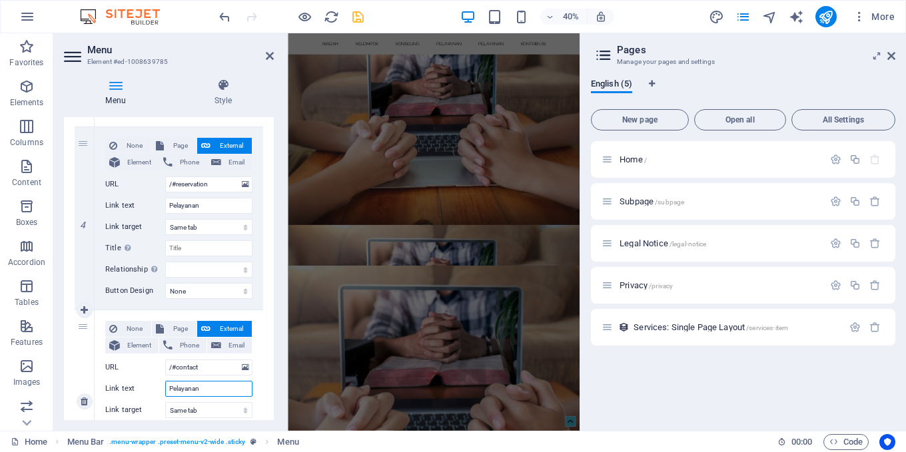
drag, startPoint x: 203, startPoint y: 390, endPoint x: 170, endPoint y: 391, distance: 33.3
click at [170, 391] on input "Pelayanan" at bounding box center [208, 389] width 87 height 16
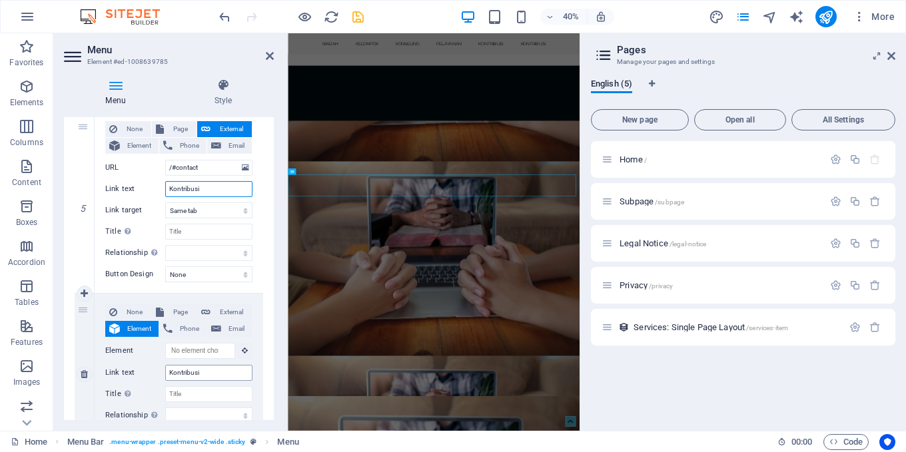
scroll to position [1345, 0]
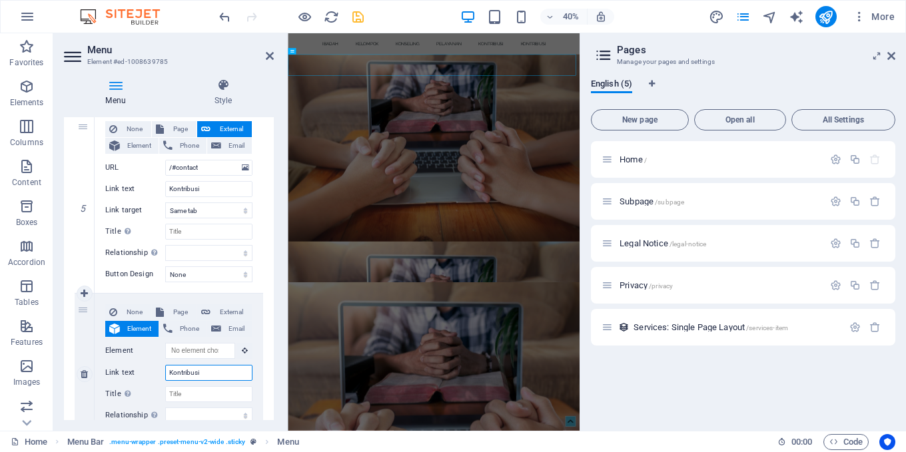
drag, startPoint x: 206, startPoint y: 373, endPoint x: 139, endPoint y: 368, distance: 66.7
click at [151, 367] on div "Link text Kontribusi" at bounding box center [178, 373] width 147 height 16
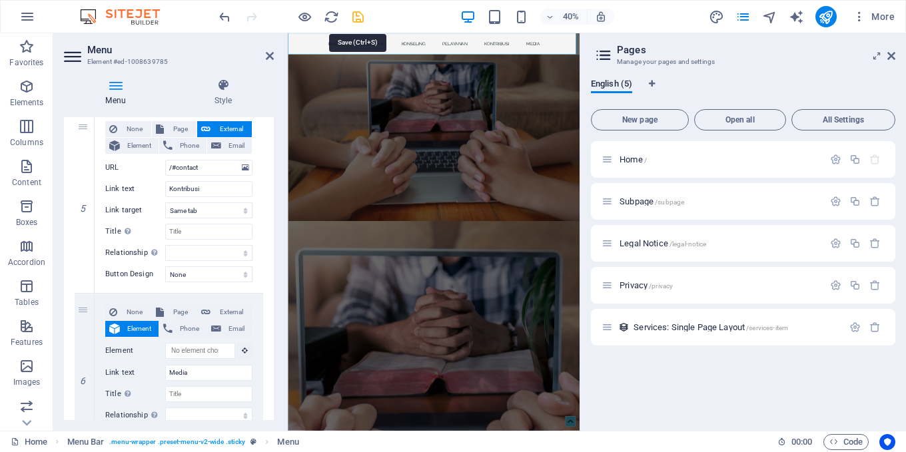
click at [360, 19] on icon "save" at bounding box center [357, 16] width 15 height 15
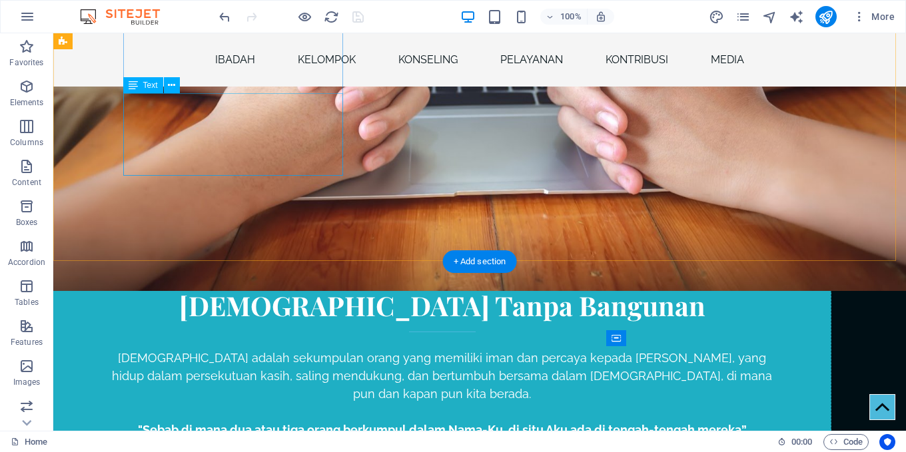
scroll to position [1696, 0]
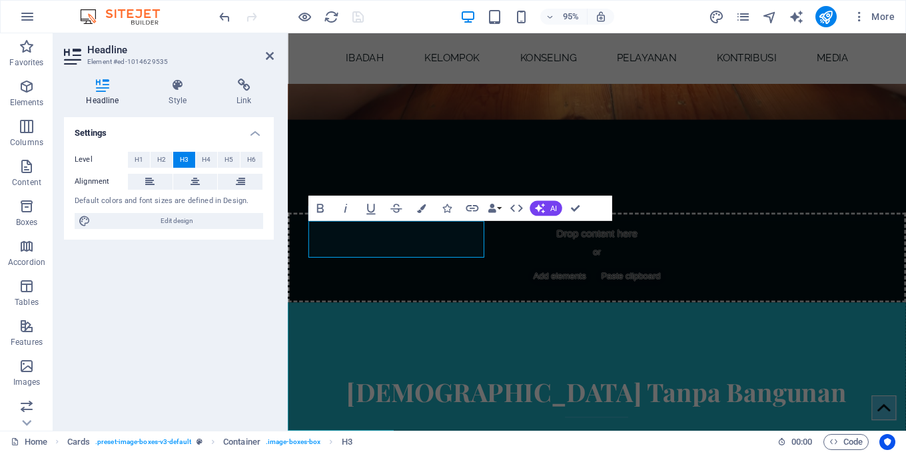
scroll to position [1732, 0]
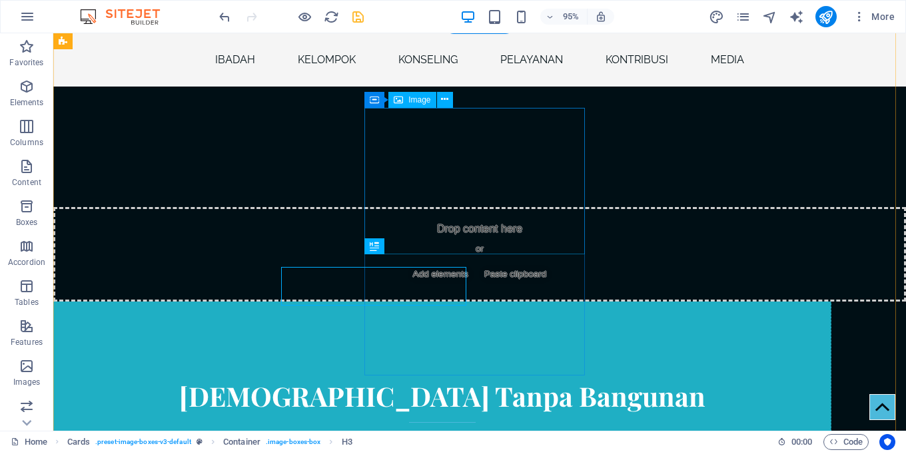
scroll to position [1696, 0]
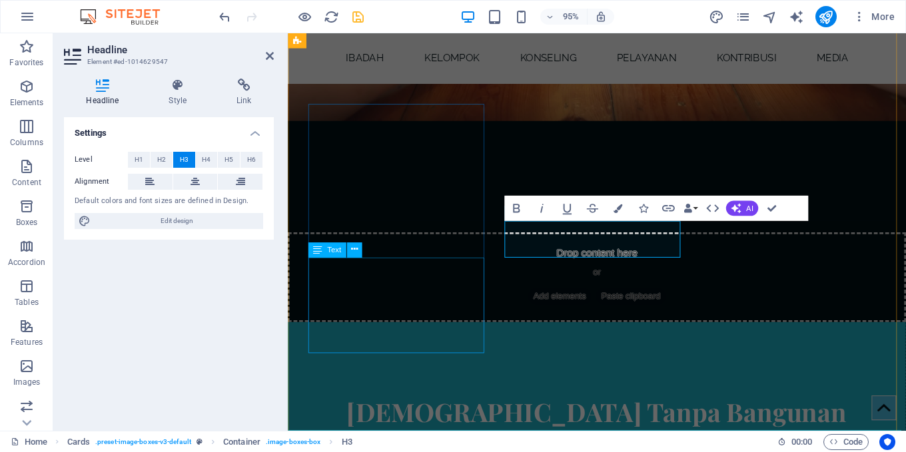
scroll to position [1732, 0]
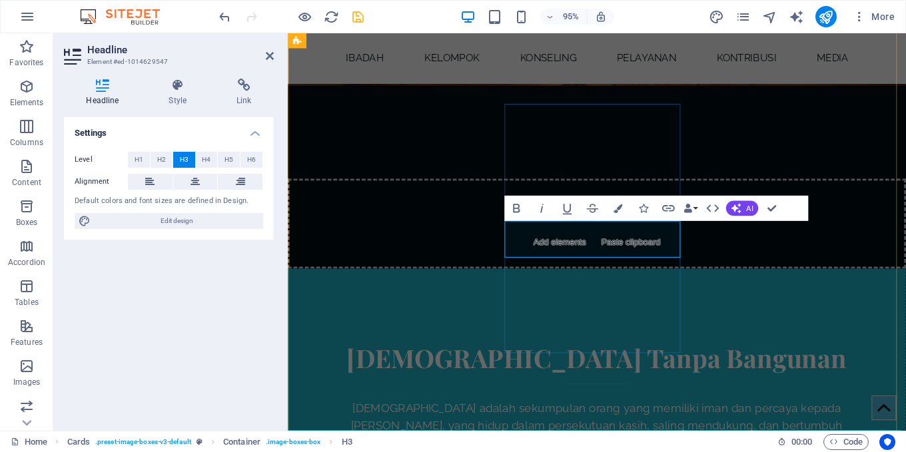
drag, startPoint x: 659, startPoint y: 252, endPoint x: 555, endPoint y: 245, distance: 104.7
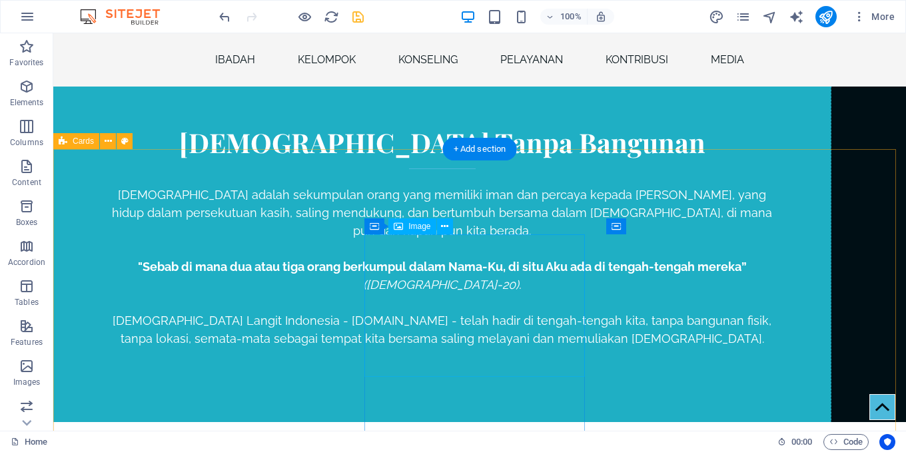
scroll to position [2185, 0]
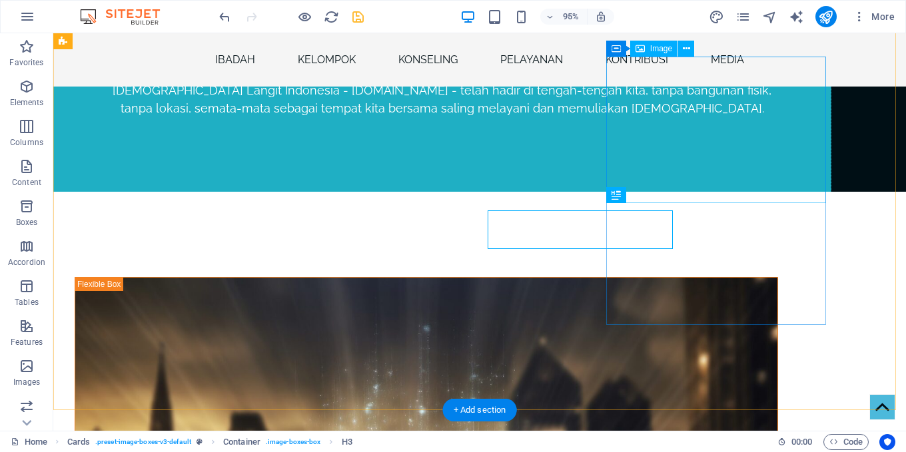
scroll to position [2185, 0]
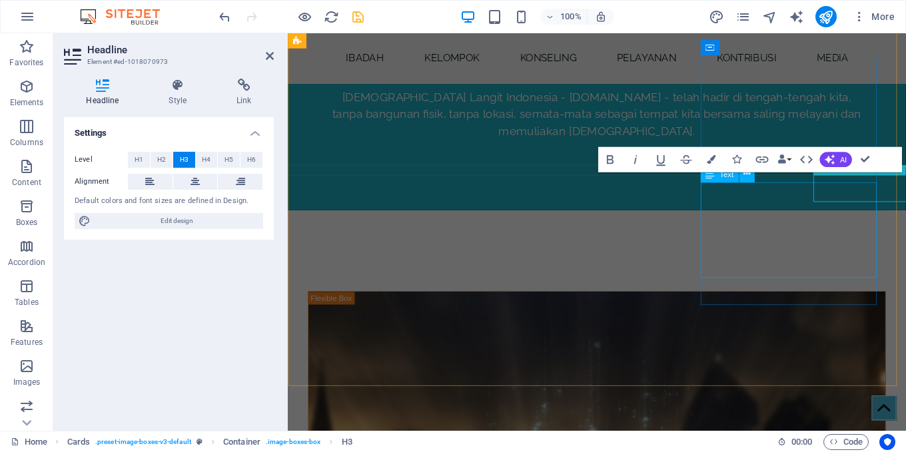
scroll to position [2216, 0]
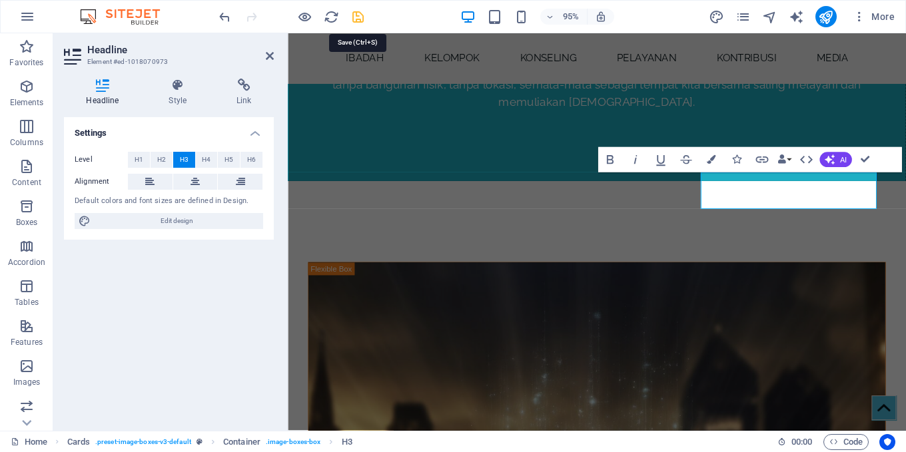
click at [360, 19] on icon "save" at bounding box center [357, 16] width 15 height 15
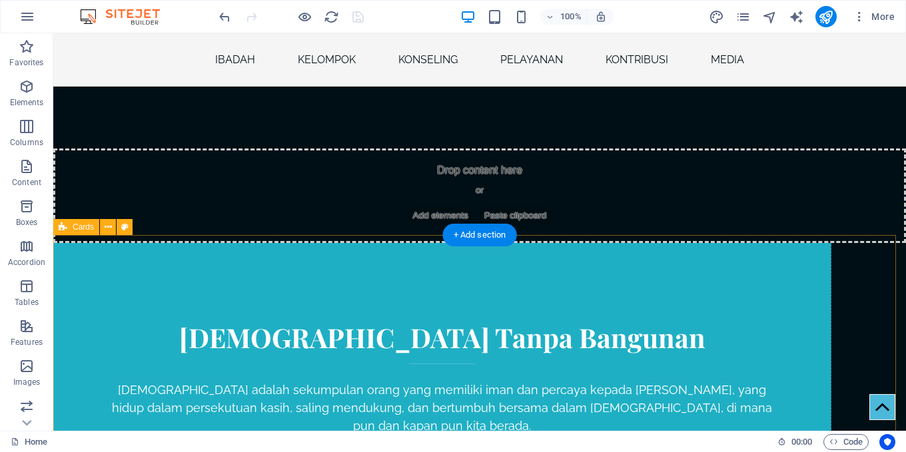
scroll to position [1786, 0]
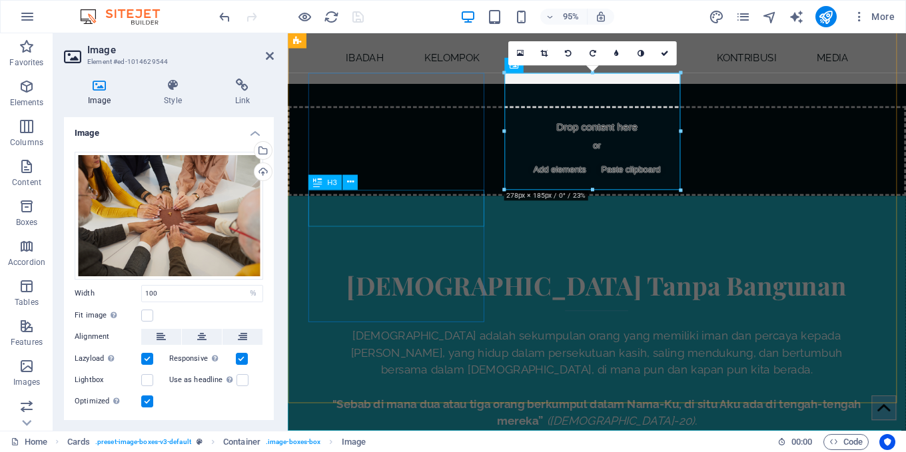
scroll to position [1755, 0]
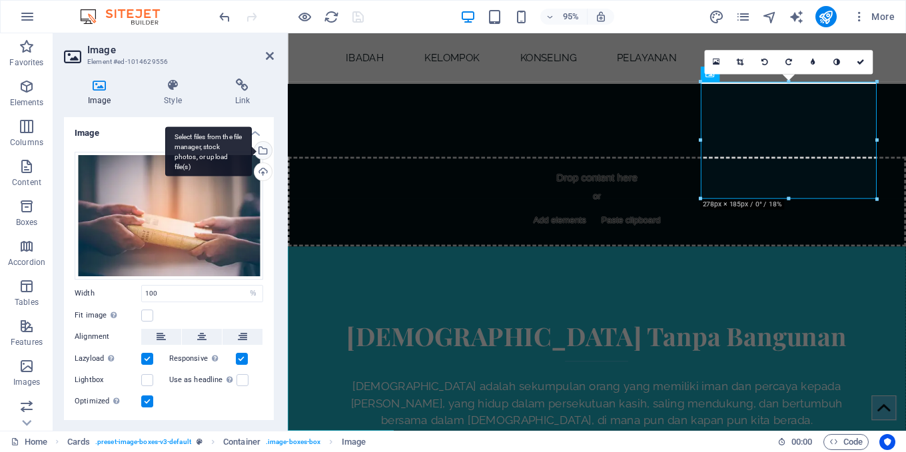
click at [263, 148] on div "Select files from the file manager, stock photos, or upload file(s)" at bounding box center [262, 152] width 20 height 20
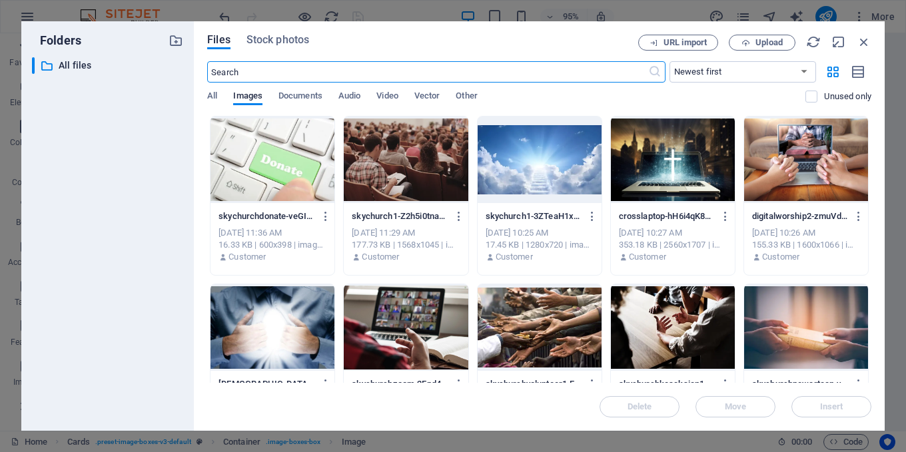
scroll to position [1973, 0]
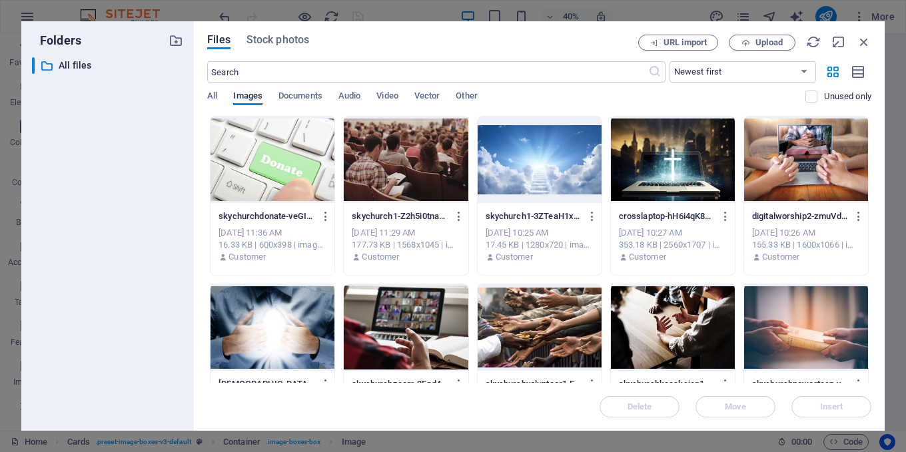
click at [688, 312] on div at bounding box center [673, 327] width 124 height 87
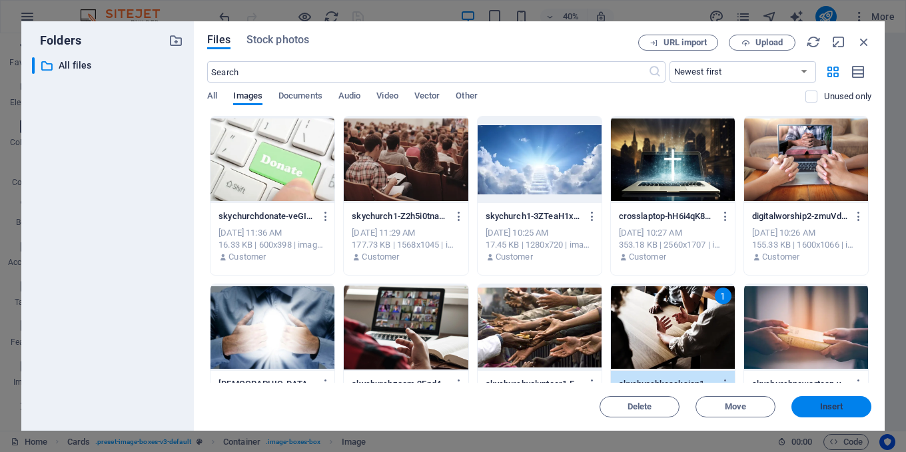
click at [827, 407] on span "Insert" at bounding box center [831, 407] width 23 height 8
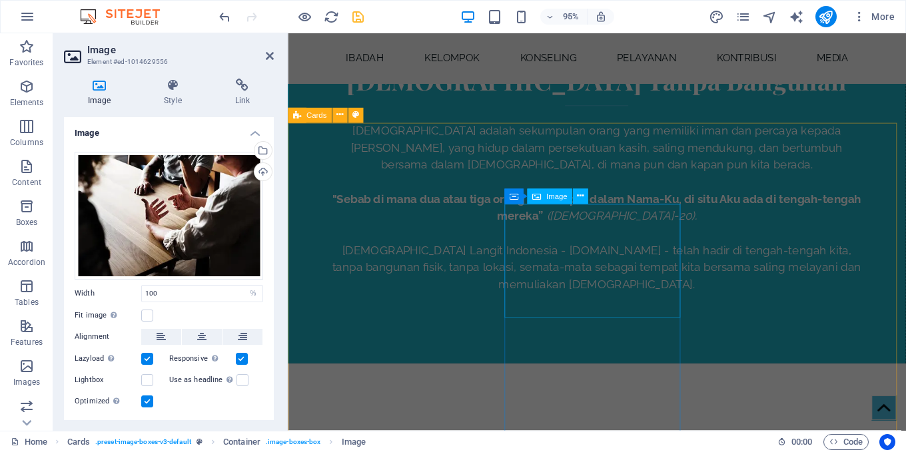
scroll to position [2088, 0]
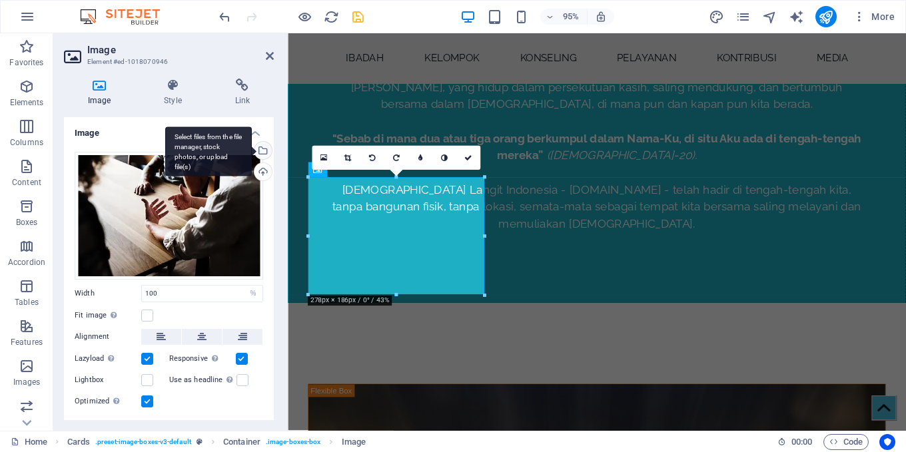
click at [259, 148] on div "Select files from the file manager, stock photos, or upload file(s)" at bounding box center [262, 152] width 20 height 20
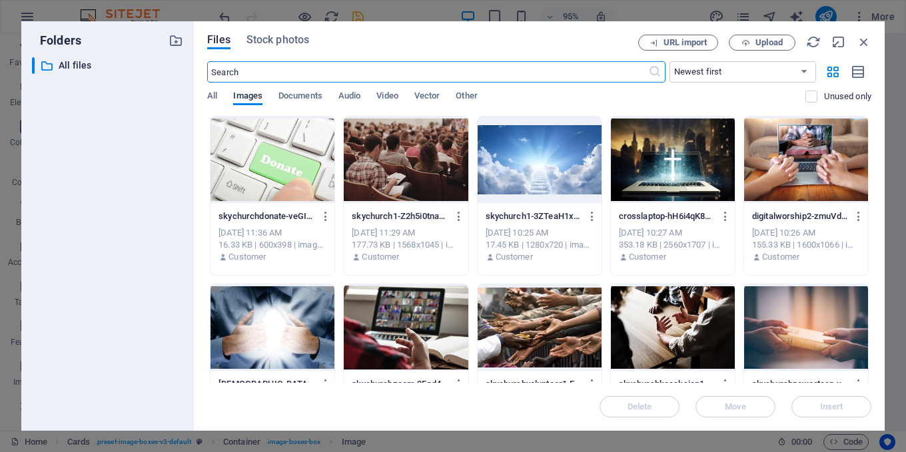
scroll to position [2306, 0]
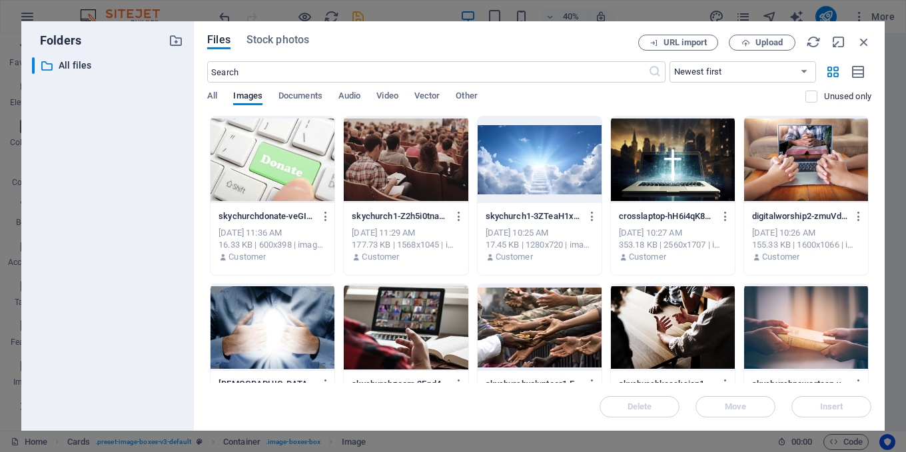
click at [542, 332] on div at bounding box center [539, 327] width 124 height 87
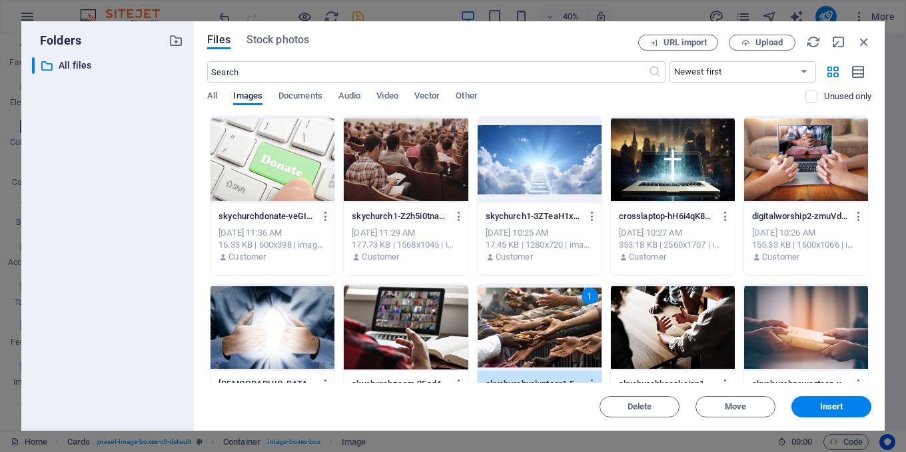
click at [542, 332] on div "1" at bounding box center [539, 327] width 124 height 87
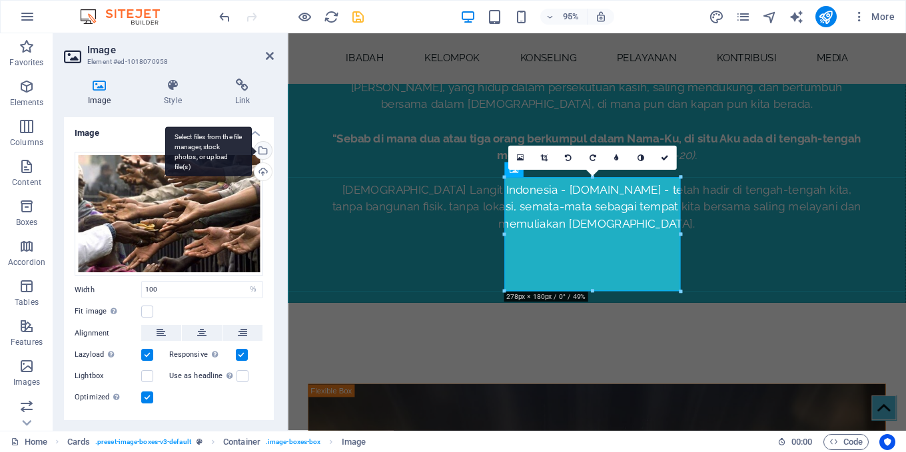
click at [260, 152] on div "Select files from the file manager, stock photos, or upload file(s)" at bounding box center [262, 152] width 20 height 20
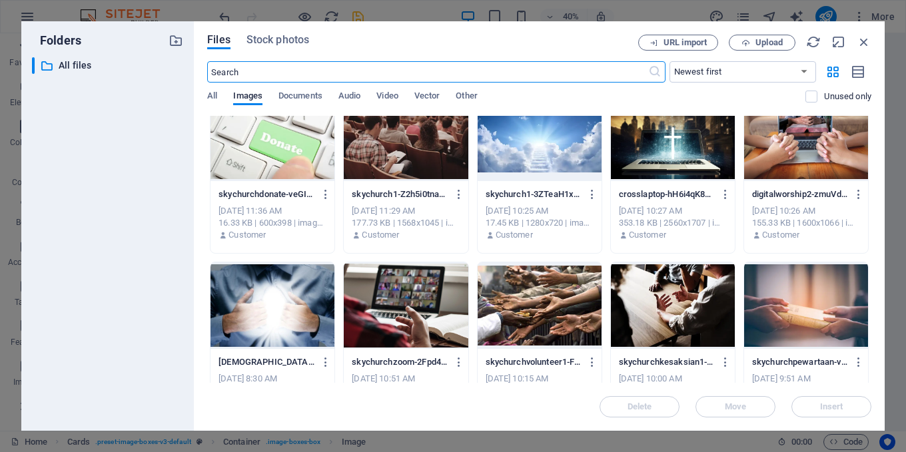
scroll to position [0, 0]
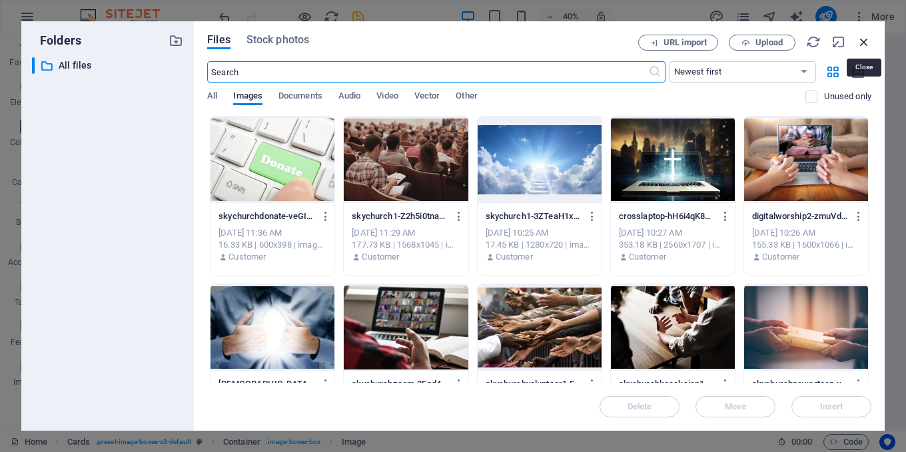
click at [862, 44] on icon "button" at bounding box center [863, 42] width 15 height 15
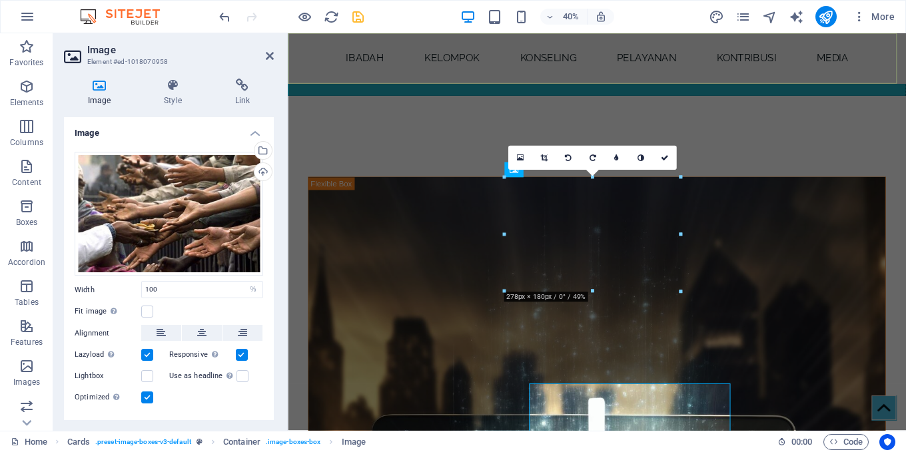
scroll to position [2088, 0]
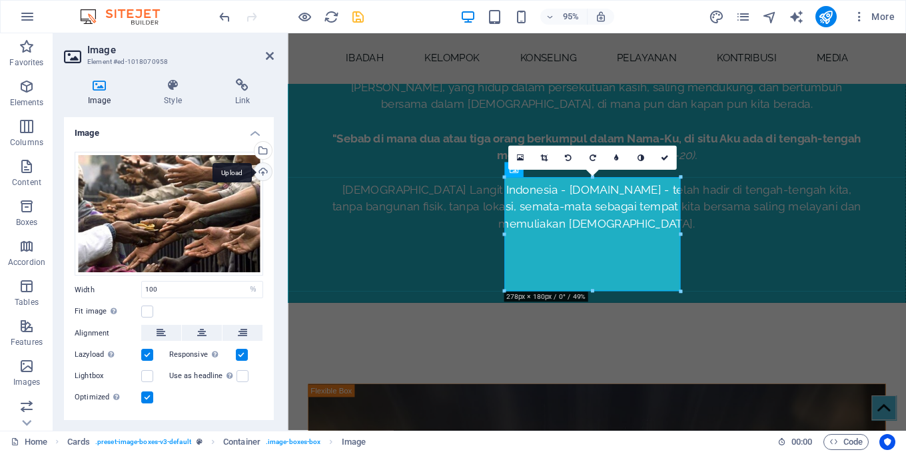
click at [259, 172] on div "Upload" at bounding box center [262, 173] width 20 height 20
click at [262, 152] on div "Select files from the file manager, stock photos, or upload file(s)" at bounding box center [262, 152] width 20 height 20
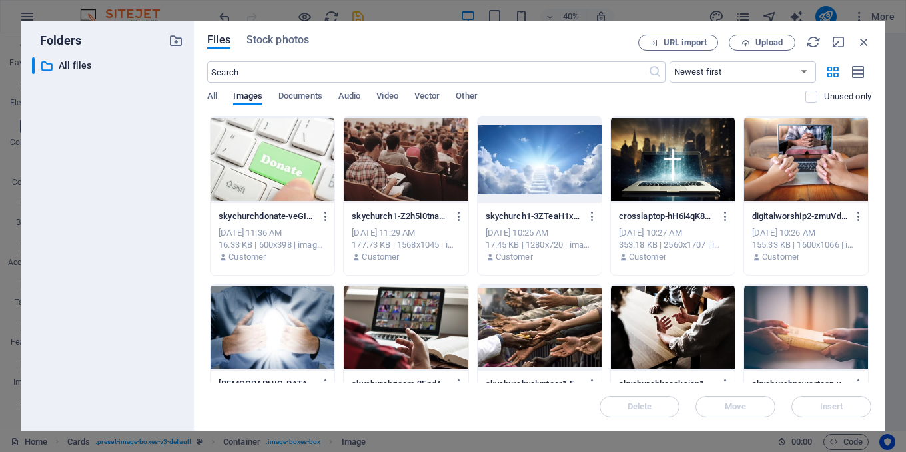
click at [300, 152] on div at bounding box center [272, 160] width 124 height 87
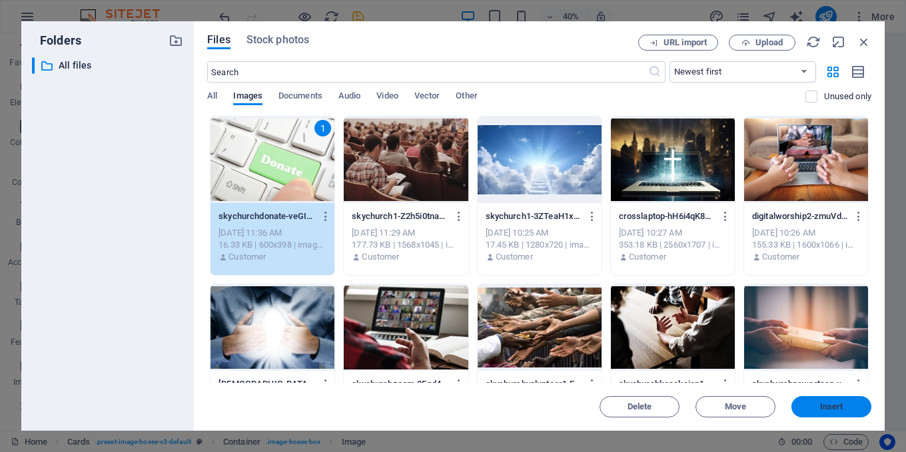
click at [851, 405] on span "Insert" at bounding box center [830, 407] width 69 height 8
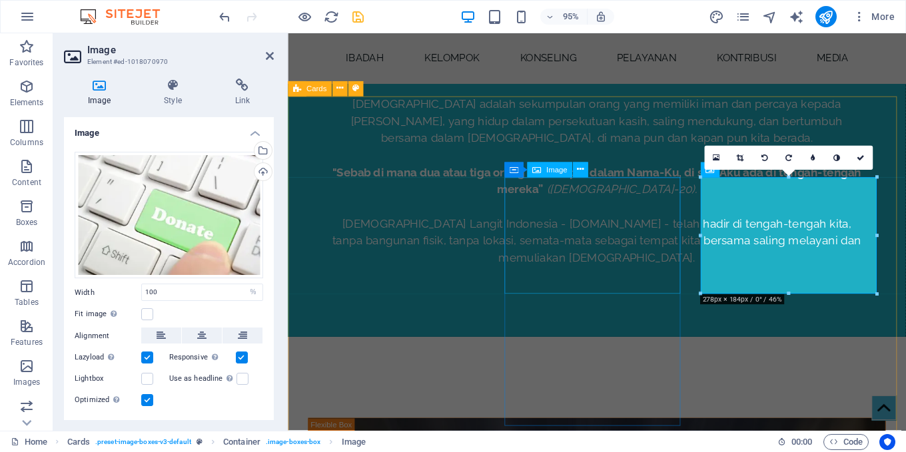
scroll to position [2088, 0]
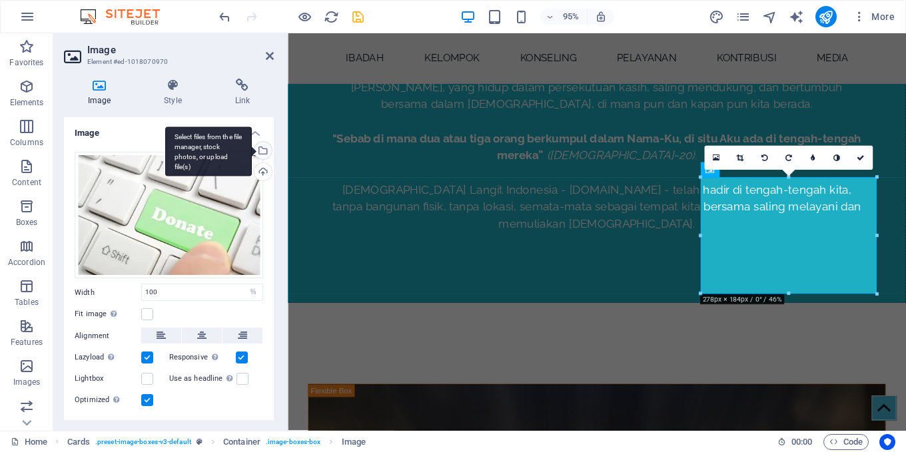
click at [260, 153] on div "Select files from the file manager, stock photos, or upload file(s)" at bounding box center [262, 152] width 20 height 20
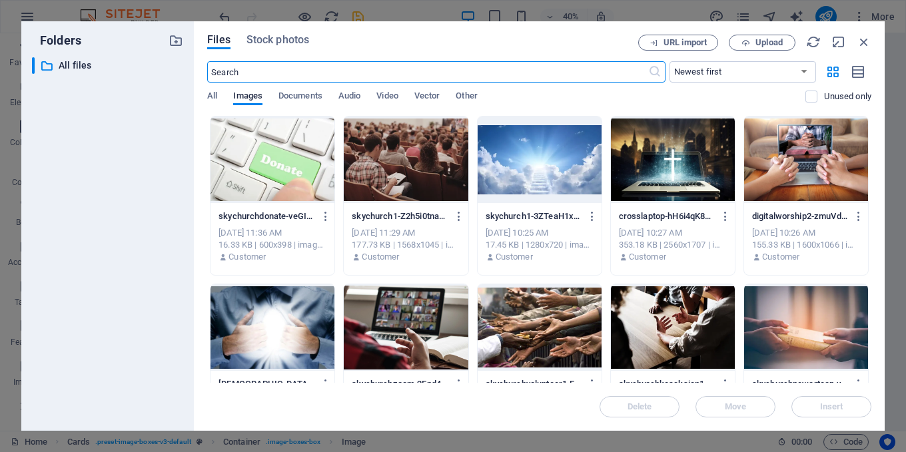
scroll to position [2306, 0]
click at [448, 337] on div at bounding box center [406, 327] width 124 height 87
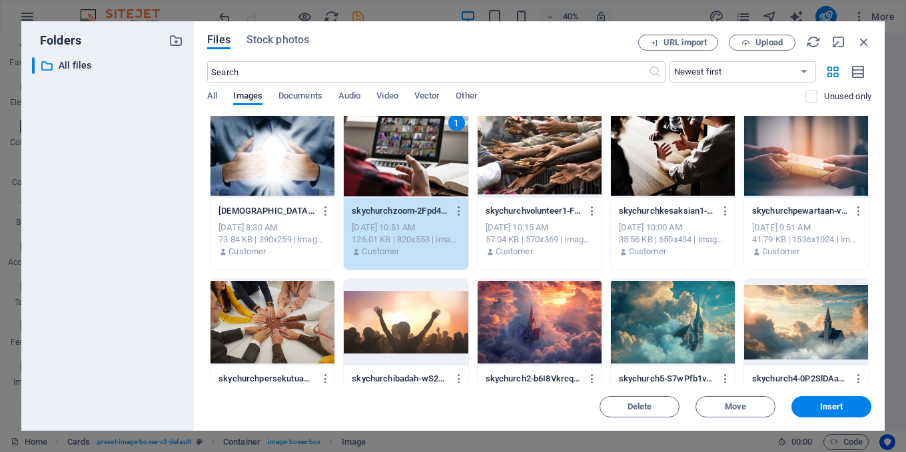
scroll to position [200, 0]
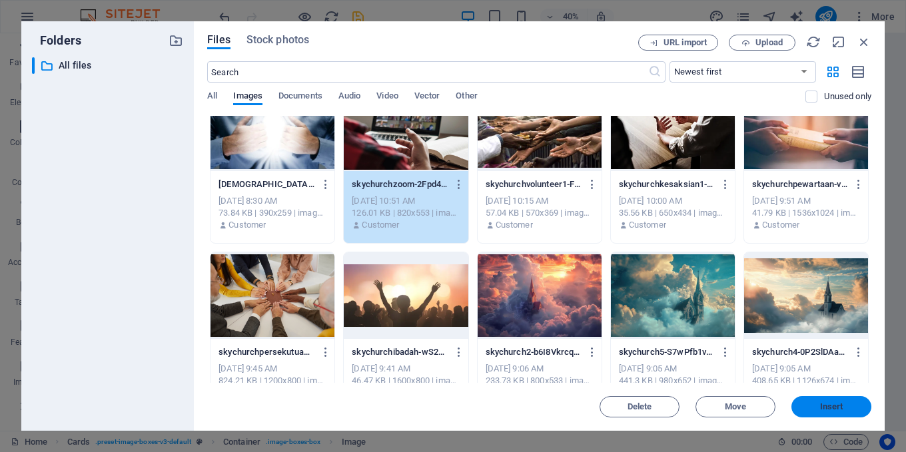
click at [820, 403] on span "Insert" at bounding box center [831, 407] width 23 height 8
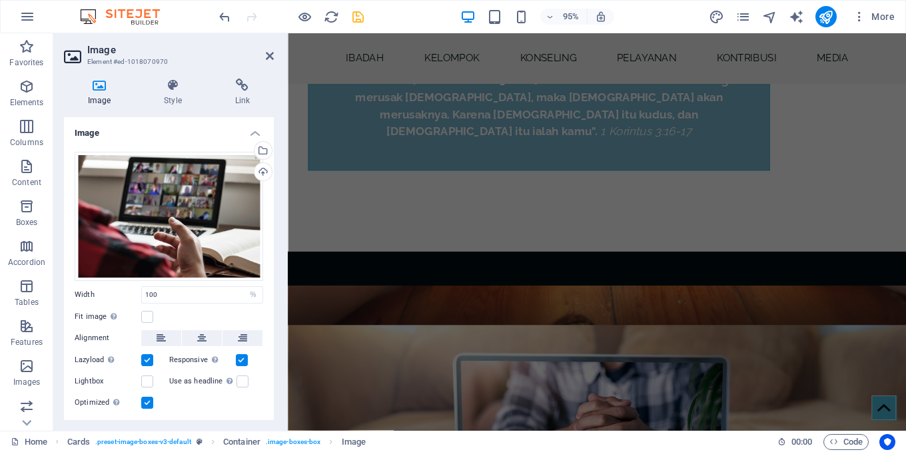
scroll to position [290, 0]
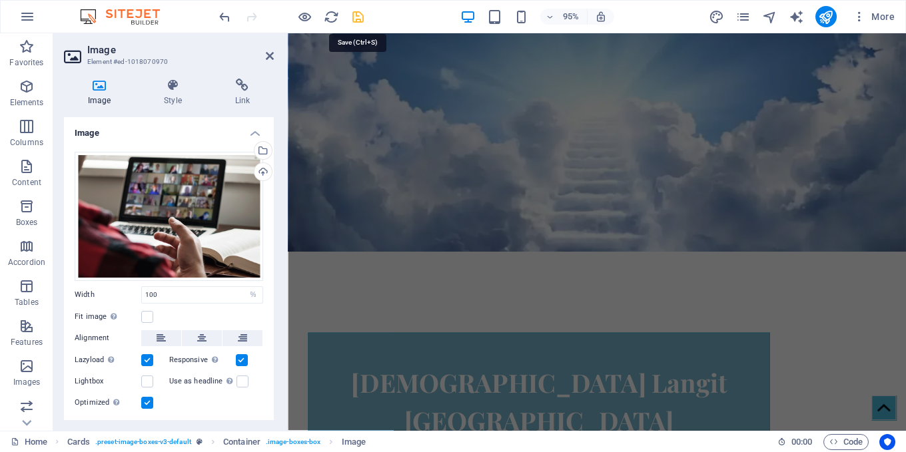
click at [354, 15] on icon "save" at bounding box center [357, 16] width 15 height 15
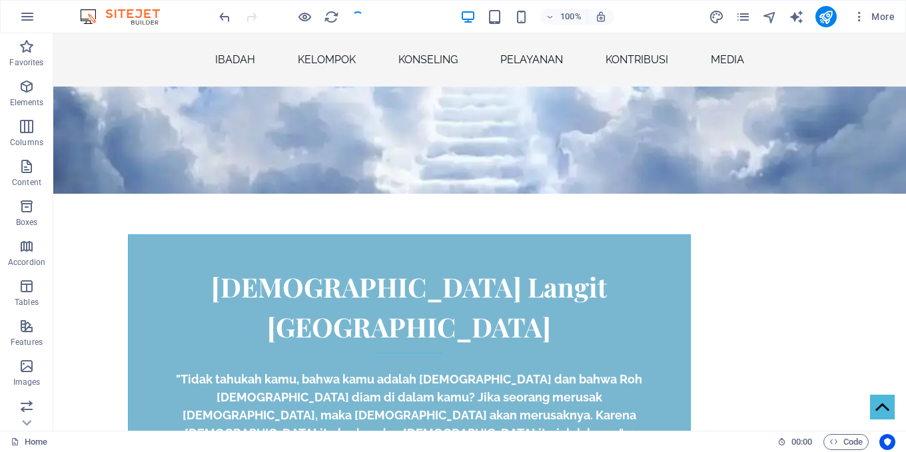
scroll to position [2085, 0]
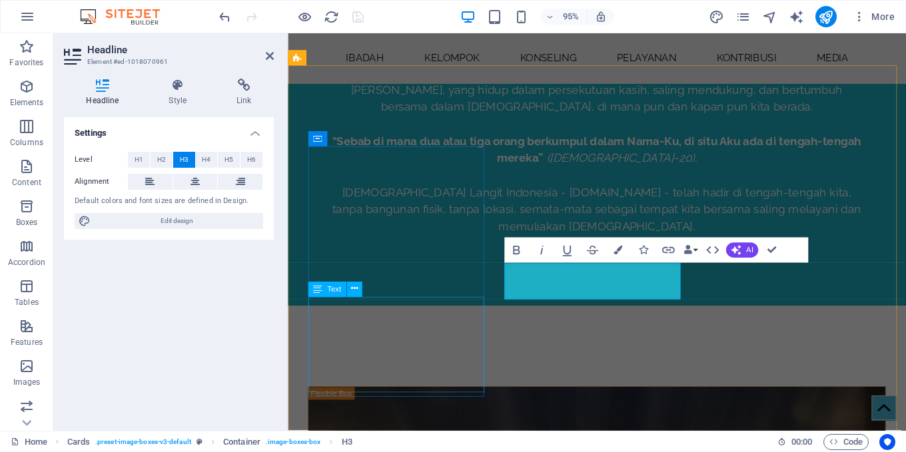
scroll to position [2121, 0]
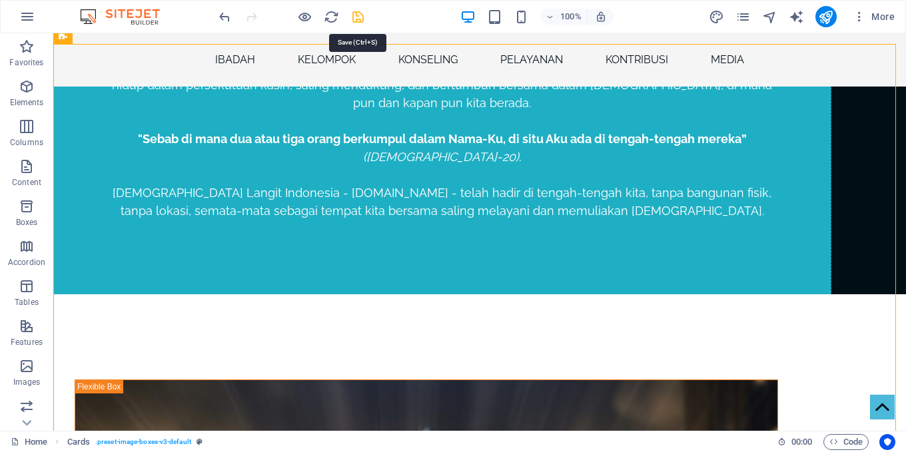
click at [357, 13] on icon "save" at bounding box center [357, 16] width 15 height 15
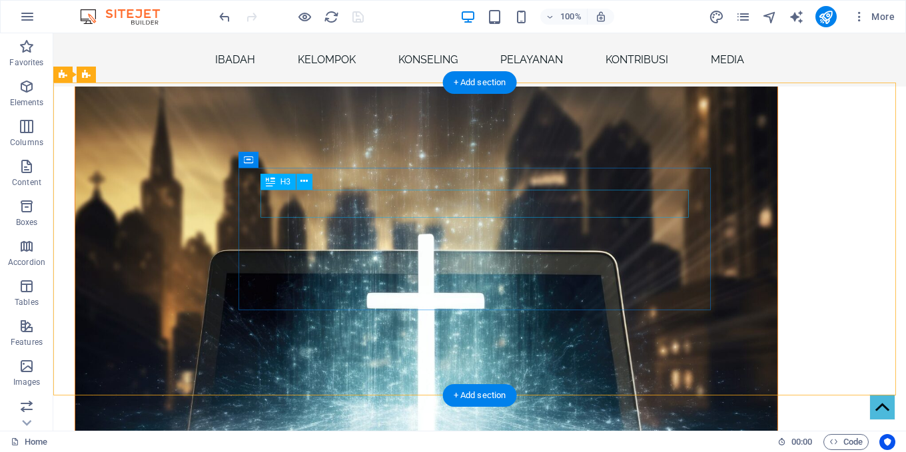
scroll to position [2464, 0]
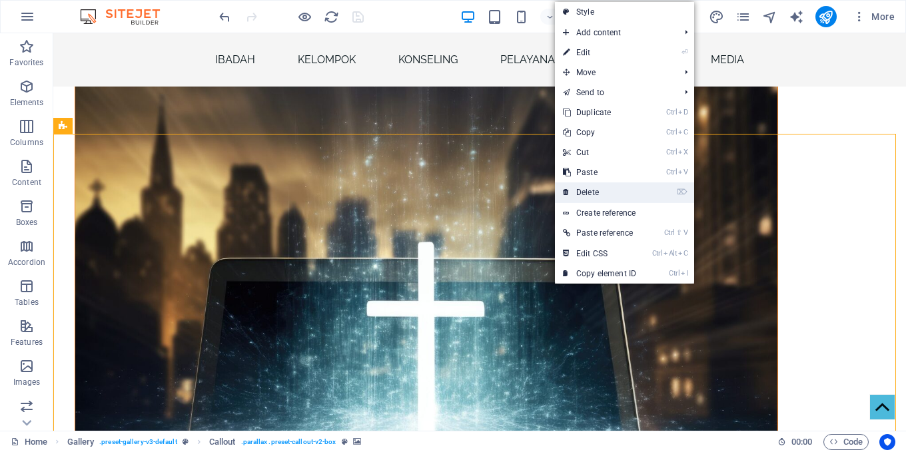
click at [606, 189] on link "⌦ Delete" at bounding box center [599, 192] width 89 height 20
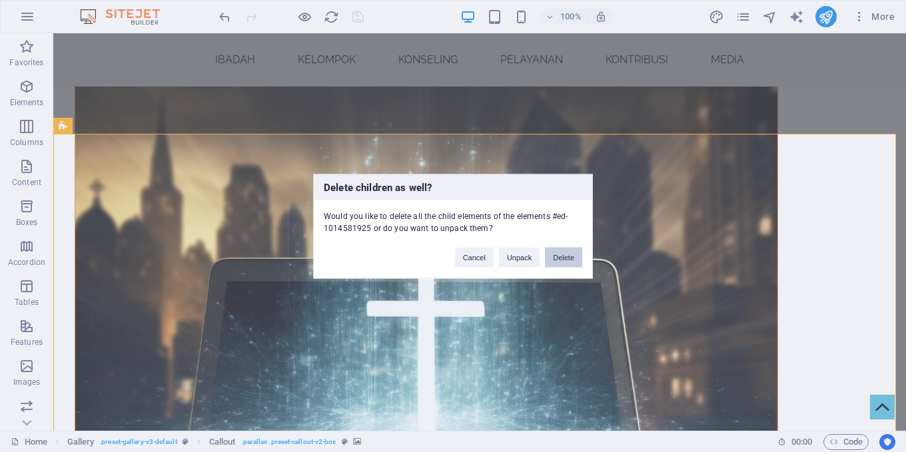
click at [563, 256] on button "Delete" at bounding box center [563, 257] width 37 height 20
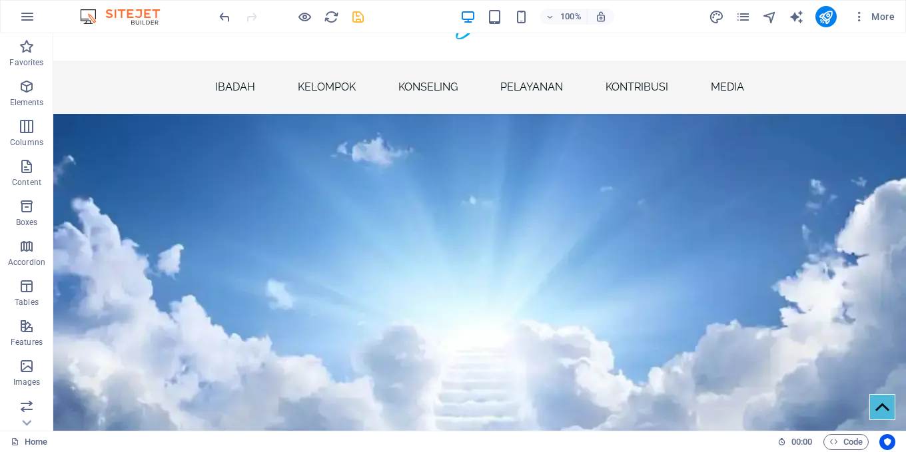
scroll to position [0, 0]
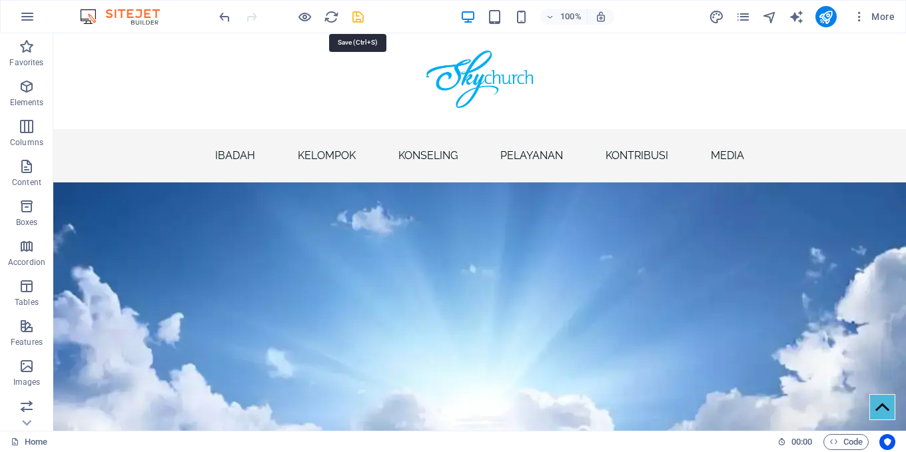
click at [360, 16] on icon "save" at bounding box center [357, 16] width 15 height 15
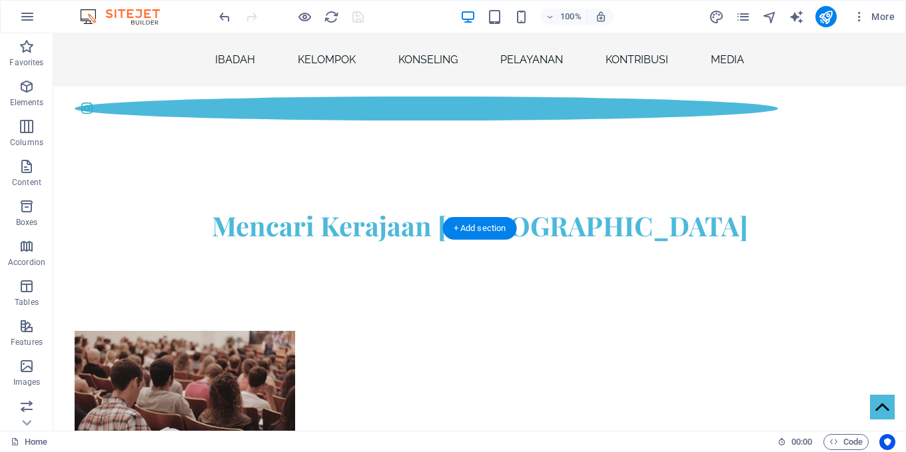
scroll to position [3396, 0]
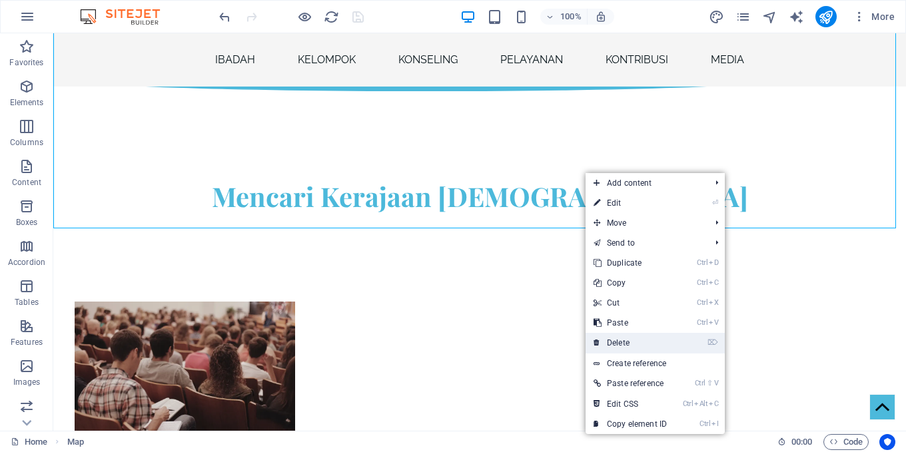
click at [637, 340] on link "⌦ Delete" at bounding box center [629, 343] width 89 height 20
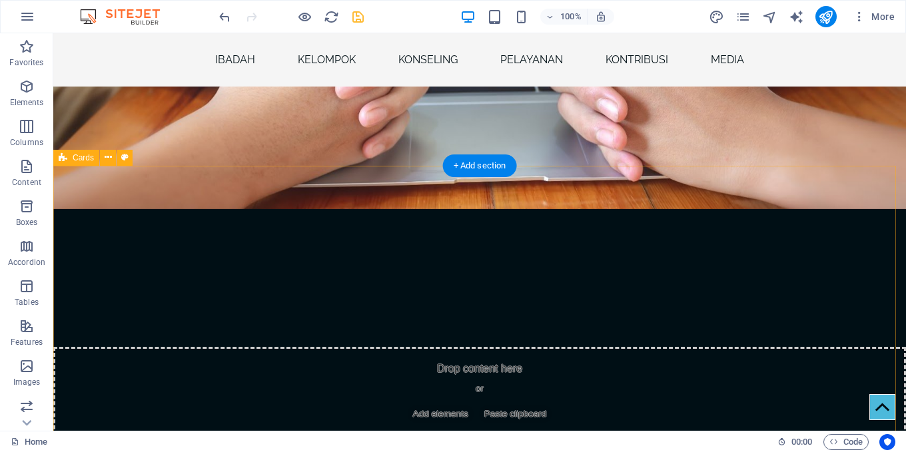
scroll to position [1496, 0]
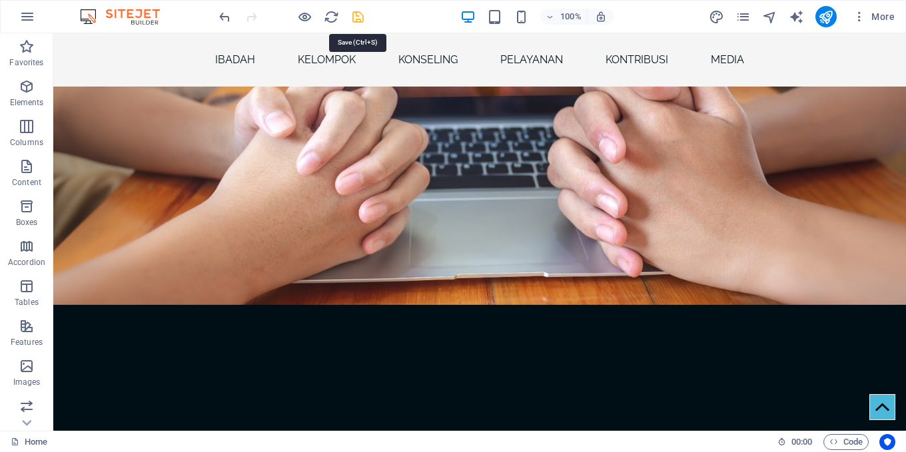
click at [358, 21] on icon "save" at bounding box center [357, 16] width 15 height 15
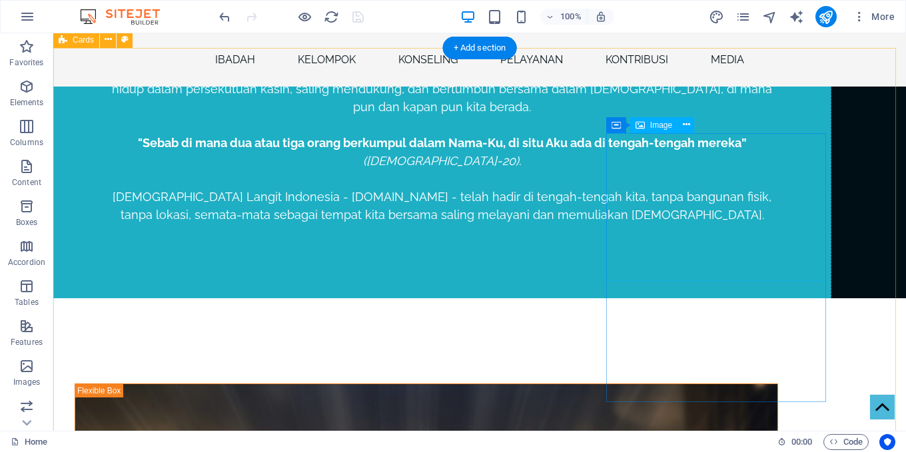
scroll to position [2131, 0]
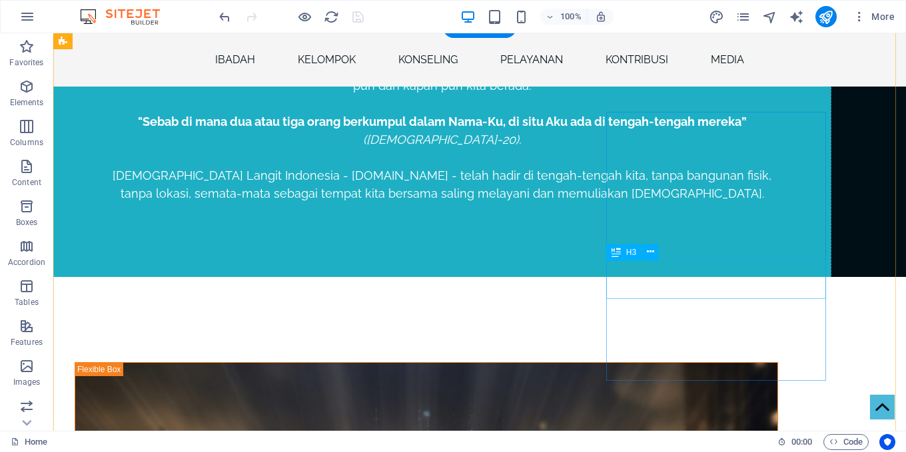
drag, startPoint x: 725, startPoint y: 289, endPoint x: 299, endPoint y: 97, distance: 467.3
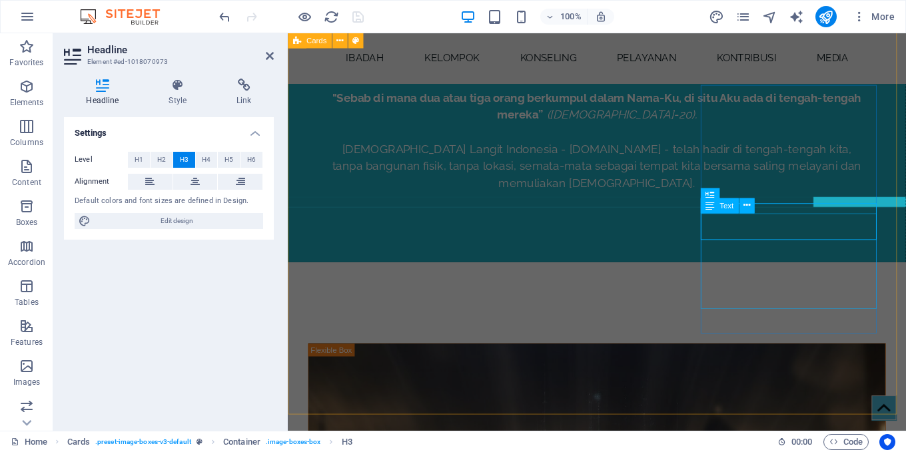
scroll to position [2185, 0]
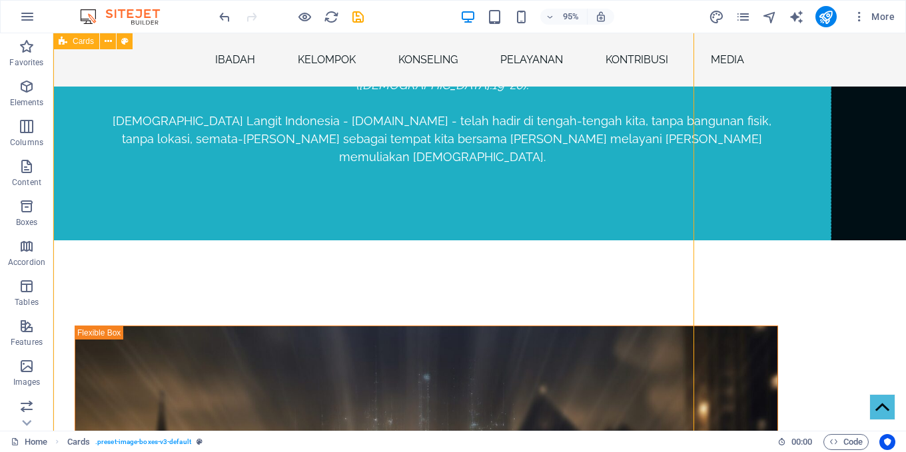
scroll to position [2179, 0]
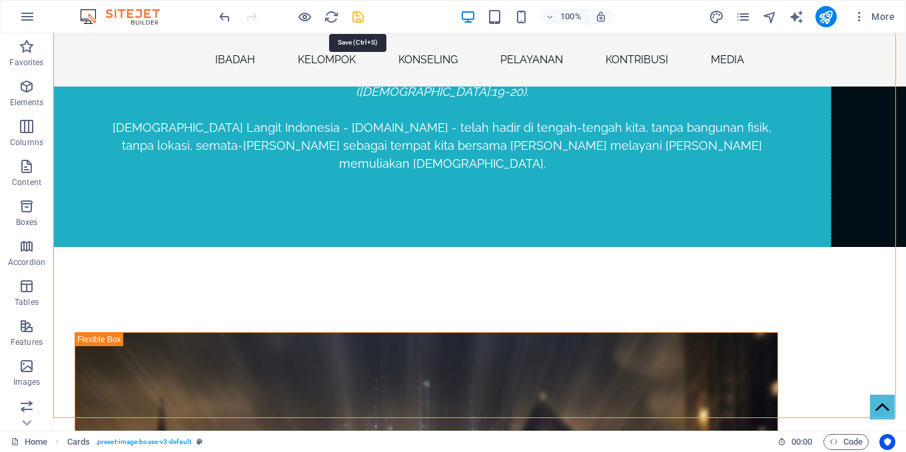
click at [360, 19] on icon "save" at bounding box center [357, 16] width 15 height 15
checkbox input "false"
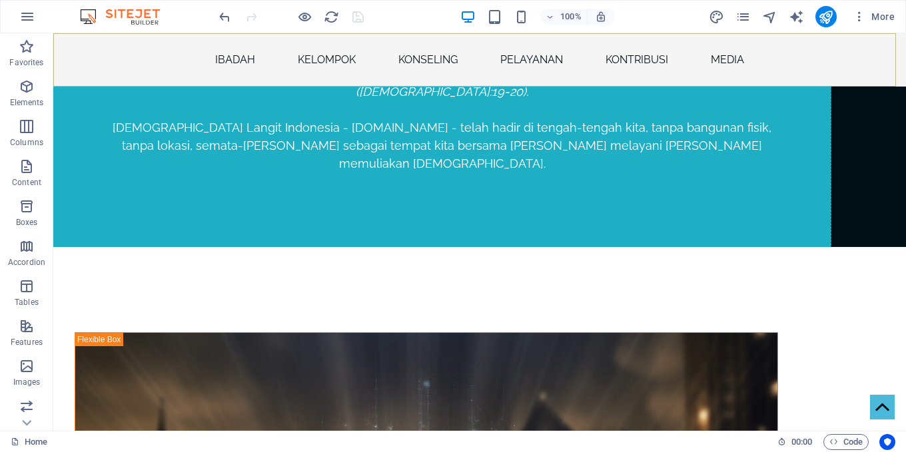
click at [634, 59] on nav "Ibadah Kelompok Konseling Pelayanan Kontribusi Media" at bounding box center [479, 59] width 852 height 53
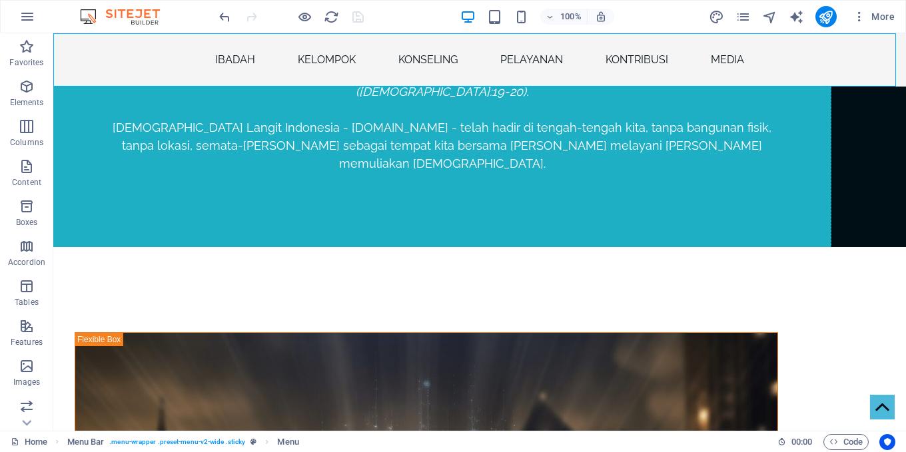
click at [635, 58] on nav "Ibadah Kelompok Konseling Pelayanan Kontribusi Media" at bounding box center [479, 59] width 852 height 53
click at [635, 57] on nav "Ibadah Kelompok Konseling Pelayanan Kontribusi Media" at bounding box center [479, 59] width 852 height 53
select select
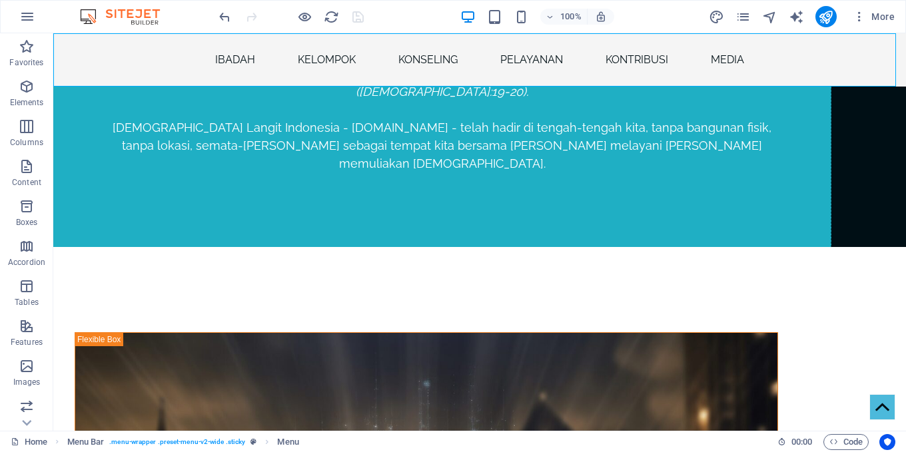
select select
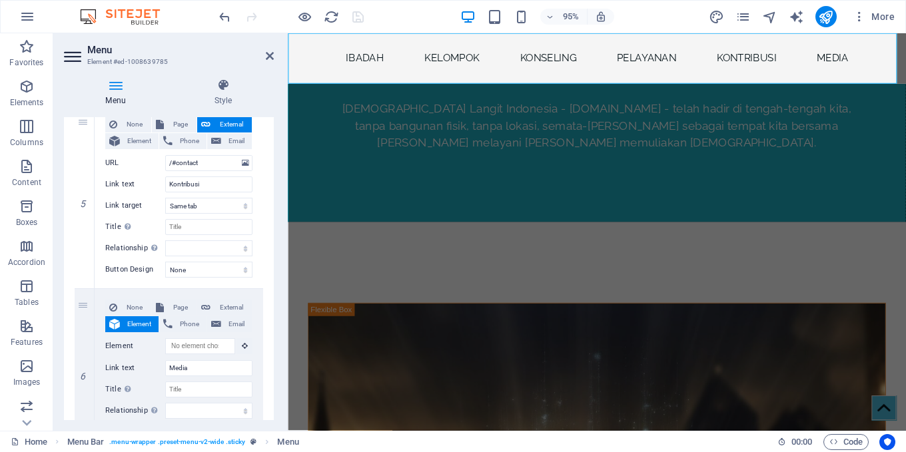
scroll to position [938, 0]
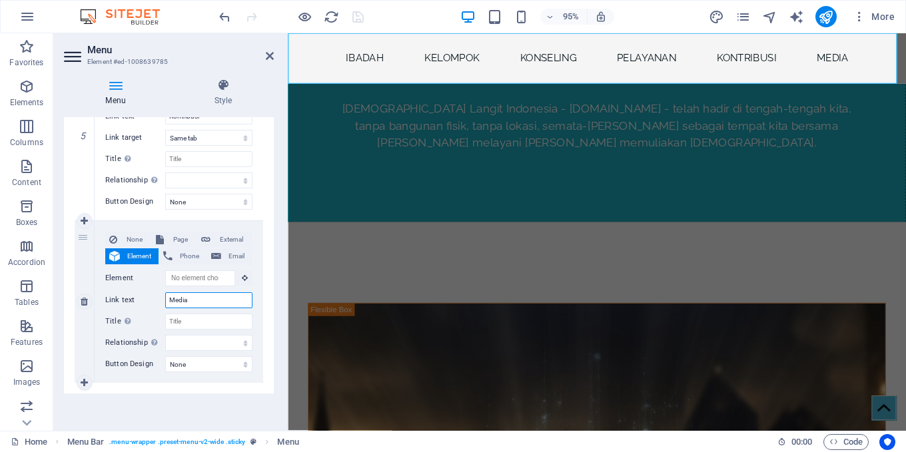
drag, startPoint x: 215, startPoint y: 298, endPoint x: 160, endPoint y: 267, distance: 63.2
click at [161, 271] on div "None Page External Element Phone Email Page Home Subpage Legal Notice Privacy E…" at bounding box center [178, 291] width 147 height 119
type input "oNL"
select select
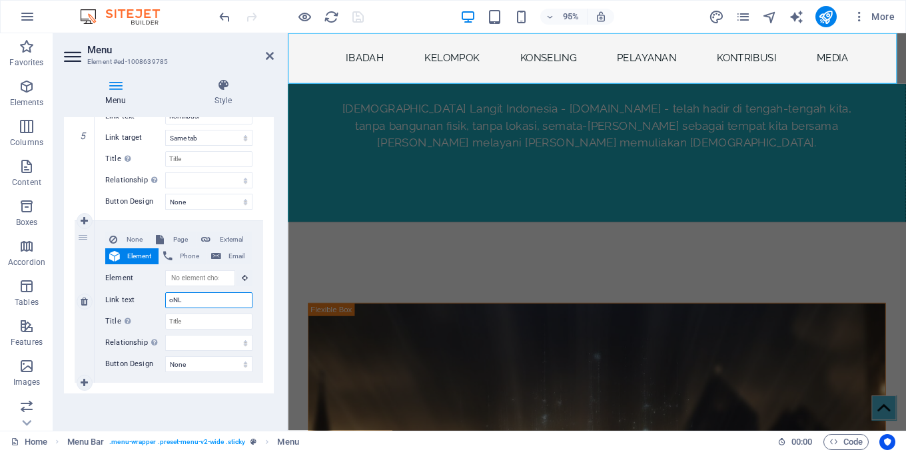
select select
type input "oNLINE"
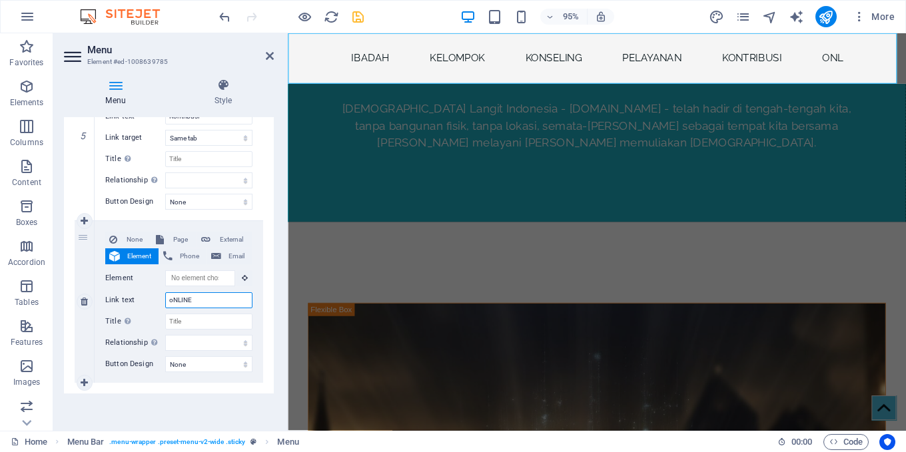
select select
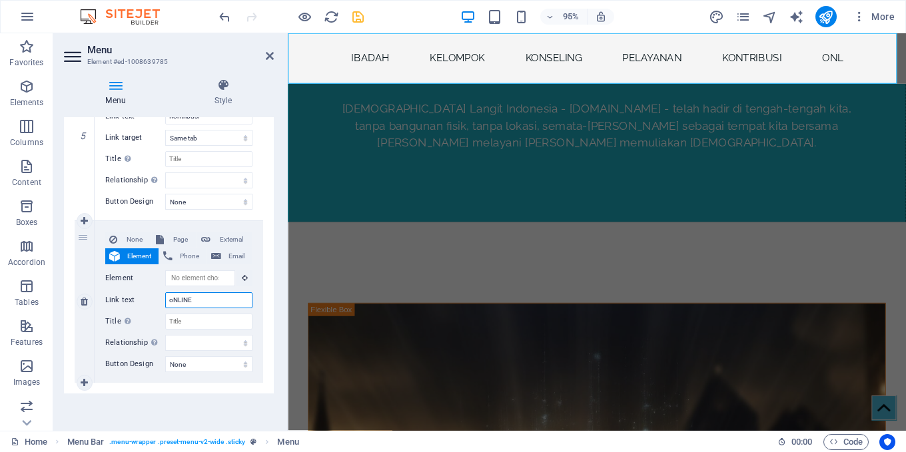
select select
type input "o"
select select
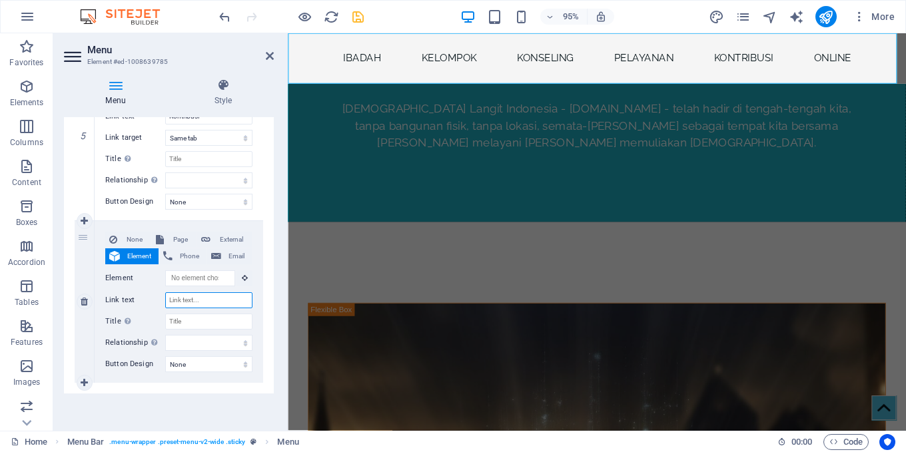
select select
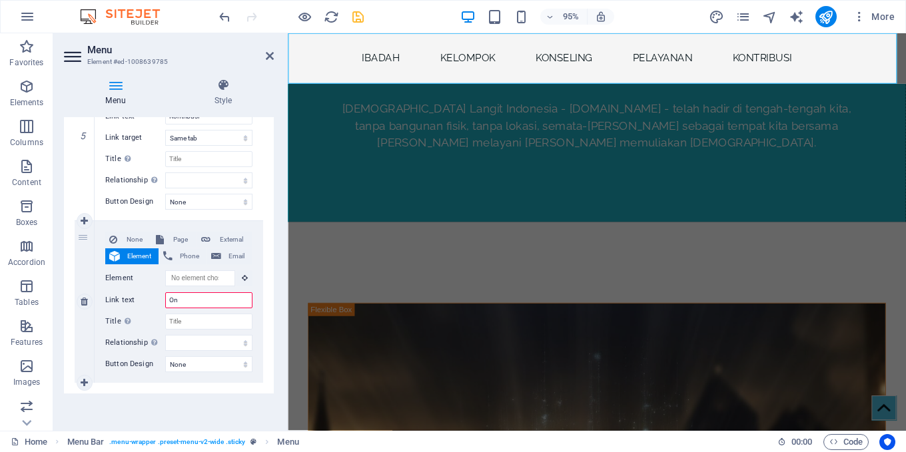
type input "Onl"
select select
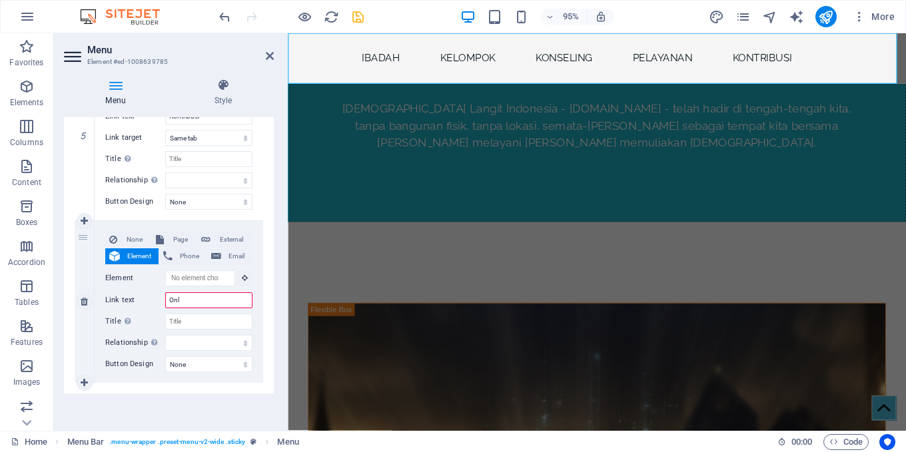
select select
type input "Online"
select select
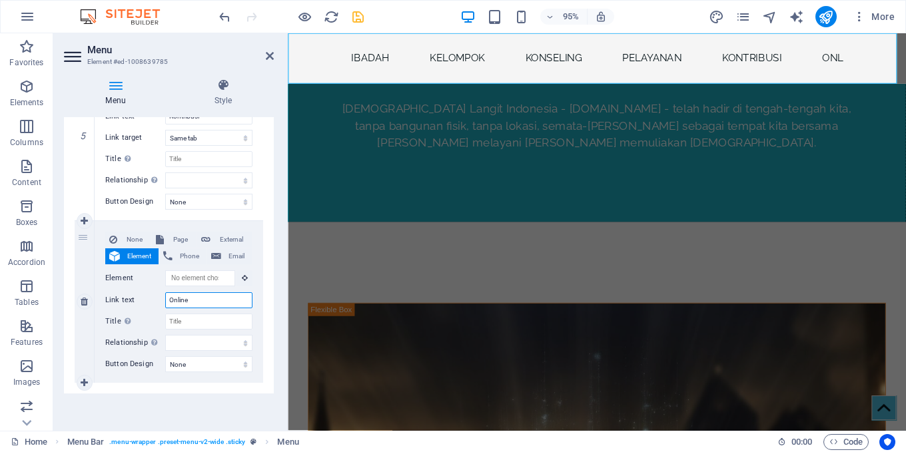
select select
type input "Online"
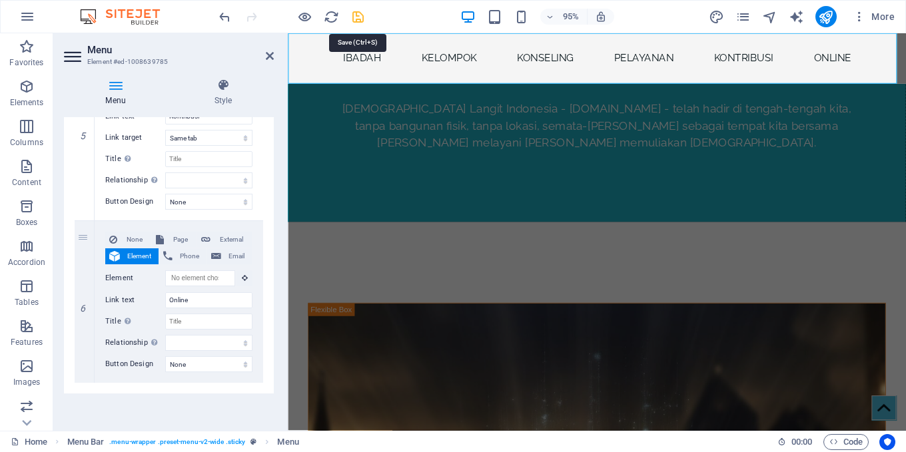
click at [353, 17] on icon "save" at bounding box center [357, 16] width 15 height 15
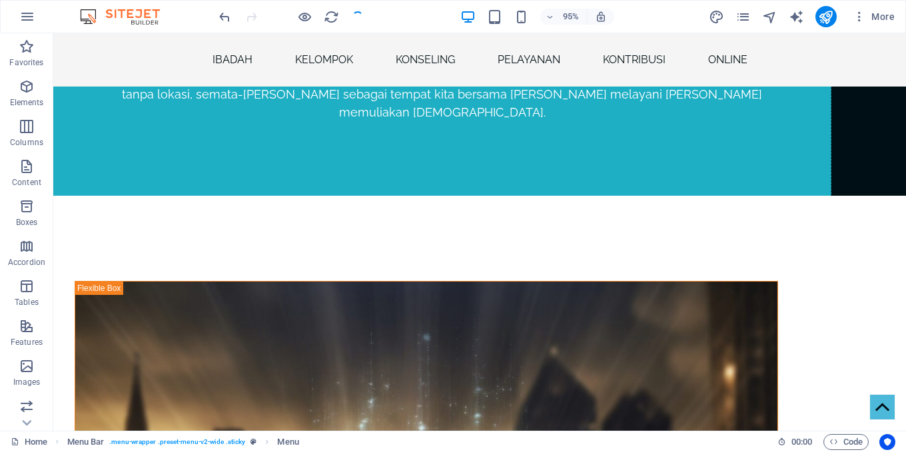
checkbox input "false"
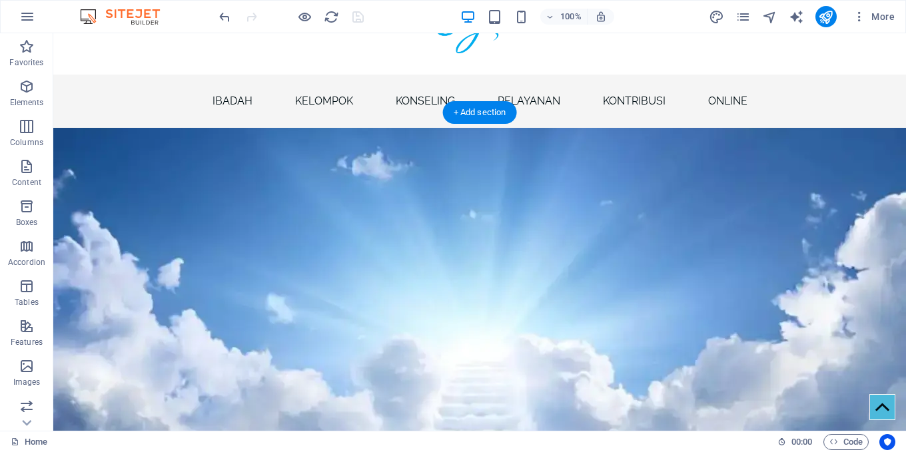
scroll to position [0, 0]
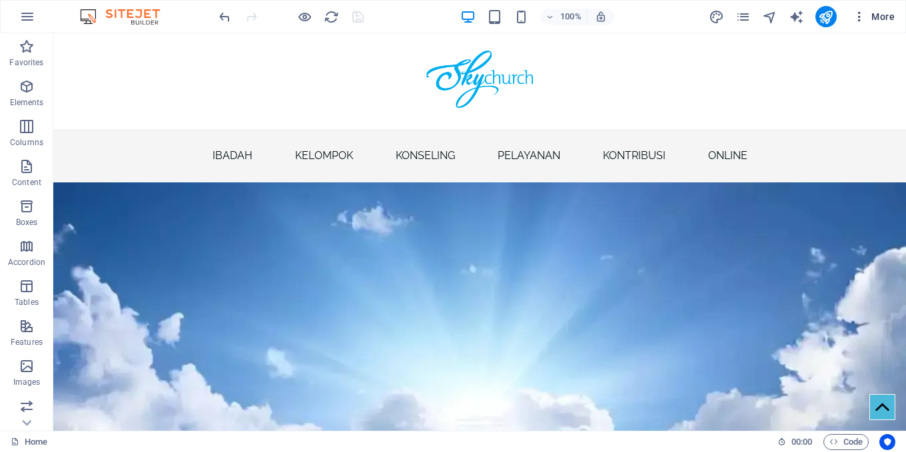
click at [882, 17] on span "More" at bounding box center [873, 16] width 42 height 13
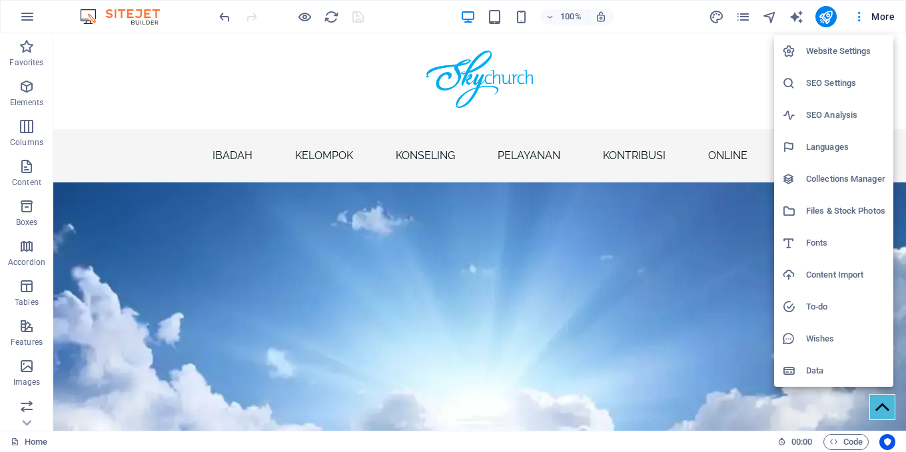
click at [836, 120] on h6 "SEO Analysis" at bounding box center [845, 115] width 79 height 16
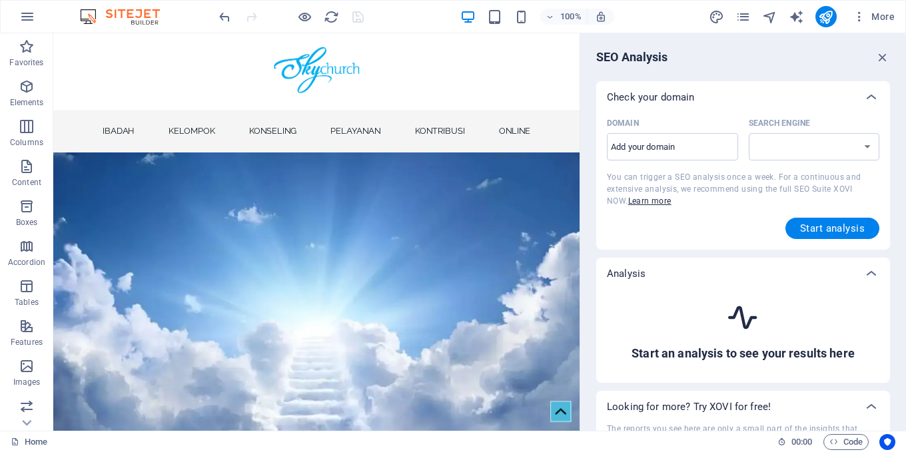
select select "google.com"
click at [882, 21] on span "More" at bounding box center [873, 16] width 42 height 13
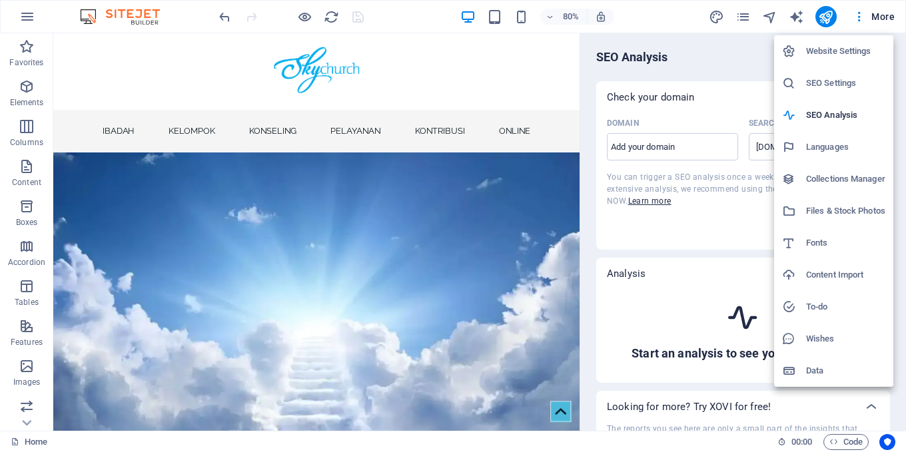
click at [841, 78] on h6 "SEO Settings" at bounding box center [845, 83] width 79 height 16
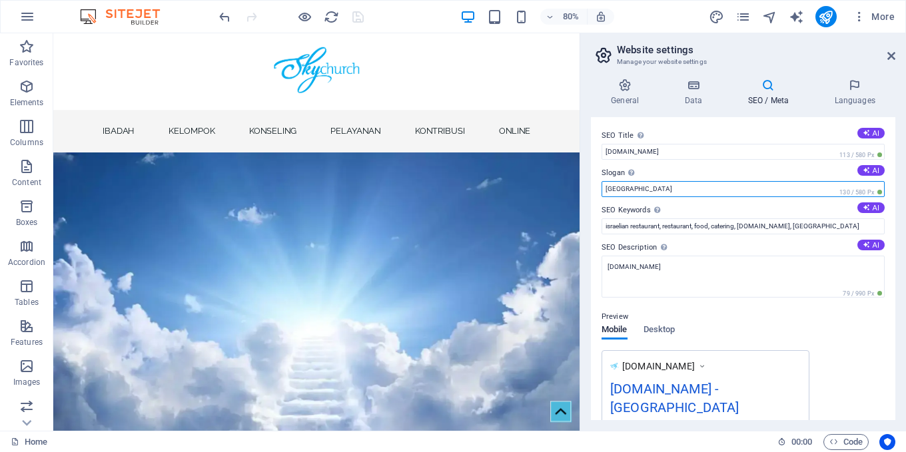
drag, startPoint x: 668, startPoint y: 186, endPoint x: 591, endPoint y: 216, distance: 82.8
click at [593, 189] on div "SEO Title The title of your website - make it something that stands out in sear…" at bounding box center [743, 268] width 304 height 303
type input "[DEMOGRAPHIC_DATA] Langit [GEOGRAPHIC_DATA]"
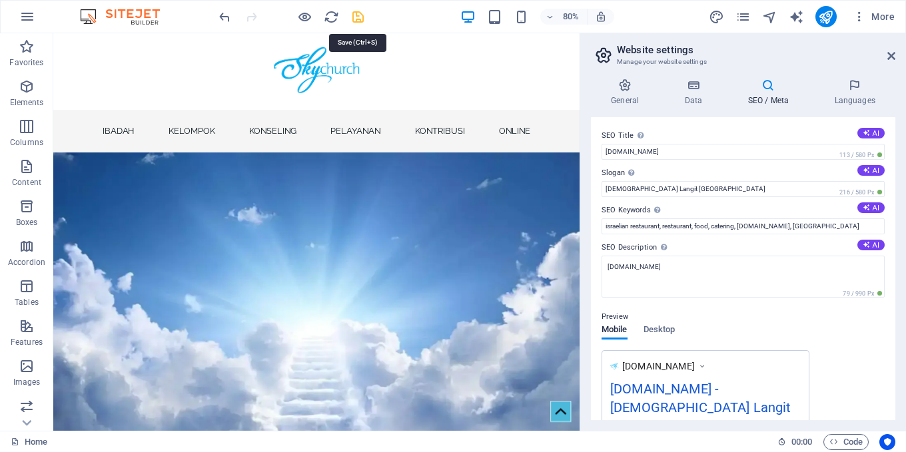
click at [358, 17] on icon "save" at bounding box center [357, 16] width 15 height 15
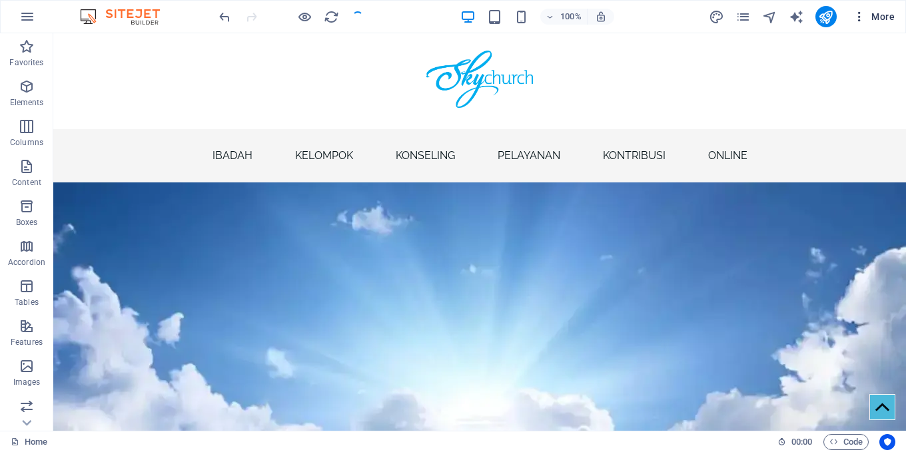
click at [871, 16] on span "More" at bounding box center [873, 16] width 42 height 13
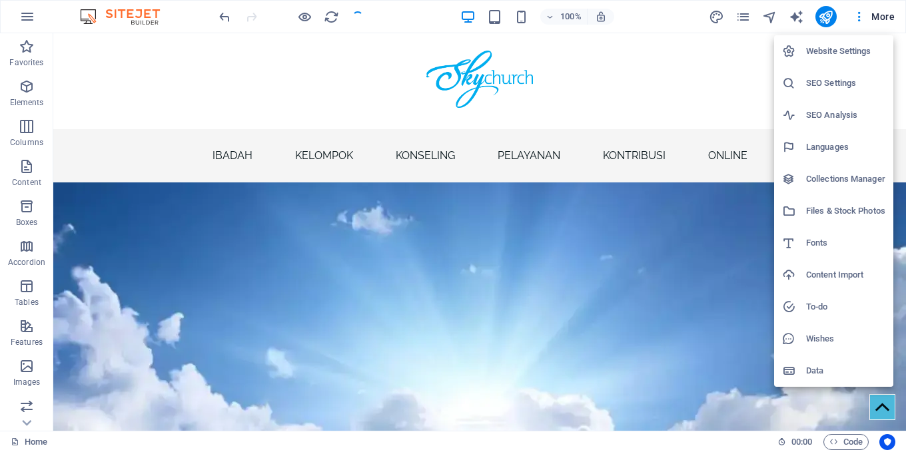
click at [840, 365] on h6 "Data" at bounding box center [845, 371] width 79 height 16
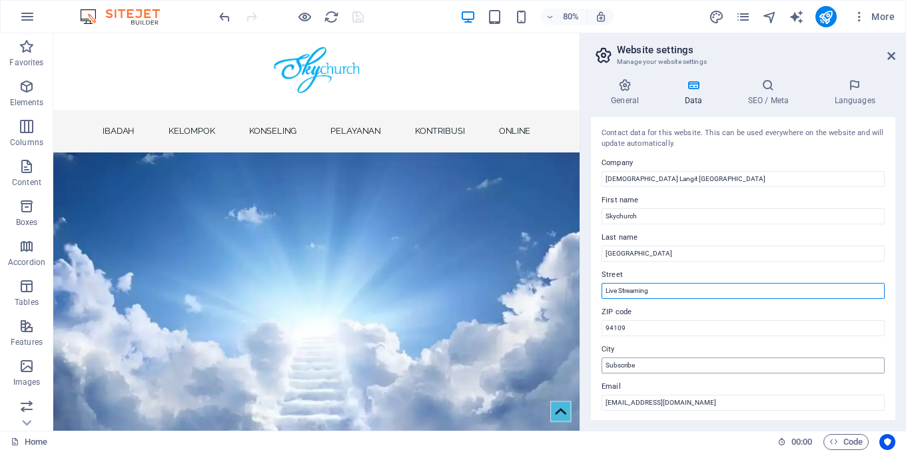
drag, startPoint x: 658, startPoint y: 292, endPoint x: 667, endPoint y: 365, distance: 73.1
click at [608, 293] on input "Live Streaming" at bounding box center [742, 291] width 283 height 16
click at [664, 293] on input "Live Streaming" at bounding box center [742, 291] width 283 height 16
drag, startPoint x: 664, startPoint y: 288, endPoint x: 601, endPoint y: 284, distance: 64.1
click at [601, 284] on div "Contact data for this website. This can be used everywhere on the website and w…" at bounding box center [743, 268] width 304 height 303
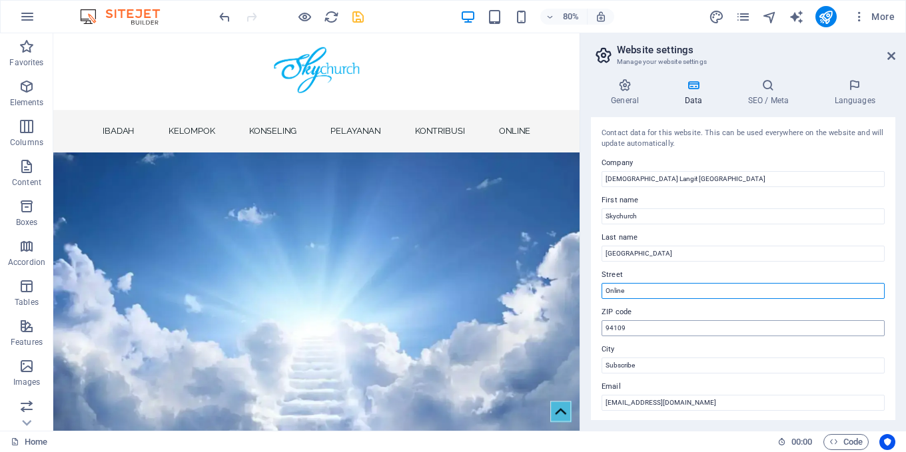
type input "Online"
drag, startPoint x: 703, startPoint y: 359, endPoint x: 706, endPoint y: 397, distance: 38.7
drag, startPoint x: 632, startPoint y: 324, endPoint x: 591, endPoint y: 324, distance: 40.6
click at [591, 324] on div "Contact data for this website. This can be used everywhere on the website and w…" at bounding box center [743, 268] width 304 height 303
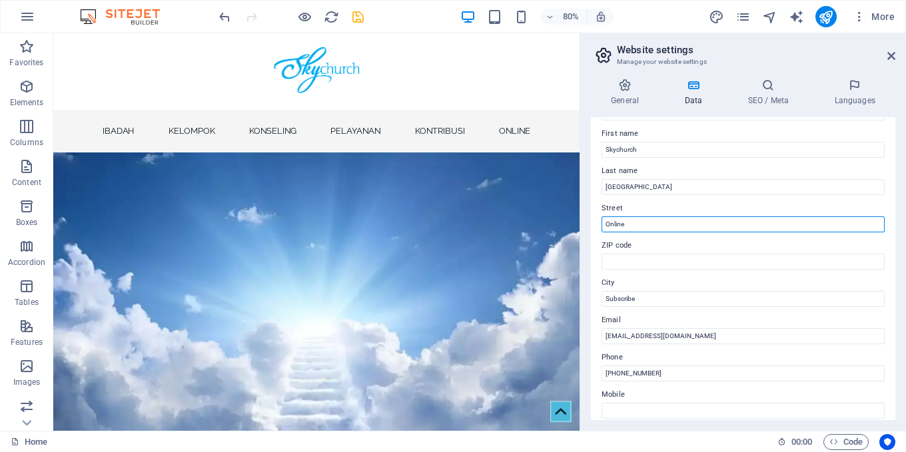
click at [651, 217] on input "Online" at bounding box center [742, 224] width 283 height 16
type input "Online Service"
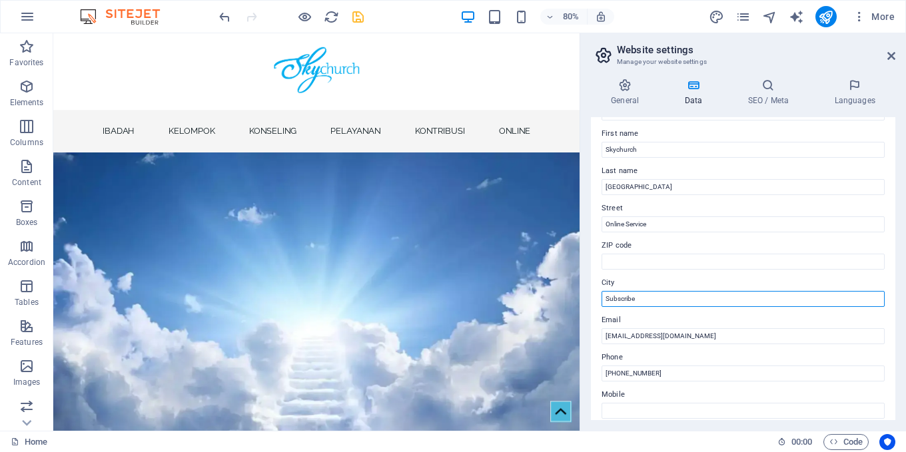
drag, startPoint x: 653, startPoint y: 299, endPoint x: 605, endPoint y: 299, distance: 48.6
click at [605, 299] on input "Subscribe" at bounding box center [742, 299] width 283 height 16
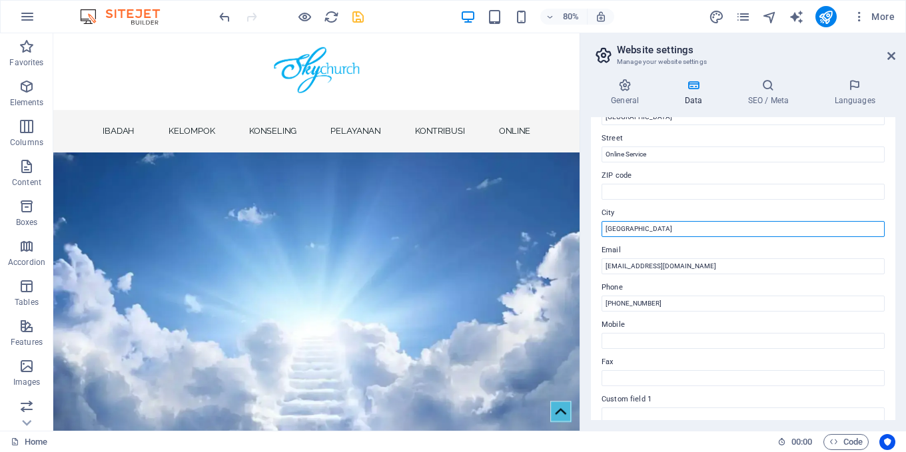
scroll to position [0, 0]
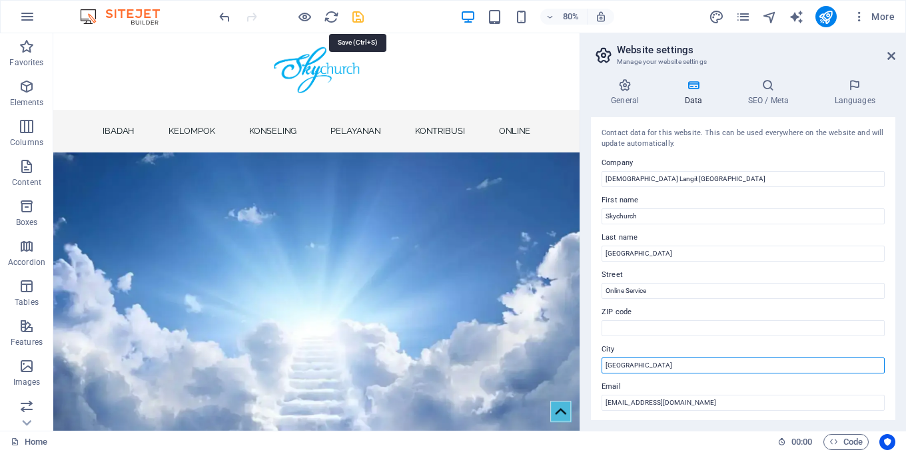
type input "Indonesia"
click at [355, 17] on icon "save" at bounding box center [357, 16] width 15 height 15
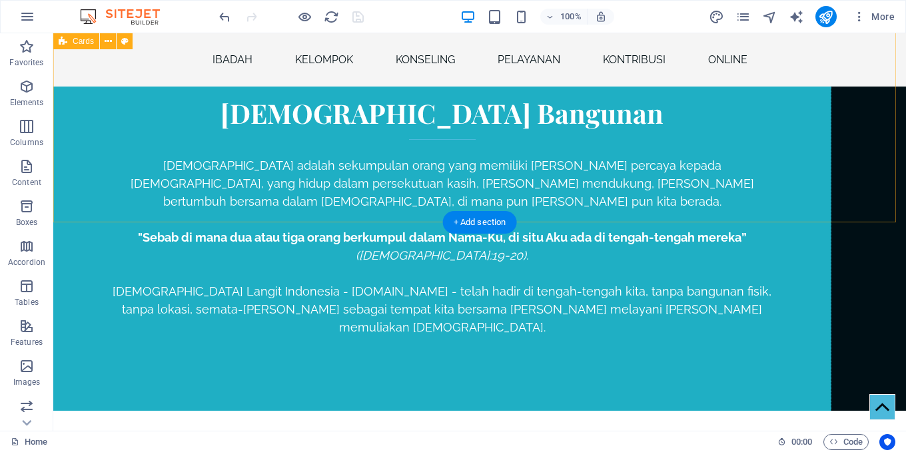
scroll to position [2131, 0]
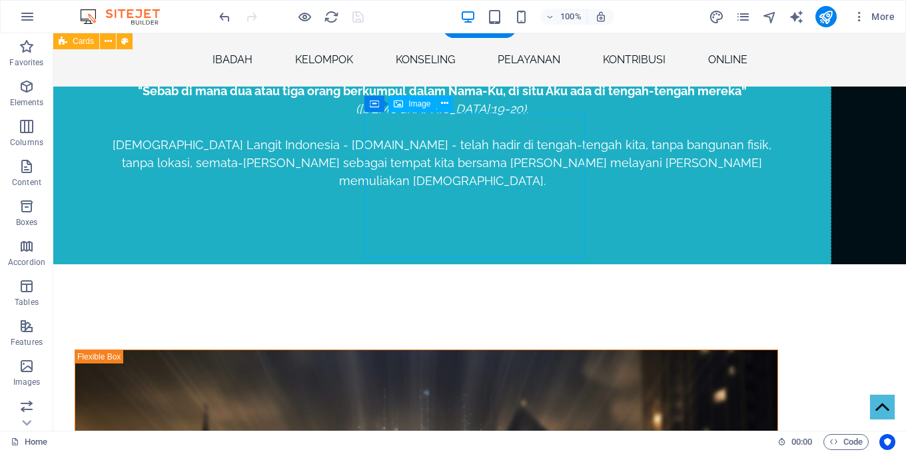
select select "%"
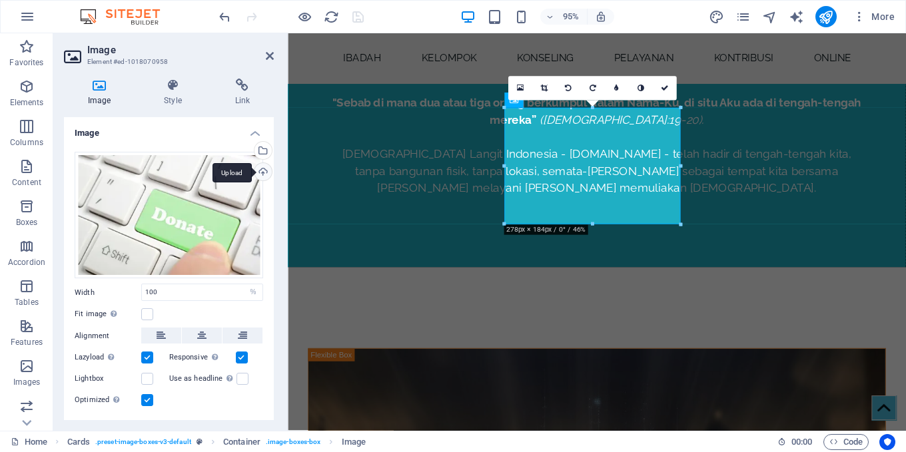
click at [260, 174] on div "Upload" at bounding box center [262, 173] width 20 height 20
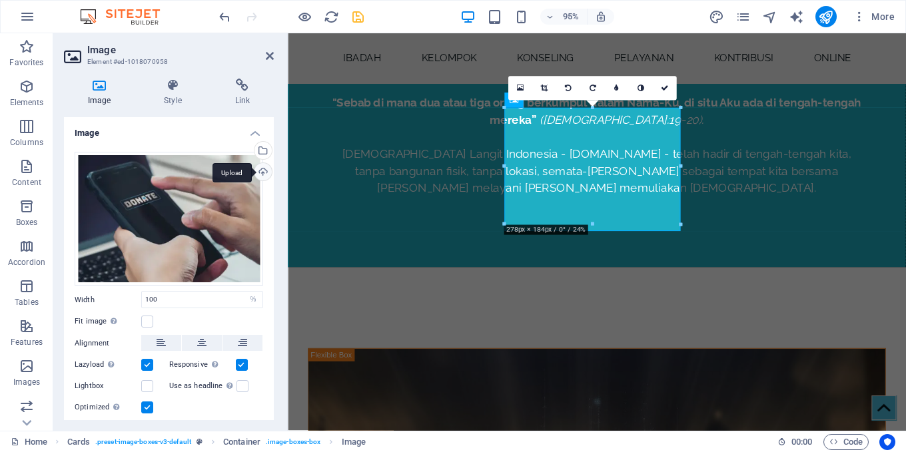
click at [261, 168] on div "Upload" at bounding box center [262, 173] width 20 height 20
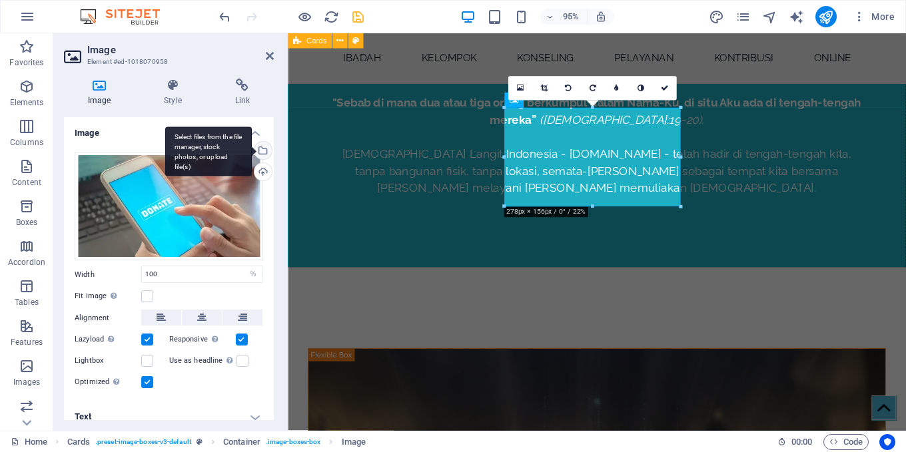
click at [260, 151] on div "Select files from the file manager, stock photos, or upload file(s)" at bounding box center [262, 152] width 20 height 20
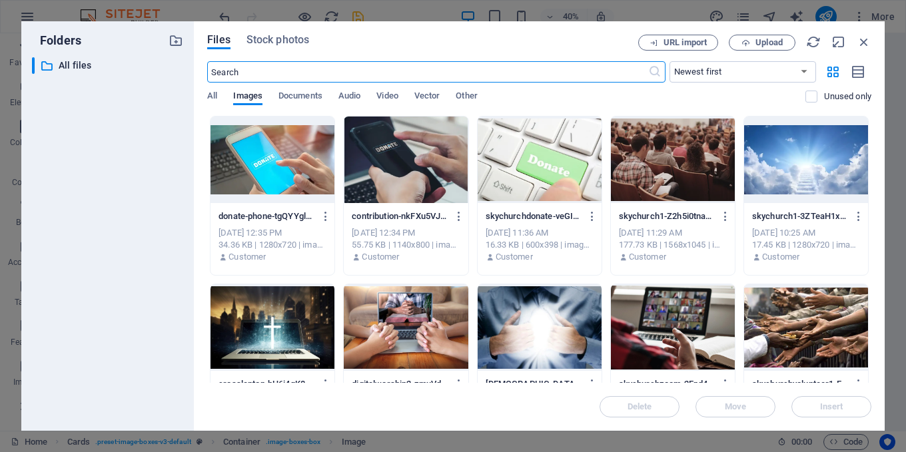
scroll to position [2378, 0]
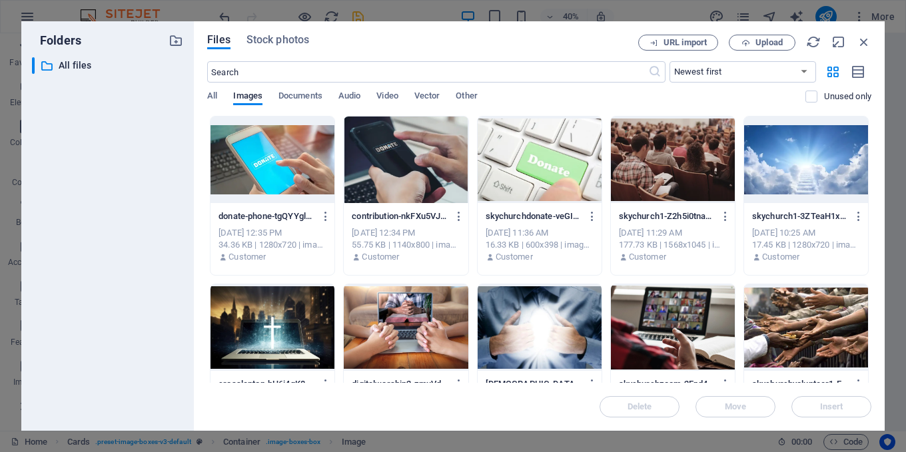
click at [399, 169] on div at bounding box center [406, 160] width 124 height 87
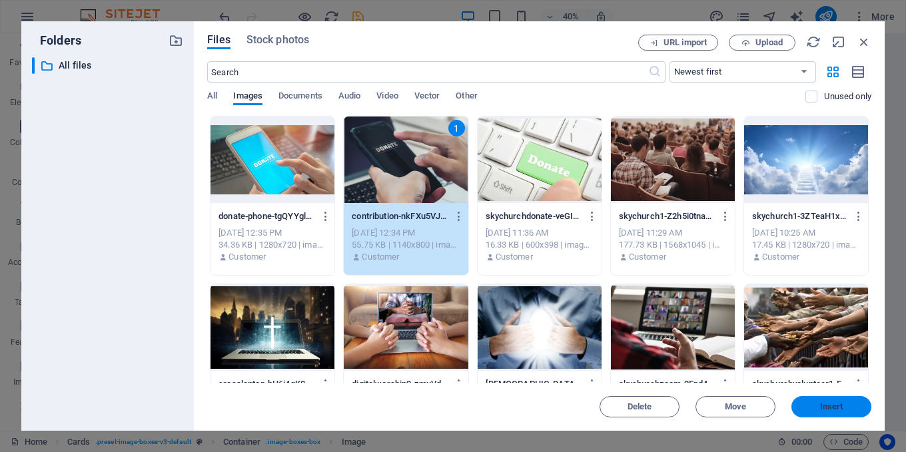
click at [818, 409] on span "Insert" at bounding box center [830, 407] width 69 height 8
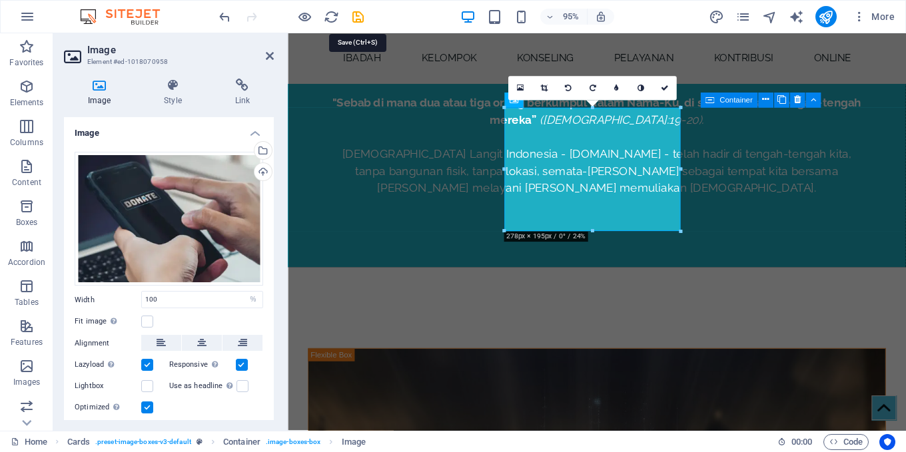
click at [358, 13] on icon "save" at bounding box center [357, 16] width 15 height 15
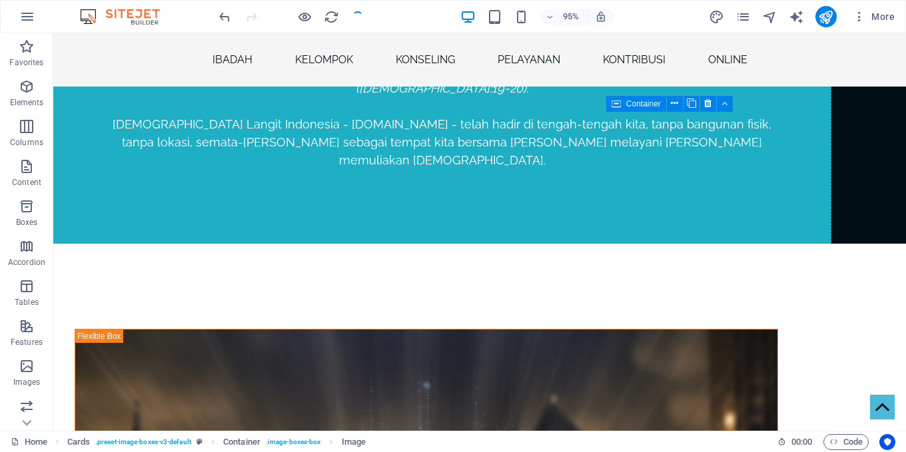
checkbox input "false"
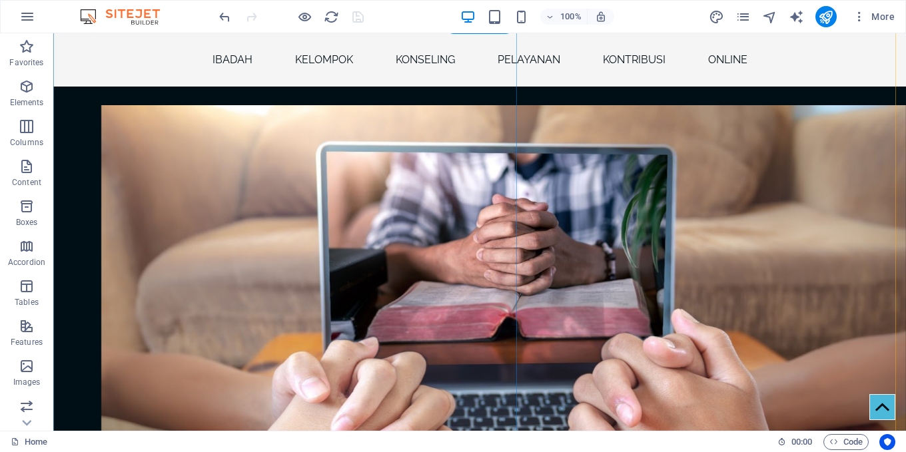
scroll to position [932, 0]
